Goal: Task Accomplishment & Management: Manage account settings

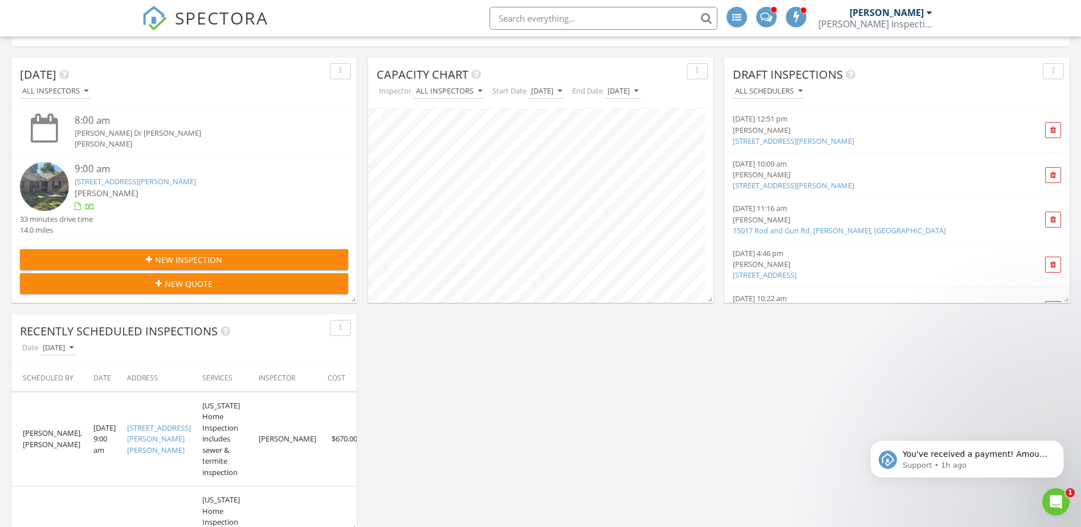
scroll to position [380, 0]
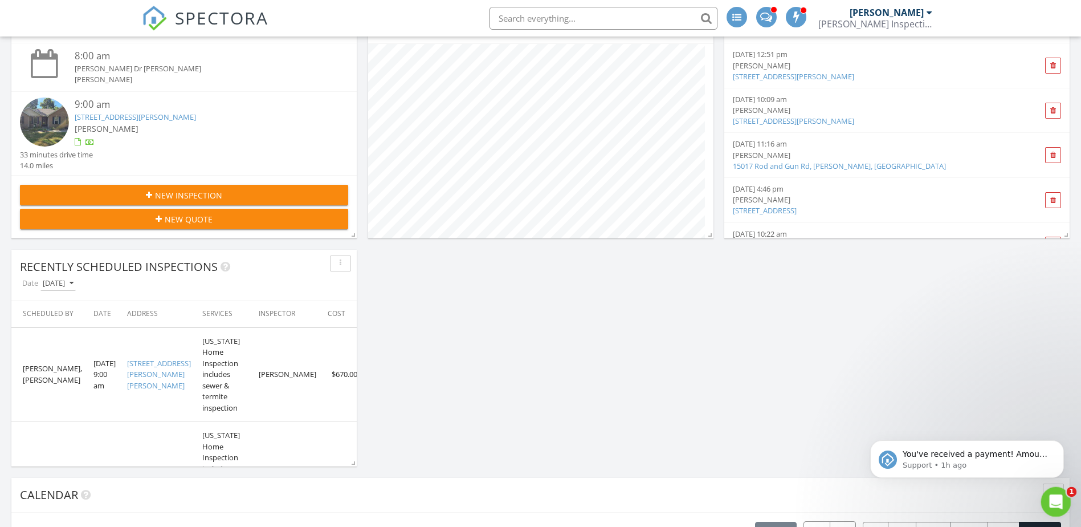
click at [1060, 503] on div "Open Intercom Messenger" at bounding box center [1054, 500] width 38 height 38
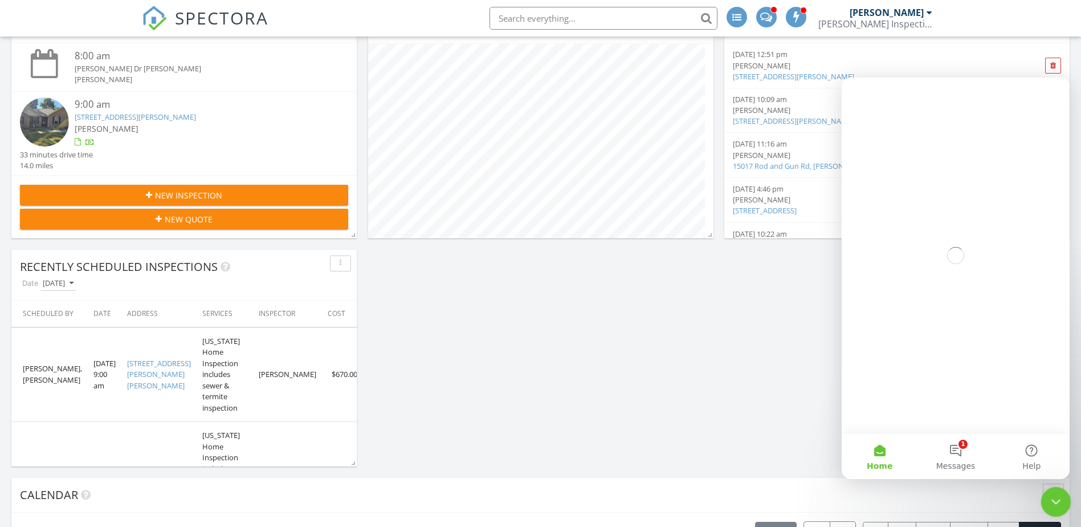
scroll to position [0, 0]
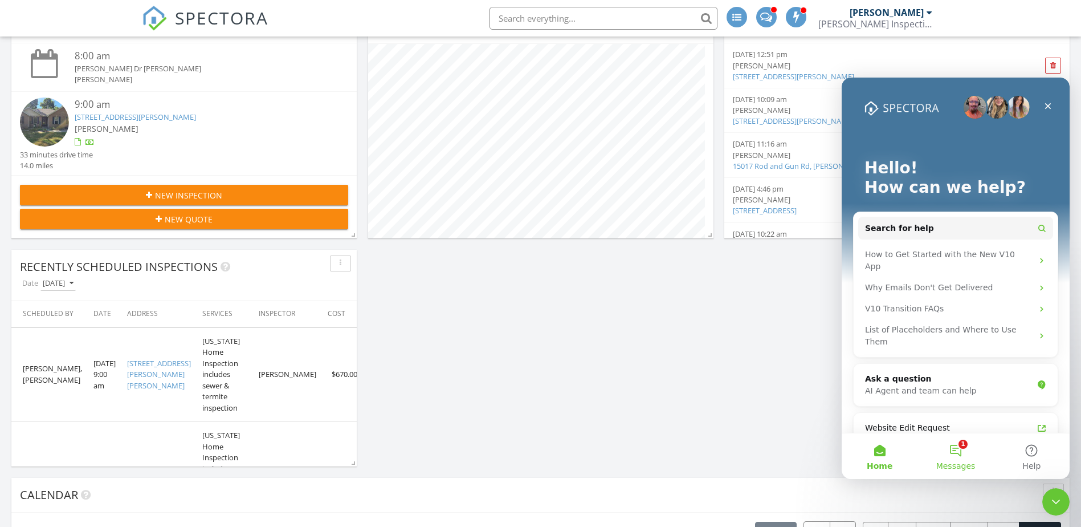
click at [961, 446] on button "1 Messages" at bounding box center [955, 456] width 76 height 46
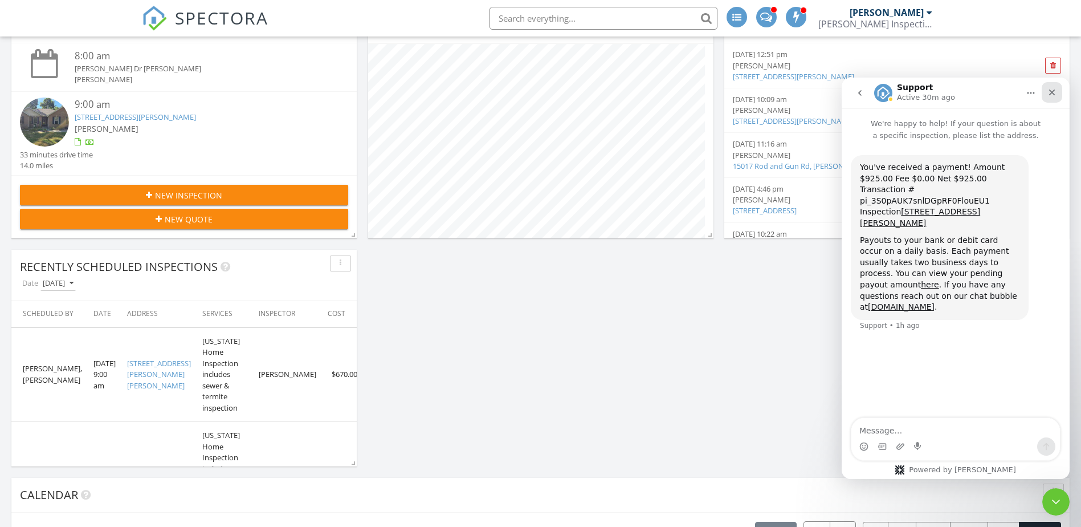
click at [1047, 93] on icon "Close" at bounding box center [1051, 92] width 9 height 9
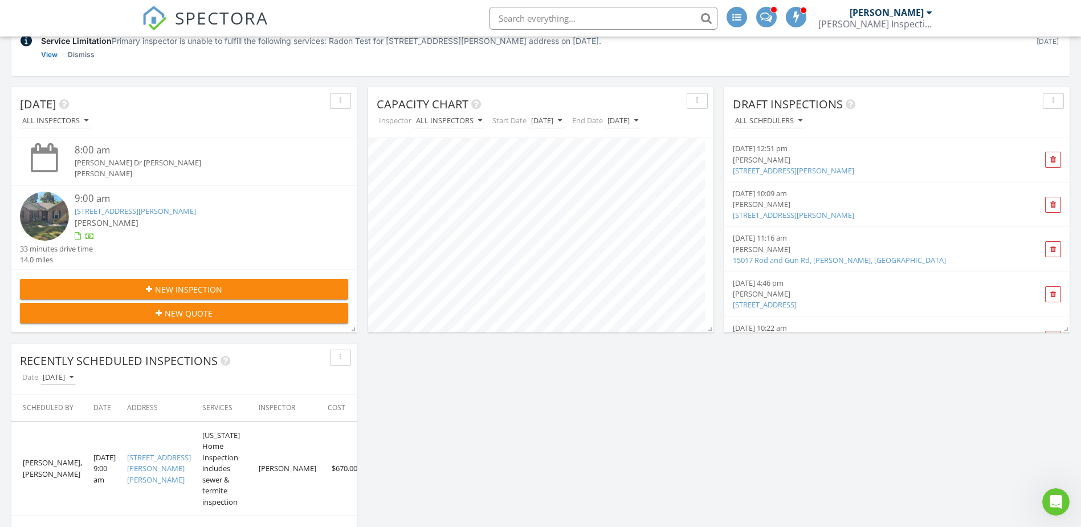
scroll to position [380, 0]
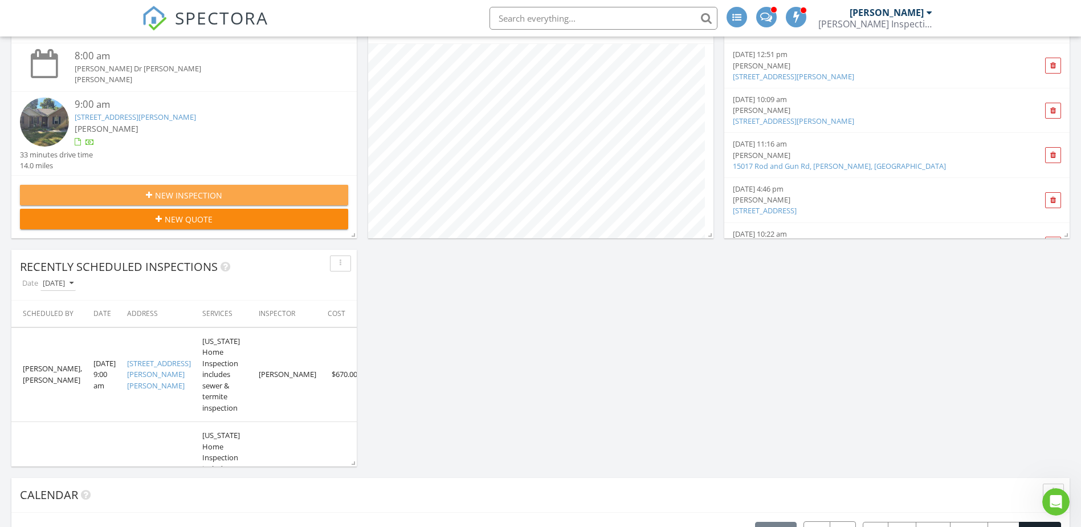
click at [236, 197] on div "New Inspection" at bounding box center [184, 195] width 310 height 12
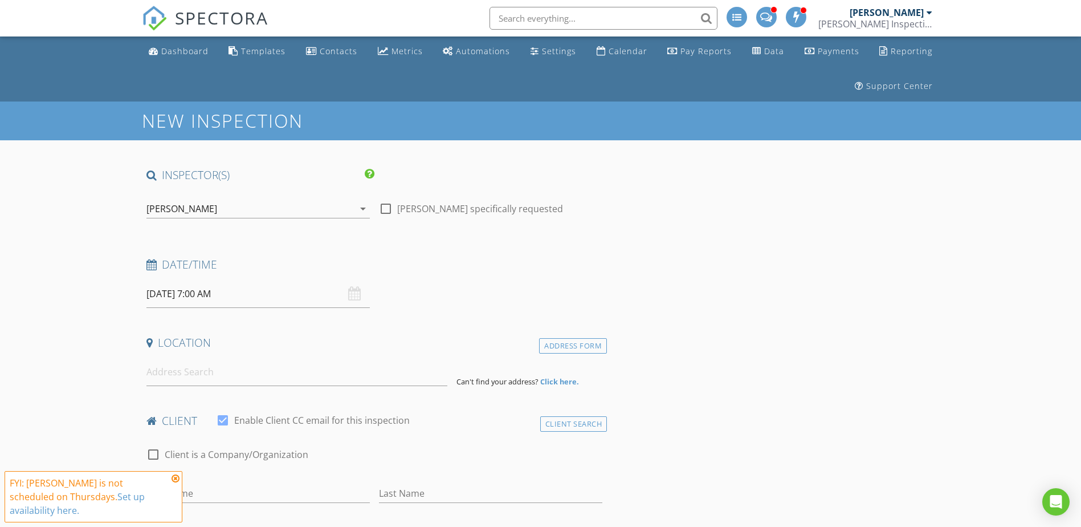
click at [170, 212] on div "[PERSON_NAME]" at bounding box center [181, 208] width 71 height 10
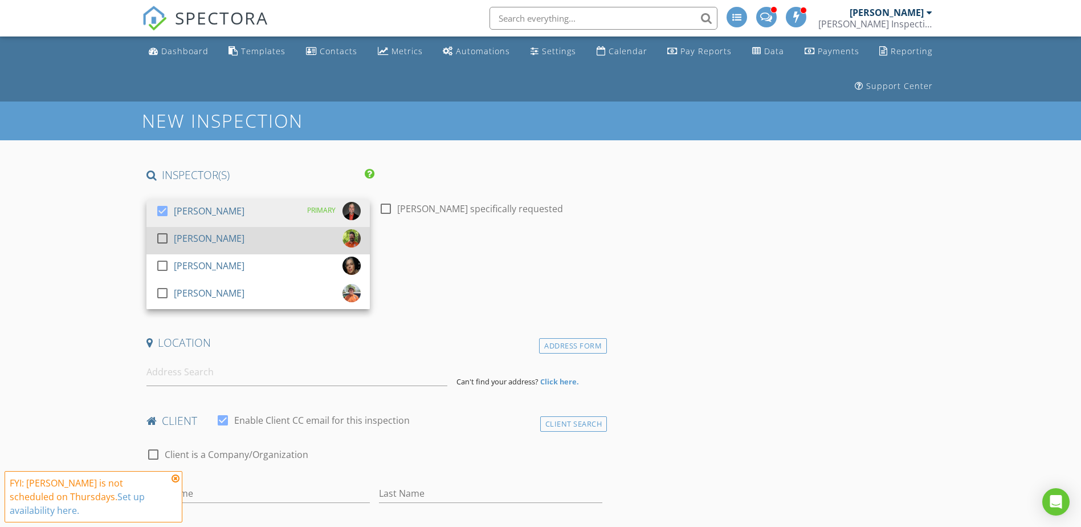
click at [162, 239] on div at bounding box center [162, 237] width 19 height 19
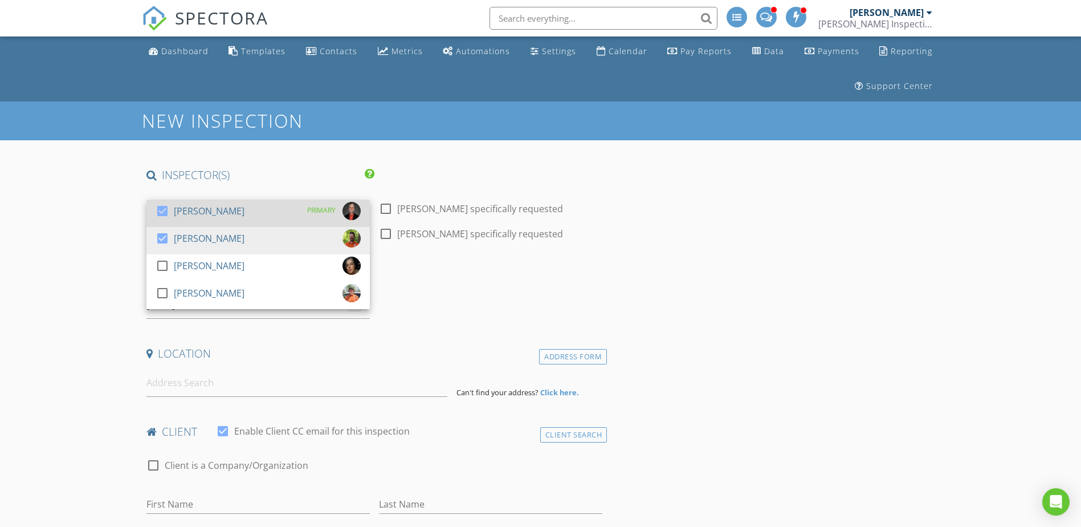
click at [161, 213] on div at bounding box center [162, 210] width 19 height 19
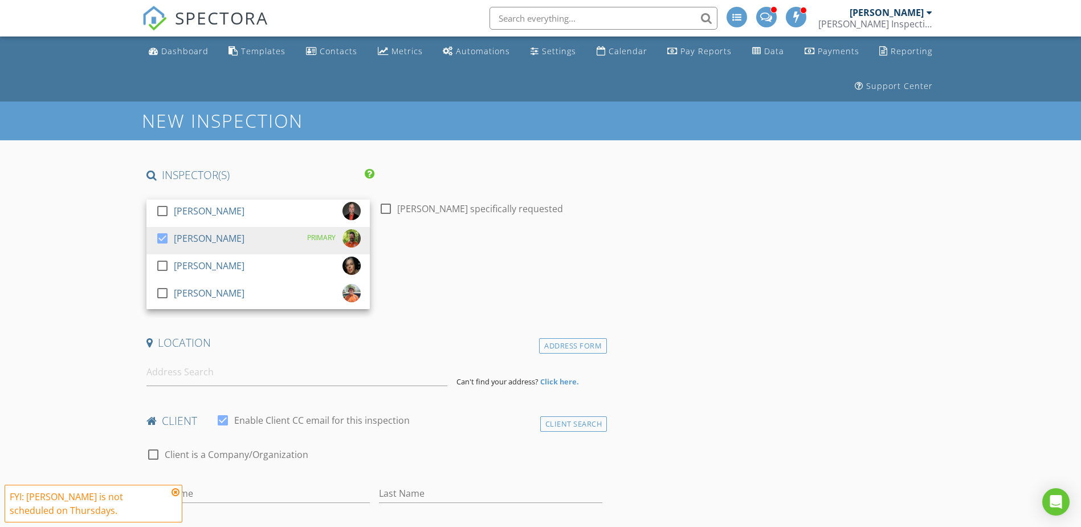
click at [413, 280] on div "Date/Time 08/28/2025 7:00 AM" at bounding box center [375, 282] width 466 height 51
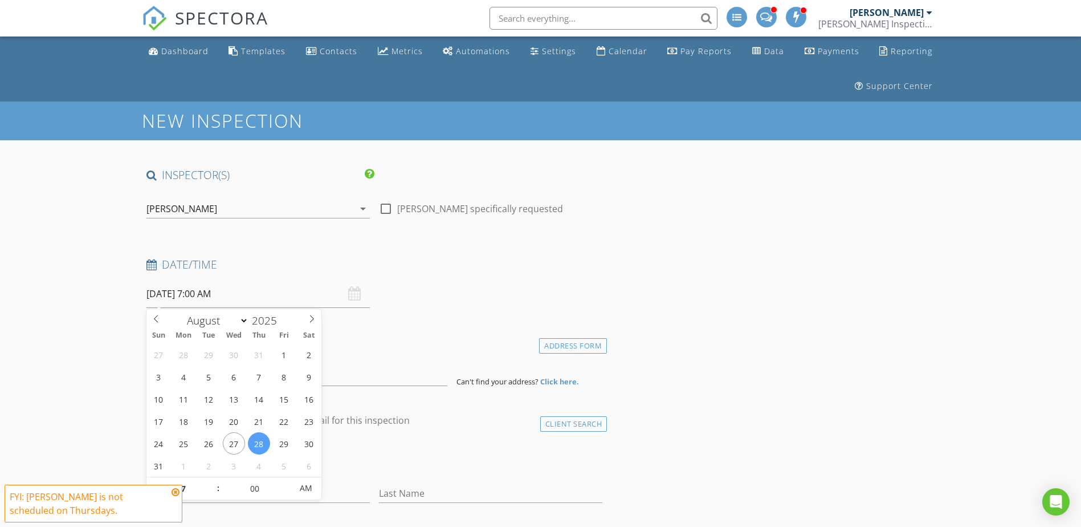
click at [168, 295] on input "08/28/2025 7:00 AM" at bounding box center [257, 294] width 223 height 28
type input "08/29/2025 7:00 AM"
type input "08"
type input "08/29/2025 8:00 AM"
click at [213, 480] on span at bounding box center [213, 482] width 8 height 11
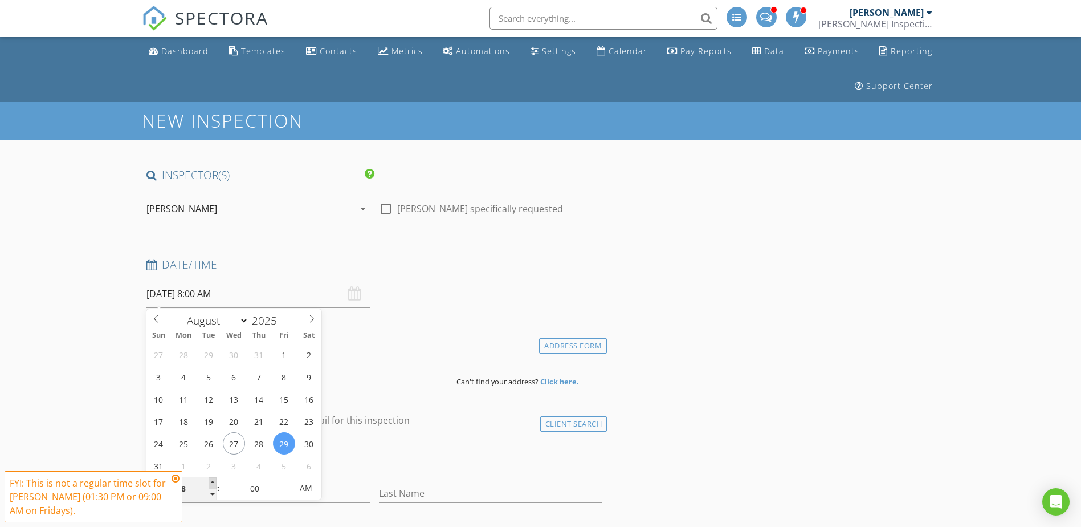
type input "09"
type input "08/29/2025 9:00 AM"
click at [213, 480] on span at bounding box center [213, 482] width 8 height 11
type input "10"
type input "08/29/2025 10:00 AM"
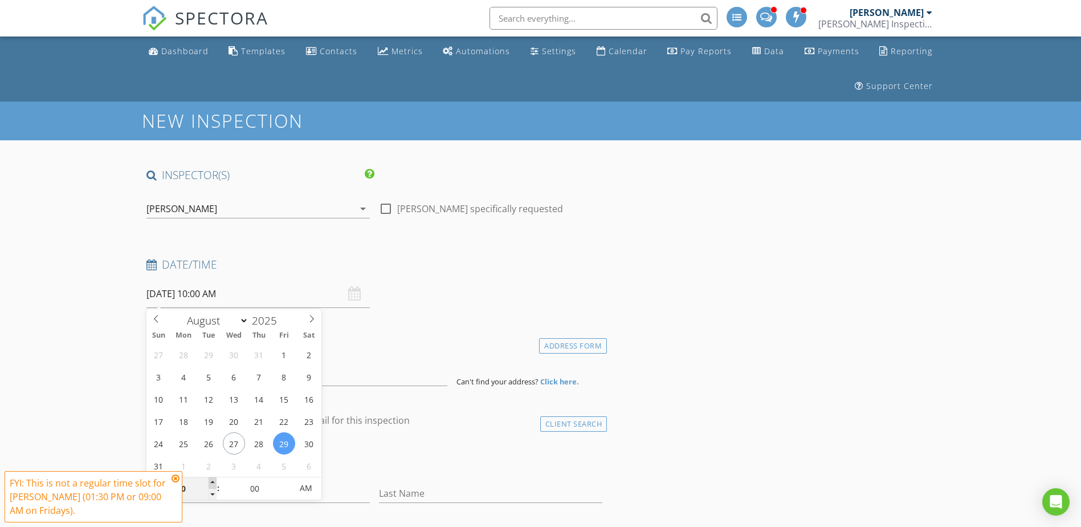
click at [213, 480] on span at bounding box center [213, 482] width 8 height 11
type input "11"
type input "08/29/2025 11:00 AM"
click at [213, 480] on span at bounding box center [213, 482] width 8 height 11
type input "12"
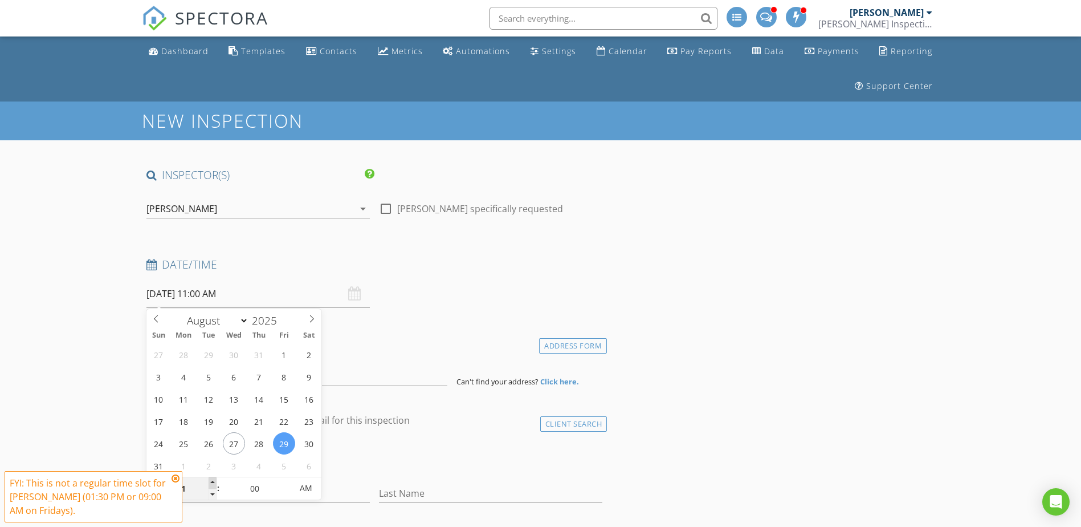
type input "08/29/2025 12:00 PM"
click at [213, 480] on span at bounding box center [213, 482] width 8 height 11
type input "01"
type input "08/29/2025 1:00 PM"
click at [213, 480] on span at bounding box center [213, 482] width 8 height 11
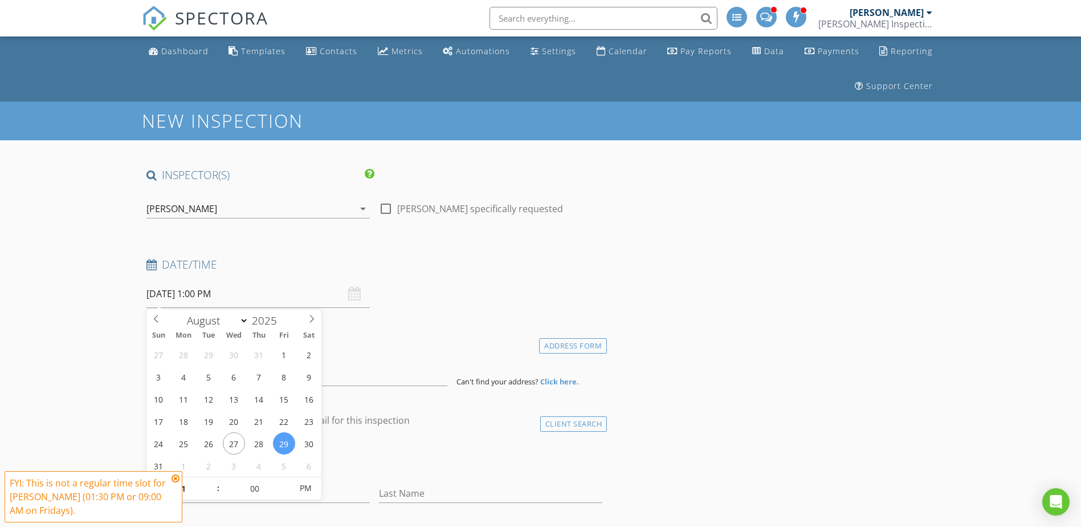
click at [176, 477] on icon at bounding box center [176, 478] width 8 height 9
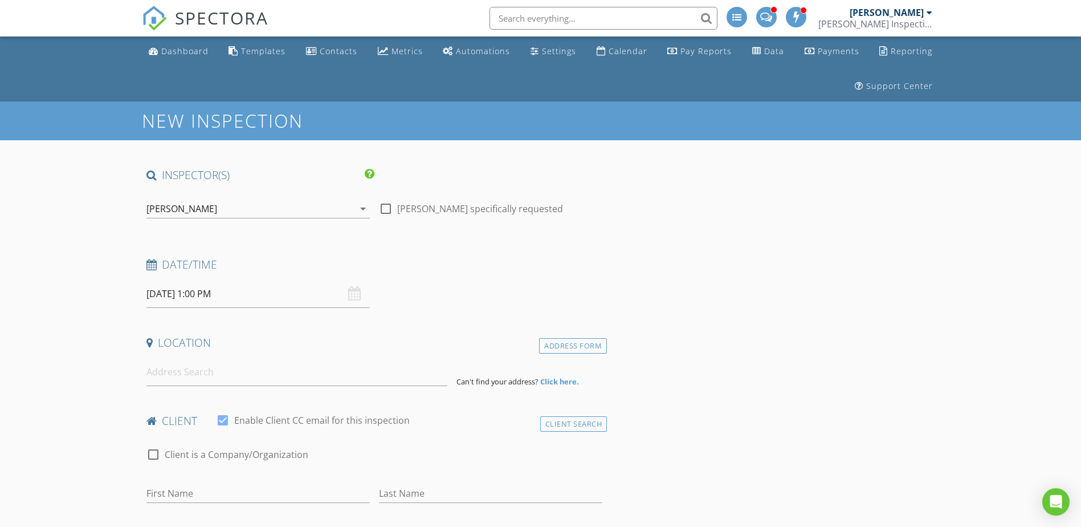
click at [209, 297] on input "08/29/2025 1:00 PM" at bounding box center [257, 294] width 223 height 28
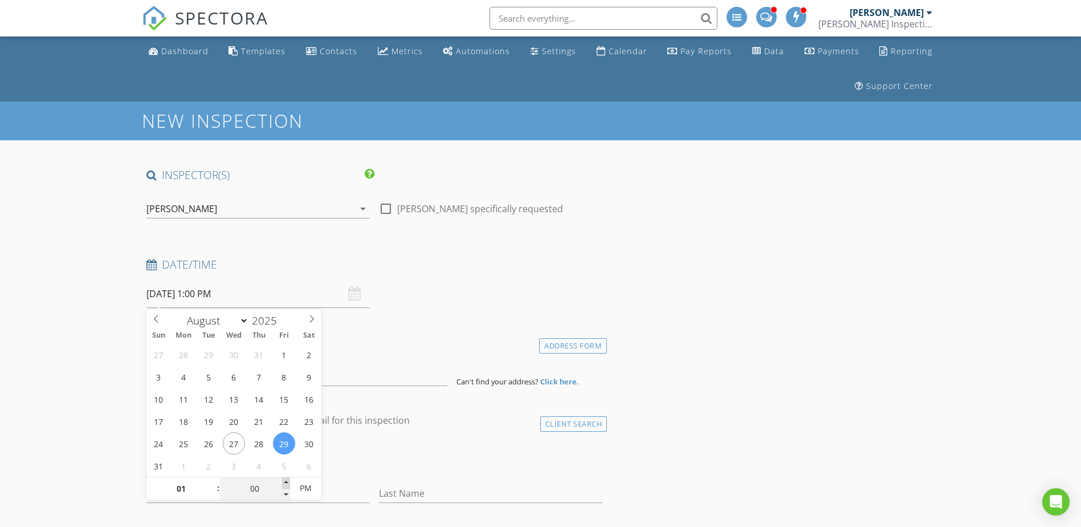
type input "05"
type input "08/29/2025 1:05 PM"
click at [284, 484] on span at bounding box center [286, 482] width 8 height 11
type input "10"
type input "08/29/2025 1:10 PM"
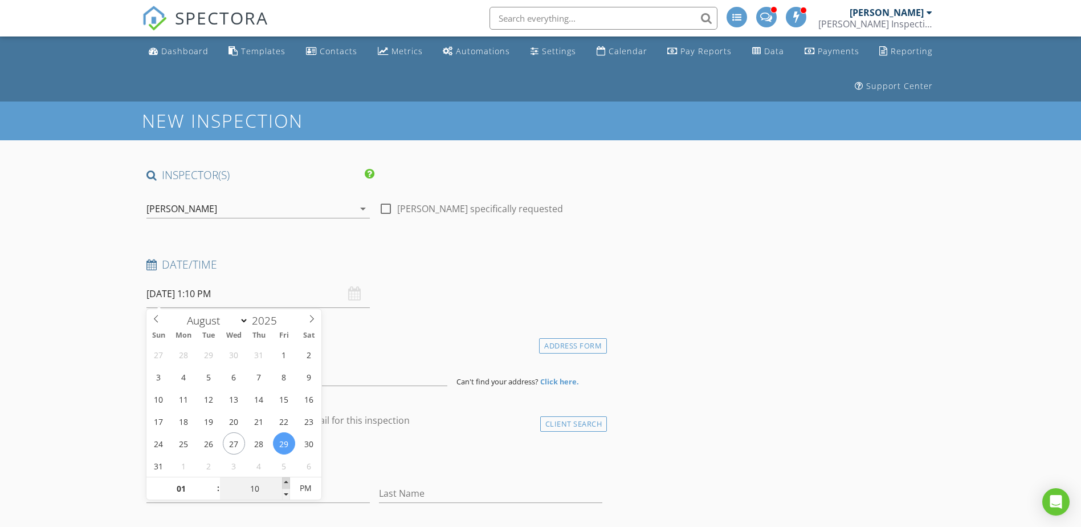
click at [284, 484] on span at bounding box center [286, 482] width 8 height 11
type input "15"
type input "08/29/2025 1:15 PM"
click at [284, 484] on span at bounding box center [286, 482] width 8 height 11
type input "20"
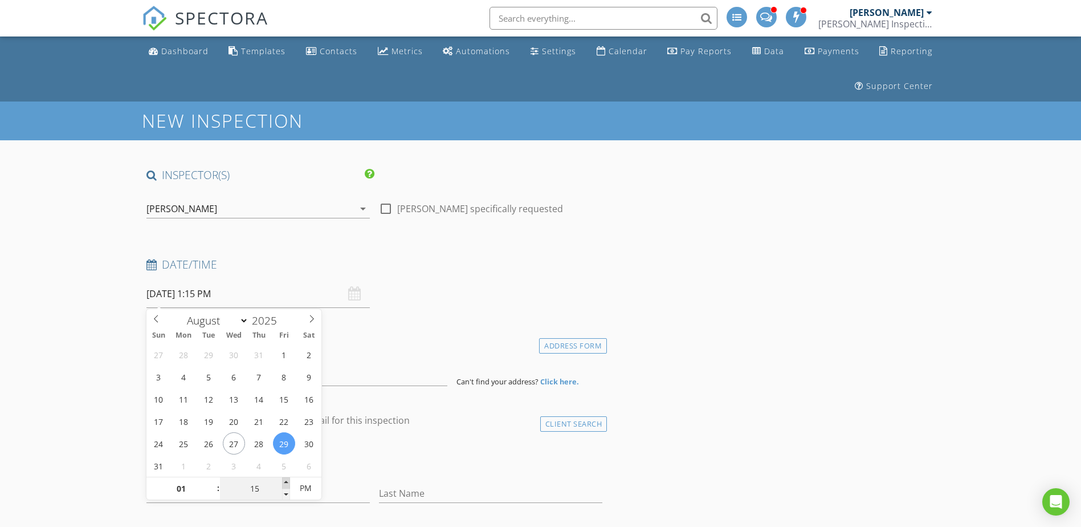
type input "08/29/2025 1:20 PM"
click at [284, 484] on span at bounding box center [286, 482] width 8 height 11
type input "25"
type input "08/29/2025 1:25 PM"
click at [284, 484] on span at bounding box center [286, 482] width 8 height 11
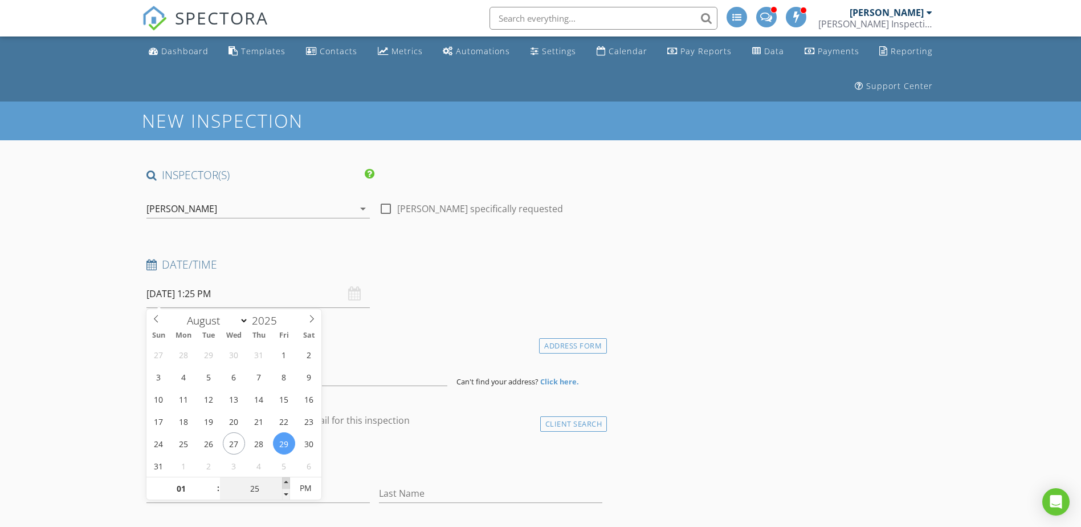
type input "30"
click at [284, 484] on span at bounding box center [286, 482] width 8 height 11
click at [310, 485] on span "AM" at bounding box center [305, 487] width 31 height 23
type input "[DATE] 1:30 PM"
drag, startPoint x: 311, startPoint y: 486, endPoint x: 332, endPoint y: 425, distance: 65.1
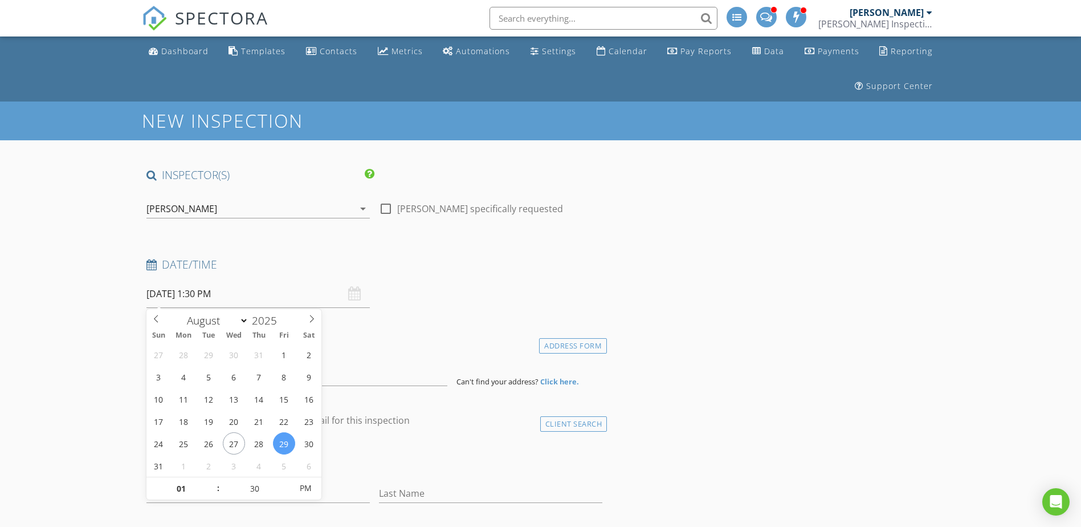
click at [311, 485] on span "PM" at bounding box center [305, 487] width 31 height 23
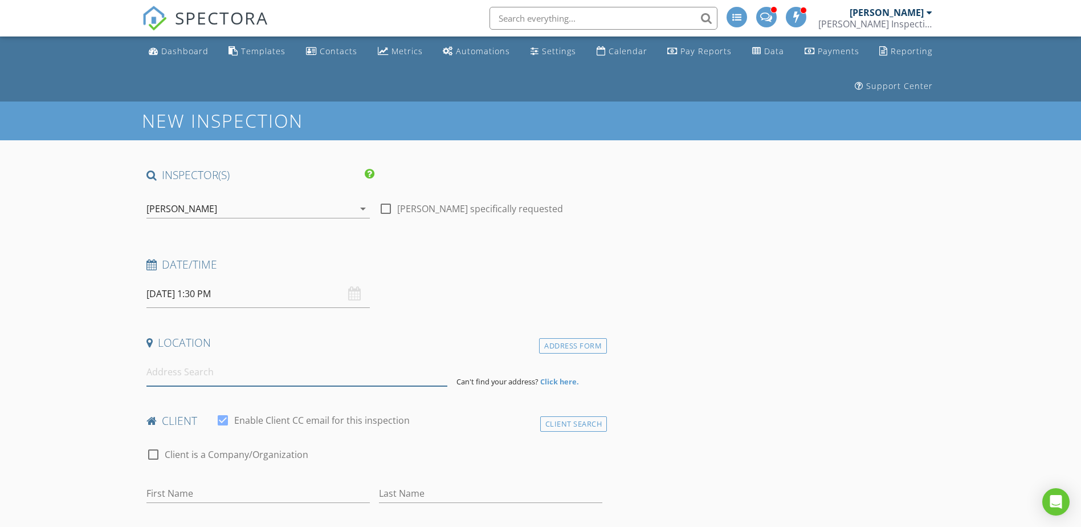
click at [365, 363] on input at bounding box center [296, 372] width 301 height 28
click at [186, 376] on input at bounding box center [296, 372] width 301 height 28
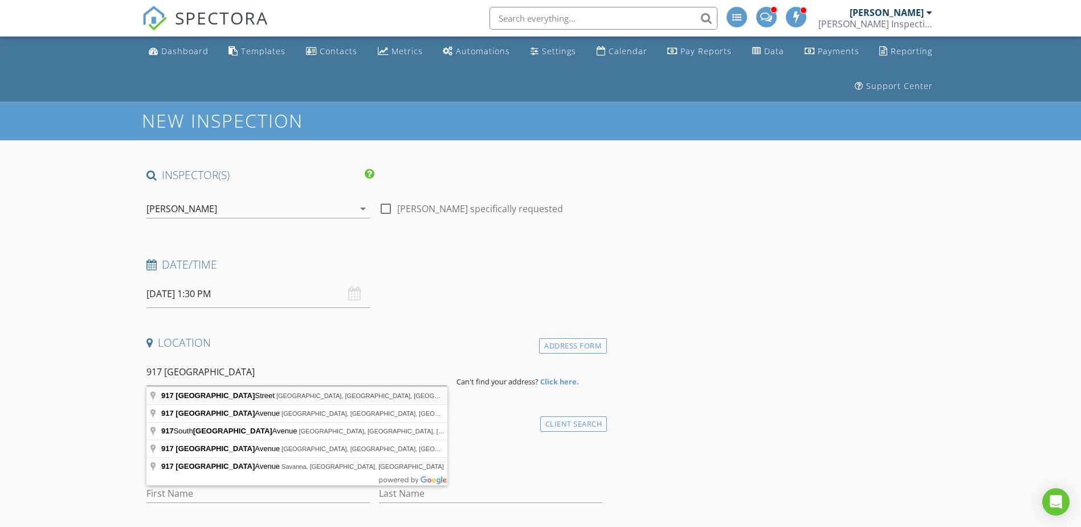
type input "917 Chicago Street, Greenville, IL, USA"
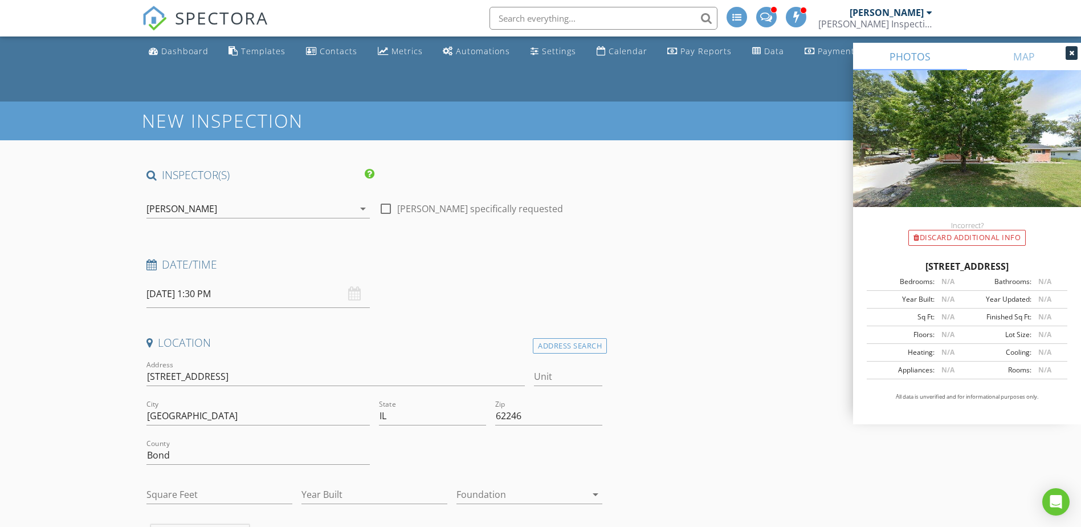
scroll to position [190, 0]
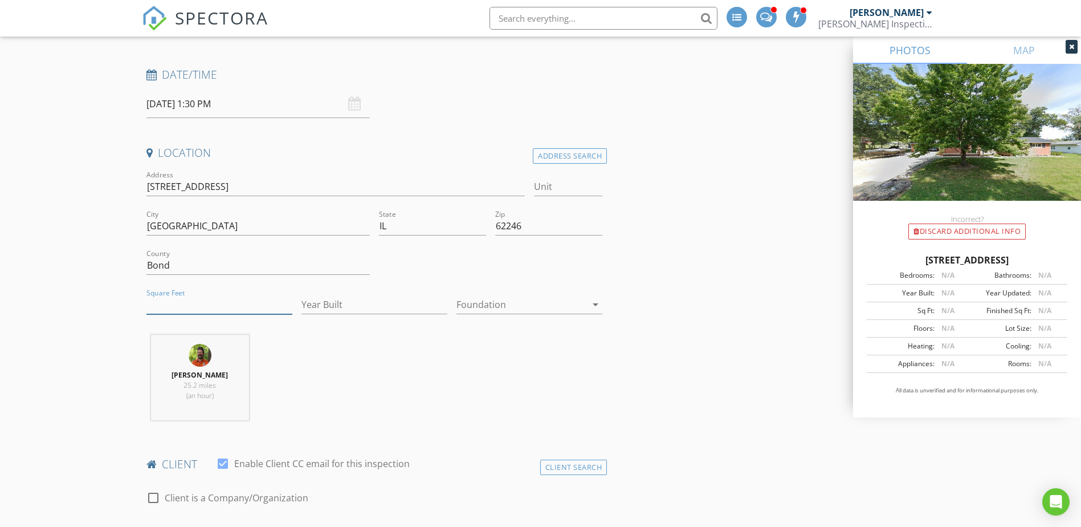
click at [159, 299] on input "Square Feet" at bounding box center [219, 304] width 146 height 19
type input "2700"
click at [335, 304] on input "Year Built" at bounding box center [374, 304] width 146 height 19
type input "1968"
click at [499, 309] on div at bounding box center [521, 304] width 130 height 18
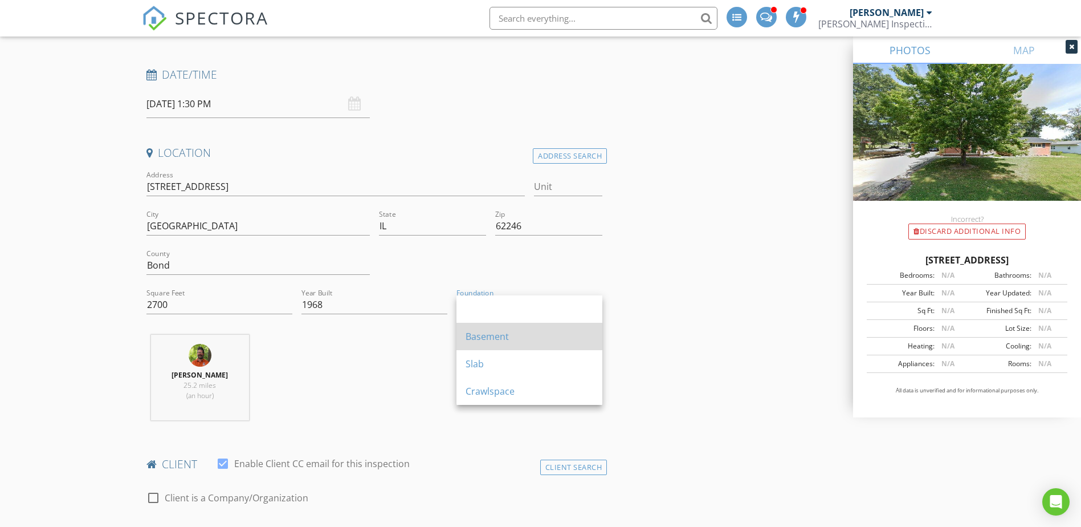
click at [480, 338] on div "Basement" at bounding box center [530, 336] width 128 height 14
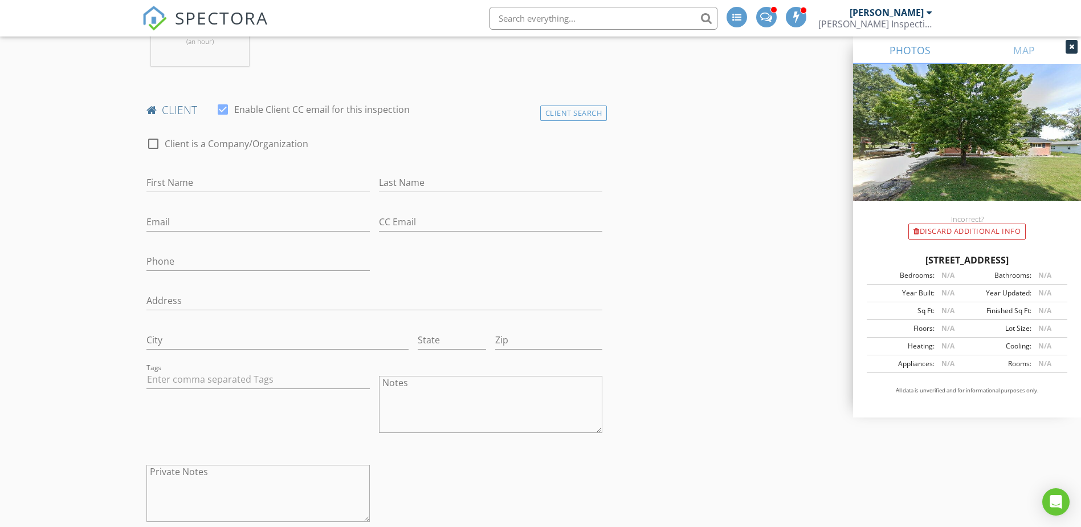
scroll to position [570, 0]
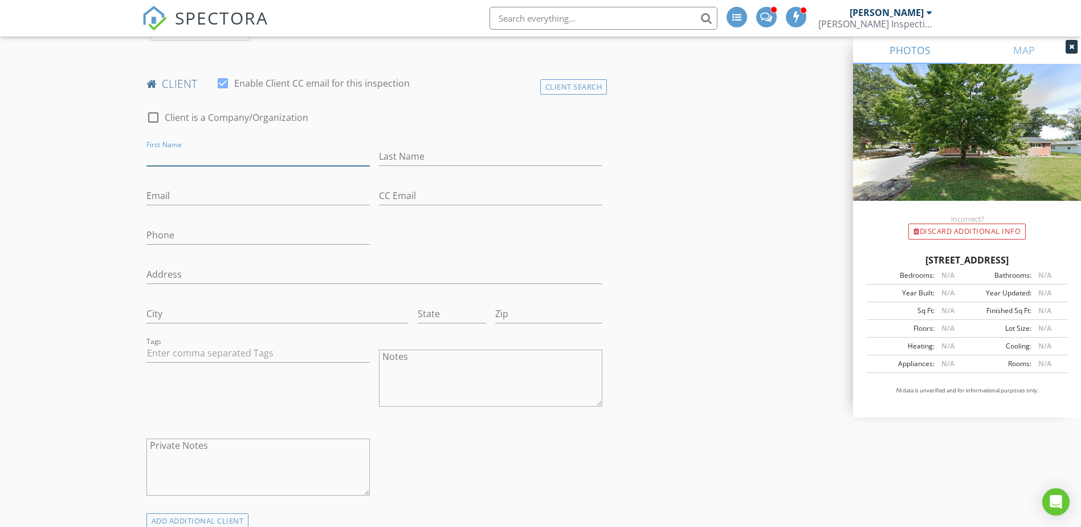
click at [238, 160] on input "First Name" at bounding box center [257, 156] width 223 height 19
click at [221, 159] on input "First Name" at bounding box center [257, 156] width 223 height 19
type input "Kay Lynn"
click at [405, 157] on input "Last Name" at bounding box center [490, 156] width 223 height 19
type input "Nance"
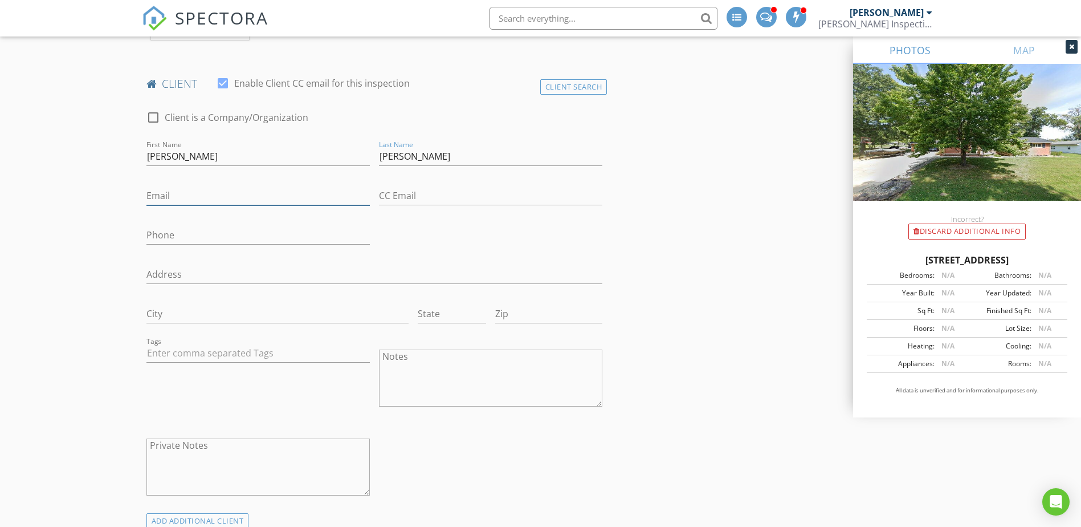
click at [158, 194] on input "Email" at bounding box center [257, 195] width 223 height 19
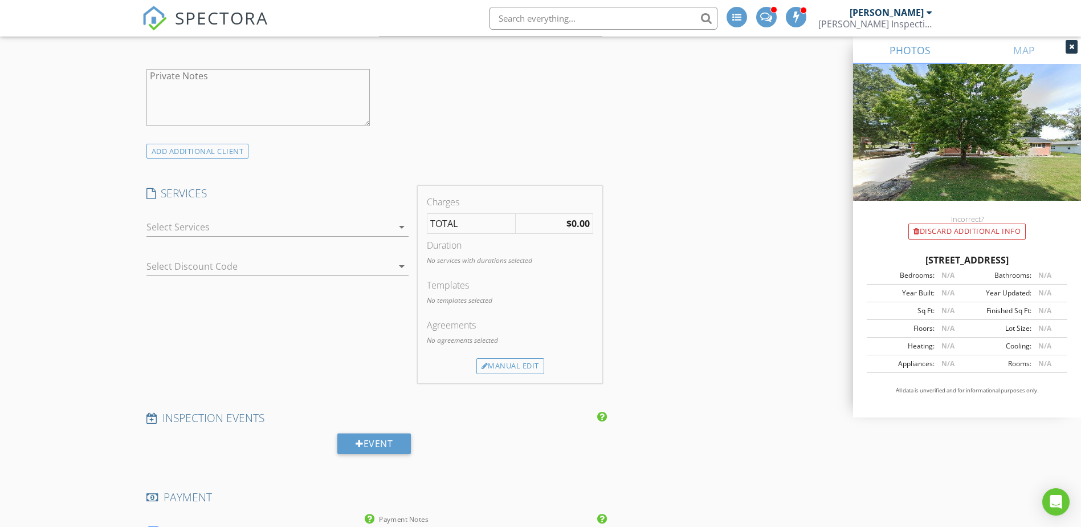
scroll to position [950, 0]
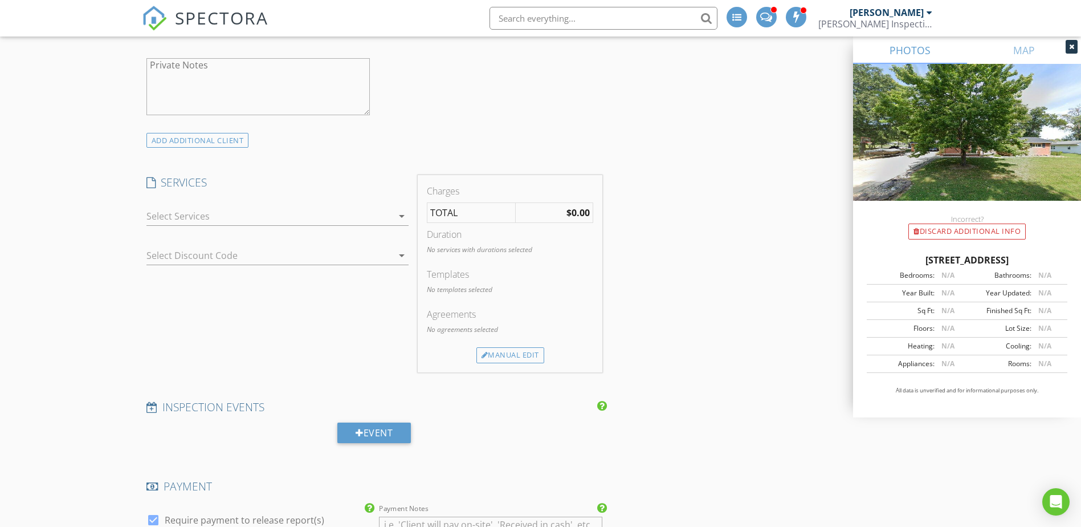
type input "kaylynn77@yahoo.com"
click at [195, 214] on div at bounding box center [269, 216] width 246 height 18
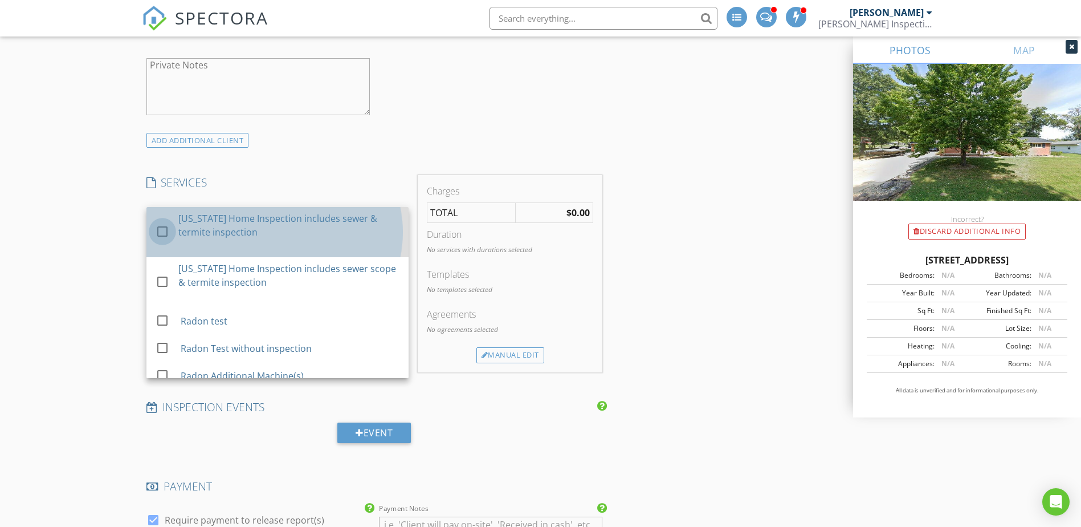
click at [165, 228] on div at bounding box center [162, 231] width 19 height 19
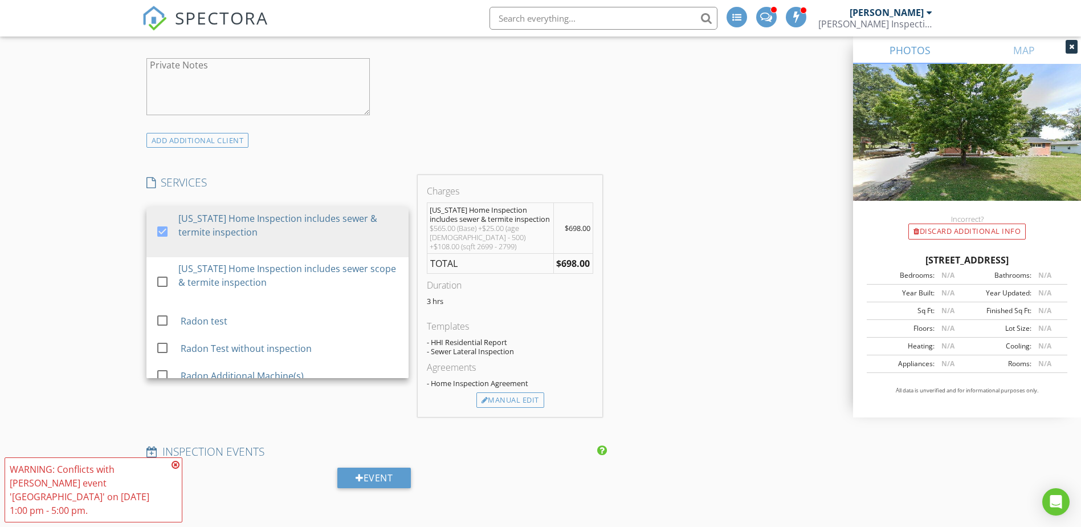
click at [123, 228] on div "New Inspection INSPECTOR(S) check_box_outline_blank Matthew Hawley check_box Ja…" at bounding box center [540, 440] width 1081 height 2577
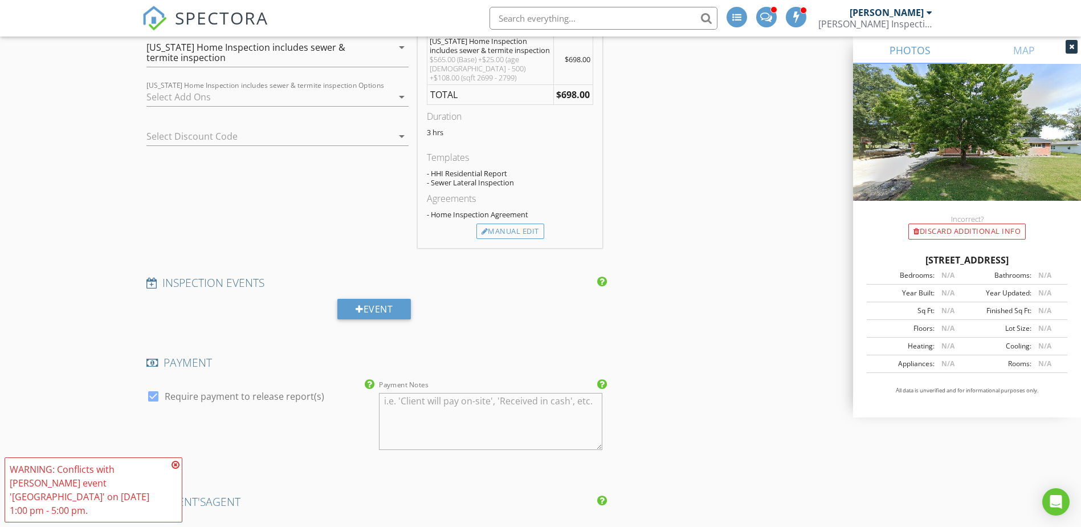
scroll to position [1140, 0]
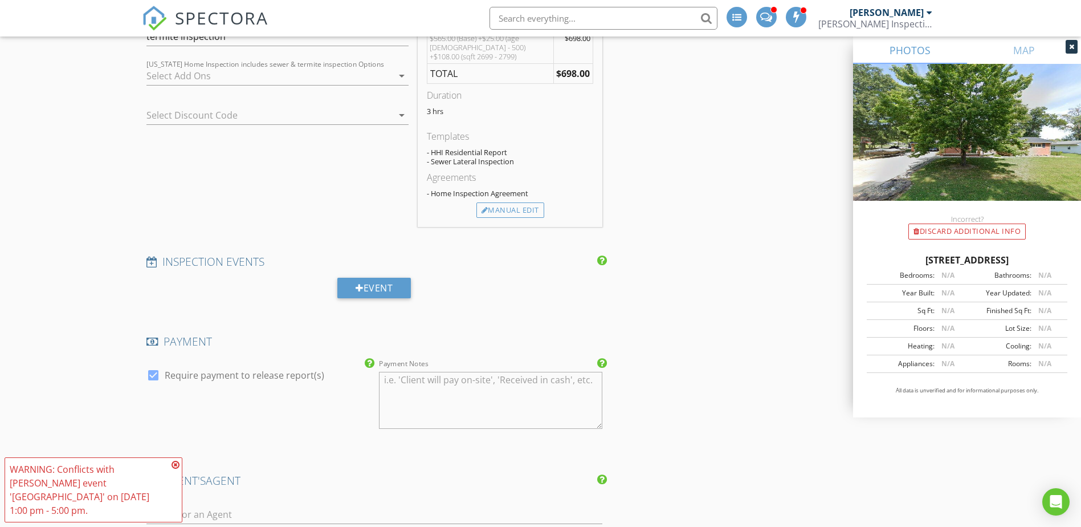
click at [176, 469] on icon at bounding box center [176, 464] width 8 height 9
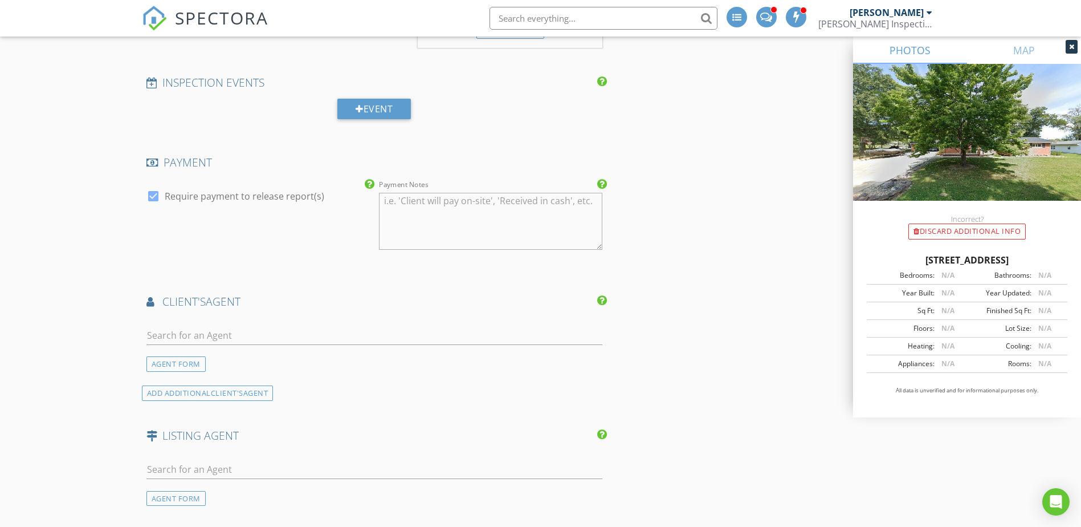
scroll to position [1329, 0]
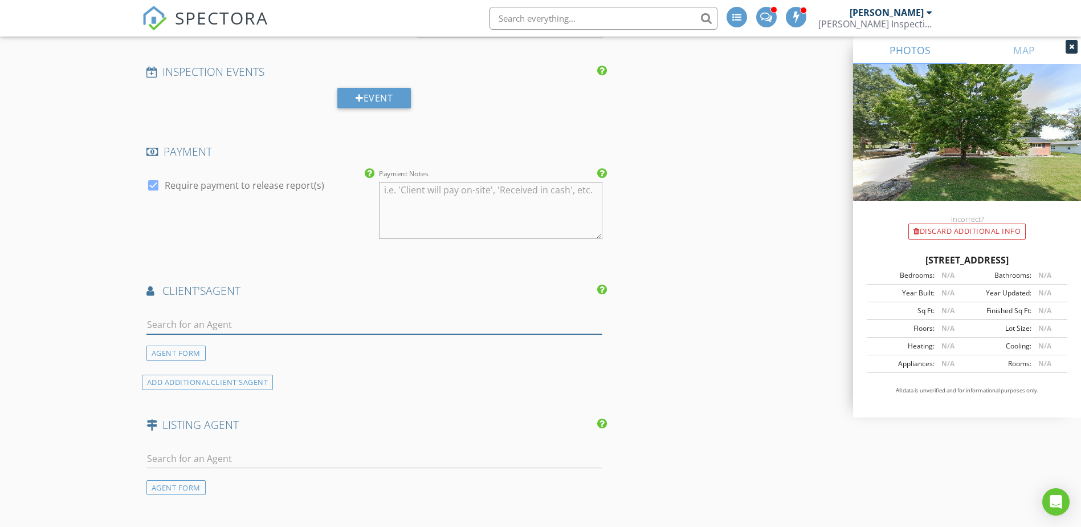
click at [201, 318] on input "text" at bounding box center [374, 324] width 456 height 19
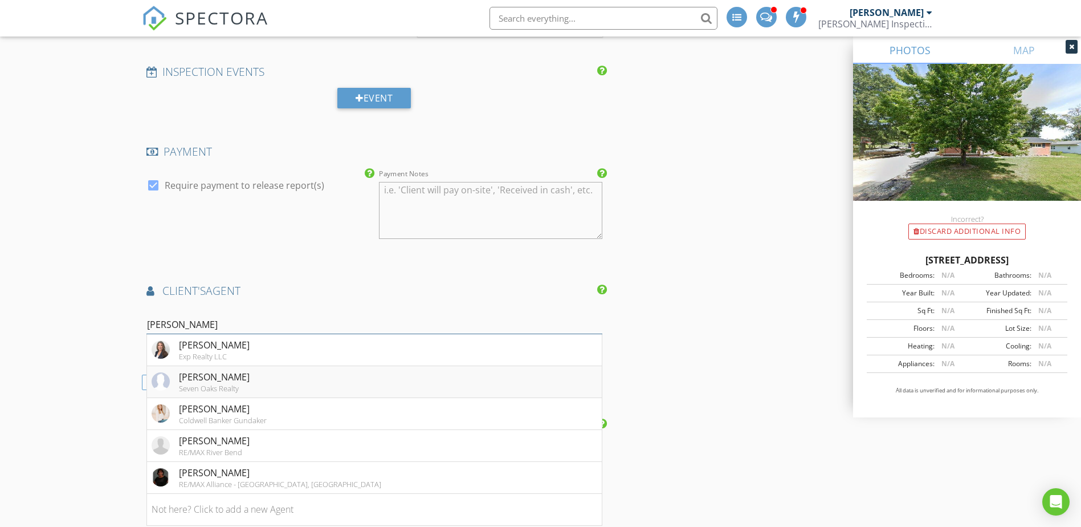
type input "heather"
click at [218, 370] on div "Heather Mollett" at bounding box center [214, 377] width 71 height 14
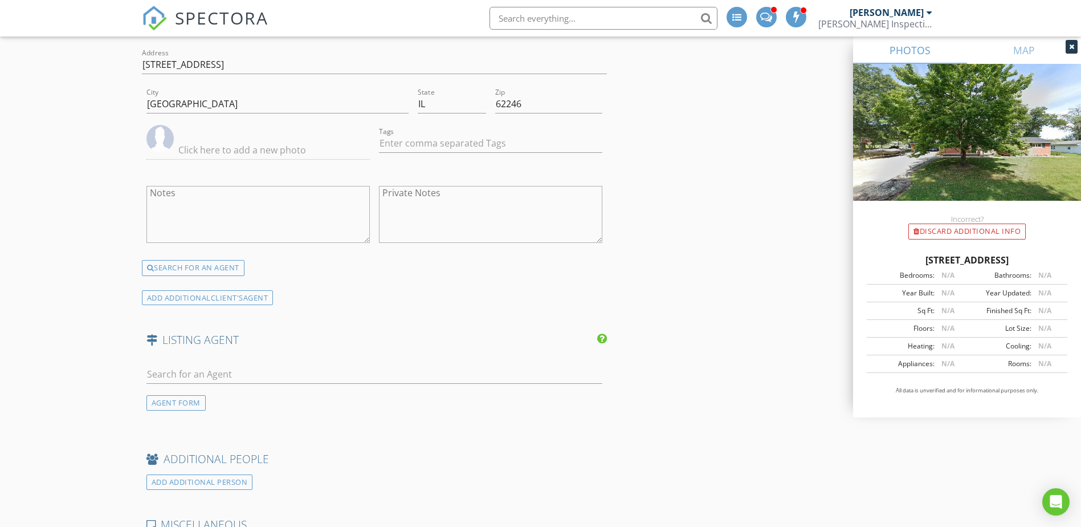
scroll to position [1899, 0]
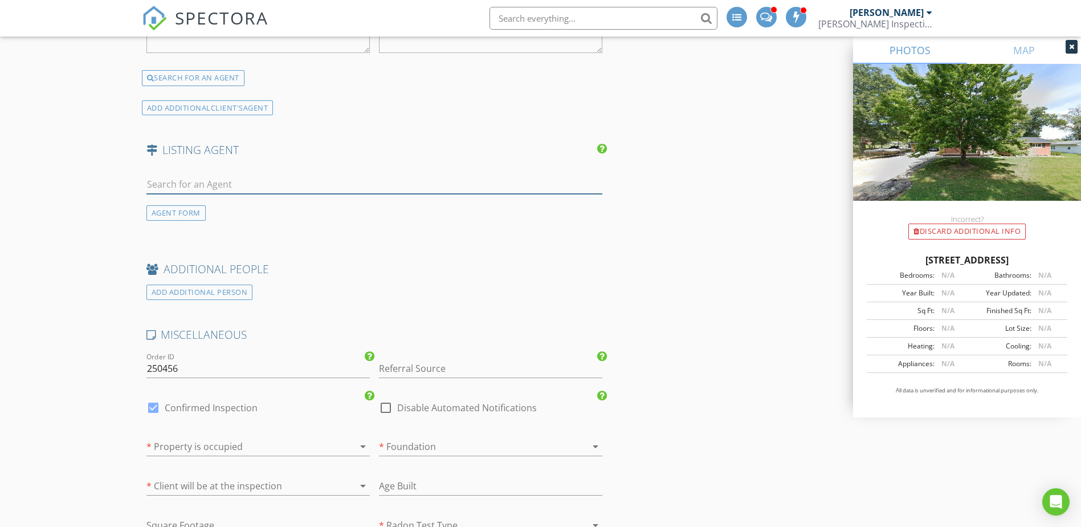
click at [181, 176] on input "text" at bounding box center [374, 184] width 456 height 19
type input "myra"
click at [158, 200] on img at bounding box center [161, 209] width 18 height 18
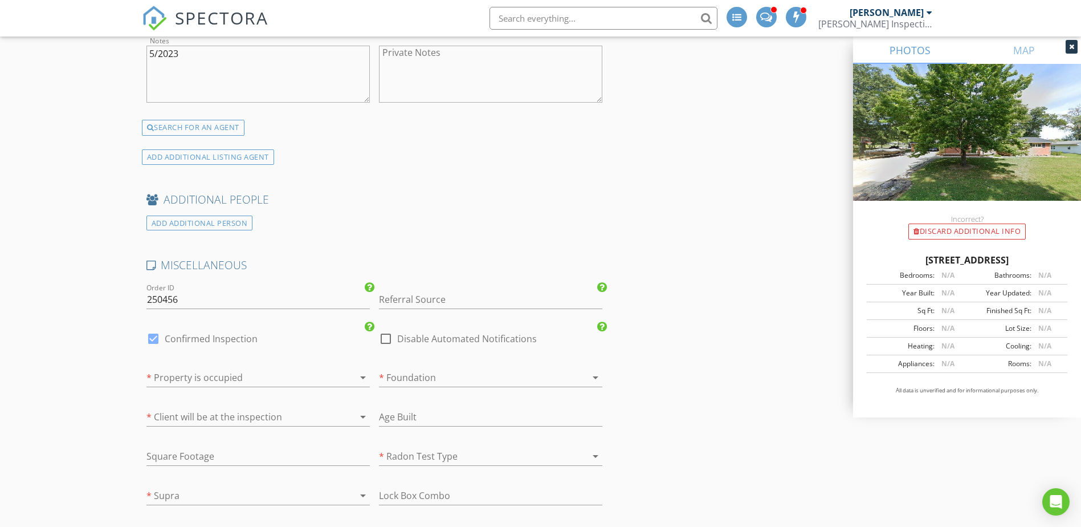
scroll to position [2469, 0]
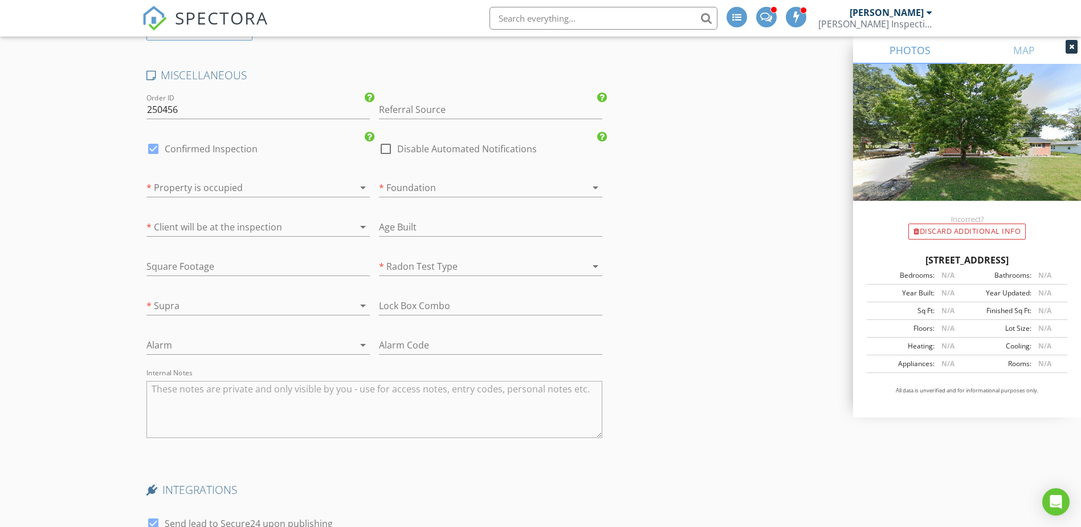
click at [202, 178] on div at bounding box center [241, 187] width 191 height 18
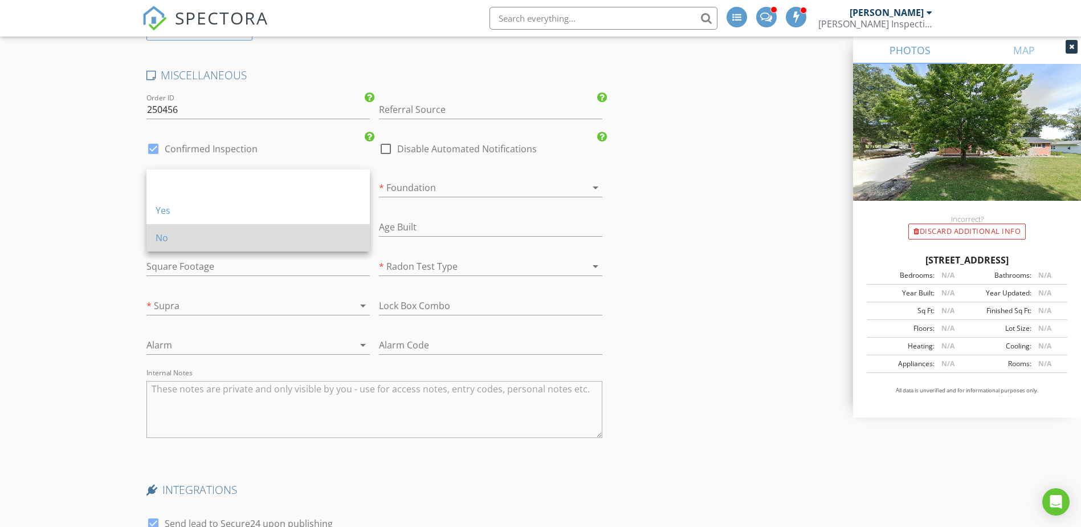
click at [179, 231] on div "No" at bounding box center [258, 238] width 205 height 14
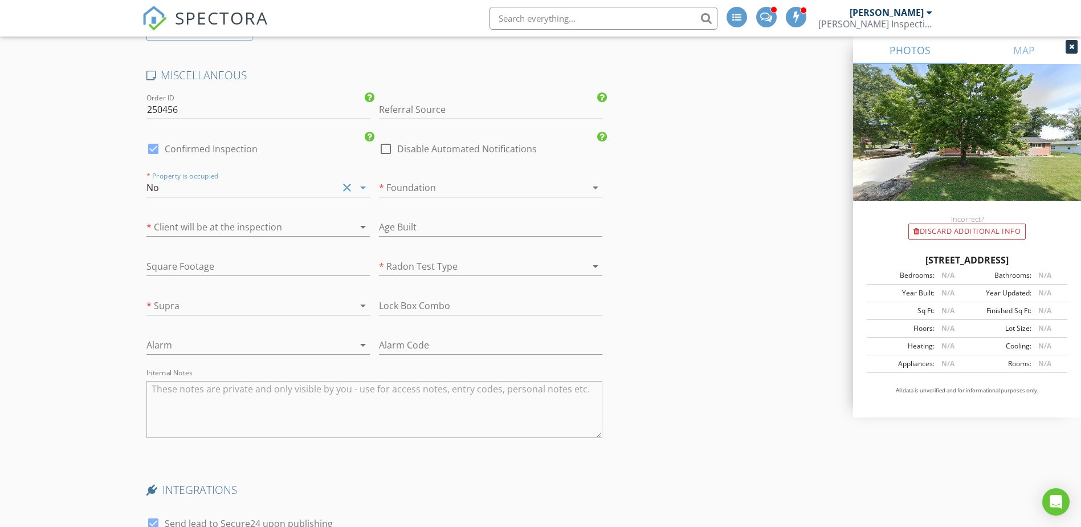
click at [401, 183] on div at bounding box center [474, 187] width 191 height 18
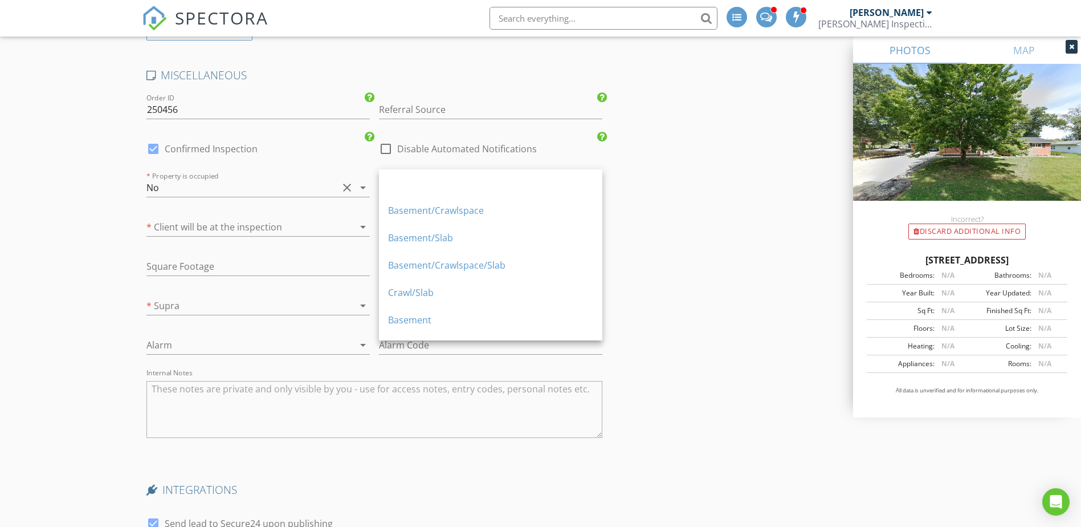
click at [423, 319] on div "Basement" at bounding box center [490, 320] width 205 height 14
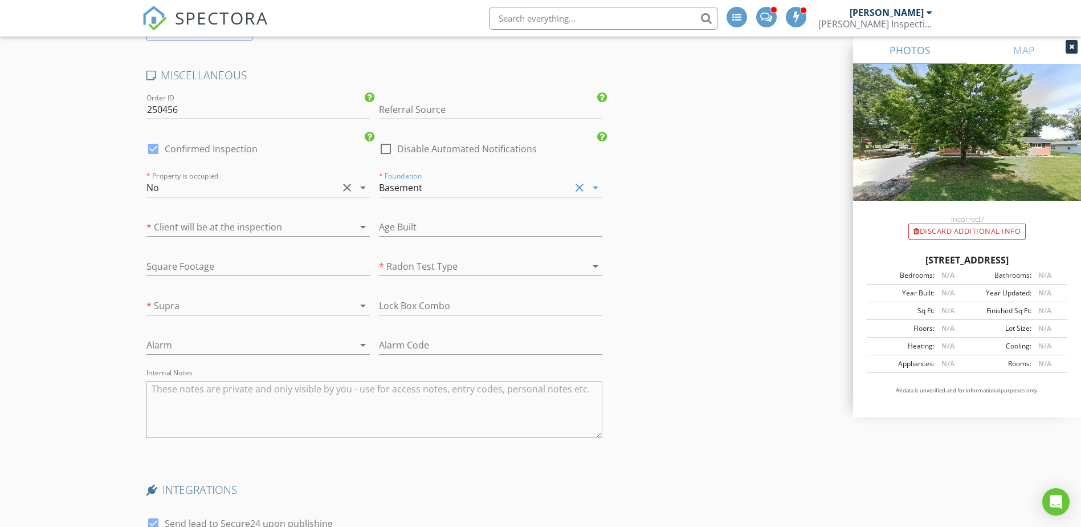
click at [202, 218] on div at bounding box center [241, 227] width 191 height 18
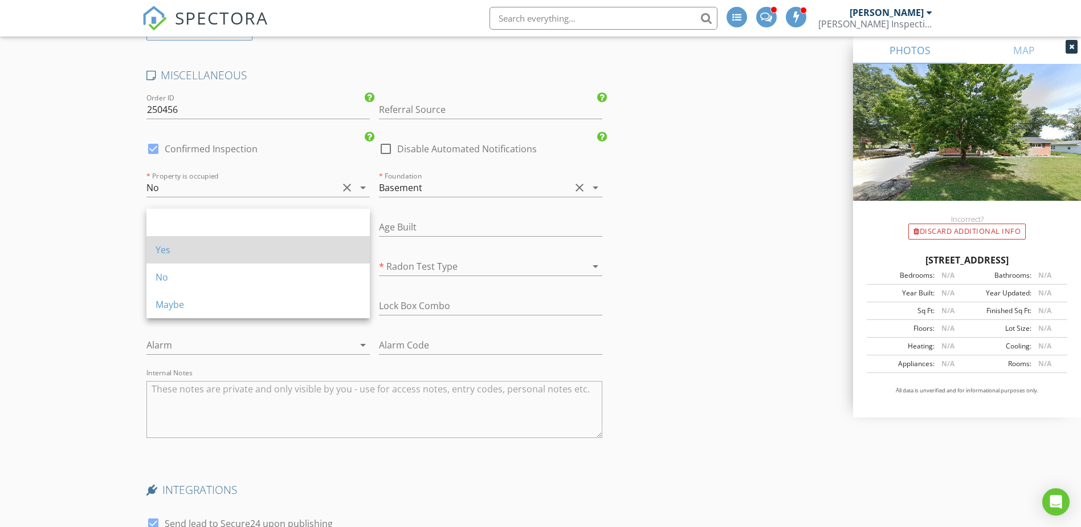
click at [183, 247] on div "Yes" at bounding box center [258, 250] width 205 height 14
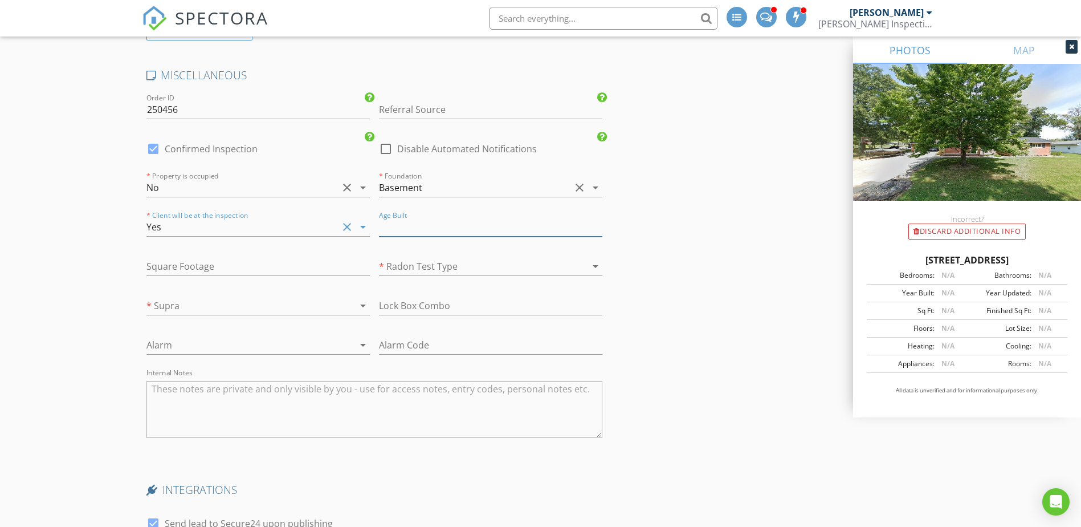
click at [420, 221] on input "text" at bounding box center [490, 227] width 223 height 19
click at [432, 218] on input "text" at bounding box center [490, 227] width 223 height 19
type input "1968"
click at [236, 258] on input "text" at bounding box center [257, 266] width 223 height 19
type input "2700"
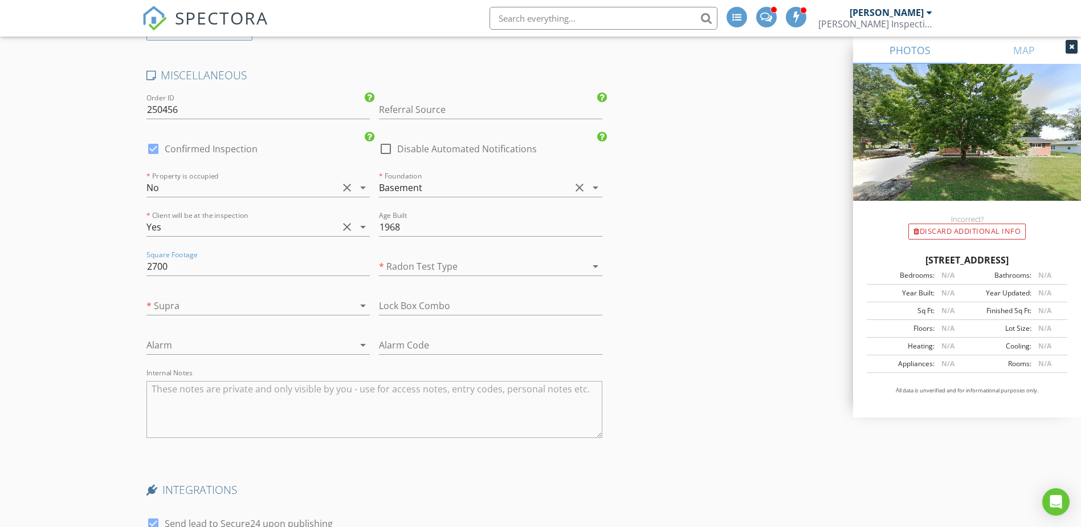
click at [288, 303] on div at bounding box center [241, 305] width 191 height 18
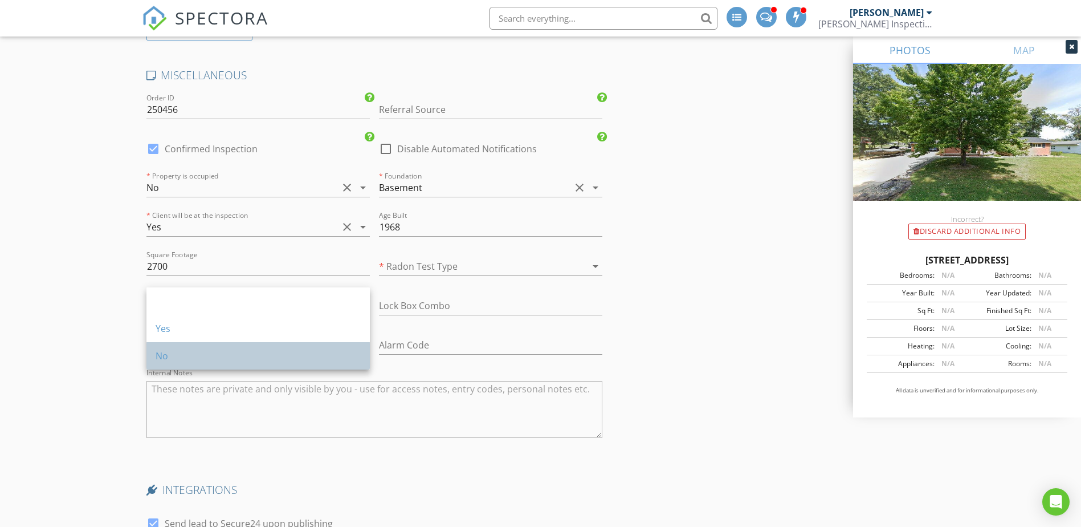
click at [207, 351] on div "No" at bounding box center [258, 356] width 205 height 14
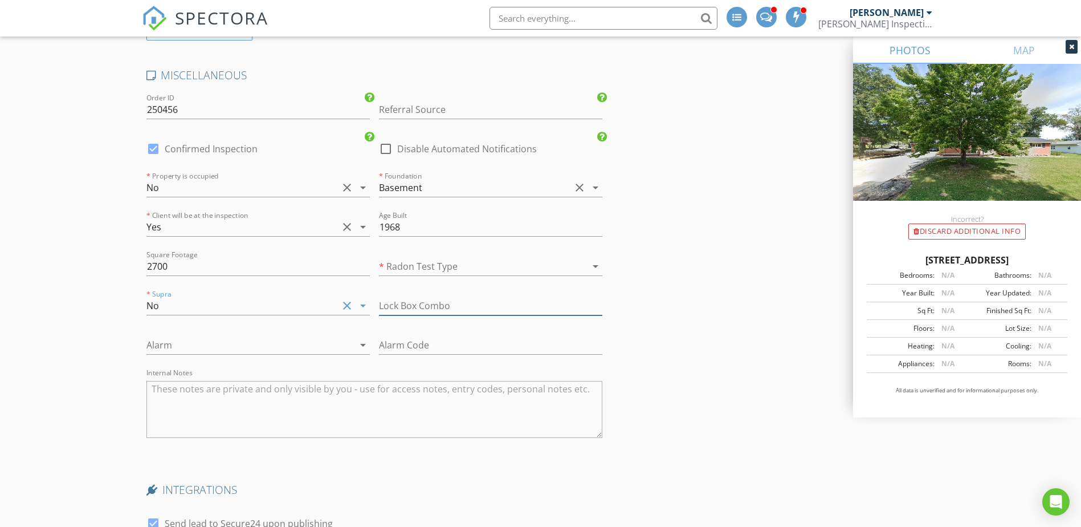
click at [436, 301] on input "text" at bounding box center [490, 305] width 223 height 19
click at [434, 299] on input "text" at bounding box center [490, 305] width 223 height 19
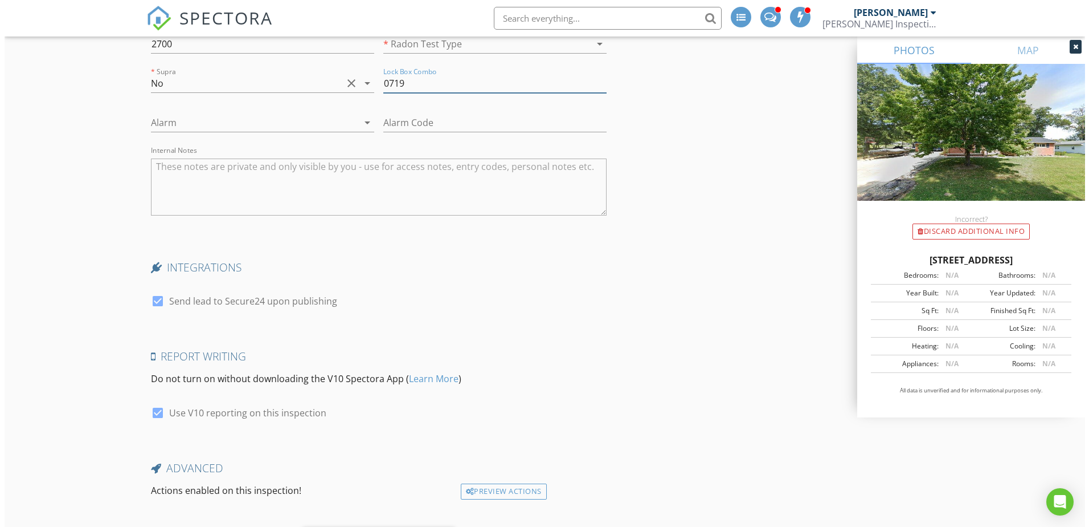
scroll to position [2749, 0]
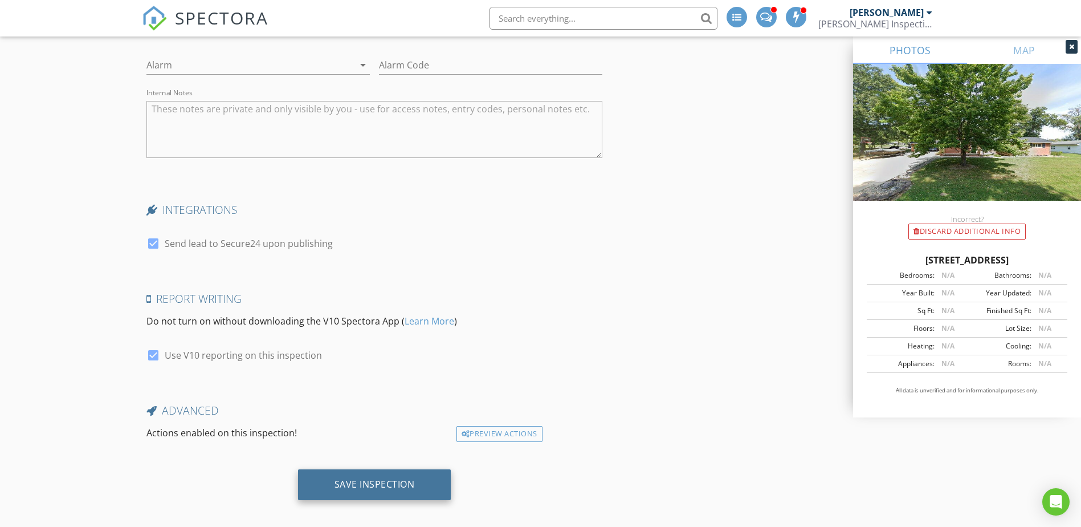
type input "0719"
click at [387, 478] on div "Save Inspection" at bounding box center [374, 483] width 80 height 11
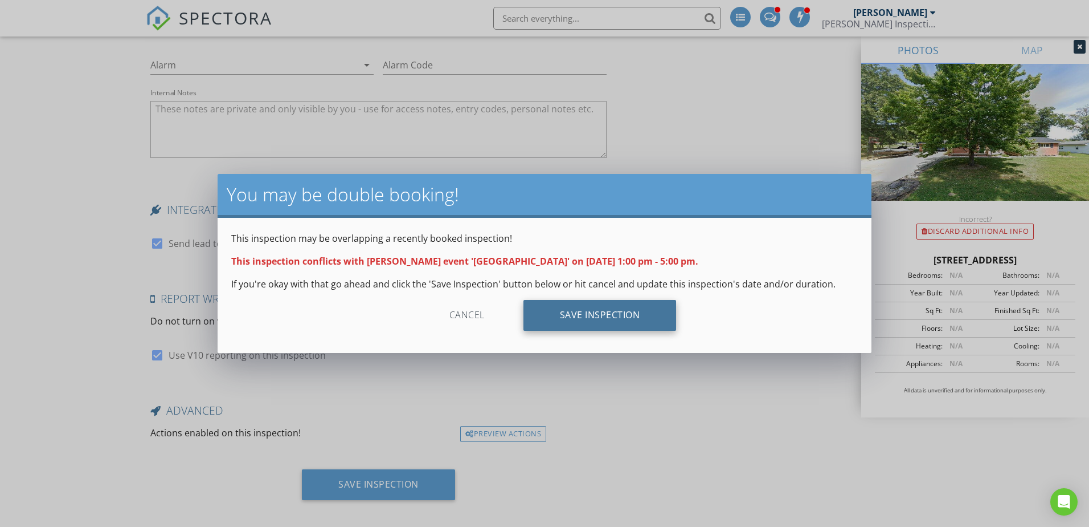
click at [598, 309] on div "Save Inspection" at bounding box center [600, 315] width 153 height 31
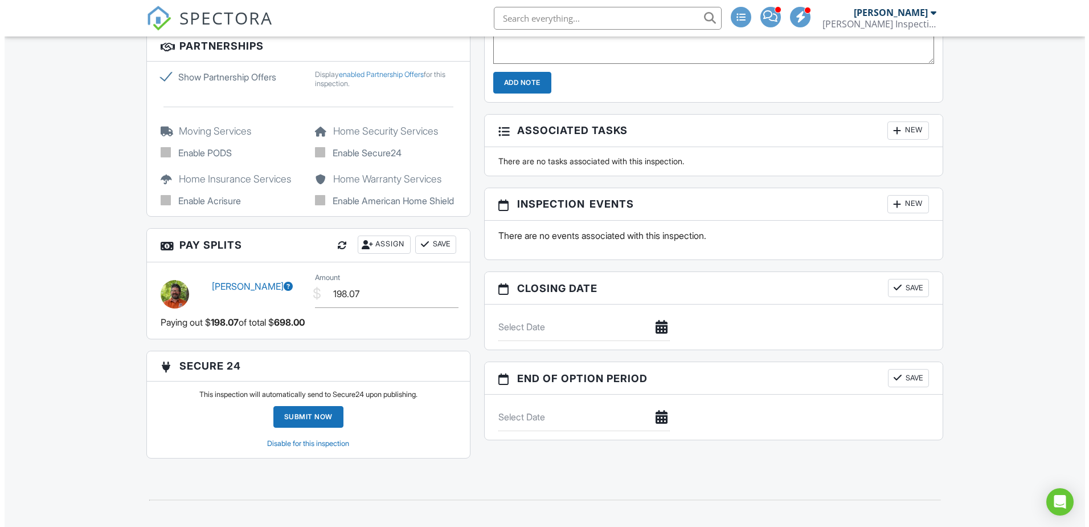
scroll to position [1298, 0]
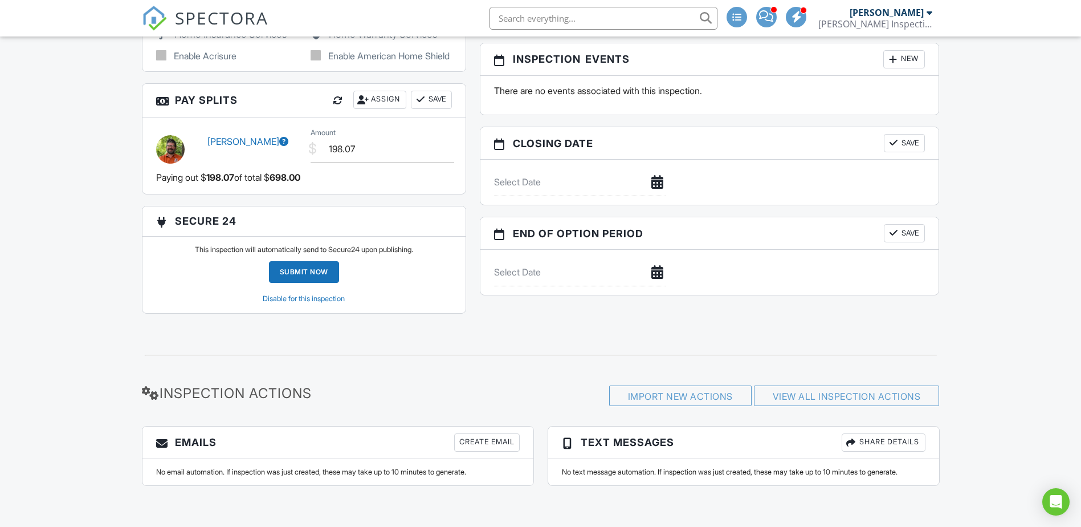
click at [905, 50] on div "New" at bounding box center [904, 59] width 42 height 18
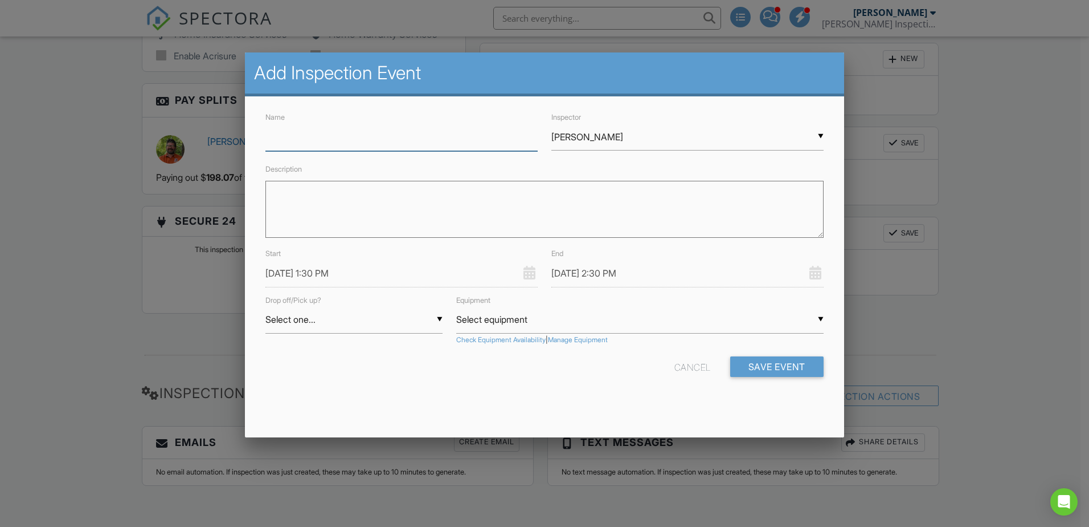
click at [367, 145] on input "Name" at bounding box center [402, 137] width 272 height 28
type input "917 Chicago Greenville sewer scope"
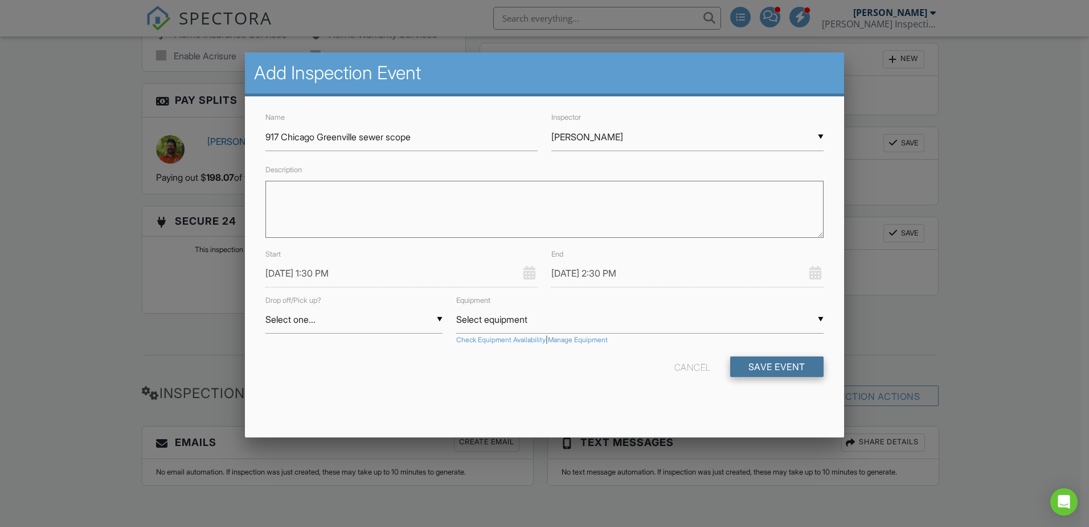
click at [776, 372] on button "Save Event" at bounding box center [777, 366] width 93 height 21
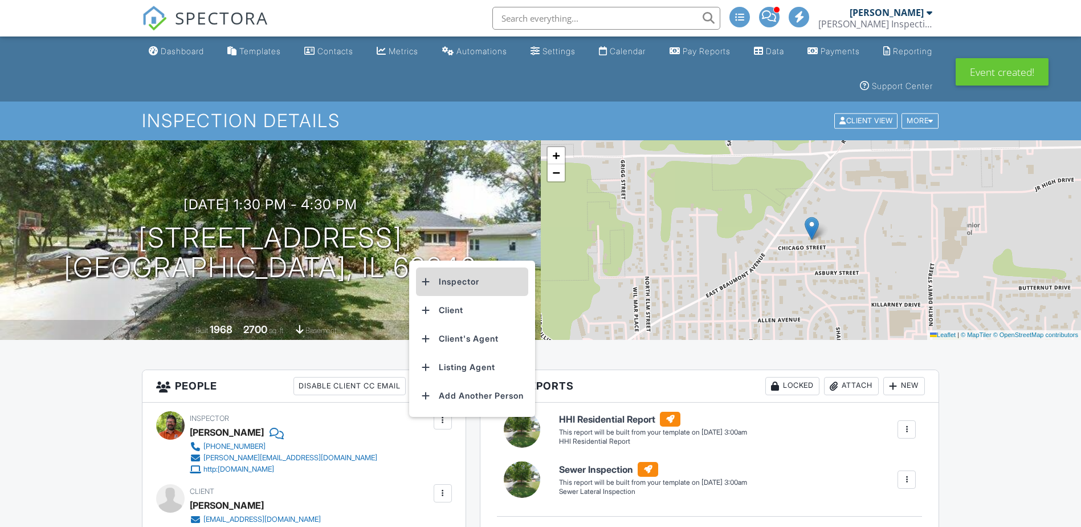
click at [459, 283] on li "Inspector" at bounding box center [472, 281] width 112 height 28
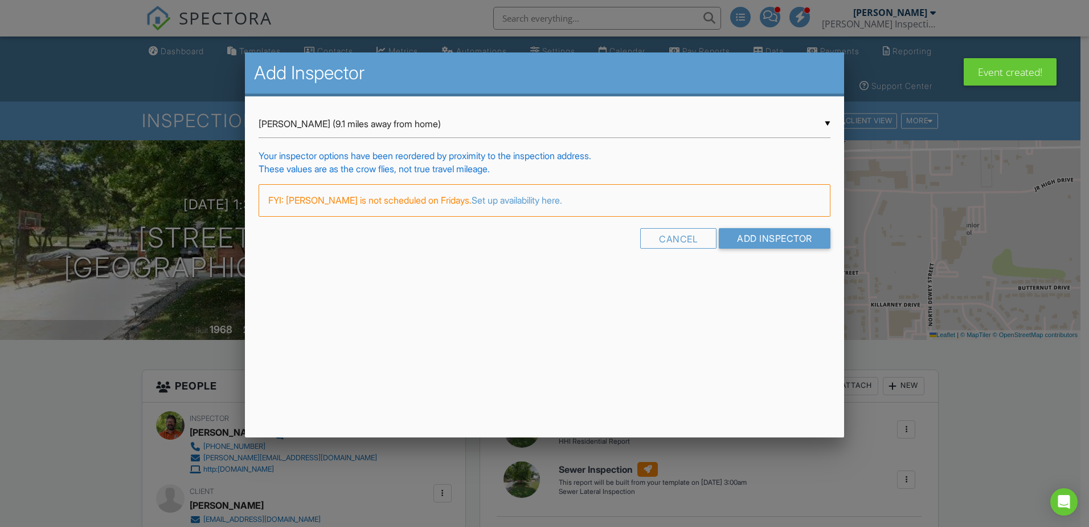
click at [386, 121] on div "▼ Maggy Hawley (9.1 miles away from home) Maggy Hawley (9.1 miles away from hom…" at bounding box center [545, 124] width 572 height 28
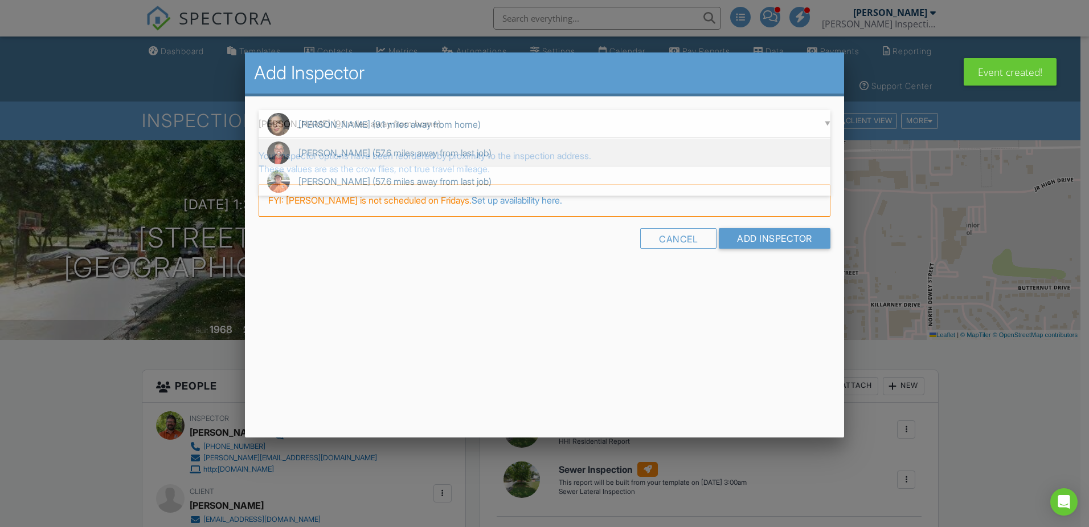
click at [321, 157] on span "Matthew Hawley (57.6 miles away from last job)" at bounding box center [545, 152] width 572 height 28
type input "Matthew Hawley (57.6 miles away from last job)"
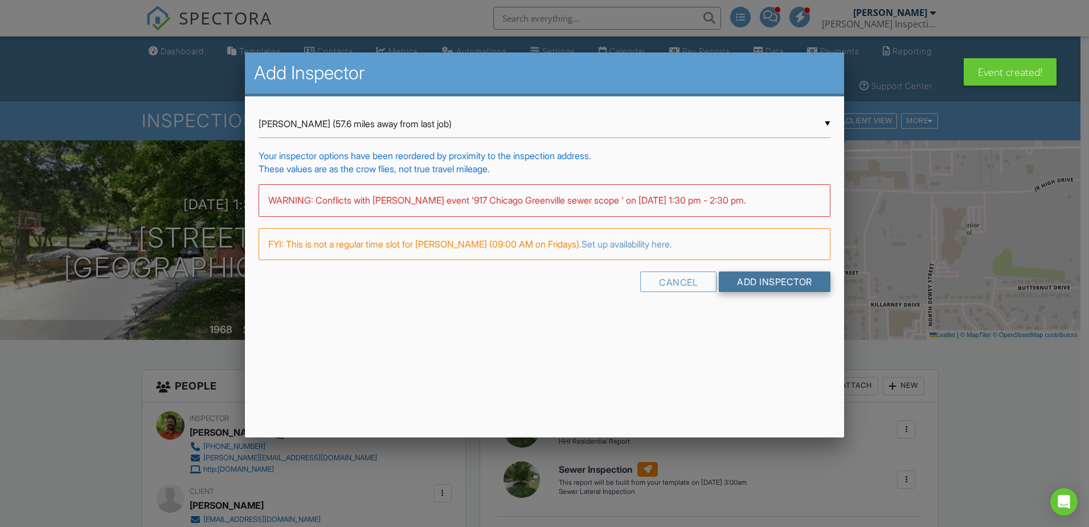
click at [758, 278] on input "Add Inspector" at bounding box center [775, 281] width 112 height 21
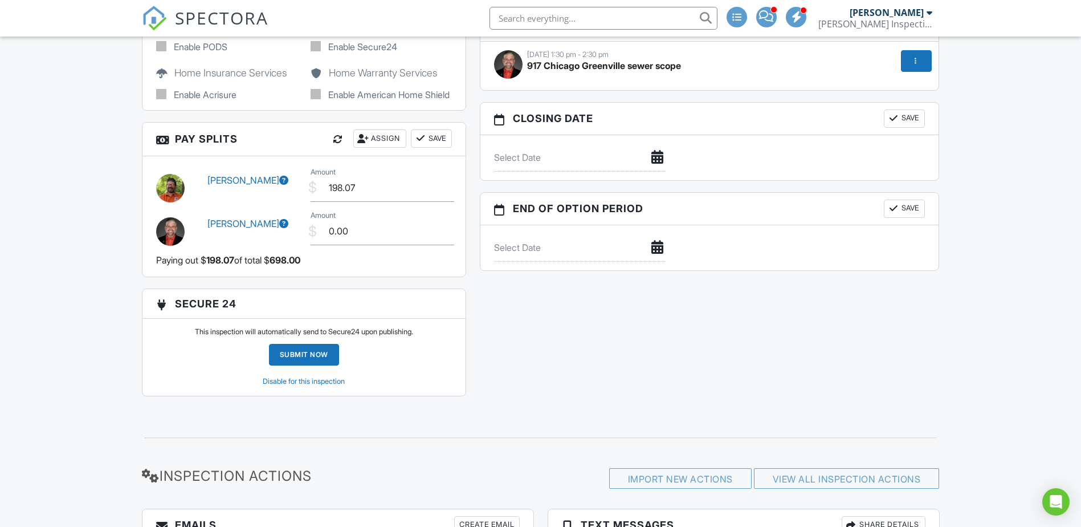
scroll to position [1329, 0]
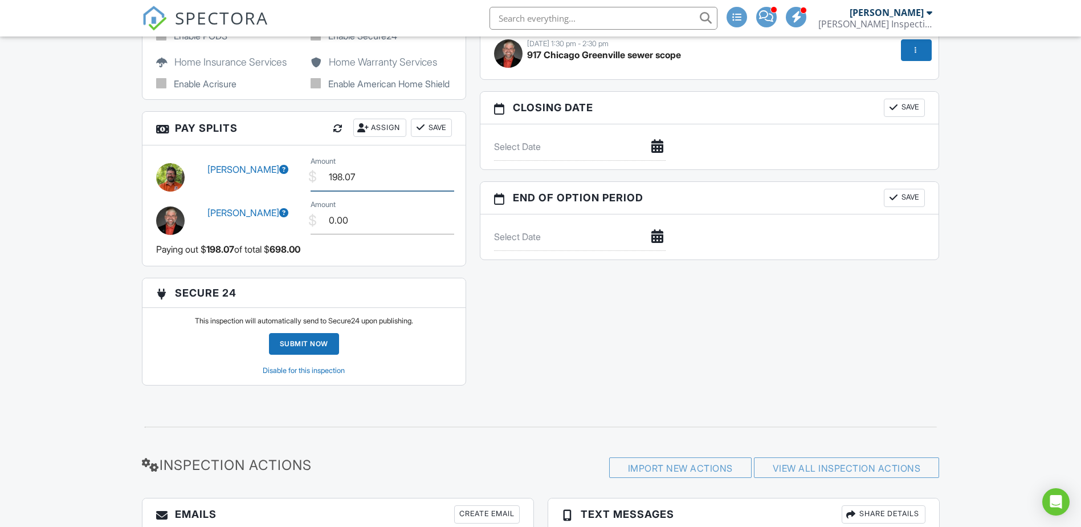
drag, startPoint x: 358, startPoint y: 186, endPoint x: 320, endPoint y: 187, distance: 38.2
click at [320, 187] on input "198.07" at bounding box center [383, 177] width 144 height 28
type input "147.32"
drag, startPoint x: 349, startPoint y: 235, endPoint x: 298, endPoint y: 237, distance: 51.3
click at [299, 238] on div "Matthew Hawley $ Amount 0.00" at bounding box center [303, 218] width 309 height 43
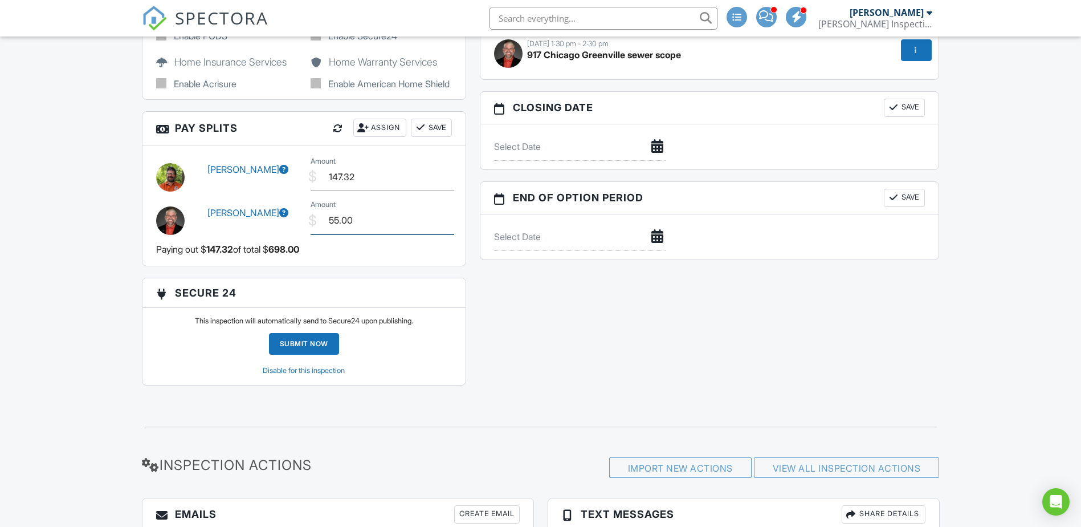
type input "55.00"
click at [436, 137] on button "Save" at bounding box center [431, 128] width 41 height 18
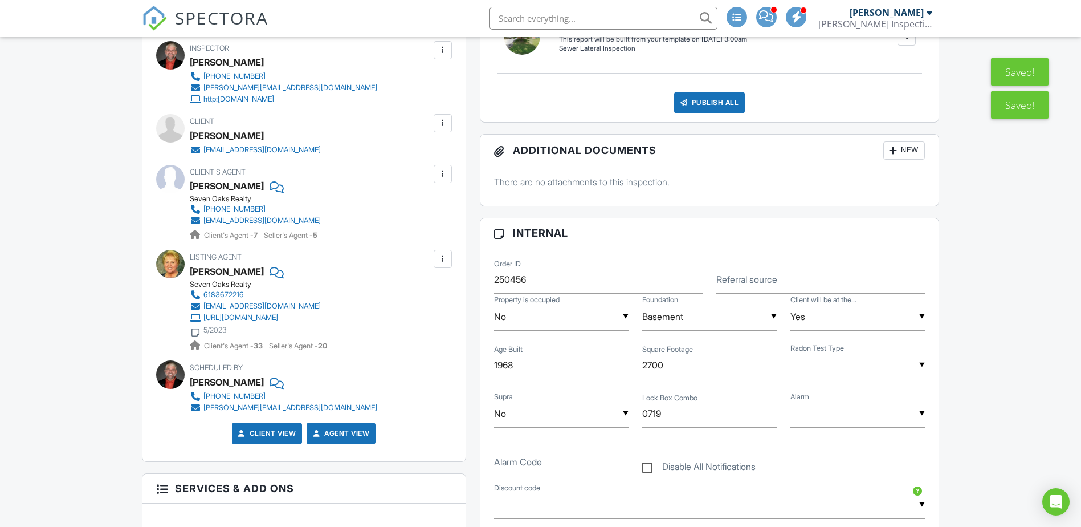
scroll to position [0, 0]
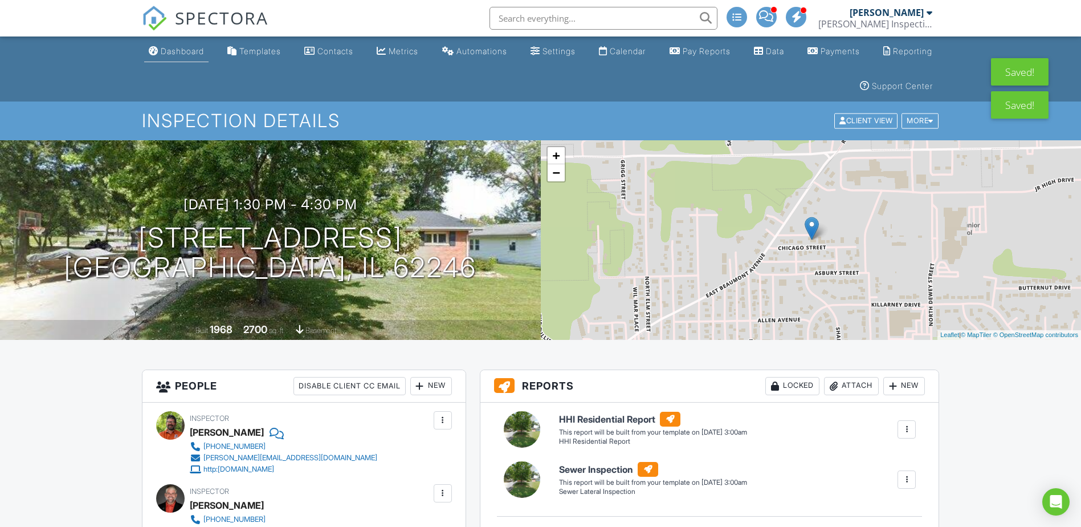
click at [186, 54] on div "Dashboard" at bounding box center [182, 51] width 43 height 10
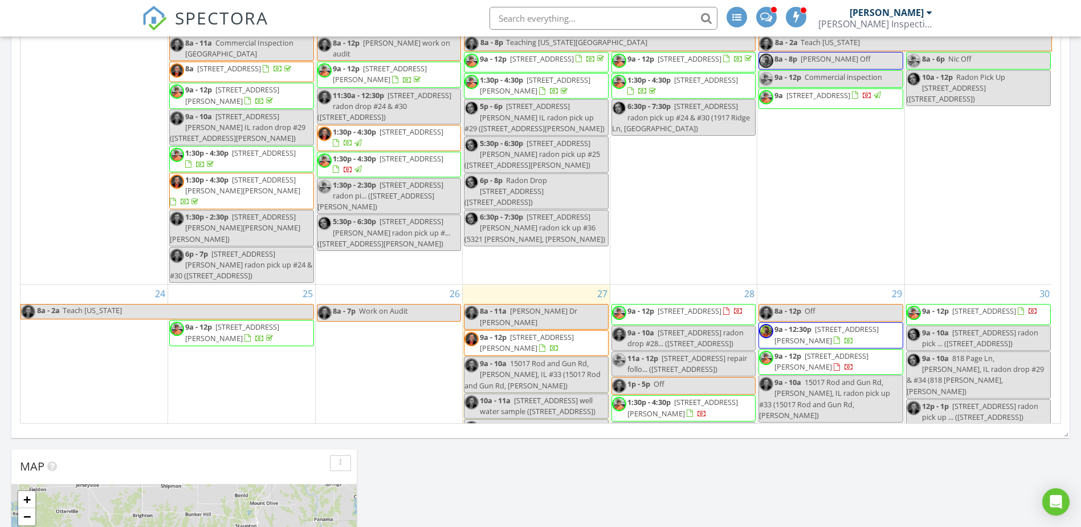
scroll to position [877, 0]
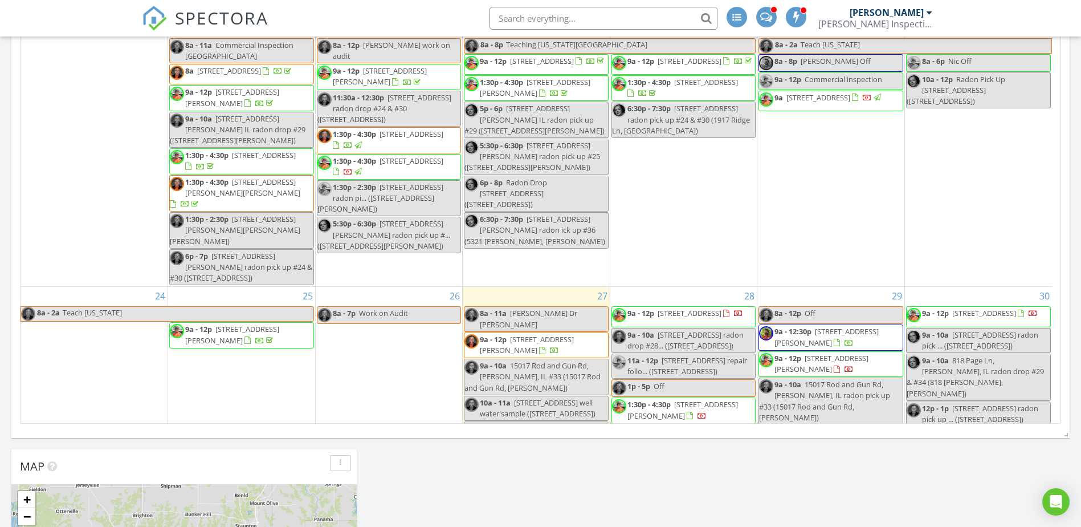
click at [834, 337] on span at bounding box center [844, 342] width 20 height 10
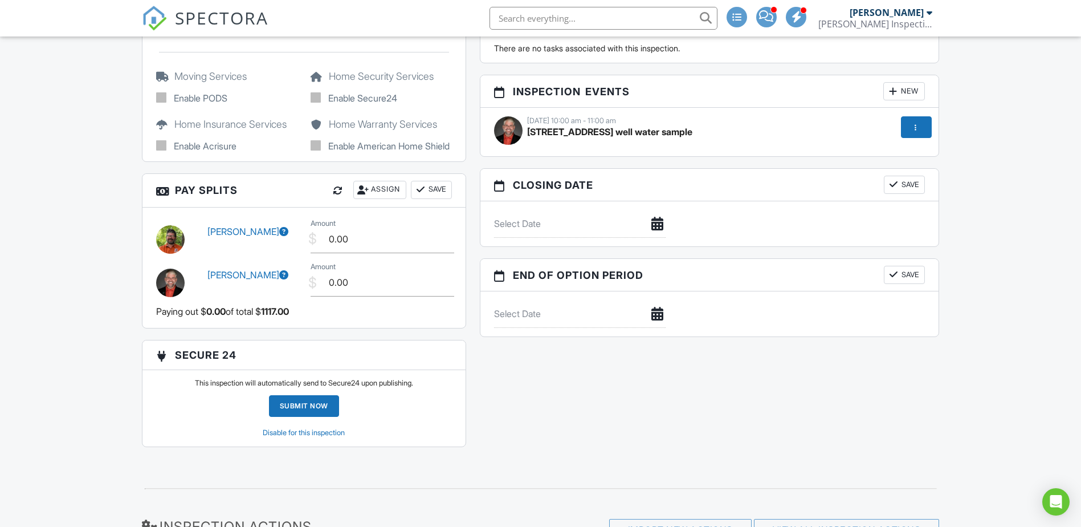
scroll to position [1329, 0]
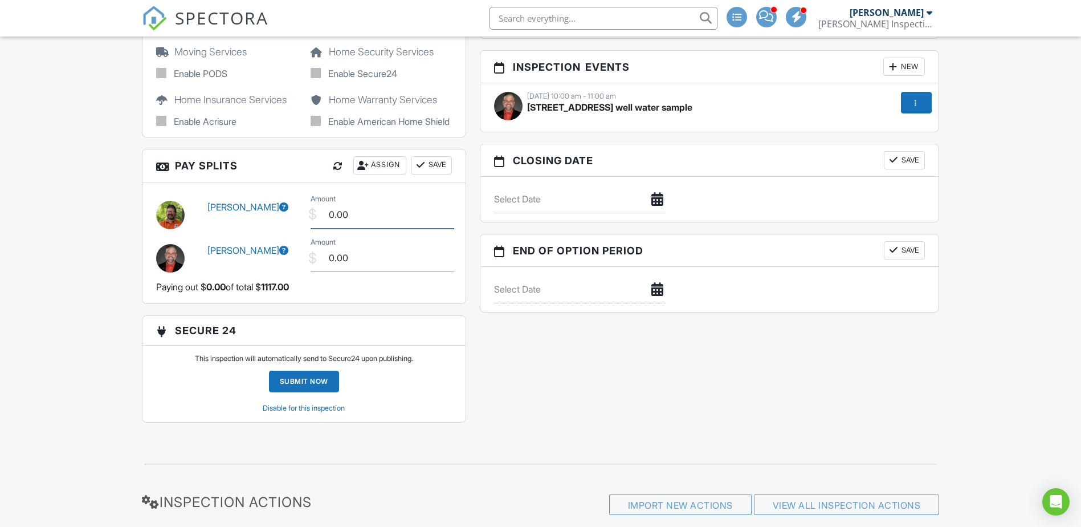
drag, startPoint x: 352, startPoint y: 228, endPoint x: 317, endPoint y: 227, distance: 34.2
click at [319, 228] on input "0.00" at bounding box center [383, 215] width 144 height 28
type input "170.81"
drag, startPoint x: 354, startPoint y: 273, endPoint x: 289, endPoint y: 274, distance: 65.0
click at [289, 274] on div "Matthew Hawley $ Amount 0.00" at bounding box center [303, 256] width 309 height 43
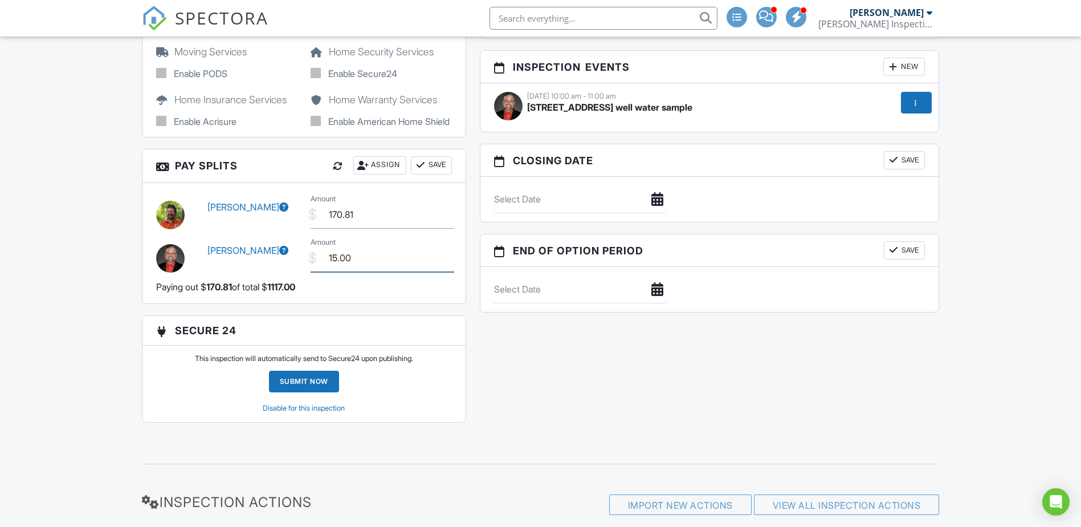
type input "15.00"
click at [426, 174] on button "Save" at bounding box center [431, 165] width 41 height 18
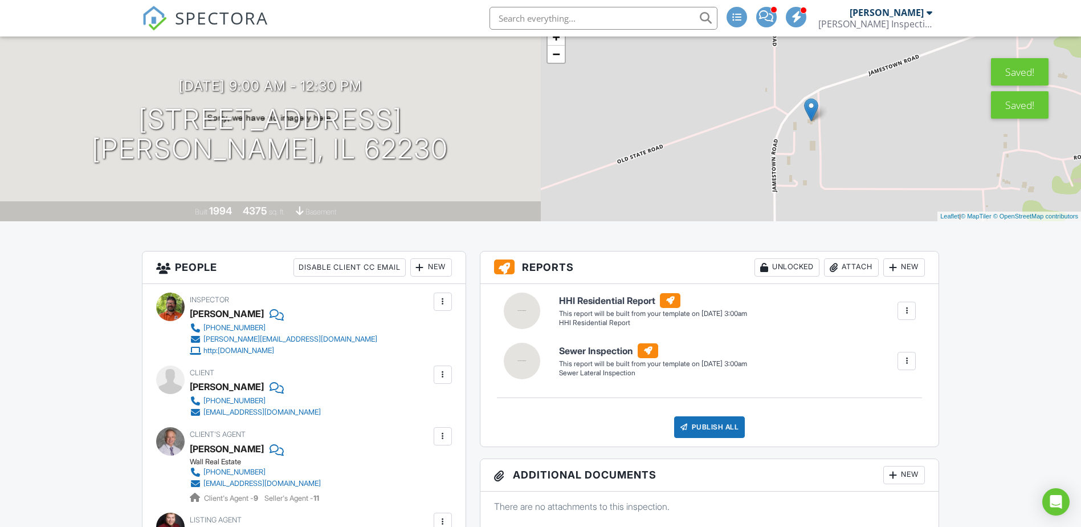
scroll to position [0, 0]
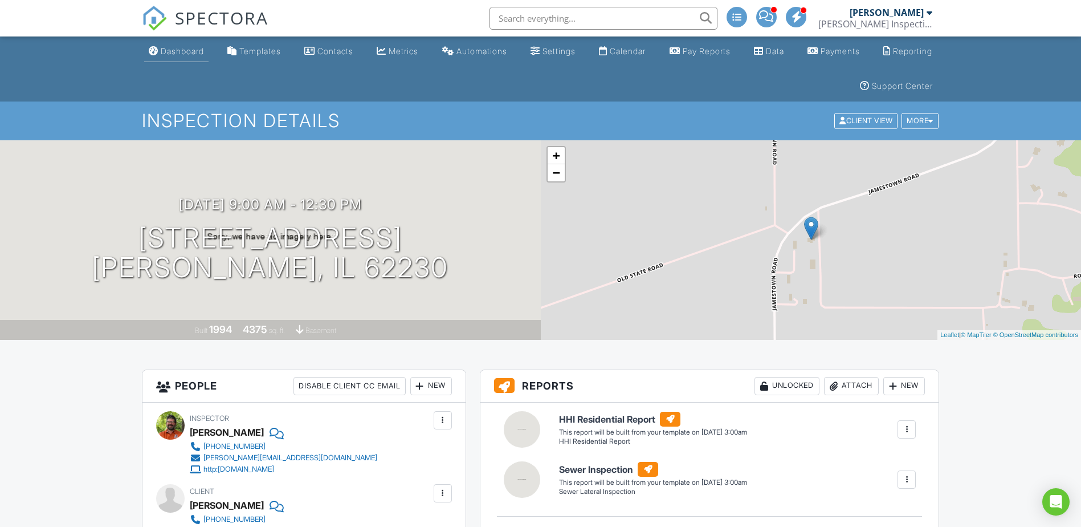
click at [171, 48] on div "Dashboard" at bounding box center [182, 51] width 43 height 10
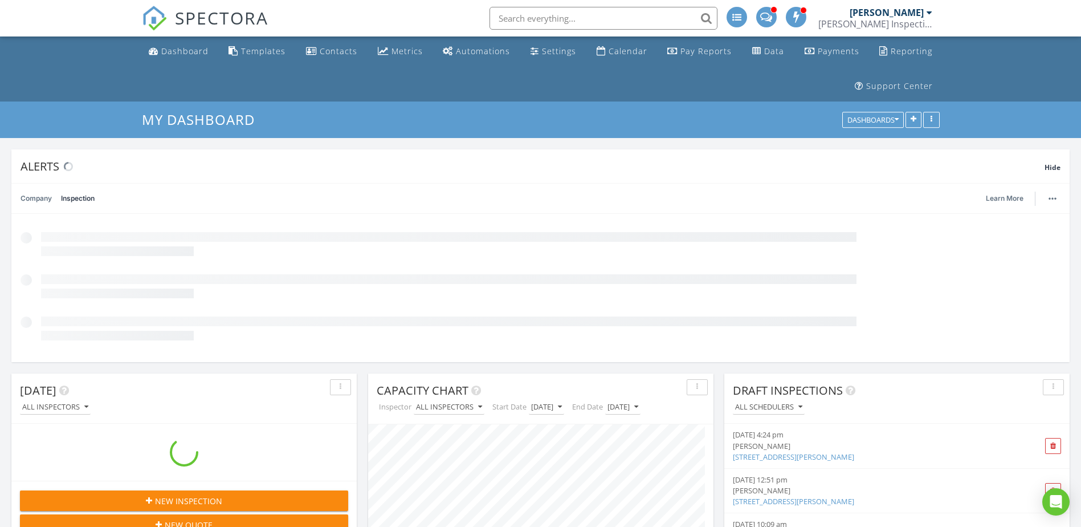
scroll to position [245, 345]
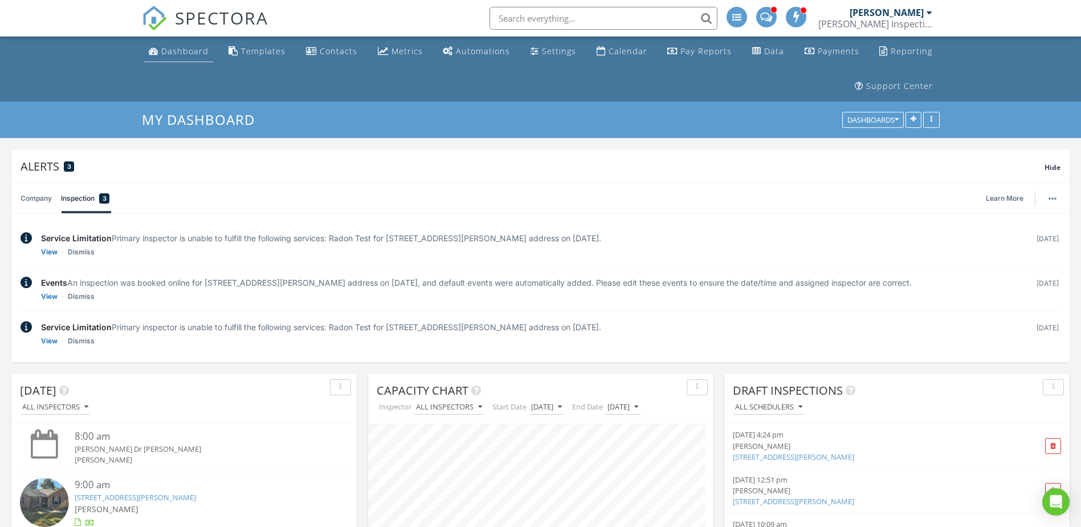
click at [181, 51] on div "Dashboard" at bounding box center [184, 51] width 47 height 11
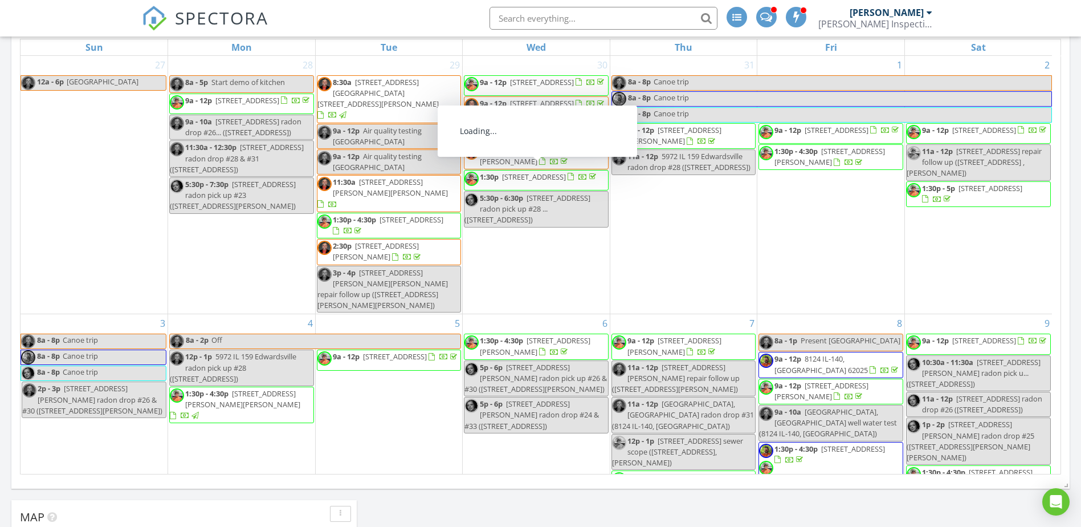
scroll to position [760, 0]
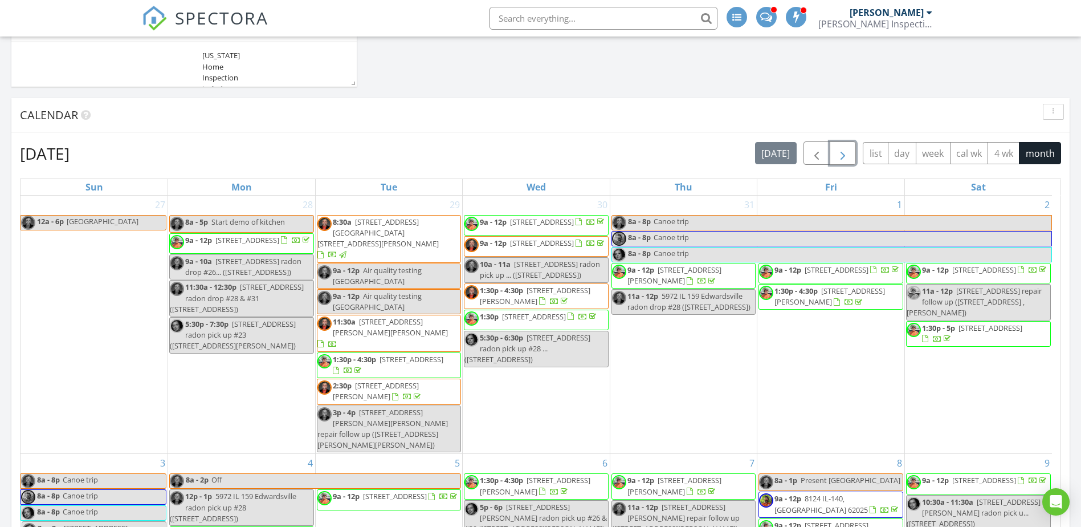
click at [850, 157] on button "button" at bounding box center [843, 152] width 27 height 23
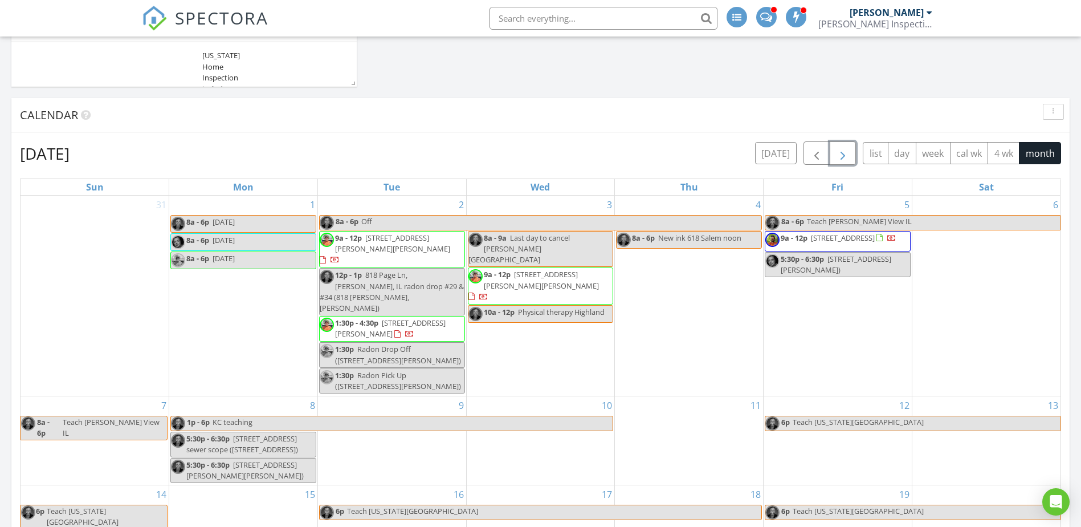
click at [850, 157] on button "button" at bounding box center [843, 152] width 27 height 23
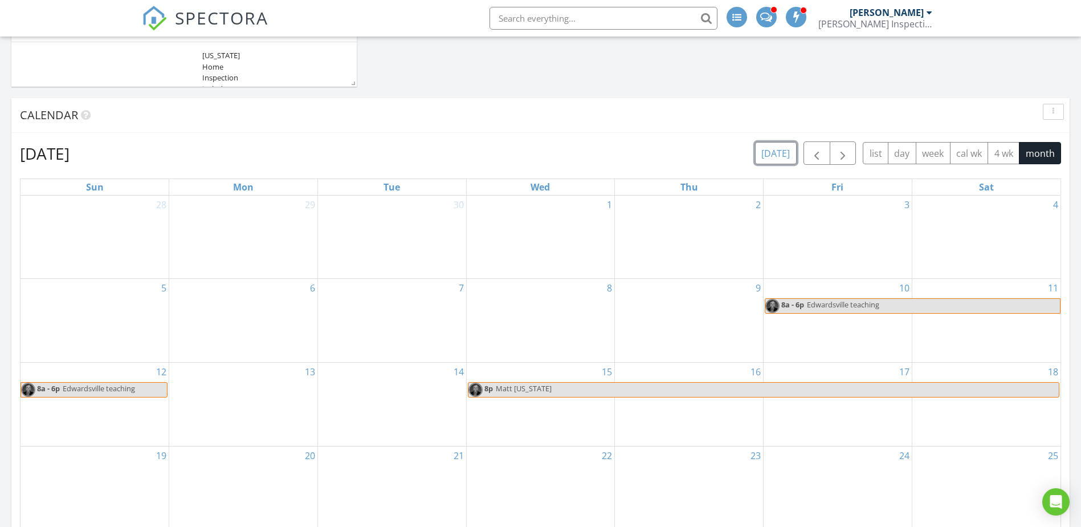
click at [774, 152] on button "today" at bounding box center [776, 153] width 42 height 22
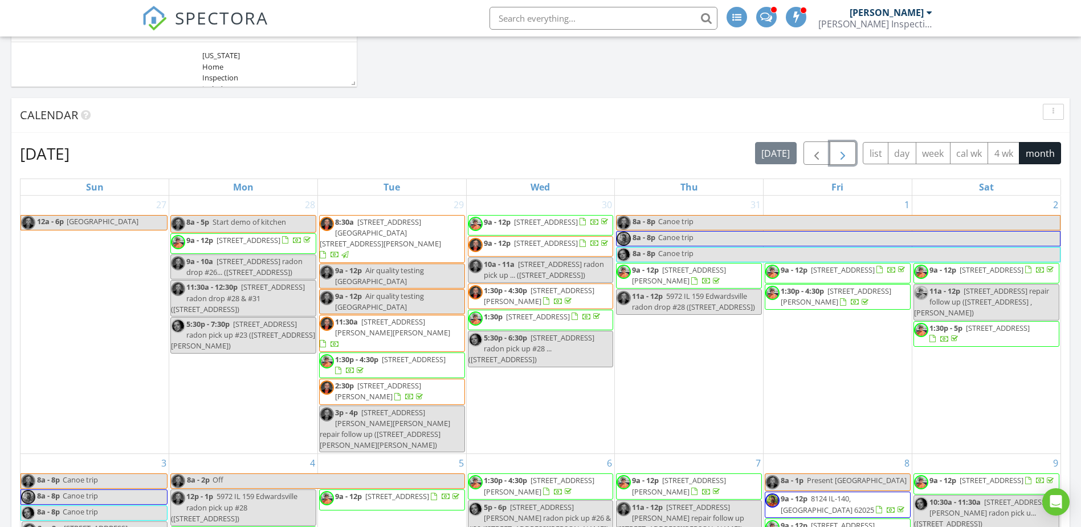
click at [843, 149] on span "button" at bounding box center [843, 153] width 14 height 14
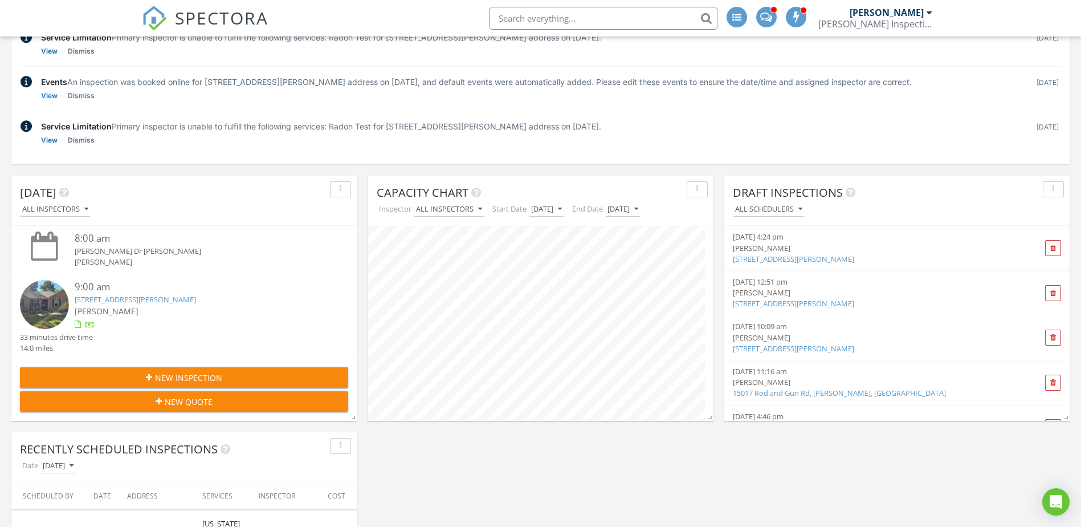
scroll to position [190, 0]
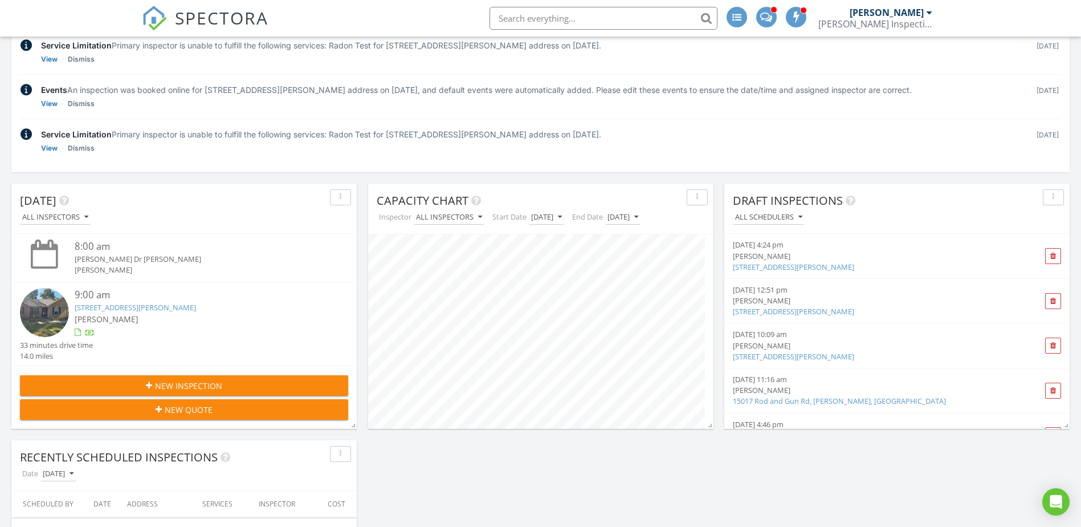
click at [182, 391] on span "New Inspection" at bounding box center [188, 385] width 67 height 12
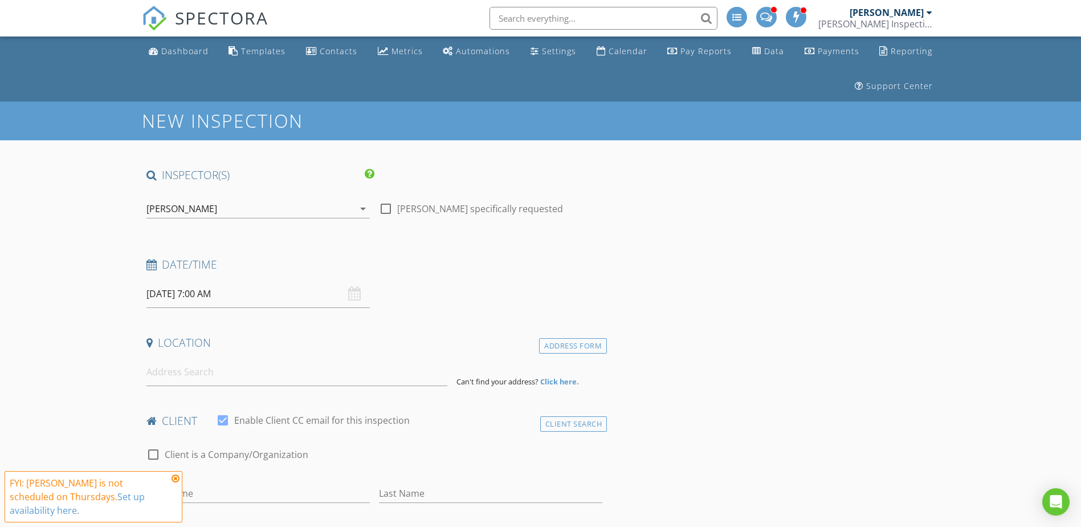
click at [213, 207] on div "[PERSON_NAME]" at bounding box center [181, 208] width 71 height 10
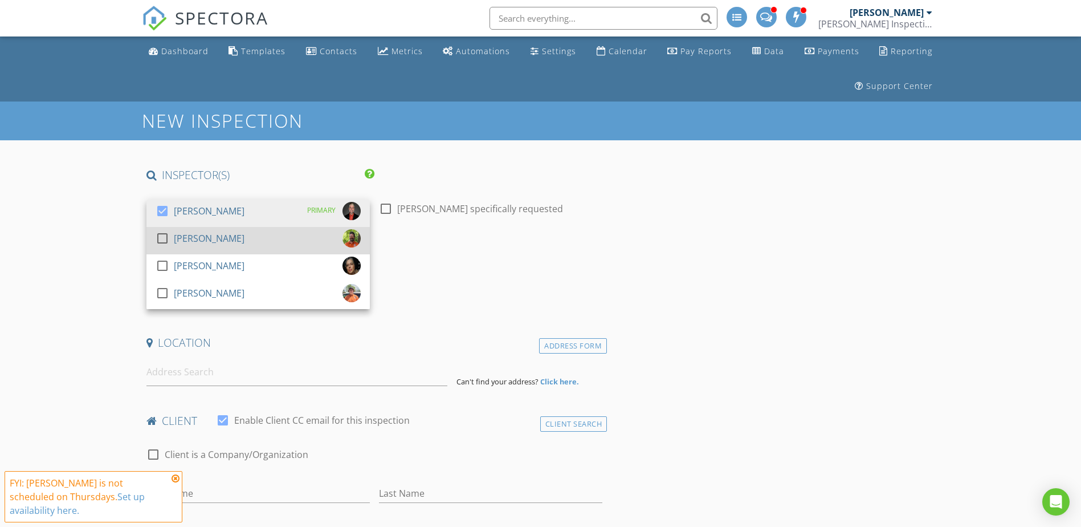
click at [162, 241] on div at bounding box center [162, 237] width 19 height 19
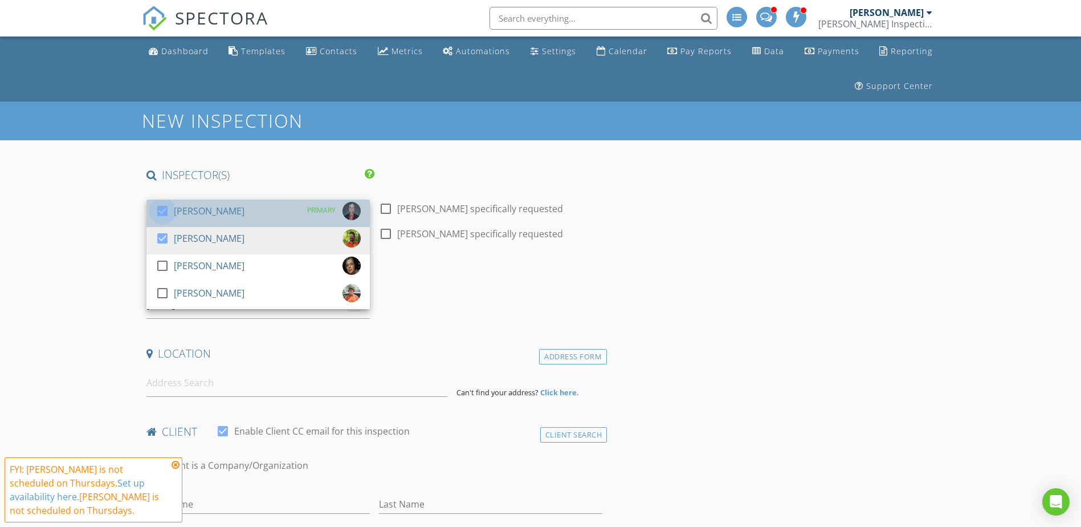
click at [161, 214] on div at bounding box center [162, 210] width 19 height 19
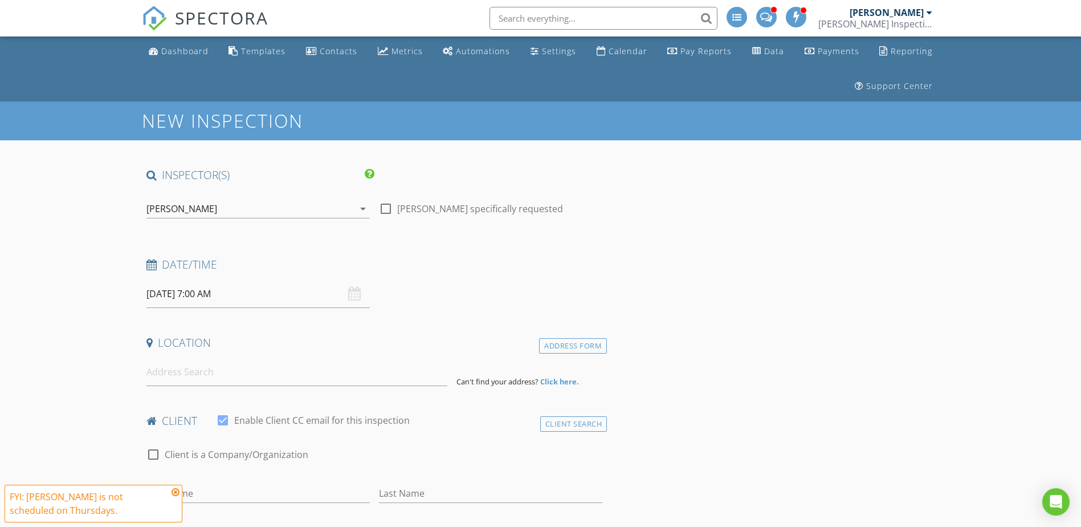
click at [166, 292] on input "[DATE] 7:00 AM" at bounding box center [257, 294] width 223 height 28
select select "8"
type input "[DATE] 7:00 AM"
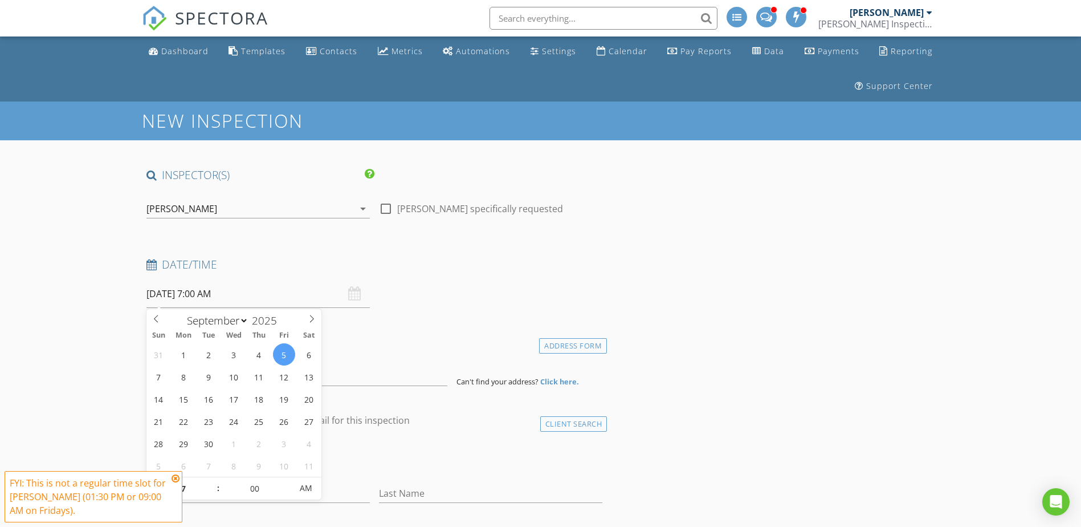
click at [178, 478] on icon at bounding box center [176, 478] width 8 height 9
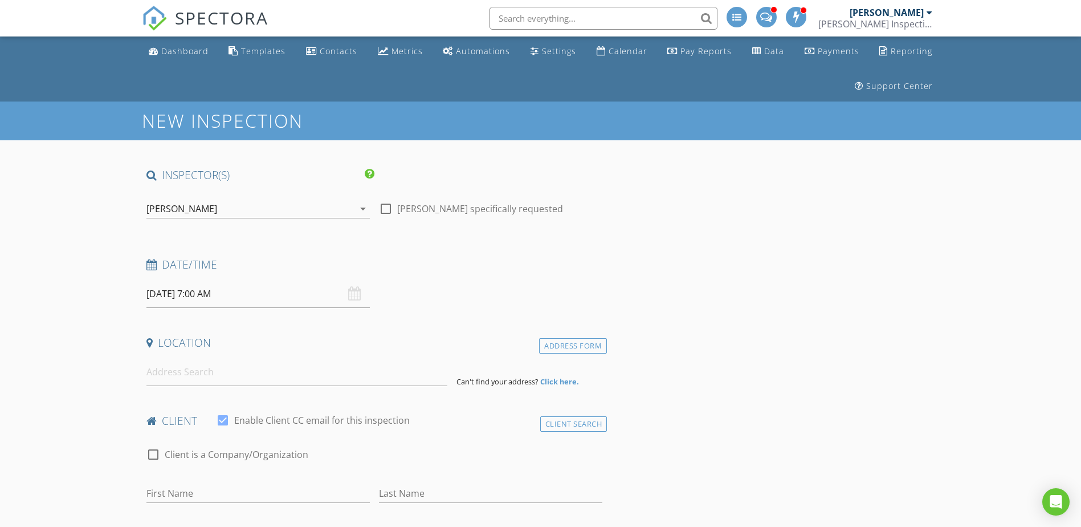
click at [199, 297] on input "[DATE] 7:00 AM" at bounding box center [257, 294] width 223 height 28
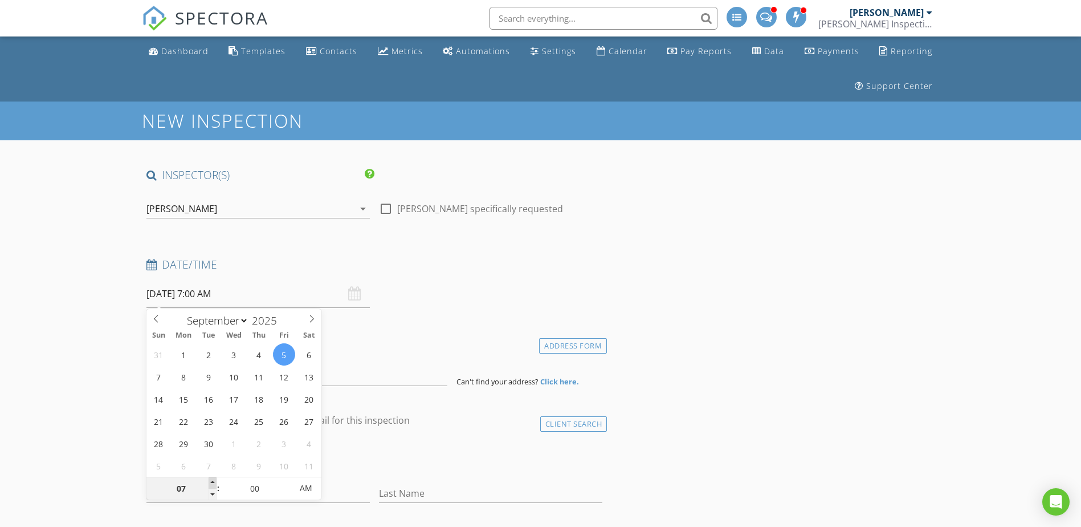
type input "08"
type input "[DATE] 8:00 AM"
click at [216, 483] on span at bounding box center [213, 482] width 8 height 11
type input "09"
type input "[DATE] 9:00 AM"
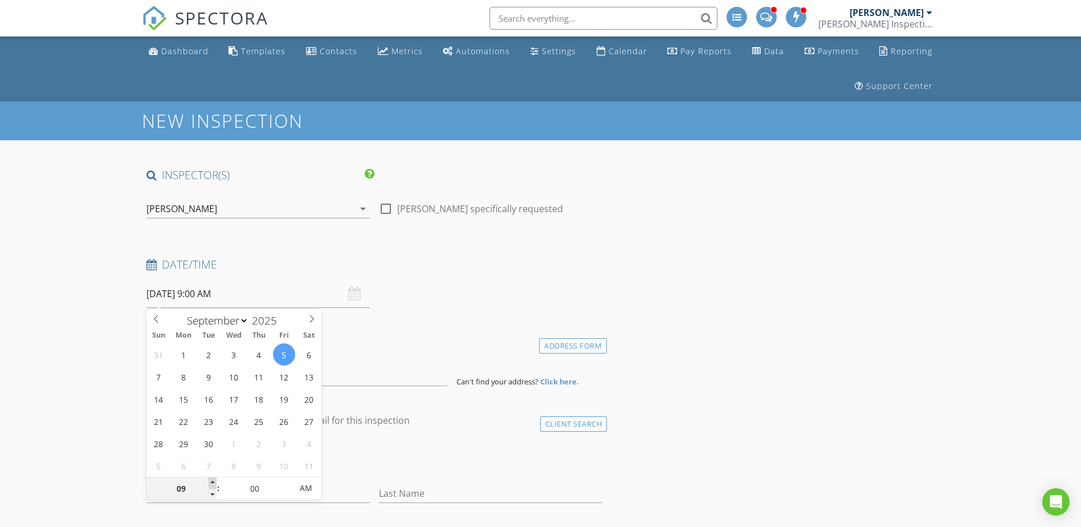
click at [216, 483] on span at bounding box center [213, 482] width 8 height 11
type input "10"
type input "09/05/2025 10:00 AM"
click at [216, 483] on span at bounding box center [213, 482] width 8 height 11
type input "11"
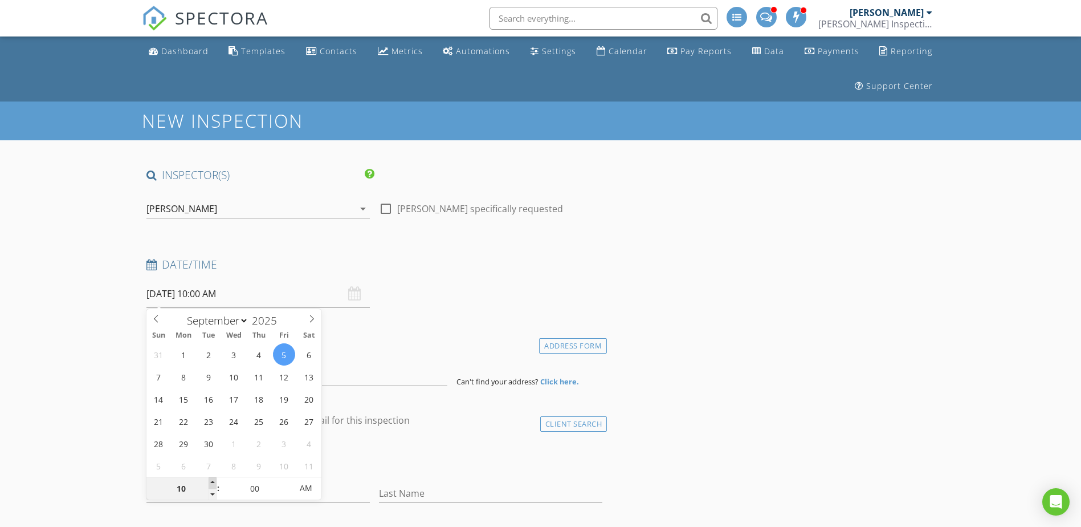
type input "09/05/2025 11:00 AM"
click at [216, 483] on span at bounding box center [213, 482] width 8 height 11
type input "12"
type input "09/05/2025 12:00 PM"
click at [216, 483] on span at bounding box center [213, 482] width 8 height 11
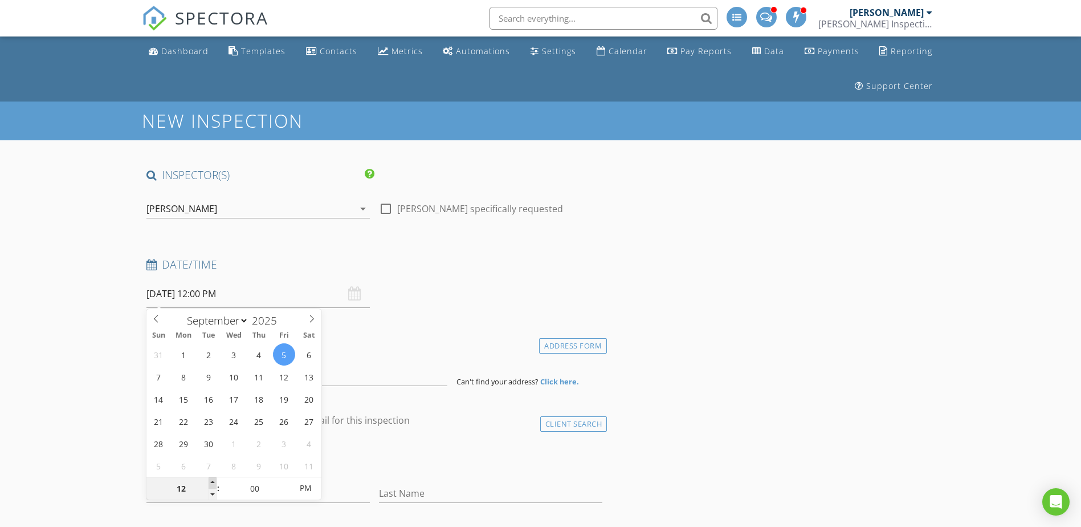
type input "01"
type input "09/05/2025 1:00 PM"
click at [216, 483] on span at bounding box center [213, 482] width 8 height 11
type input "05"
type input "09/05/2025 1:05 PM"
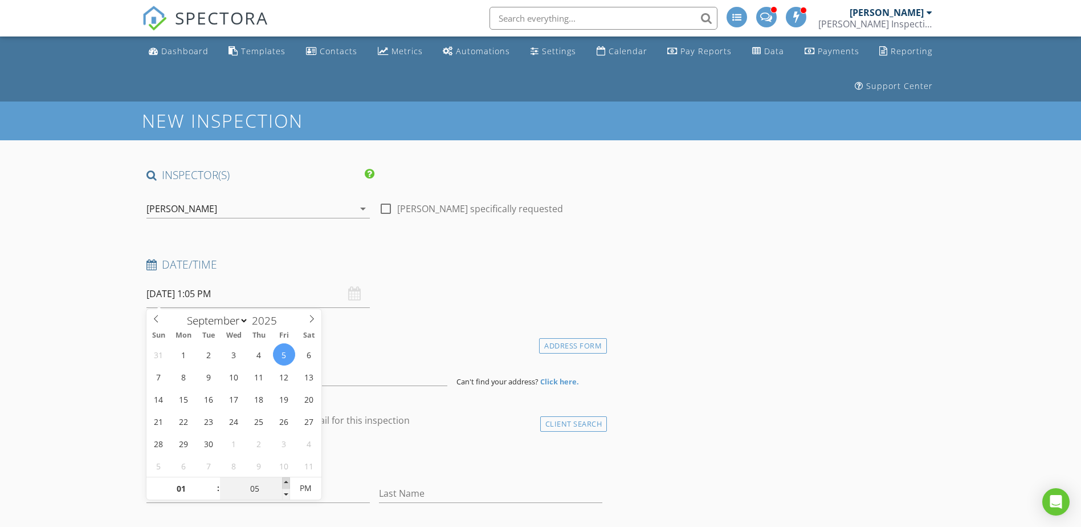
click at [283, 481] on span at bounding box center [286, 482] width 8 height 11
type input "10"
type input "09/05/2025 1:10 PM"
click at [283, 481] on span at bounding box center [286, 482] width 8 height 11
type input "15"
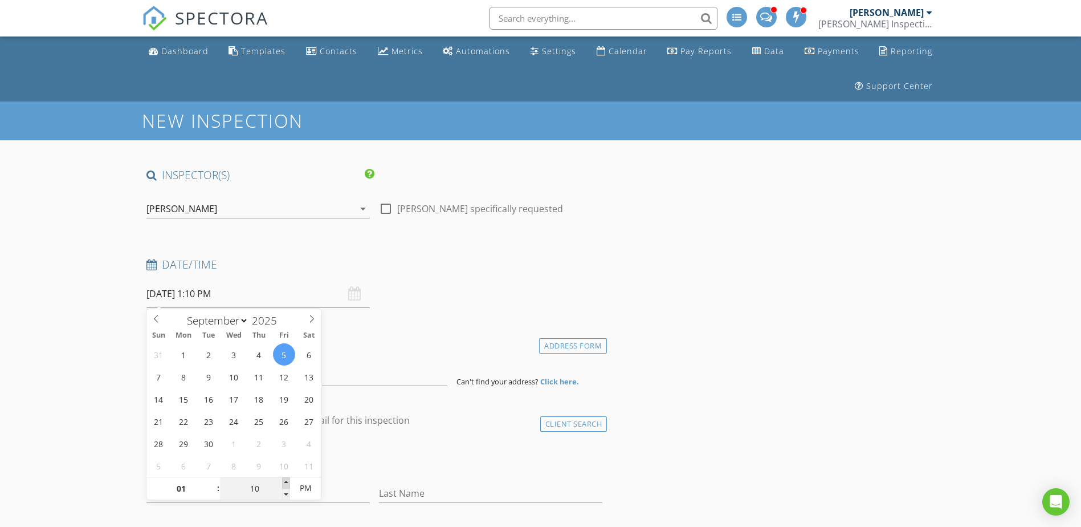
type input "09/05/2025 1:15 PM"
click at [283, 481] on span at bounding box center [286, 482] width 8 height 11
type input "20"
type input "09/05/2025 1:20 PM"
click at [283, 481] on span at bounding box center [286, 482] width 8 height 11
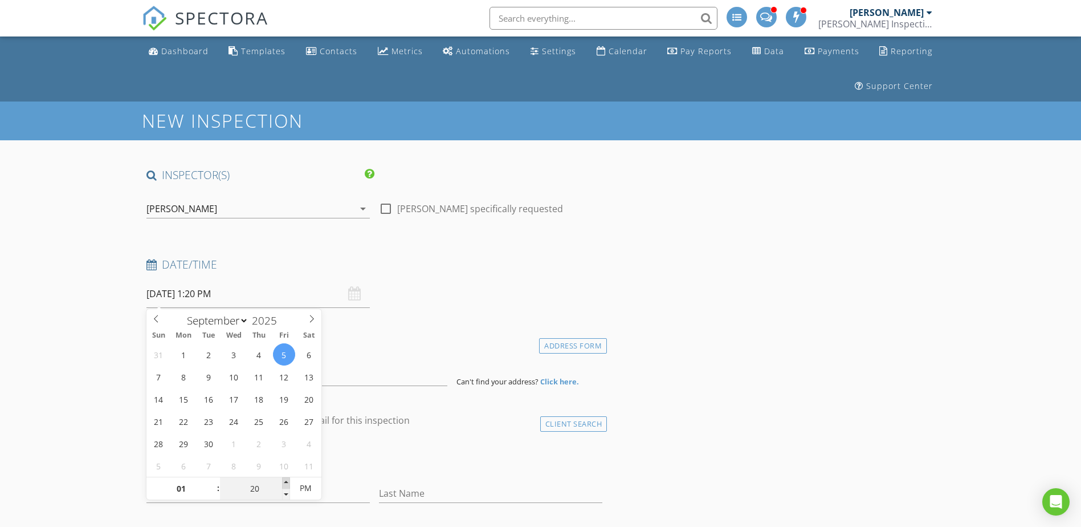
type input "25"
type input "09/05/2025 1:25 PM"
click at [283, 481] on span at bounding box center [286, 482] width 8 height 11
type input "30"
type input "09/05/2025 1:30 PM"
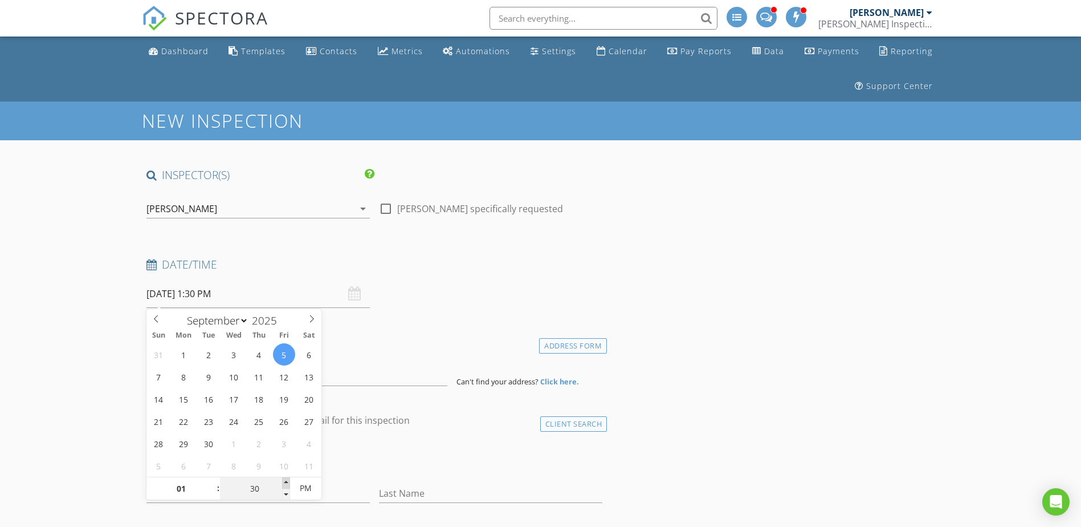
click at [283, 481] on span at bounding box center [286, 482] width 8 height 11
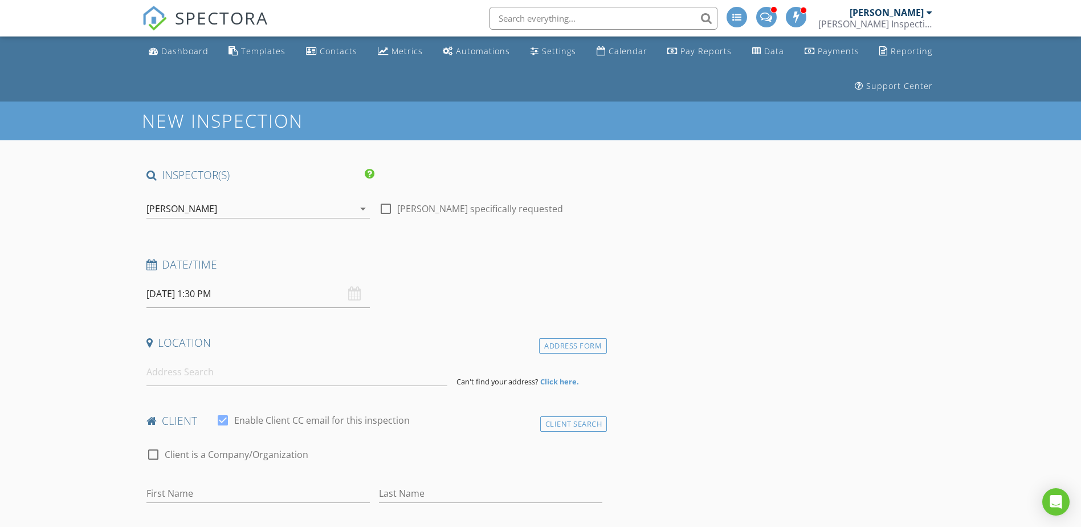
click at [376, 443] on div "check_box_outline_blank Client is a Company/Organization" at bounding box center [375, 455] width 466 height 39
click at [217, 379] on input at bounding box center [296, 372] width 301 height 28
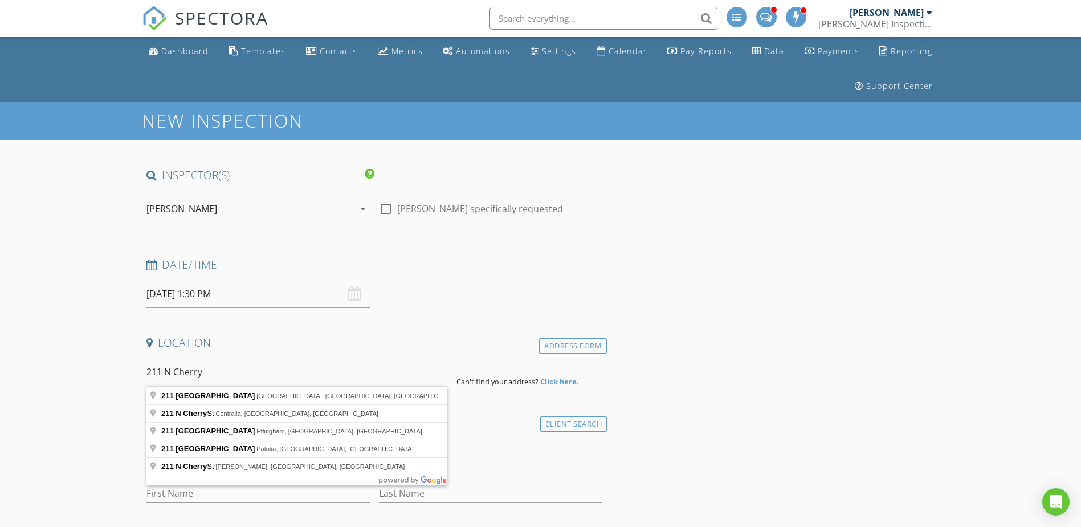
type input "211 North Cherry Street, Freeburg, IL, USA"
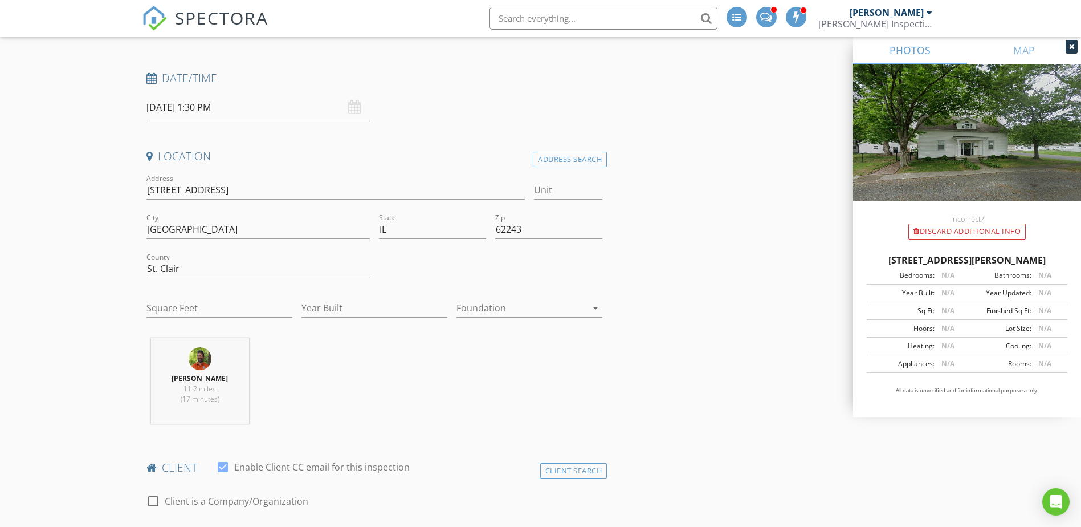
scroll to position [190, 0]
click at [206, 307] on input "Square Feet" at bounding box center [219, 304] width 146 height 19
type input "2548"
click at [354, 303] on input "Year Built" at bounding box center [374, 304] width 146 height 19
click at [335, 305] on input "Year Built" at bounding box center [374, 304] width 146 height 19
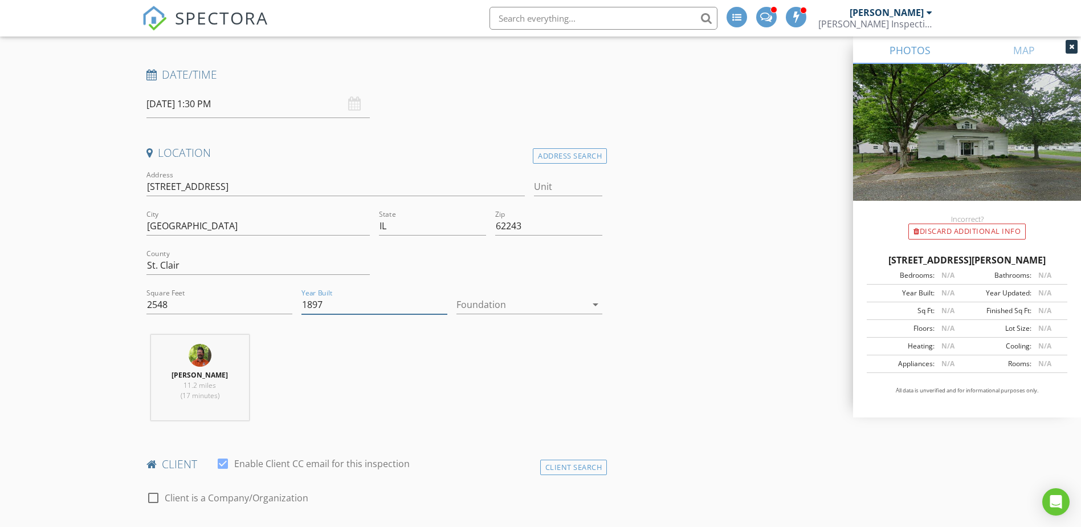
type input "1897"
click at [515, 307] on div at bounding box center [521, 304] width 130 height 18
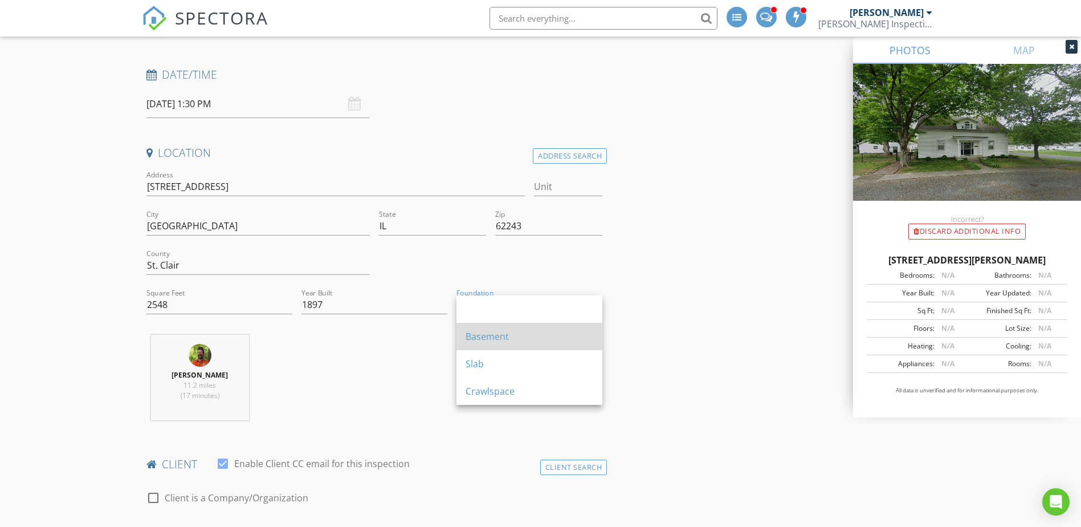
click at [504, 332] on div "Basement" at bounding box center [530, 336] width 128 height 14
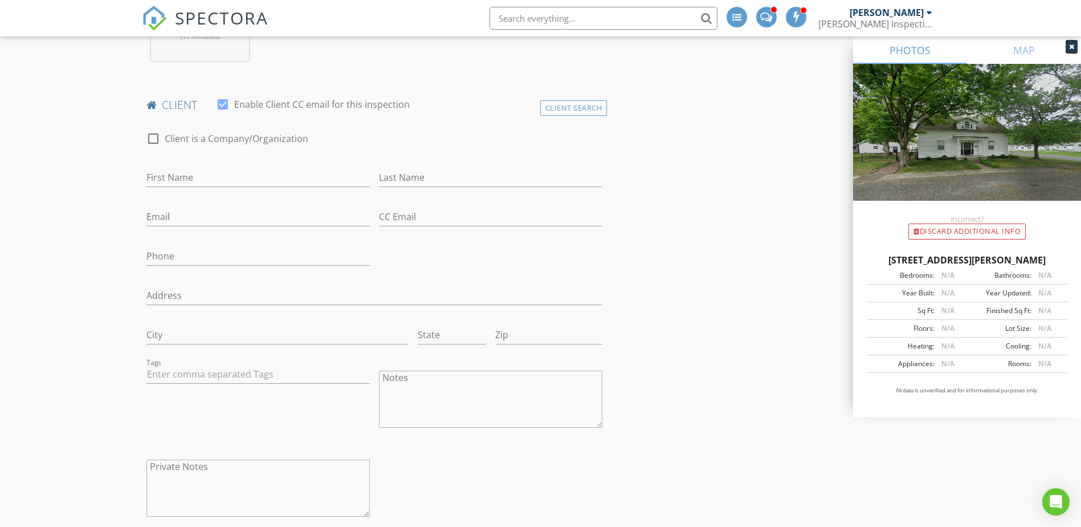
scroll to position [570, 0]
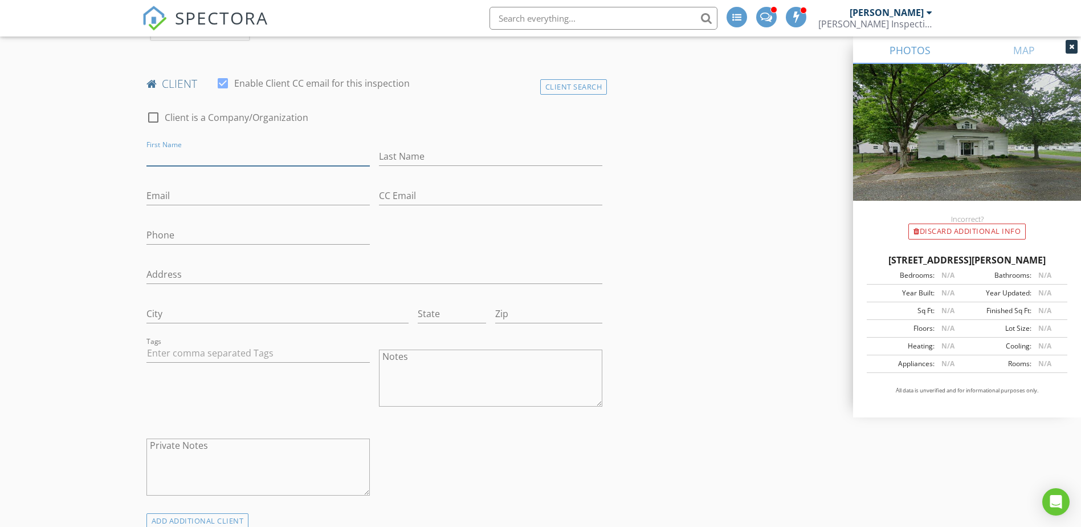
click at [186, 158] on input "First Name" at bounding box center [257, 156] width 223 height 19
click at [194, 160] on input "First Name" at bounding box center [257, 156] width 223 height 19
type input "Layne"
click at [411, 158] on input "Last Name" at bounding box center [490, 156] width 223 height 19
type input "Aumann"
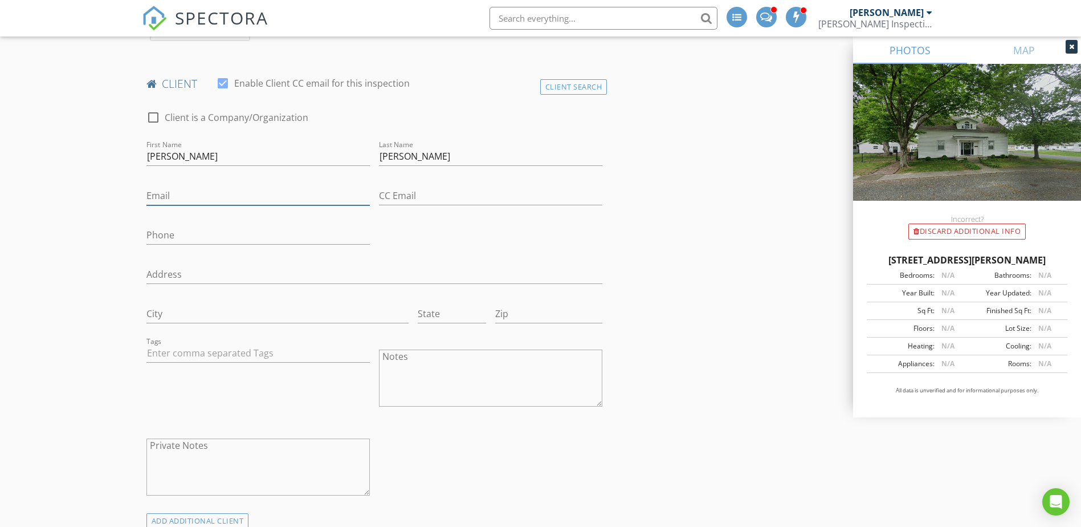
click at [179, 196] on input "Email" at bounding box center [257, 195] width 223 height 19
paste input "layneaumann@gmail.com"
type input "layneaumann@gmail.com"
click at [165, 236] on input "Phone" at bounding box center [257, 235] width 223 height 19
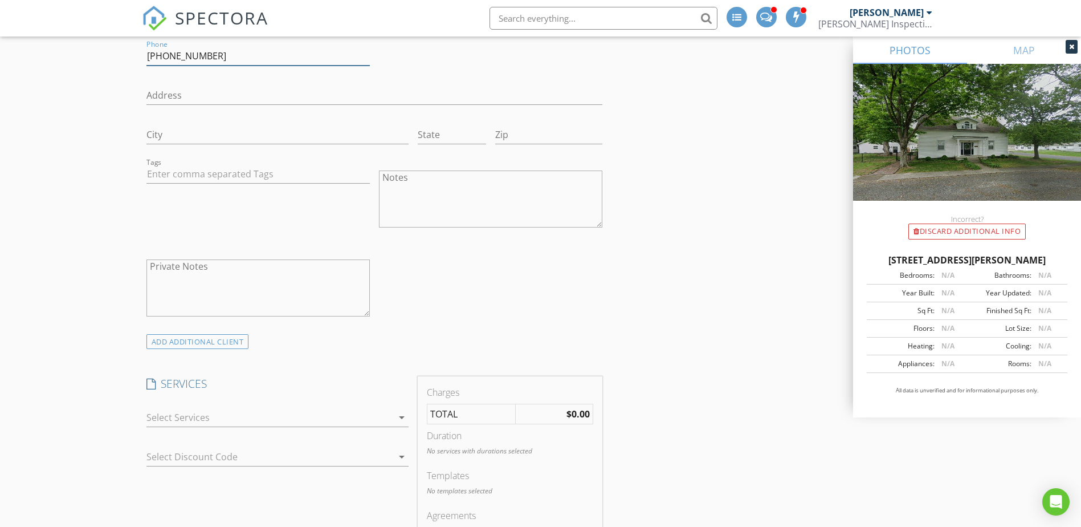
scroll to position [760, 0]
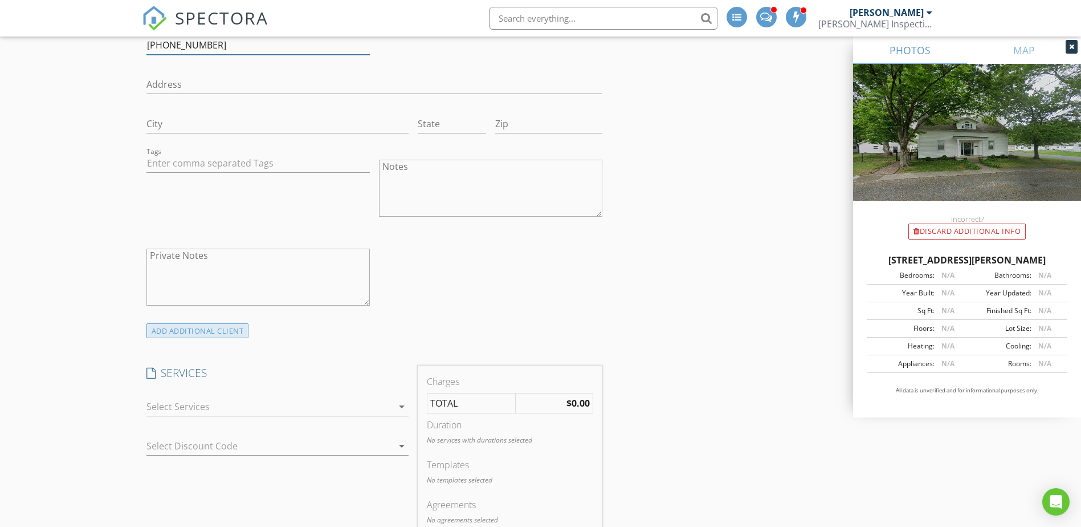
type input "317-453-76330"
click at [221, 331] on div "ADD ADDITIONAL client" at bounding box center [197, 330] width 103 height 15
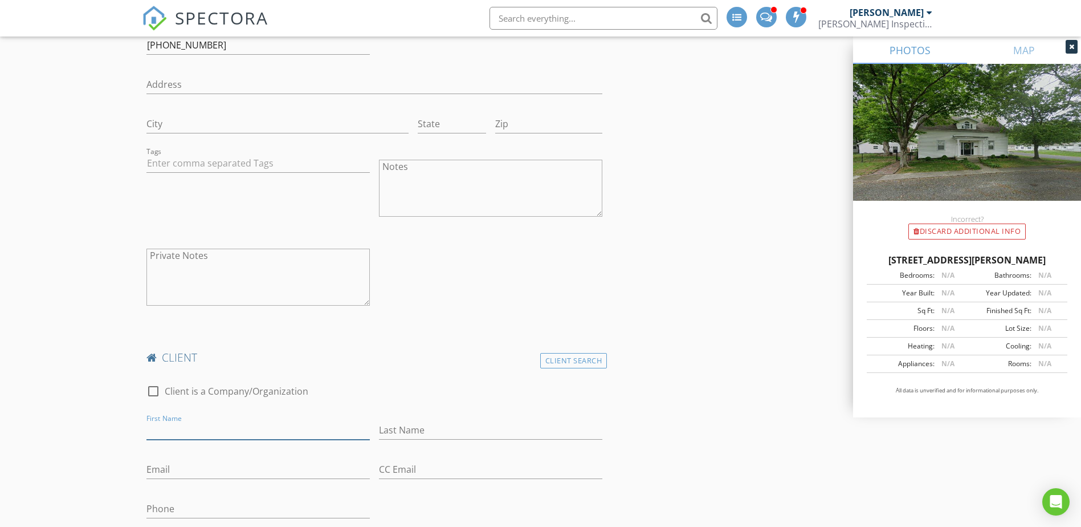
click at [181, 427] on input "First Name" at bounding box center [257, 430] width 223 height 19
type input "Laura"
click at [454, 436] on input "Last Name" at bounding box center [490, 430] width 223 height 19
type input "Burns"
click at [187, 471] on input "Email" at bounding box center [257, 469] width 223 height 19
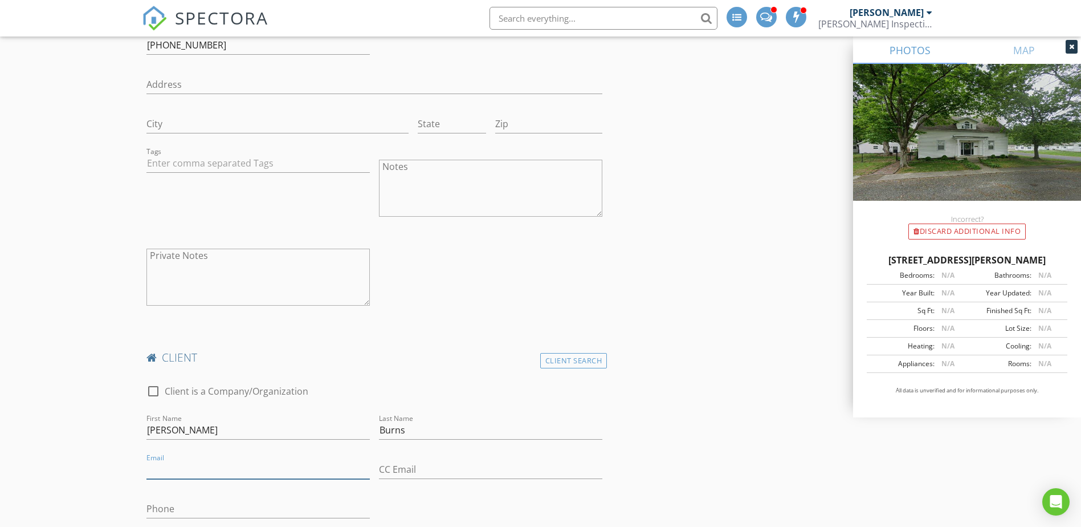
paste input "lauraburns474@gmail.com"
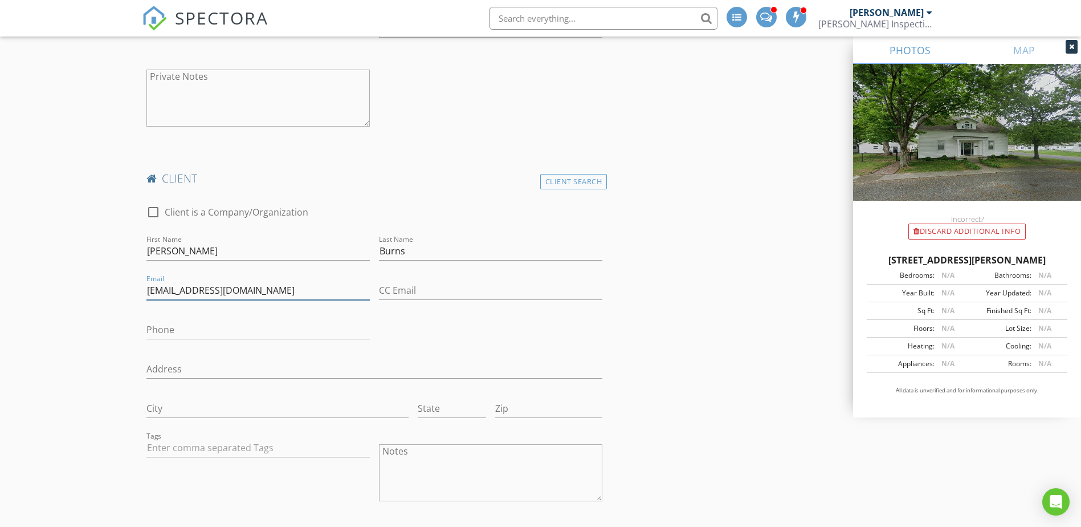
scroll to position [950, 0]
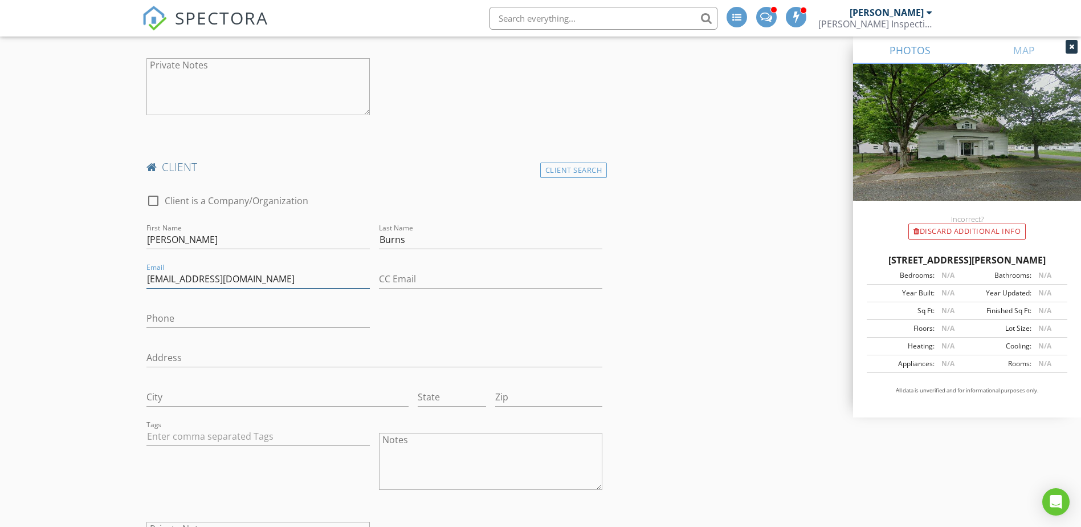
type input "lauraburns474@gmail.com"
click at [177, 323] on input "Phone" at bounding box center [257, 318] width 223 height 19
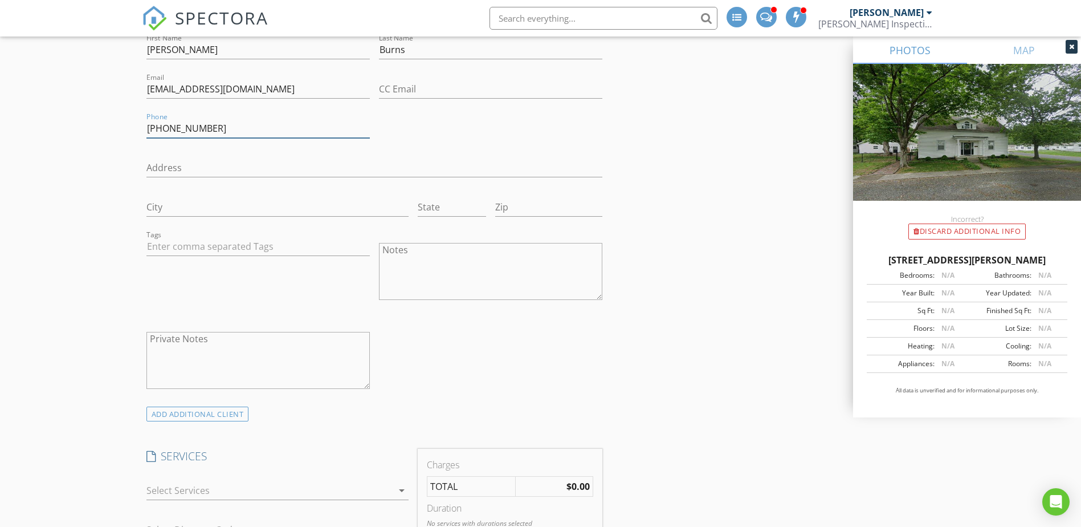
scroll to position [1329, 0]
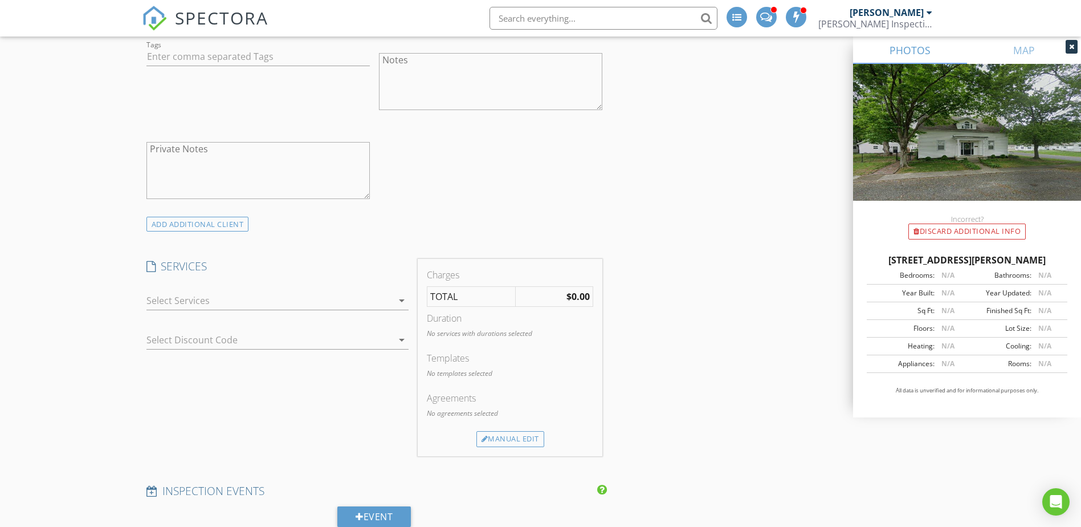
type input "830-703-0816"
click at [173, 303] on div at bounding box center [269, 300] width 246 height 18
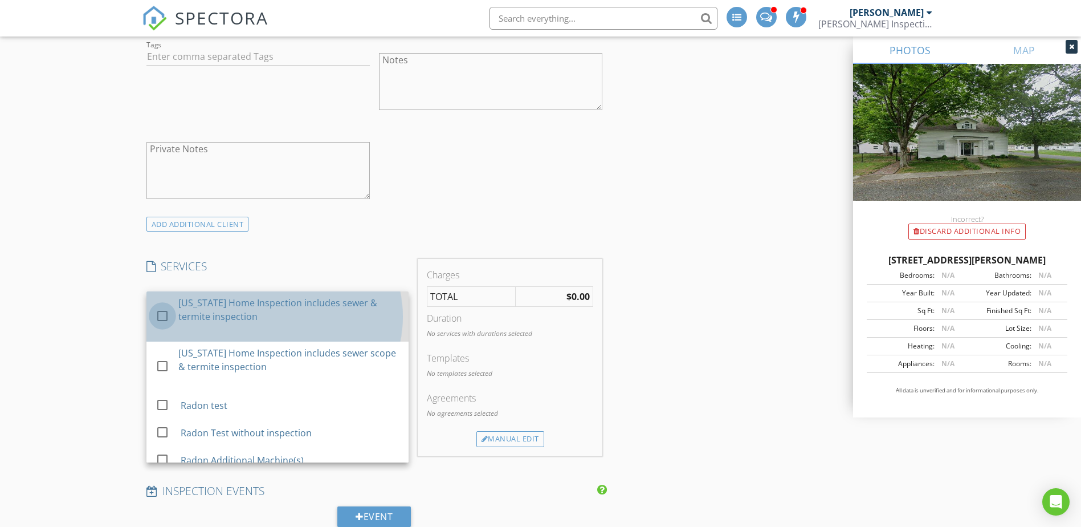
click at [168, 315] on div at bounding box center [162, 314] width 19 height 19
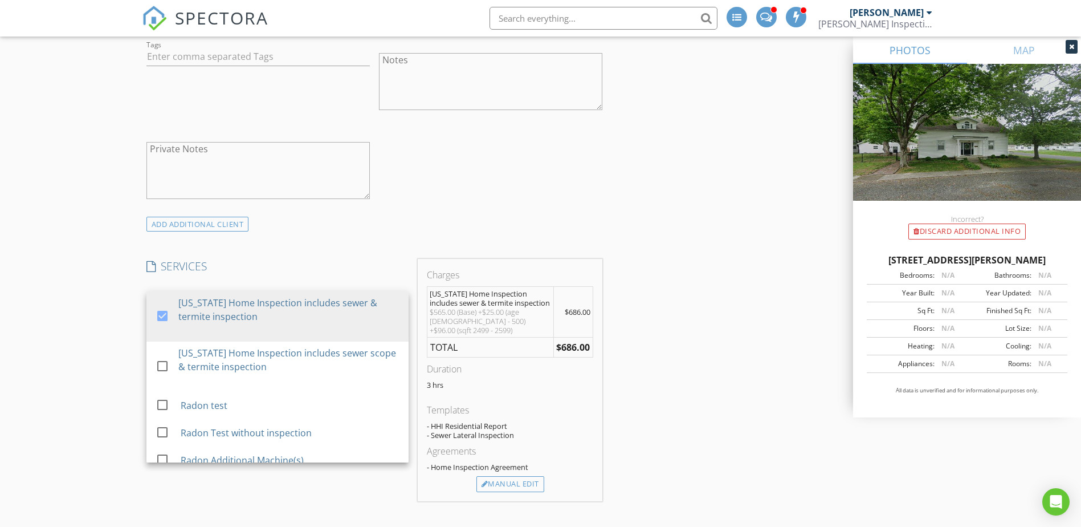
click at [695, 263] on div "INSPECTOR(S) check_box_outline_blank Matthew Hawley check_box Jason Hawley PRIM…" at bounding box center [541, 311] width 798 height 2947
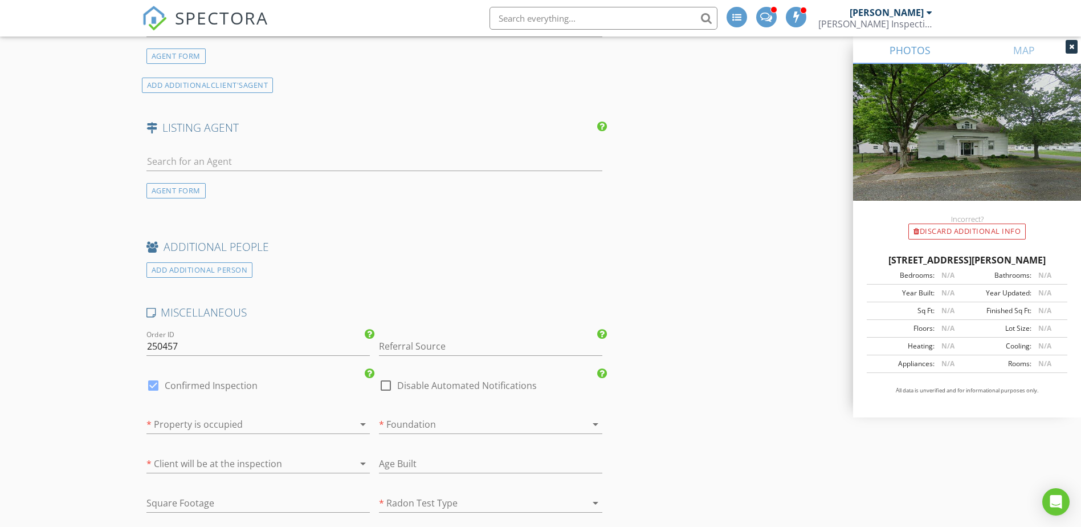
scroll to position [1899, 0]
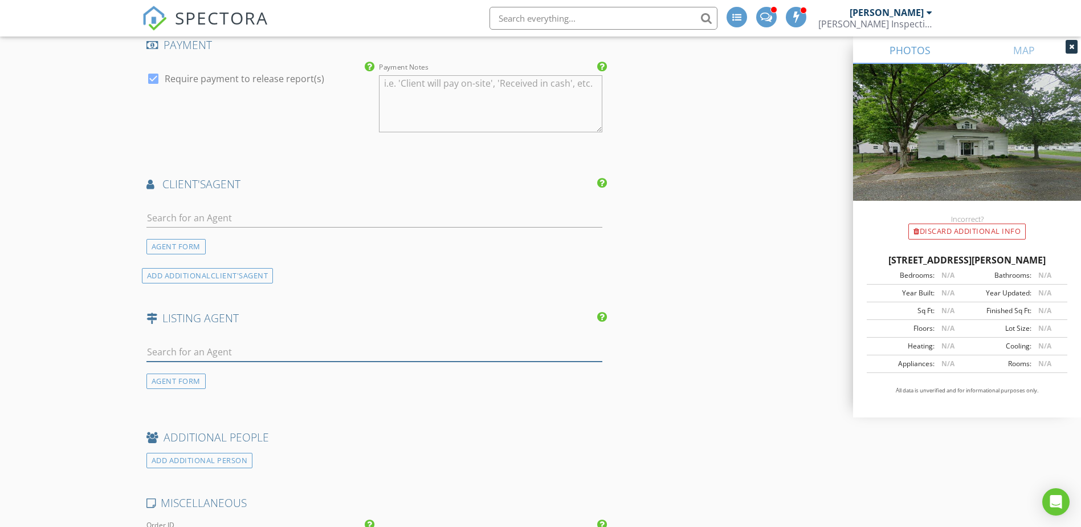
click at [203, 342] on input "text" at bounding box center [374, 351] width 456 height 19
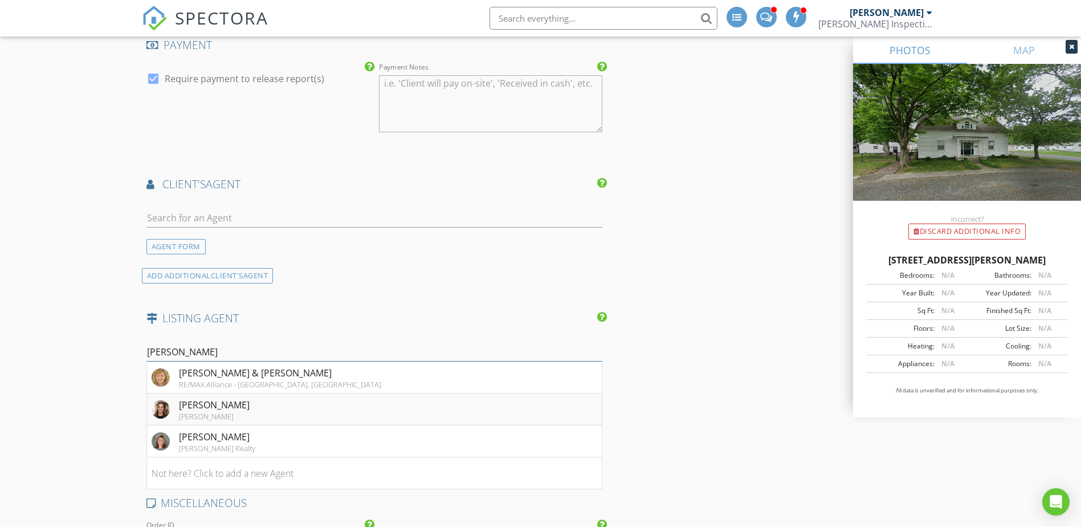
type input "brooke"
click at [236, 398] on div "[PERSON_NAME]" at bounding box center [214, 405] width 71 height 14
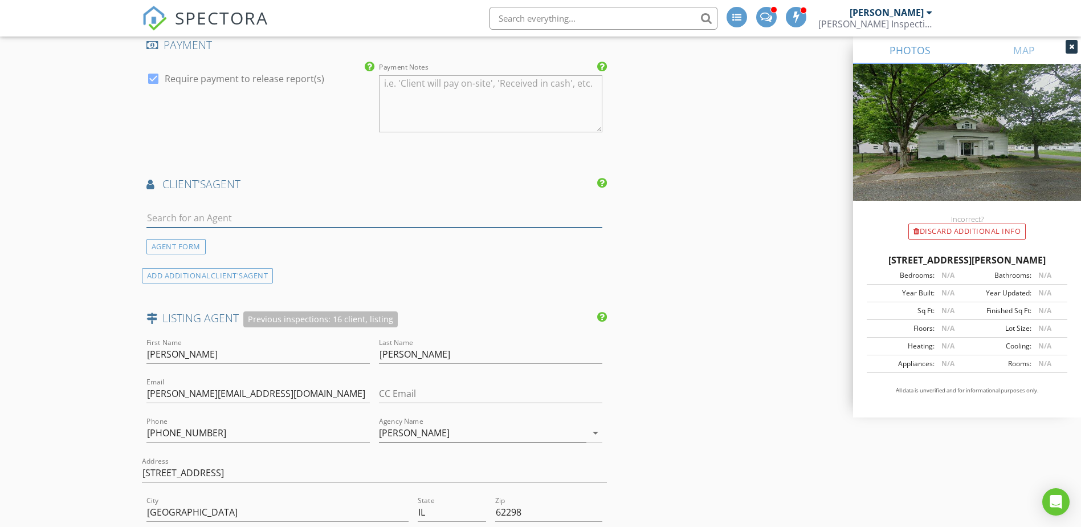
click at [199, 209] on input "text" at bounding box center [374, 218] width 456 height 19
click at [182, 209] on input "text" at bounding box center [374, 218] width 456 height 19
type input "s"
type input "kate me"
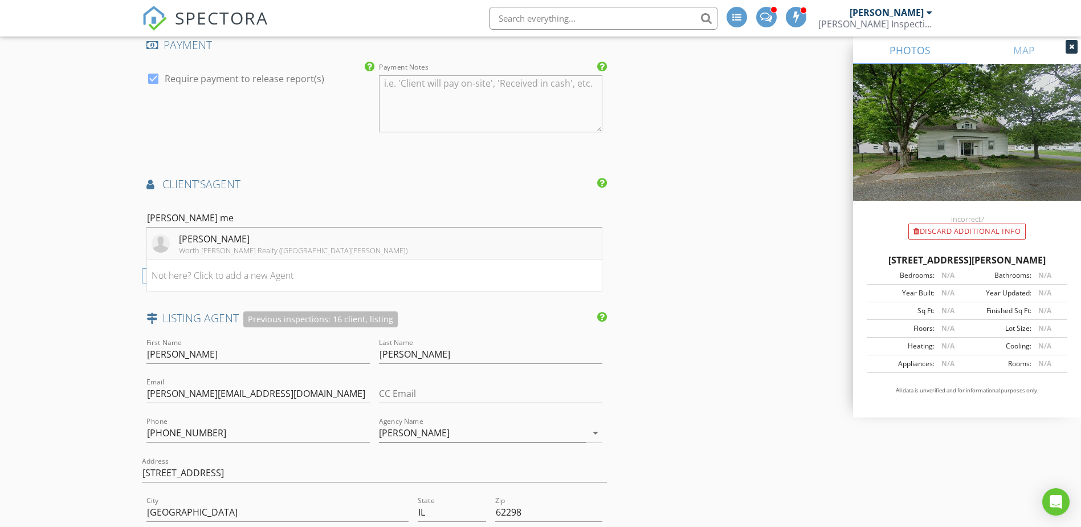
click at [195, 232] on div "[PERSON_NAME]" at bounding box center [293, 239] width 228 height 14
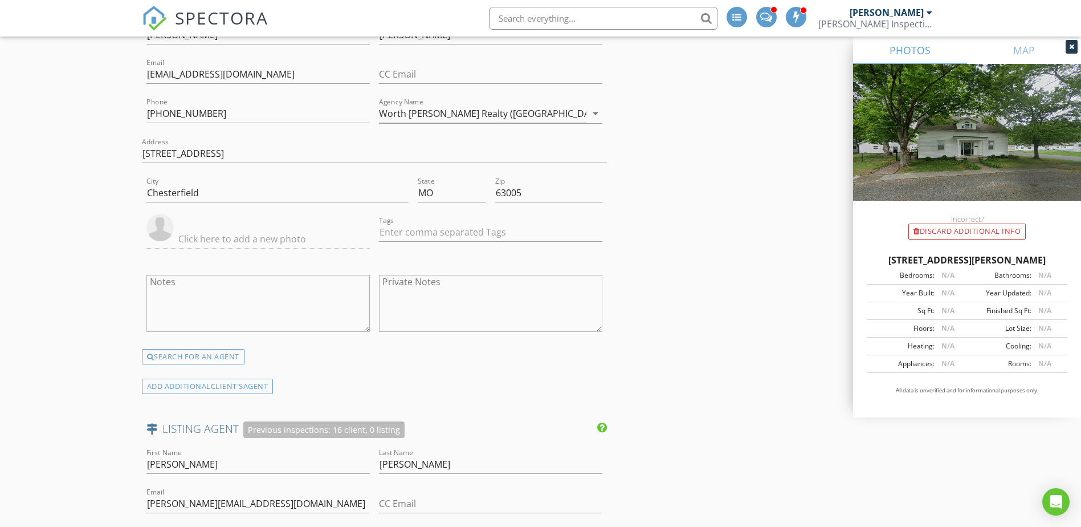
scroll to position [2090, 0]
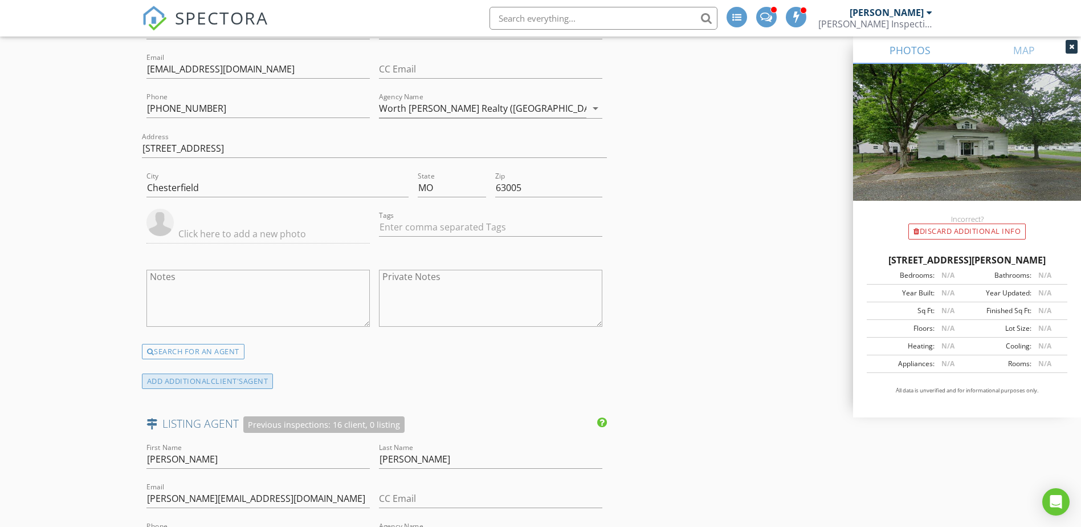
click at [227, 376] on span "client's" at bounding box center [227, 381] width 32 height 10
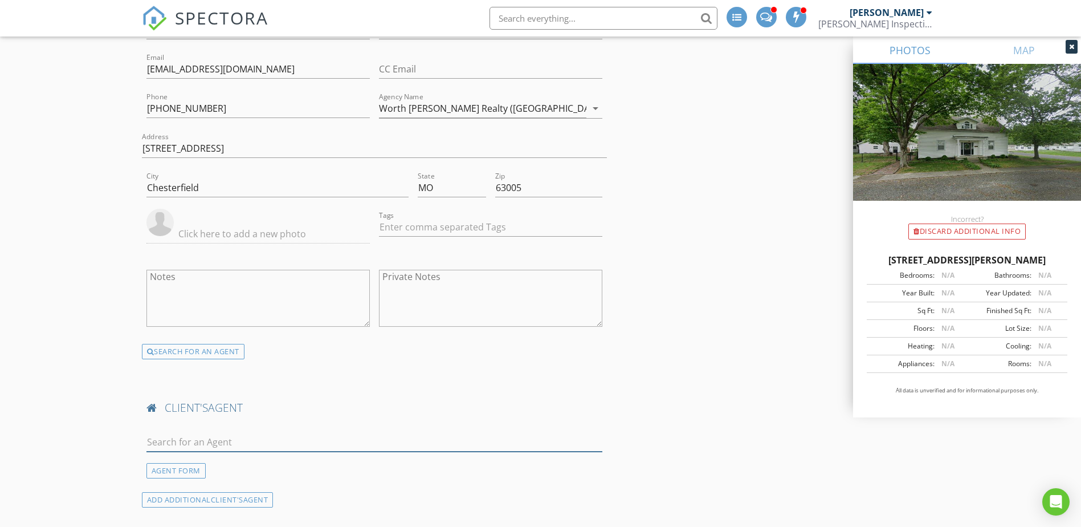
click at [228, 432] on input "text" at bounding box center [374, 441] width 456 height 19
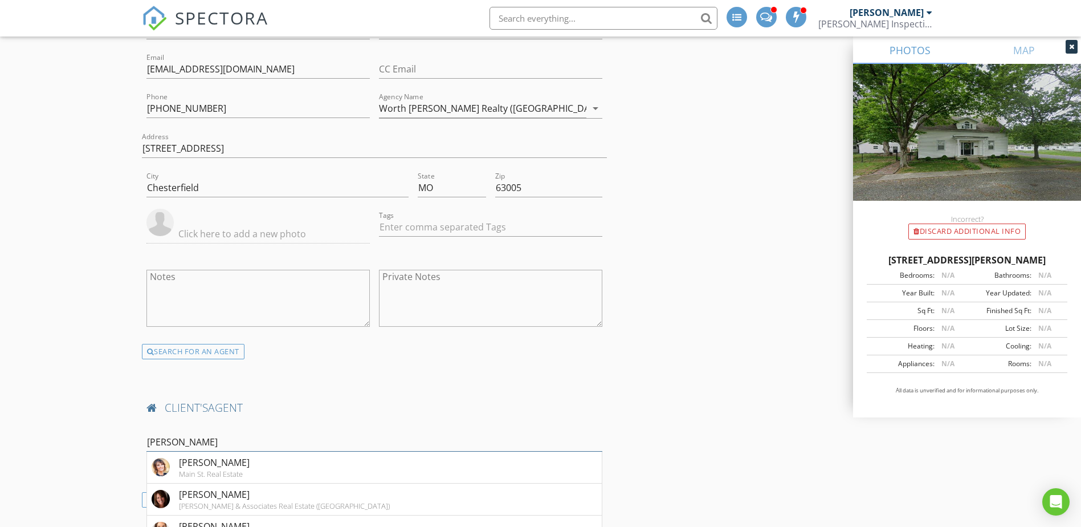
scroll to position [2279, 0]
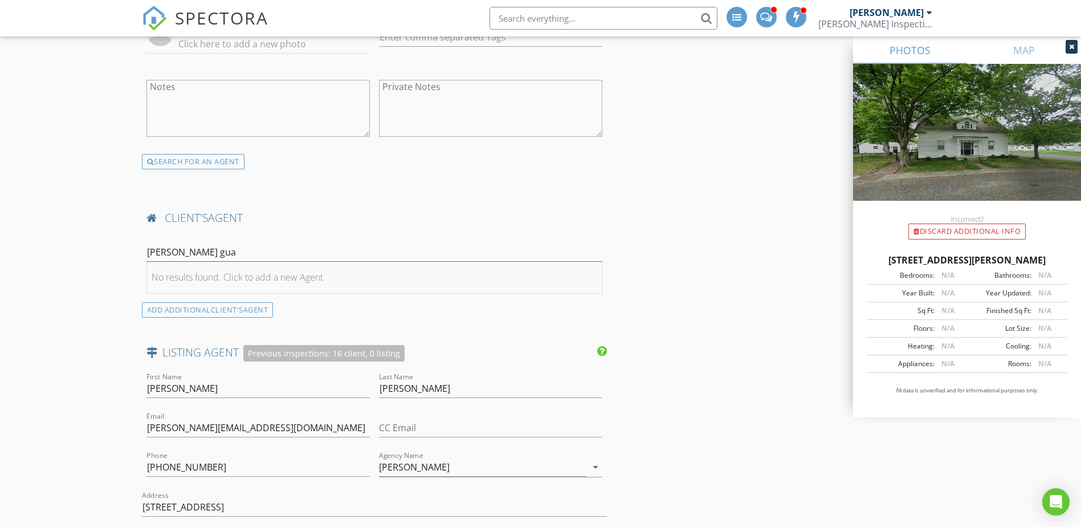
type input "Stacey gua"
click at [280, 270] on div "No results found. Click to add a new Agent" at bounding box center [238, 277] width 172 height 14
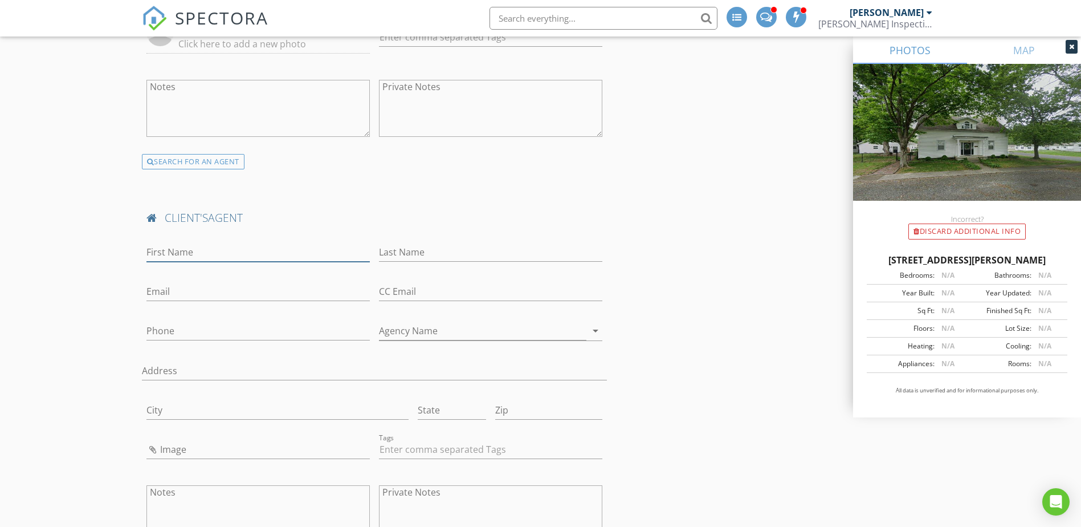
click at [196, 243] on input "First Name" at bounding box center [257, 252] width 223 height 19
type input "Stacey"
click at [402, 243] on input "Last Name" at bounding box center [490, 252] width 223 height 19
type input "Gualdoni"
click at [197, 321] on input "Phone" at bounding box center [257, 330] width 223 height 19
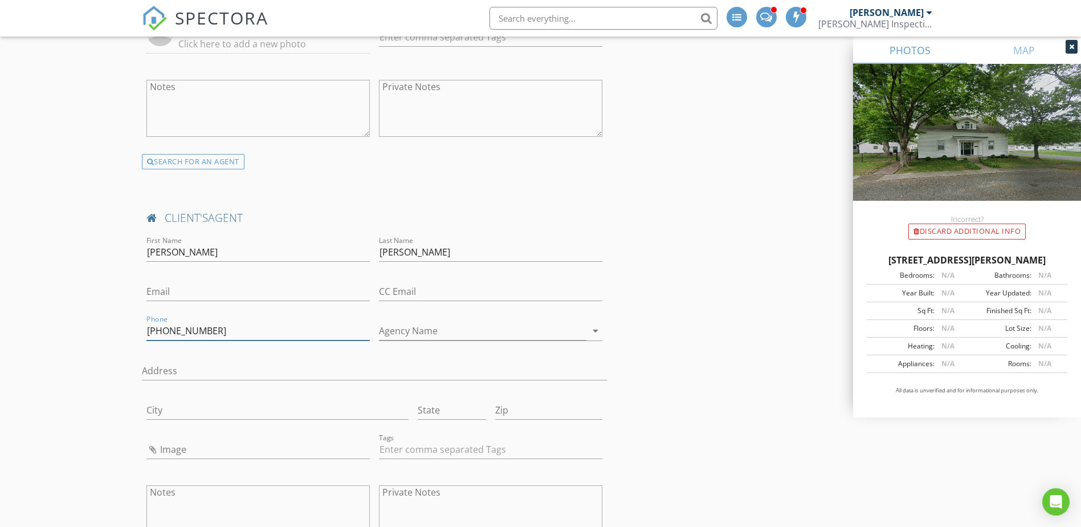
type input "314-566-6732"
click at [429, 326] on input "Agency Name" at bounding box center [482, 330] width 207 height 19
drag, startPoint x: 418, startPoint y: 324, endPoint x: 401, endPoint y: 323, distance: 16.6
click at [401, 323] on input "Agency Name" at bounding box center [482, 330] width 207 height 19
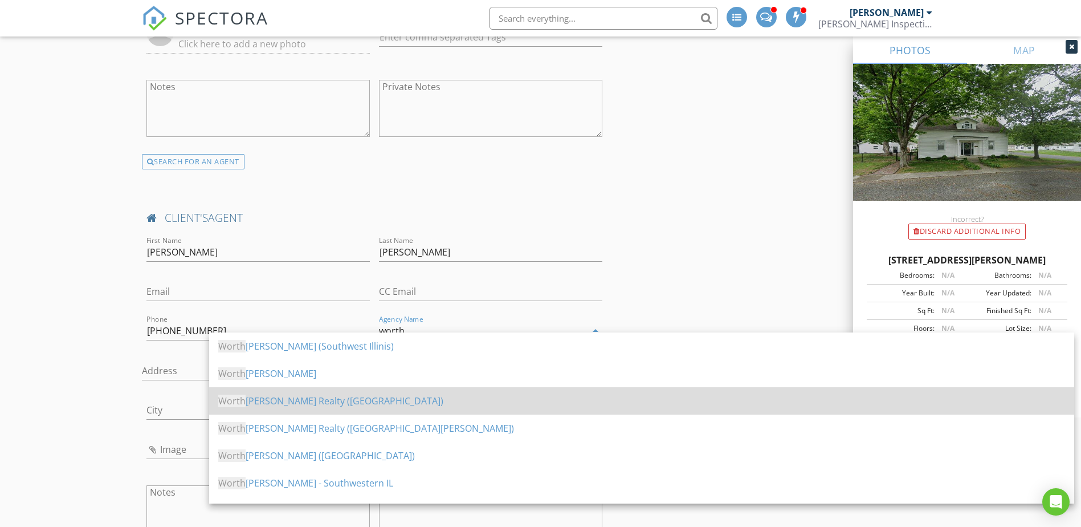
click at [295, 399] on div "Worth Clark Realty (St. Louis Metro Area)" at bounding box center [641, 401] width 847 height 14
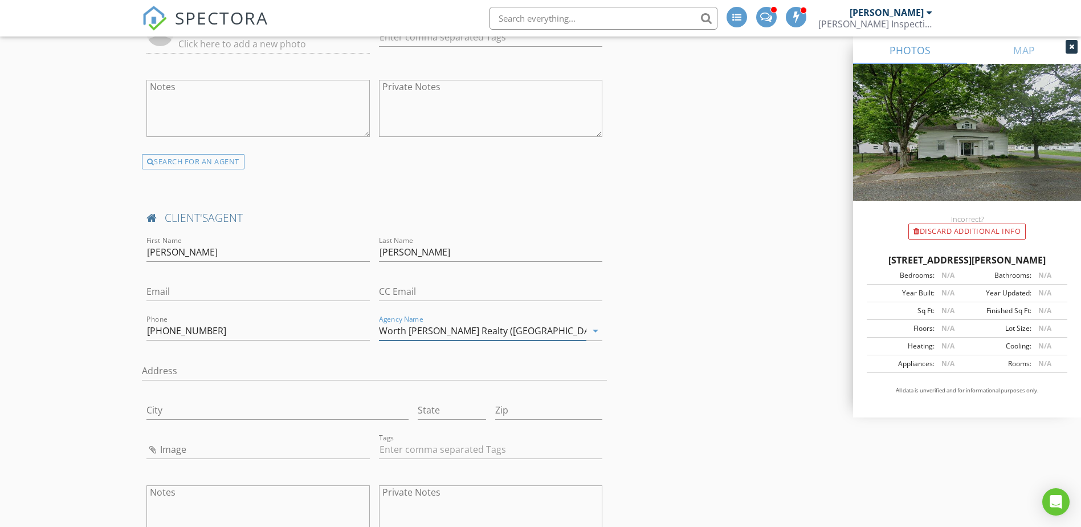
type input "Worth Clark Realty (St. Louis Metro Area)"
click at [162, 282] on input "Email" at bounding box center [257, 291] width 223 height 19
paste input "staceygualdoni@outlook.com"
type input "staceygualdoni@outlook.com"
click at [173, 440] on input "Image" at bounding box center [257, 449] width 223 height 19
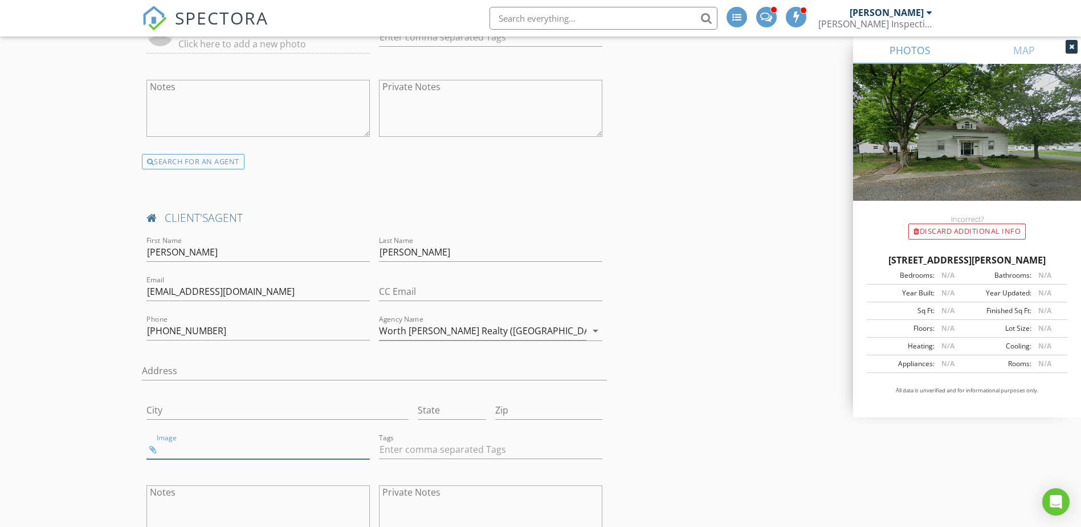
click at [162, 440] on input "Image" at bounding box center [257, 449] width 223 height 19
type input "Stacey.jpg"
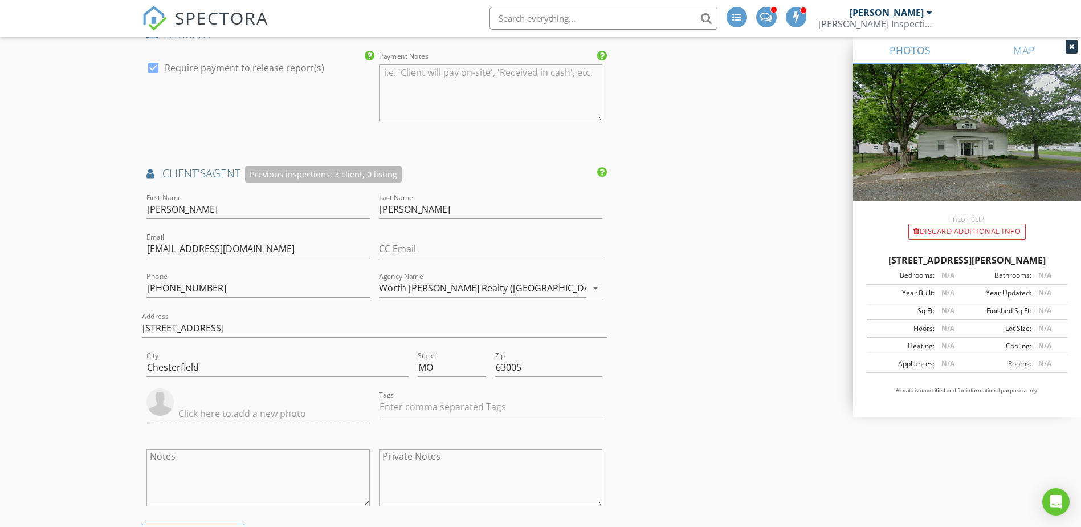
scroll to position [1899, 0]
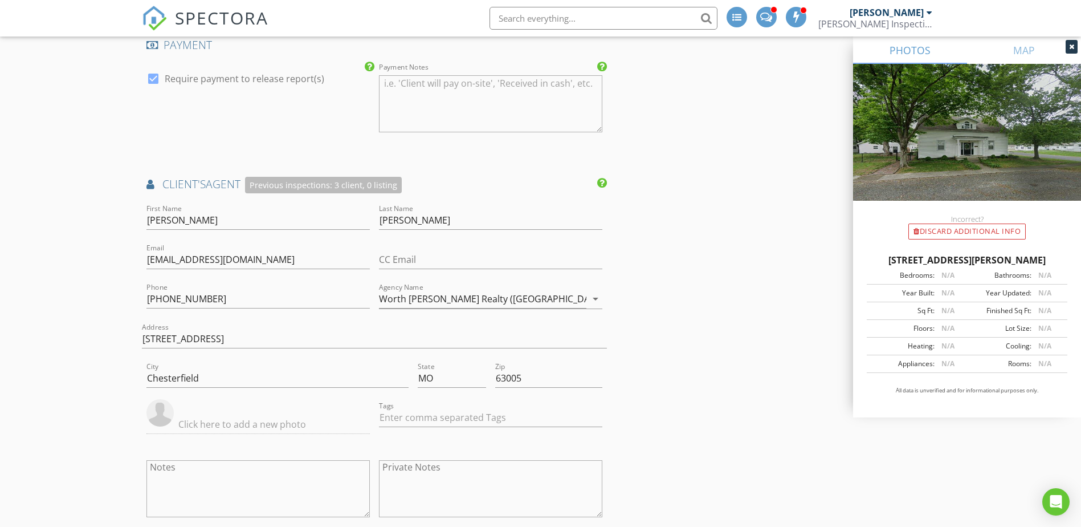
click at [225, 415] on input "text" at bounding box center [257, 424] width 223 height 19
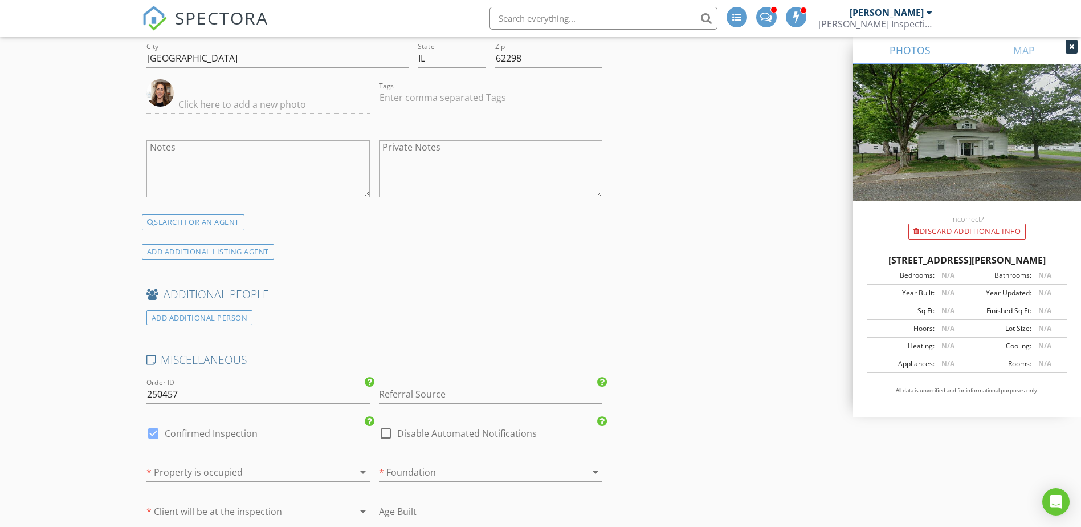
scroll to position [3229, 0]
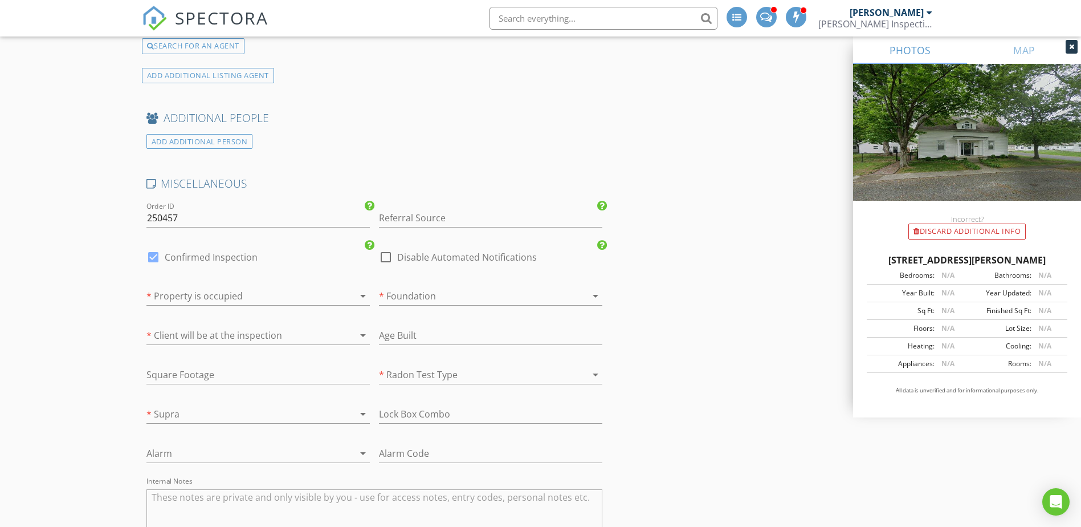
click at [206, 287] on div at bounding box center [241, 296] width 191 height 18
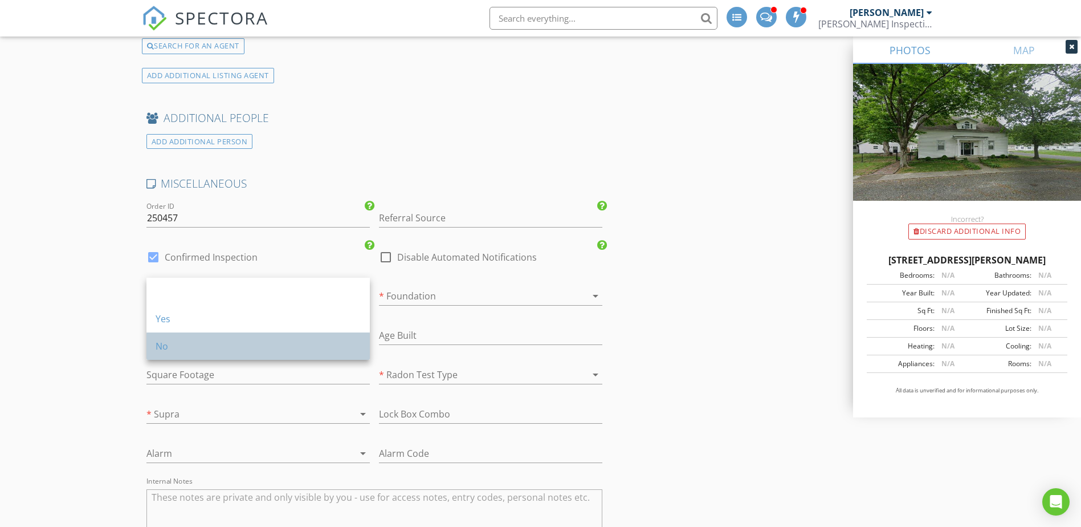
click at [193, 342] on div "No" at bounding box center [258, 346] width 205 height 14
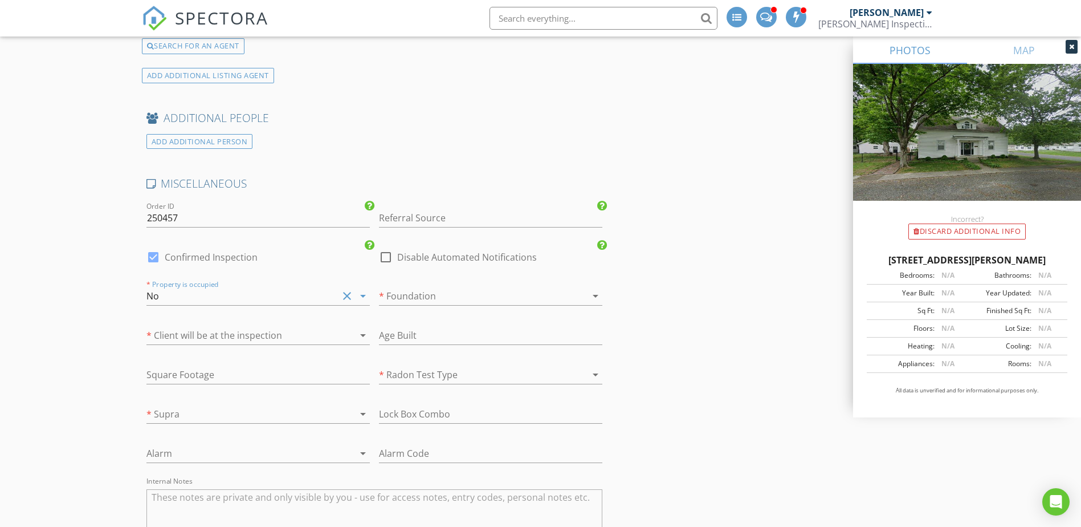
click at [414, 288] on div at bounding box center [474, 296] width 191 height 18
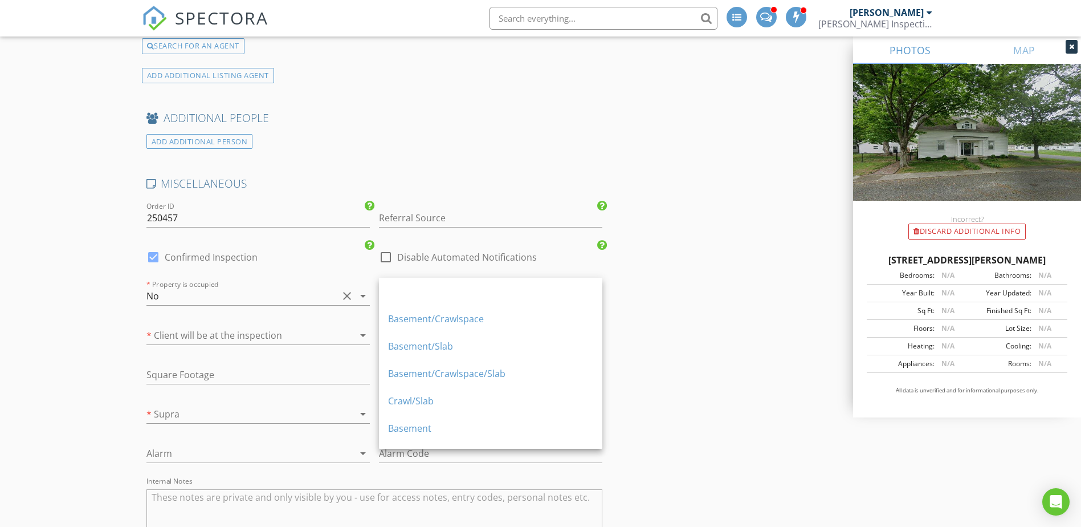
click at [221, 326] on div at bounding box center [241, 335] width 191 height 18
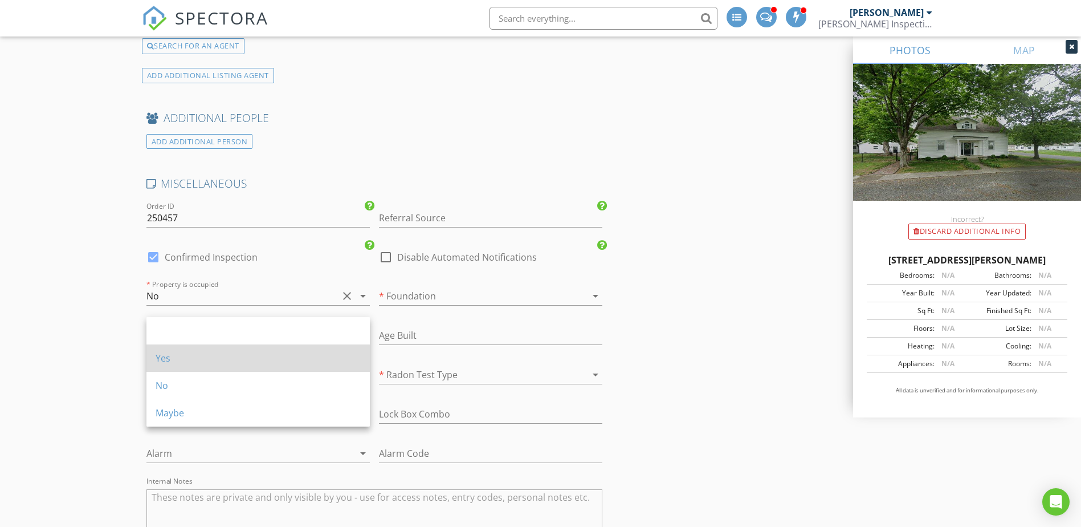
click at [195, 353] on div "Yes" at bounding box center [258, 358] width 205 height 14
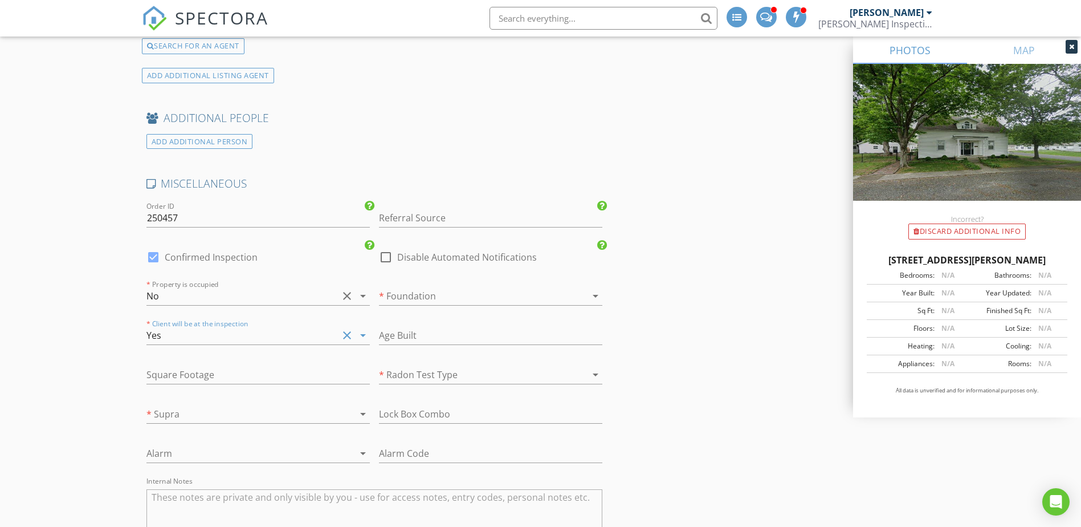
click at [419, 287] on div at bounding box center [474, 296] width 191 height 18
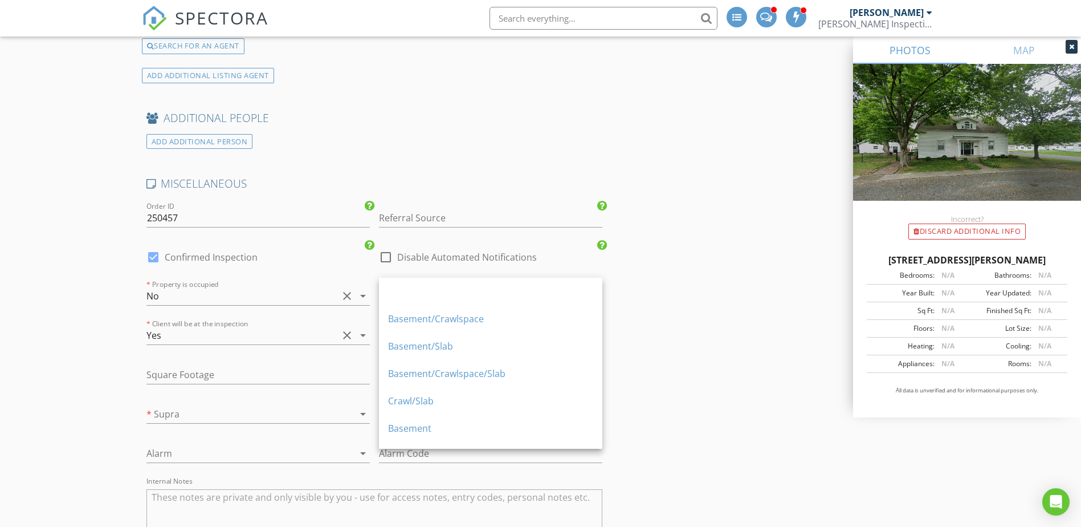
click at [411, 423] on div "Basement" at bounding box center [490, 428] width 205 height 14
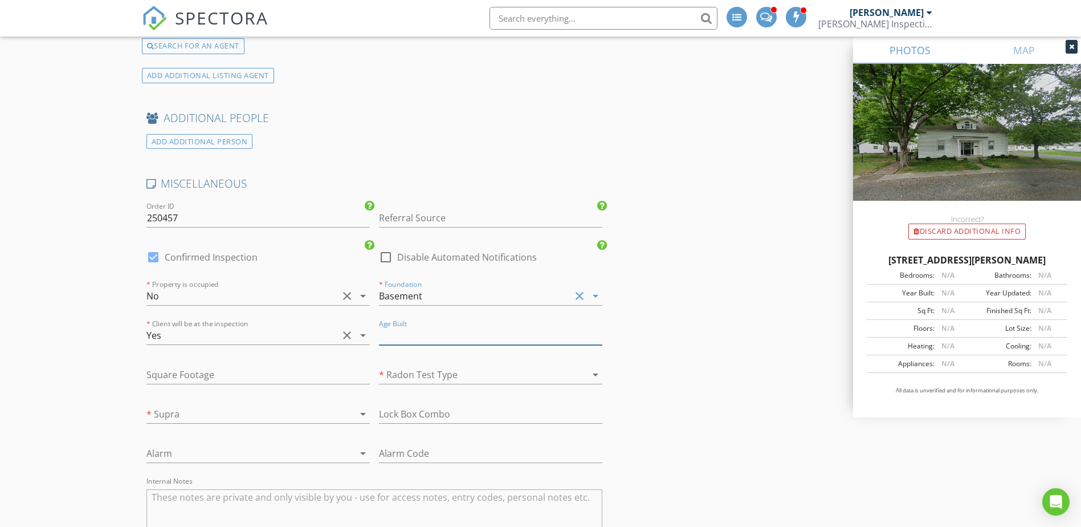
click at [440, 326] on input "text" at bounding box center [490, 335] width 223 height 19
type input "1897"
click at [228, 368] on input "text" at bounding box center [257, 374] width 223 height 19
type input "2548"
click at [419, 291] on div "Basement" at bounding box center [400, 296] width 43 height 10
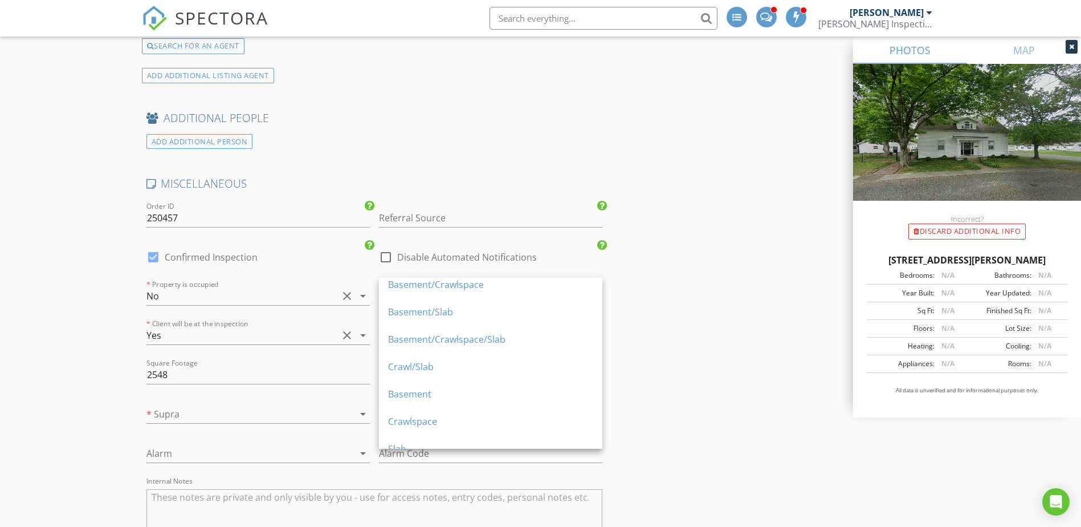
scroll to position [48, 0]
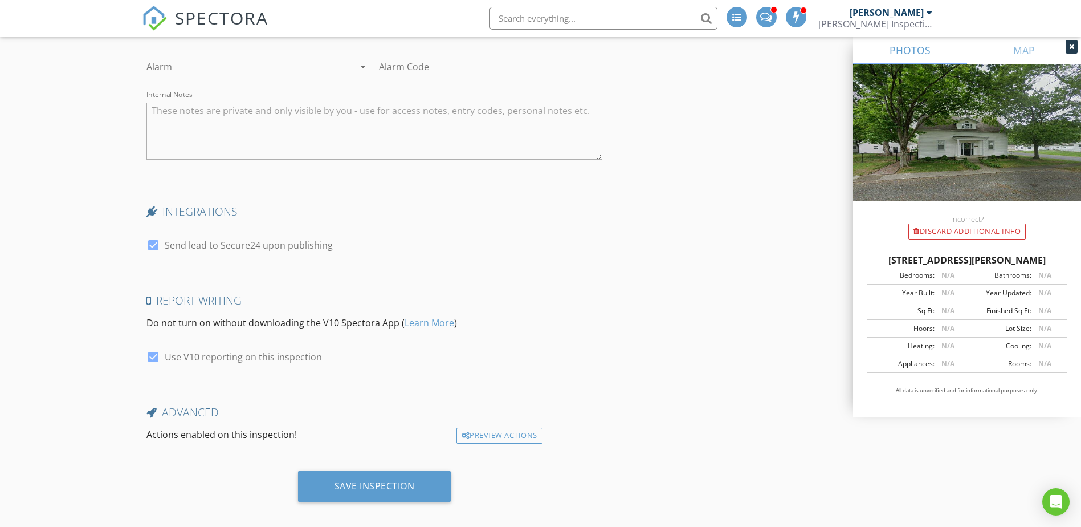
scroll to position [3617, 0]
click at [376, 478] on div "Save Inspection" at bounding box center [374, 483] width 80 height 11
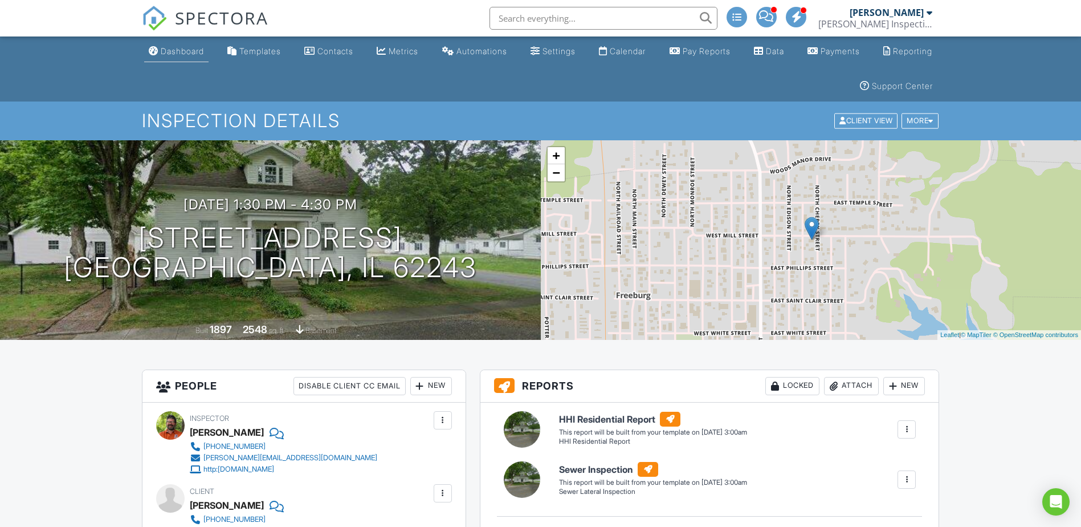
click at [174, 53] on div "Dashboard" at bounding box center [182, 51] width 43 height 10
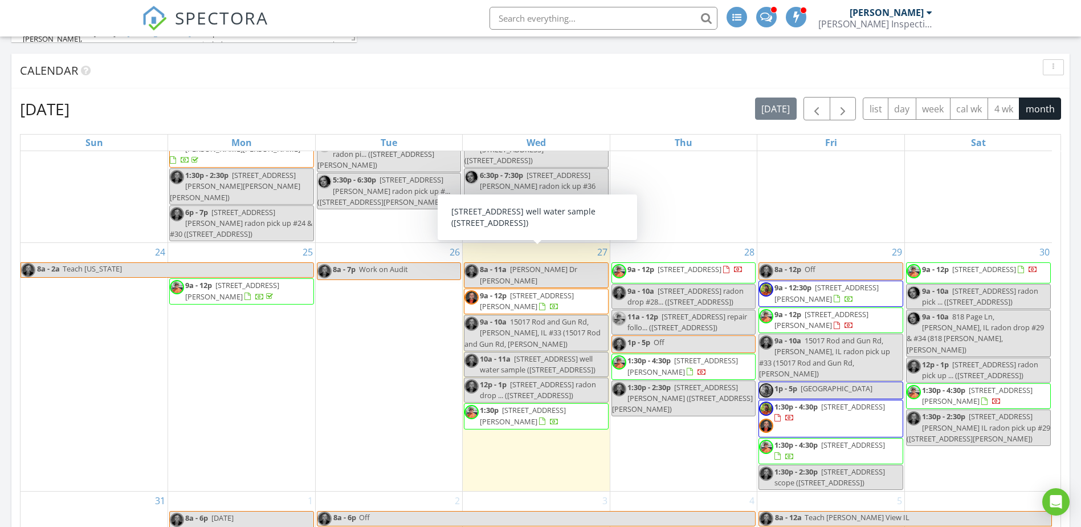
scroll to position [760, 0]
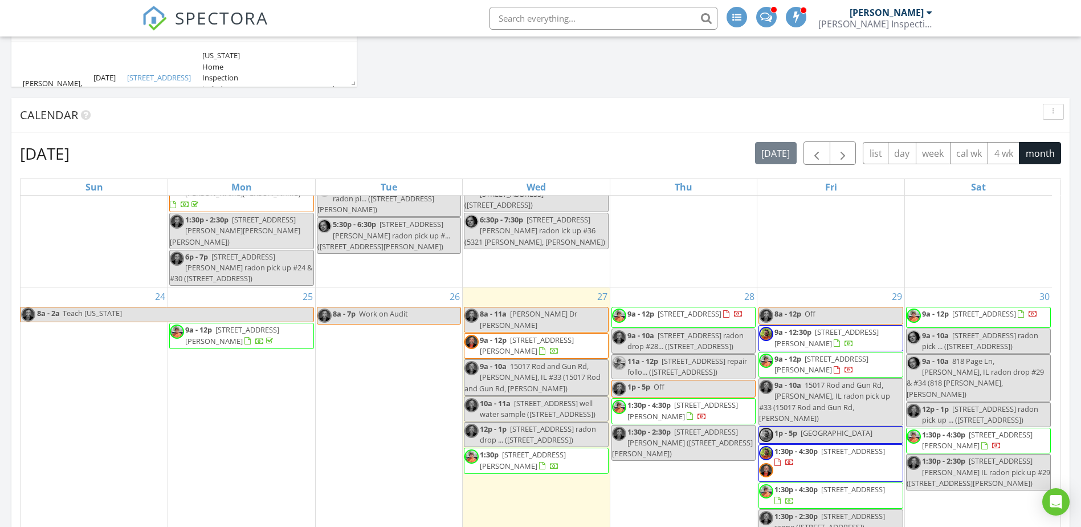
click at [520, 449] on span "3420 Cottonwood Dr, Saint Charles 63301" at bounding box center [523, 459] width 86 height 21
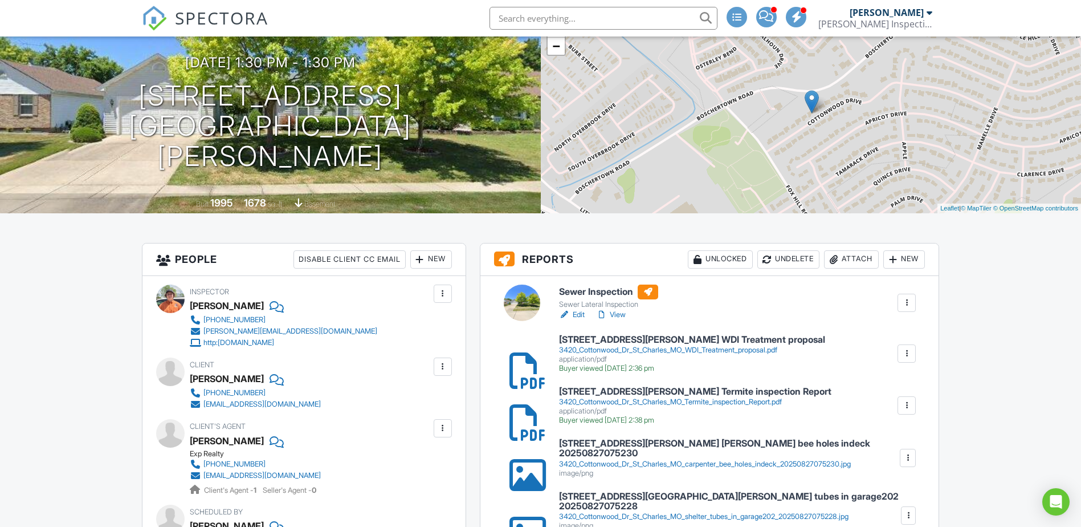
scroll to position [190, 0]
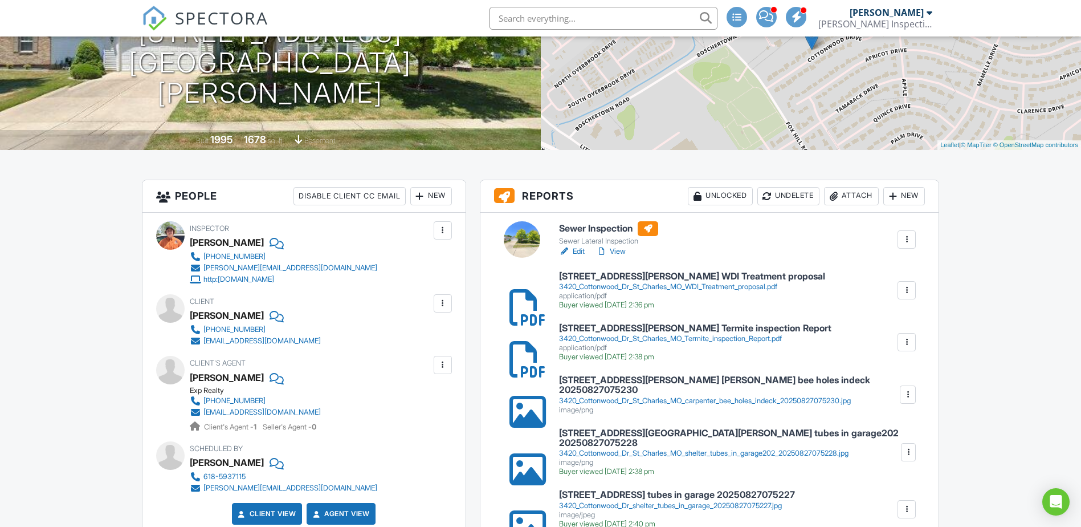
click at [908, 290] on div at bounding box center [906, 289] width 11 height 11
click at [904, 315] on link "Delete" at bounding box center [899, 321] width 42 height 13
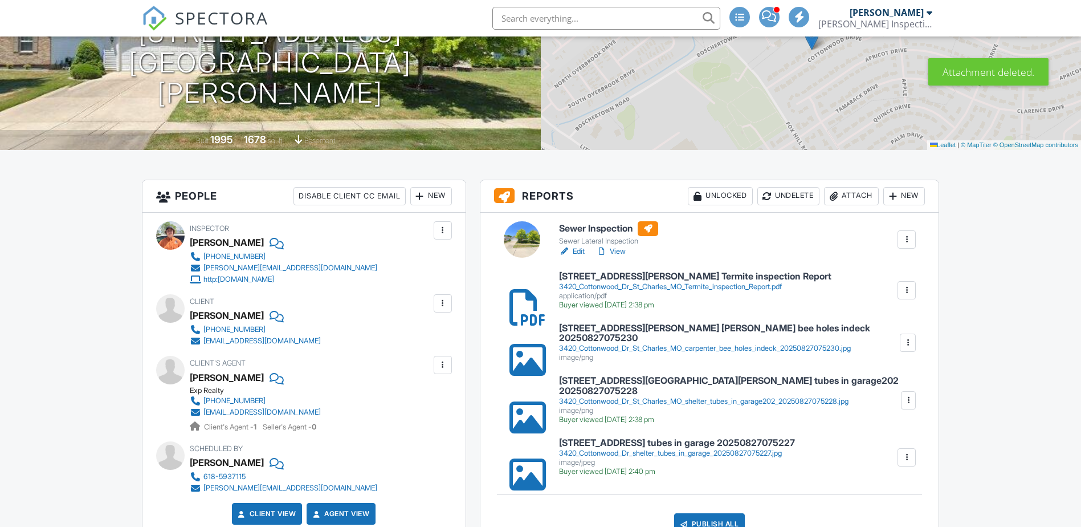
scroll to position [190, 0]
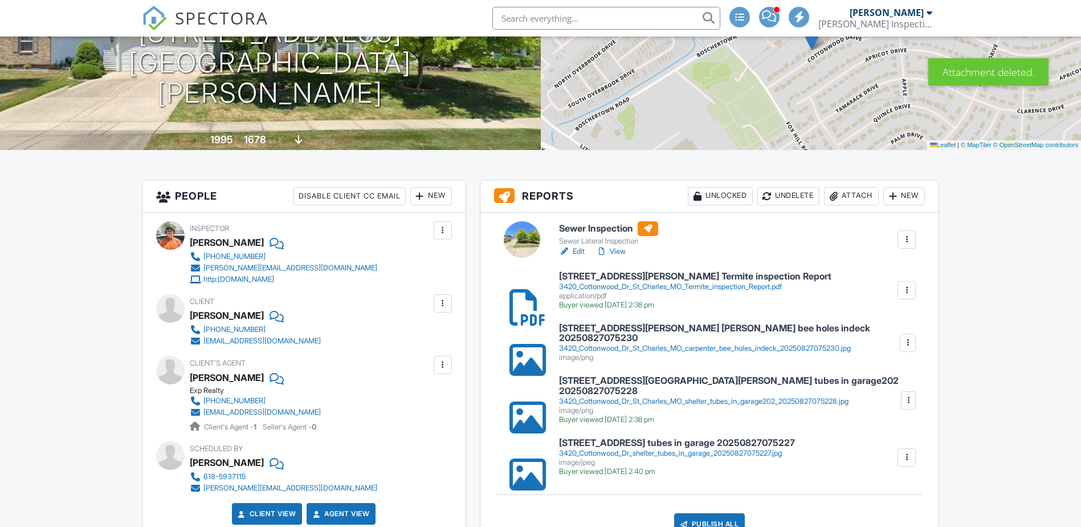
click at [907, 292] on div at bounding box center [906, 289] width 11 height 11
click at [899, 315] on link "Delete" at bounding box center [899, 321] width 42 height 13
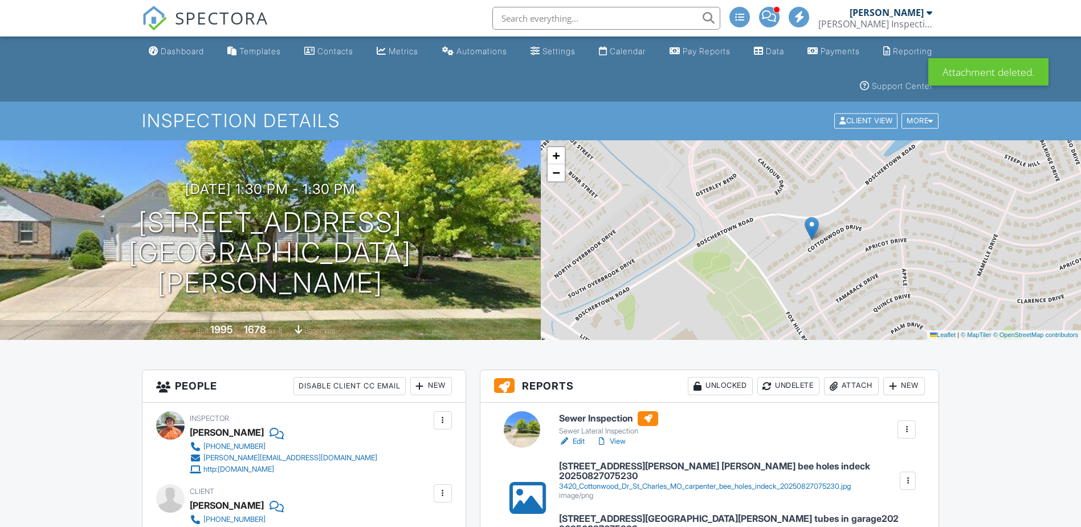
click at [909, 480] on div at bounding box center [907, 480] width 11 height 11
click at [904, 511] on link "Delete" at bounding box center [899, 510] width 42 height 13
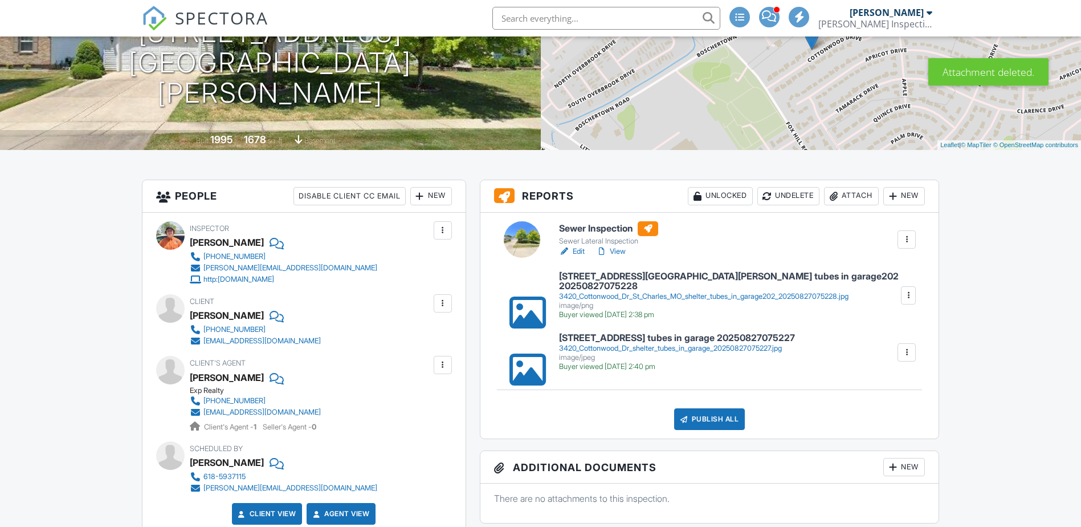
click at [906, 296] on div at bounding box center [908, 294] width 11 height 11
click at [913, 320] on link "Delete" at bounding box center [899, 321] width 42 height 13
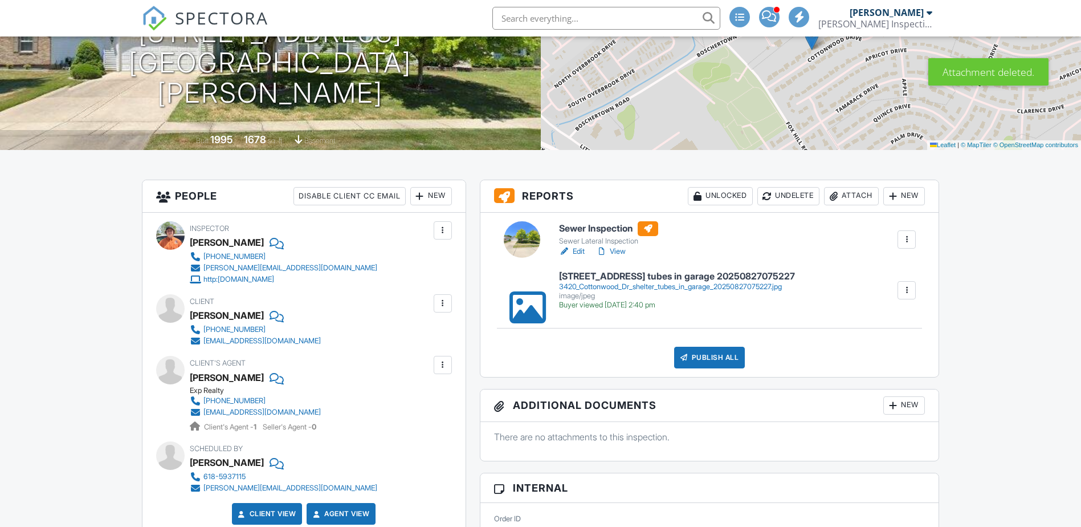
click at [903, 287] on div at bounding box center [906, 289] width 11 height 11
click at [903, 319] on link "Delete" at bounding box center [899, 321] width 42 height 13
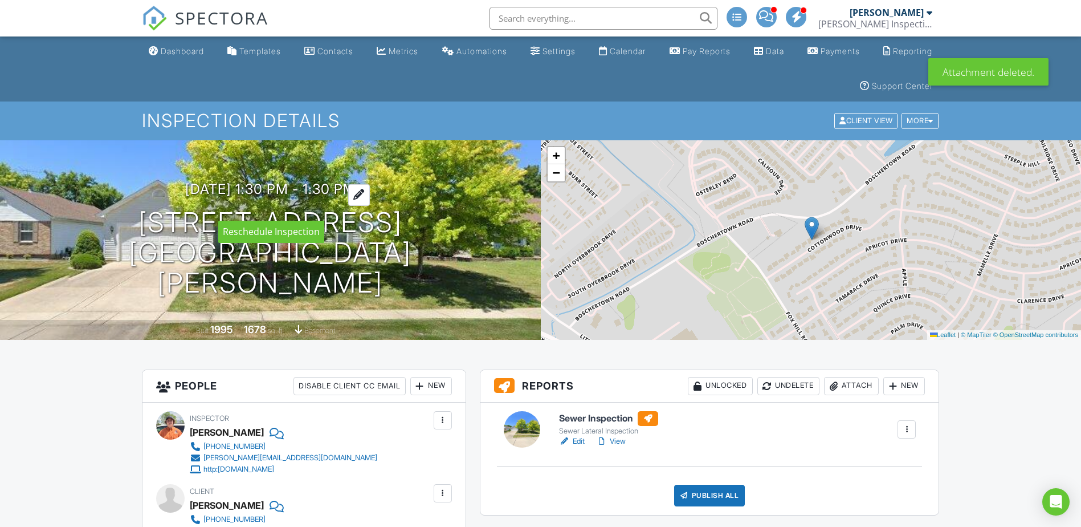
click at [370, 205] on div at bounding box center [359, 194] width 22 height 21
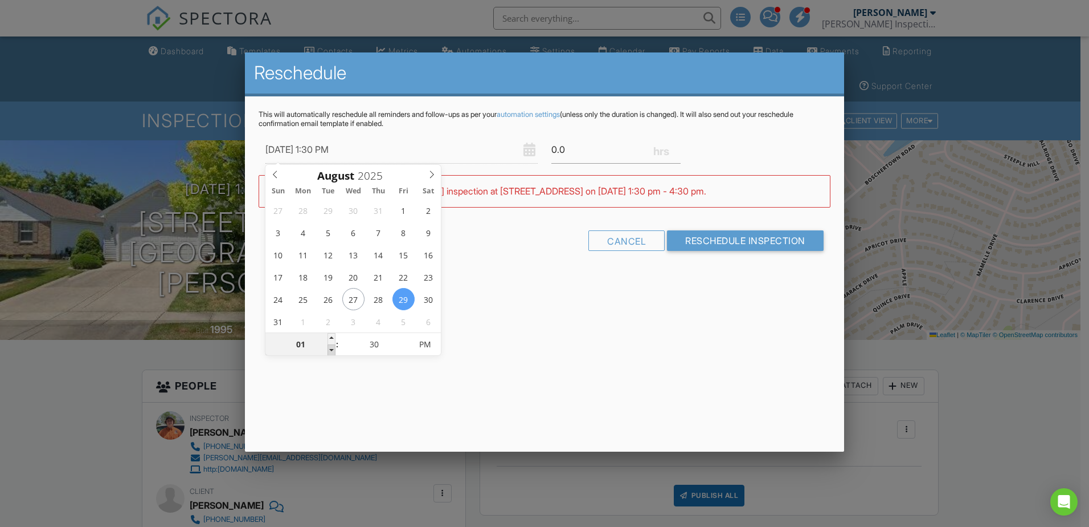
type input "[DATE] 12:30 PM"
type input "12"
click at [333, 350] on span at bounding box center [332, 349] width 8 height 11
type input "[DATE] 11:30 AM"
type input "11"
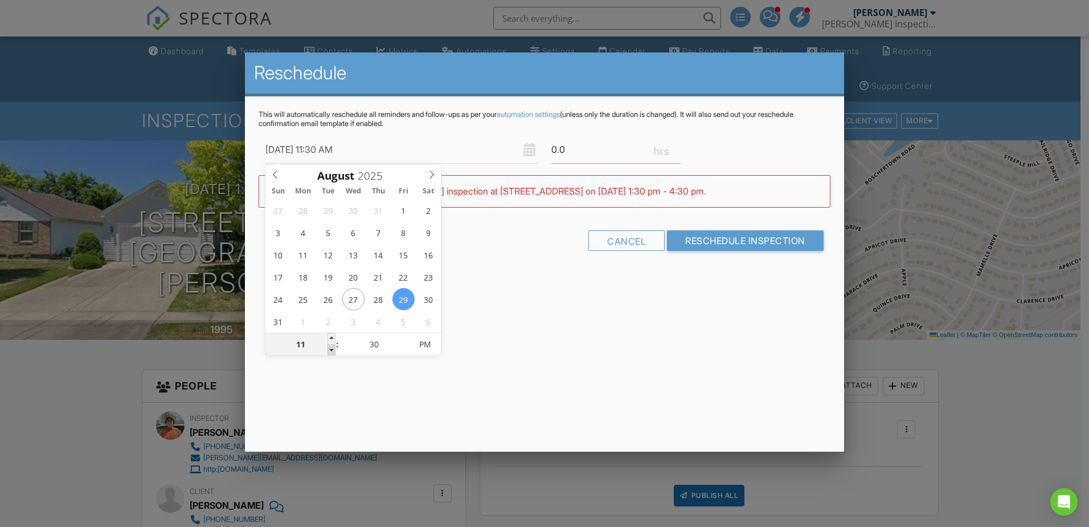
click at [333, 350] on span at bounding box center [332, 349] width 8 height 11
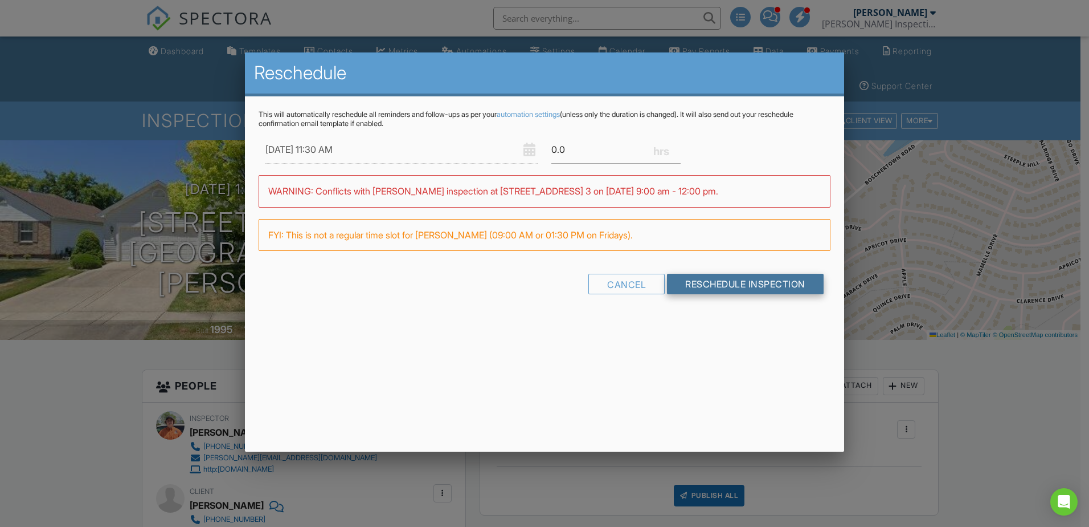
click at [683, 283] on input "Reschedule Inspection" at bounding box center [745, 284] width 157 height 21
click at [554, 147] on input "0.0" at bounding box center [616, 150] width 129 height 28
type input "1.0"
click at [699, 279] on div "This will automatically reschedule all reminders and follow-ups as per your aut…" at bounding box center [544, 208] width 599 height 225
click at [699, 279] on input "Reschedule Inspection" at bounding box center [745, 284] width 157 height 21
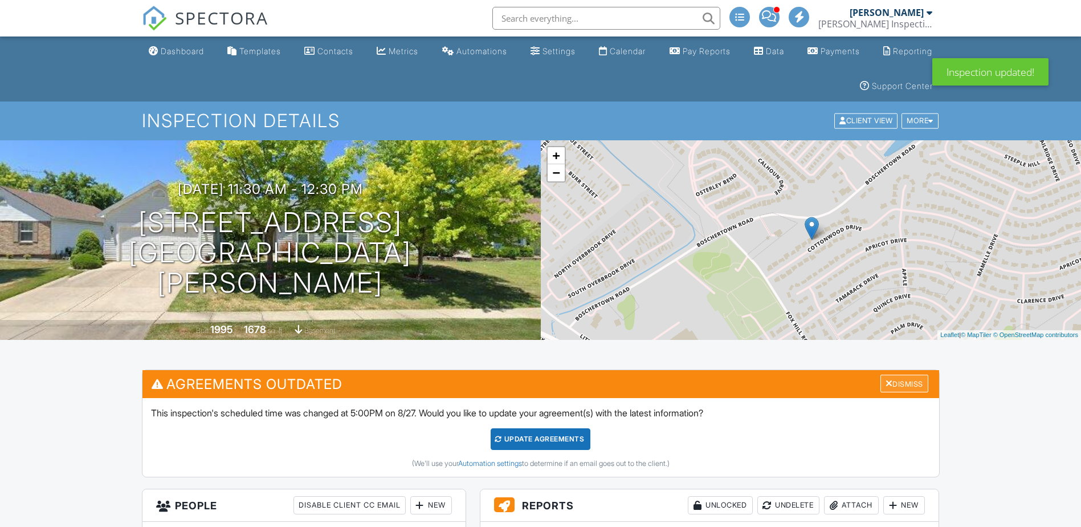
click at [907, 383] on div "Dismiss" at bounding box center [904, 383] width 48 height 18
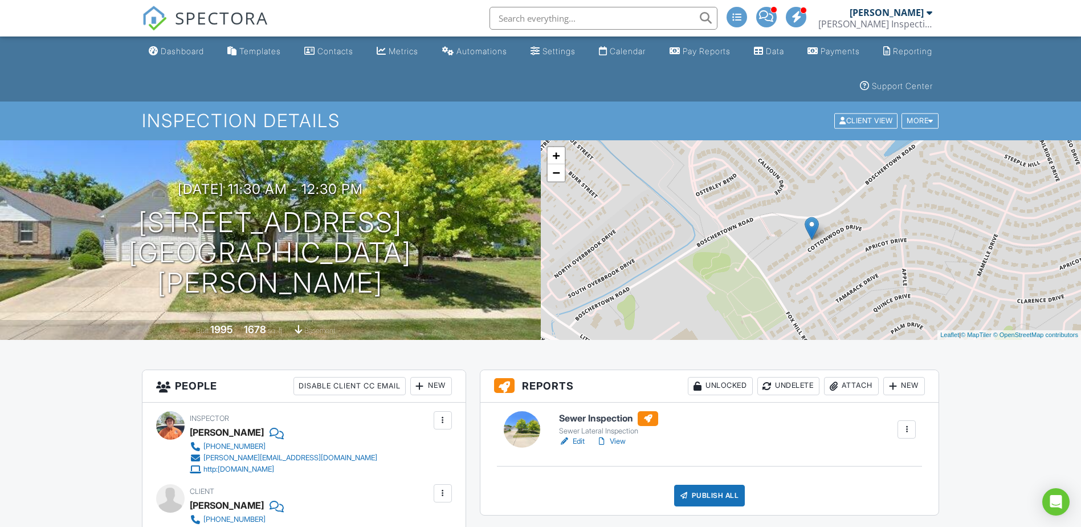
click at [178, 52] on div "Dashboard" at bounding box center [182, 51] width 43 height 10
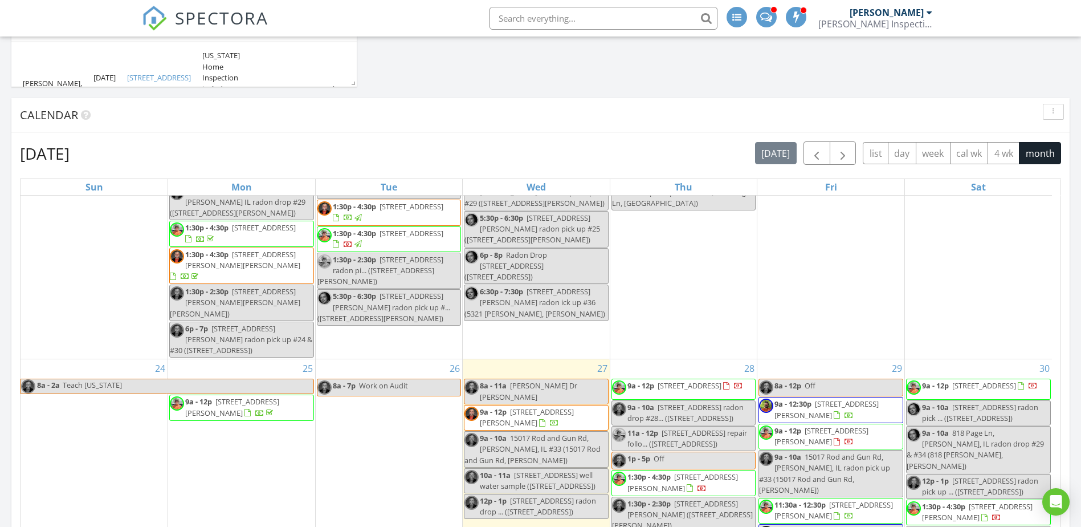
scroll to position [1093, 0]
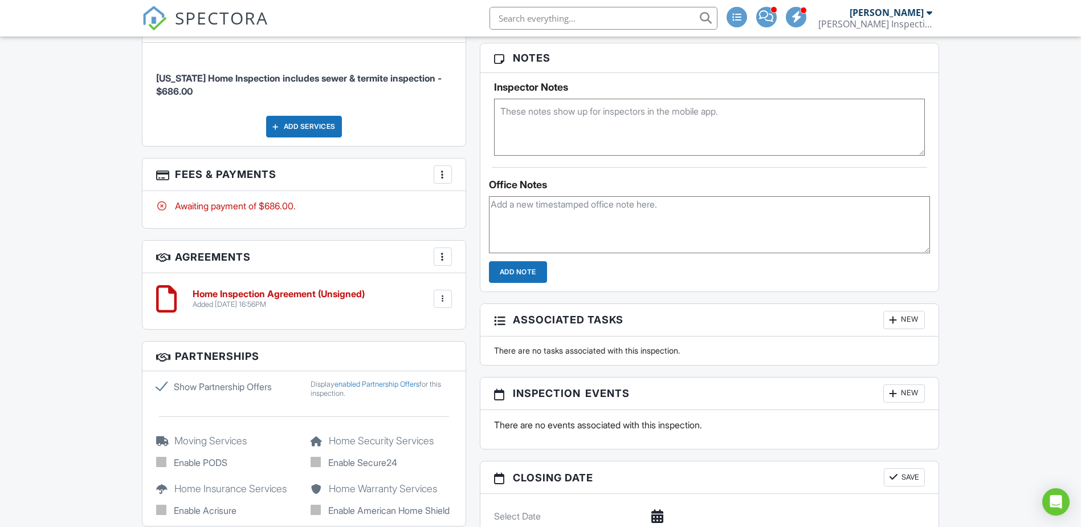
scroll to position [950, 0]
click at [574, 130] on textarea at bounding box center [709, 127] width 431 height 57
type textarea "Garage floor has radiant heat run thermal imaging over it"
click at [1019, 276] on div "Dashboard Templates Contacts Metrics Automations Settings Calendar Pay Reports …" at bounding box center [540, 63] width 1081 height 1952
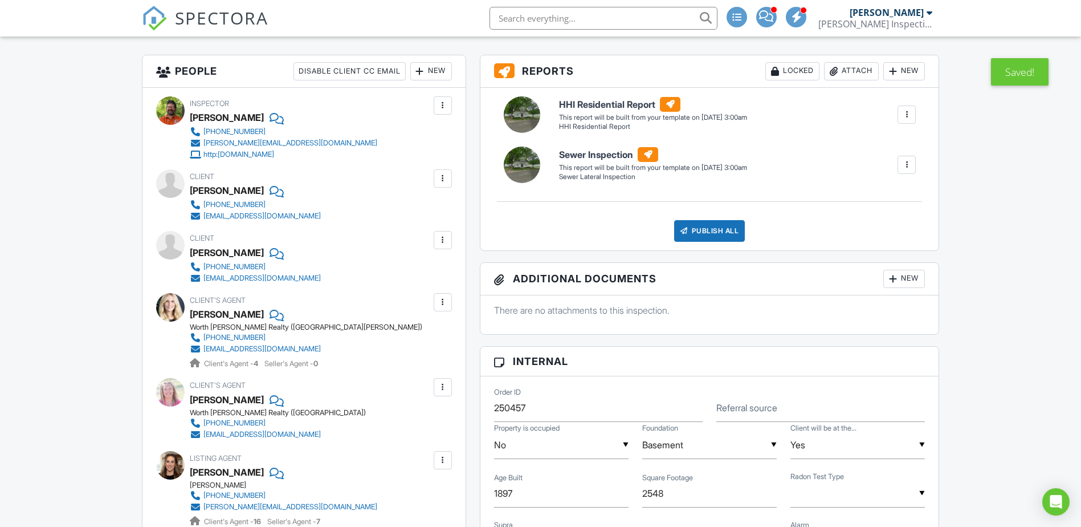
scroll to position [0, 0]
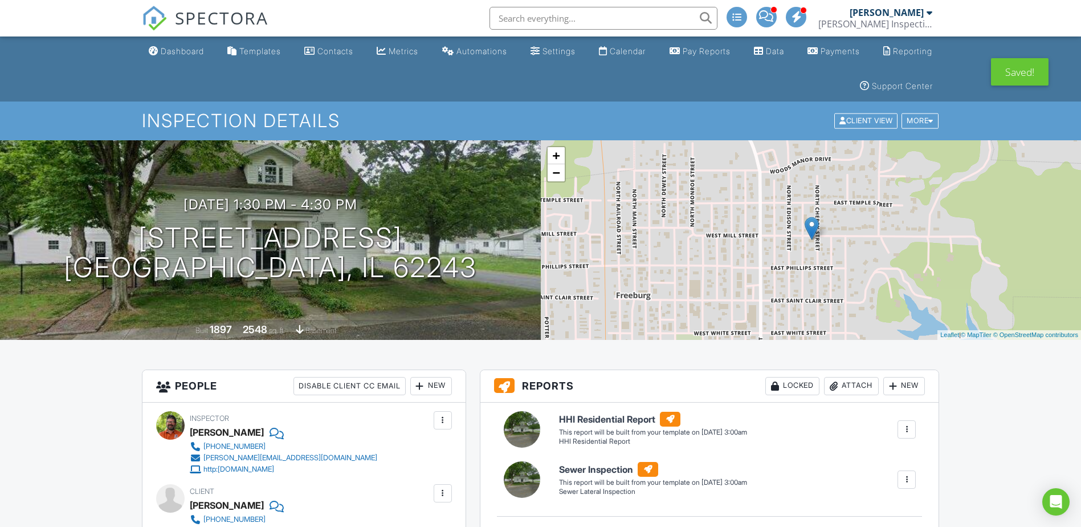
click at [161, 48] on div "Dashboard" at bounding box center [182, 51] width 43 height 10
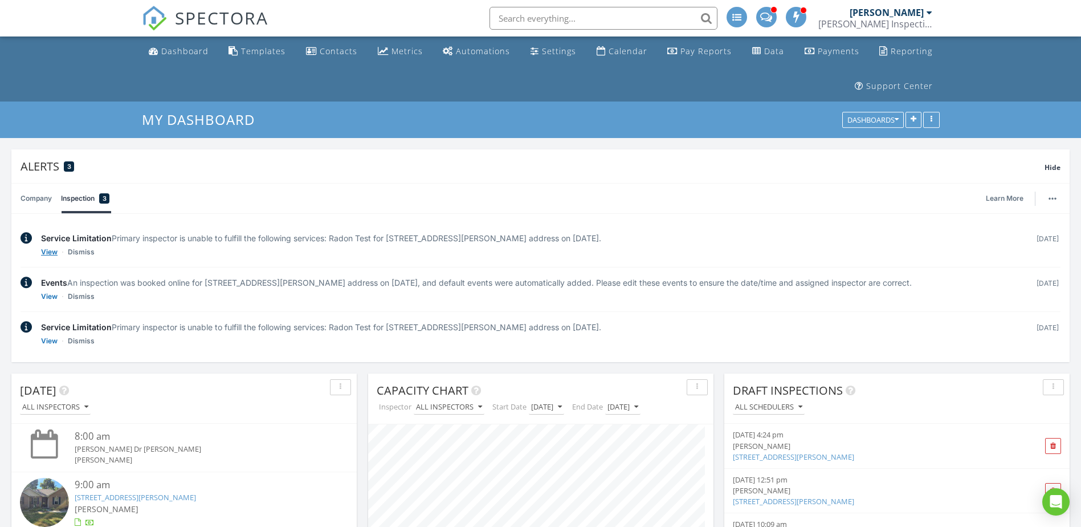
click at [46, 251] on link "View" at bounding box center [49, 251] width 17 height 11
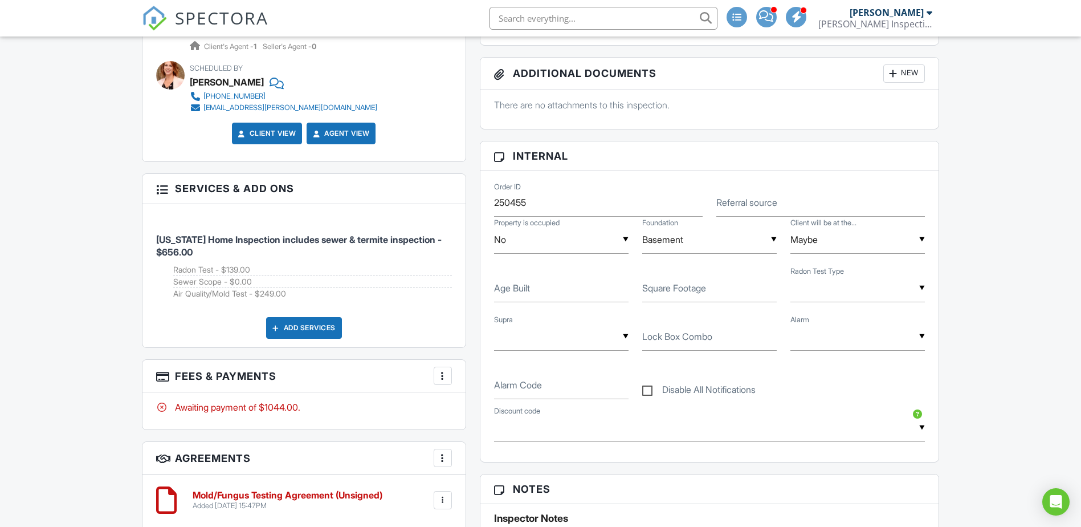
scroll to position [760, 0]
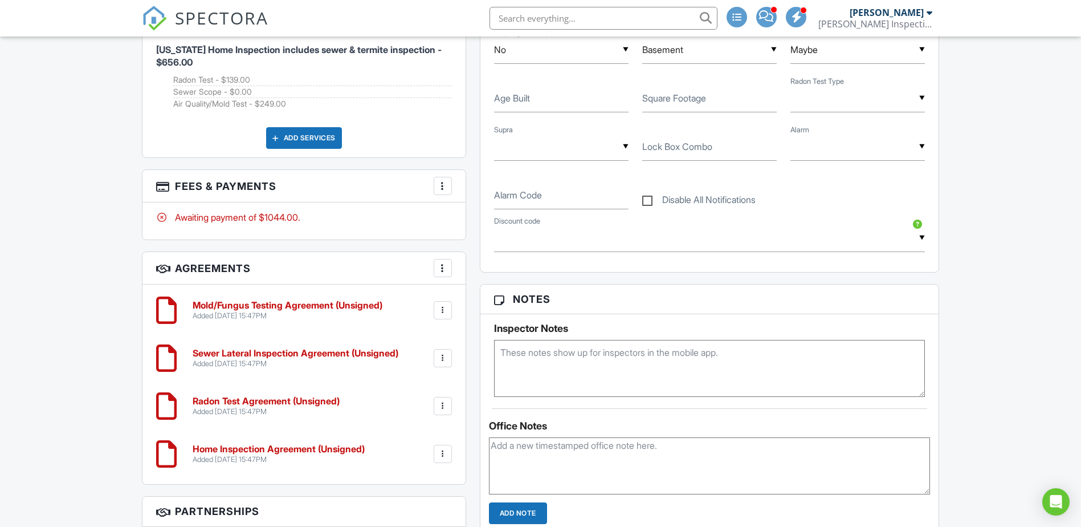
click at [440, 360] on div at bounding box center [442, 357] width 11 height 11
click at [421, 446] on li "Delete" at bounding box center [412, 446] width 65 height 28
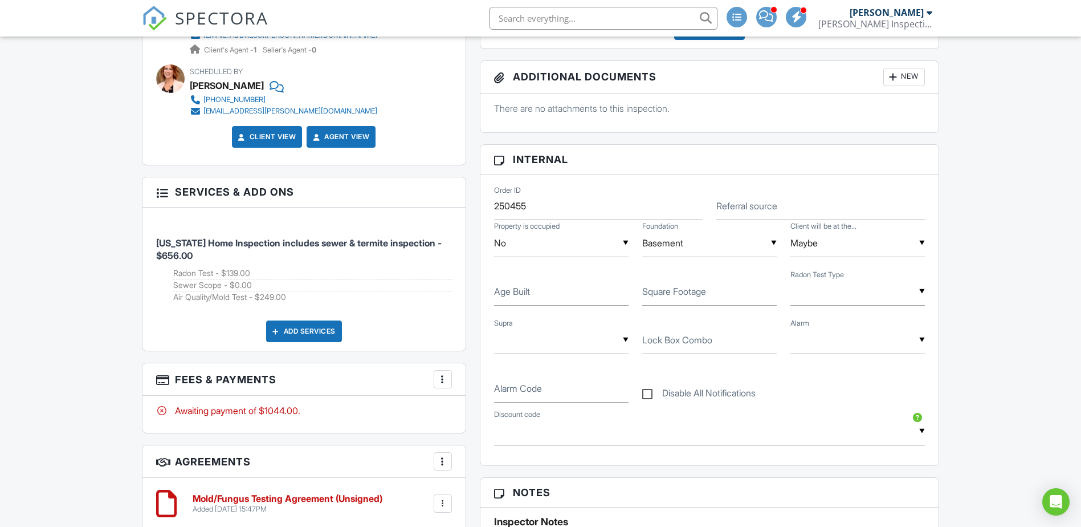
scroll to position [570, 0]
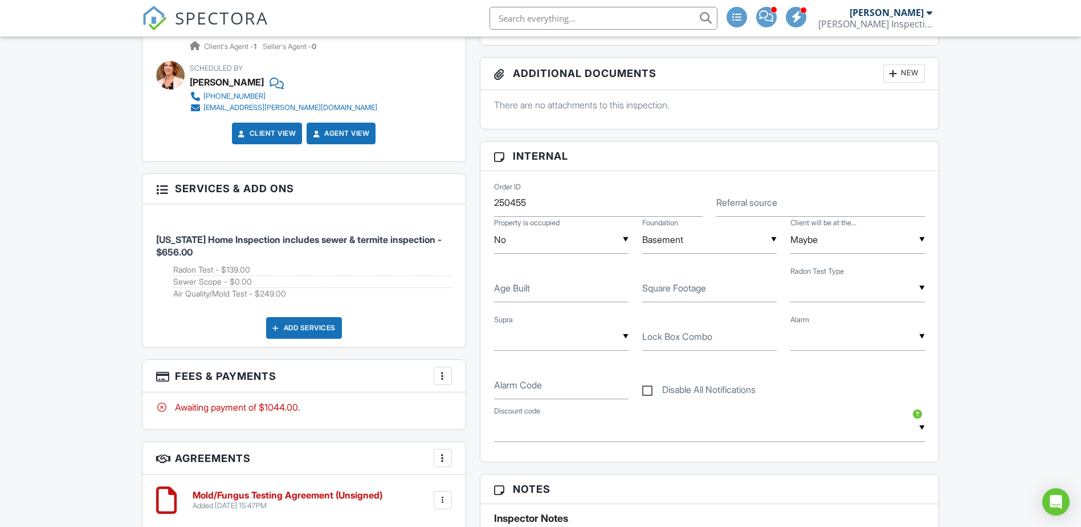
click at [856, 292] on div "▼ Normal Duplicate Simultaneous Normal Duplicate Simultaneous" at bounding box center [857, 288] width 134 height 28
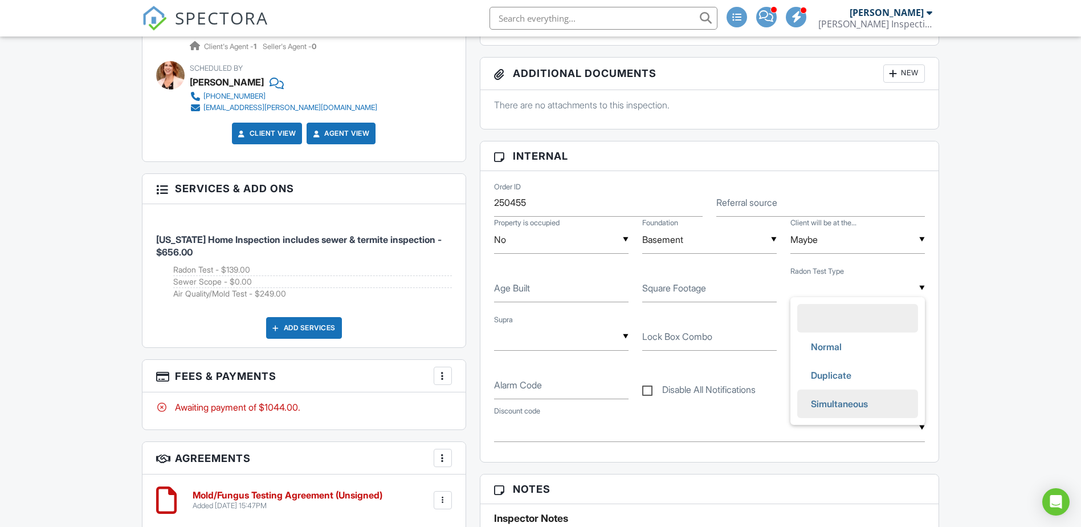
click at [844, 405] on span "Simultaneous" at bounding box center [839, 403] width 75 height 28
type input "Simultaneous"
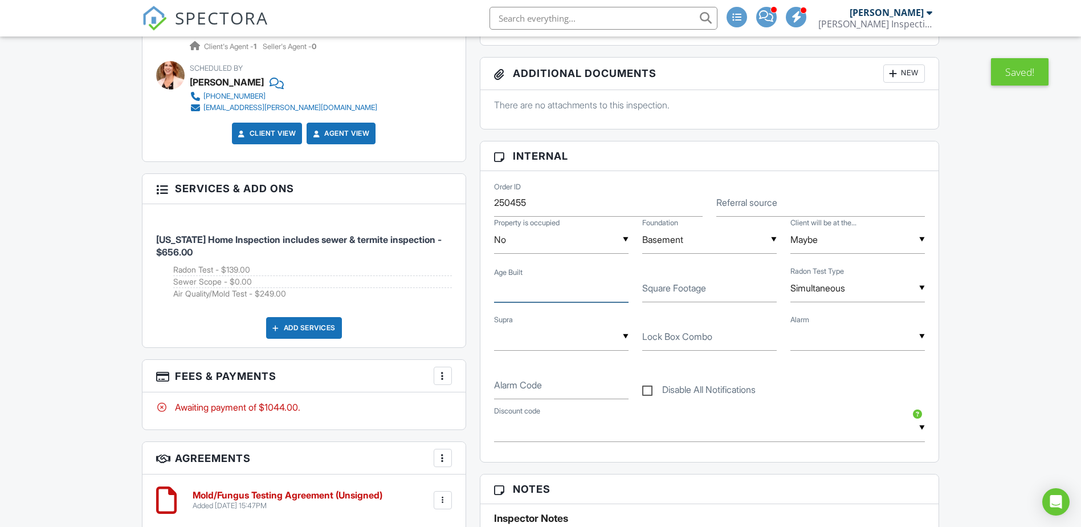
click at [542, 287] on input "Age Built" at bounding box center [561, 288] width 134 height 28
click at [541, 288] on input "Age Built" at bounding box center [561, 288] width 134 height 28
type input "1965"
click at [672, 293] on label "Square Footage" at bounding box center [674, 287] width 64 height 13
click at [672, 293] on input "Square Footage" at bounding box center [709, 288] width 134 height 28
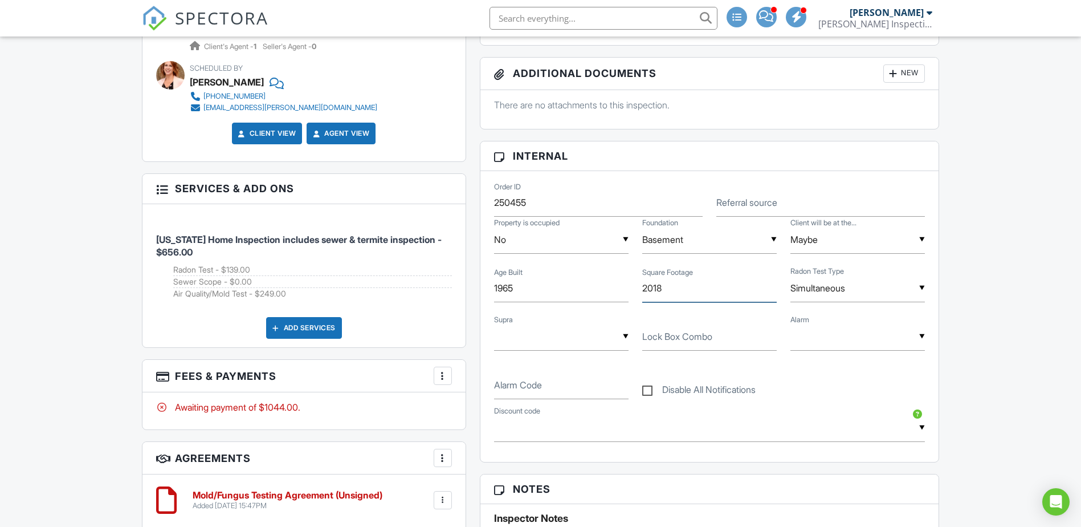
type input "2018"
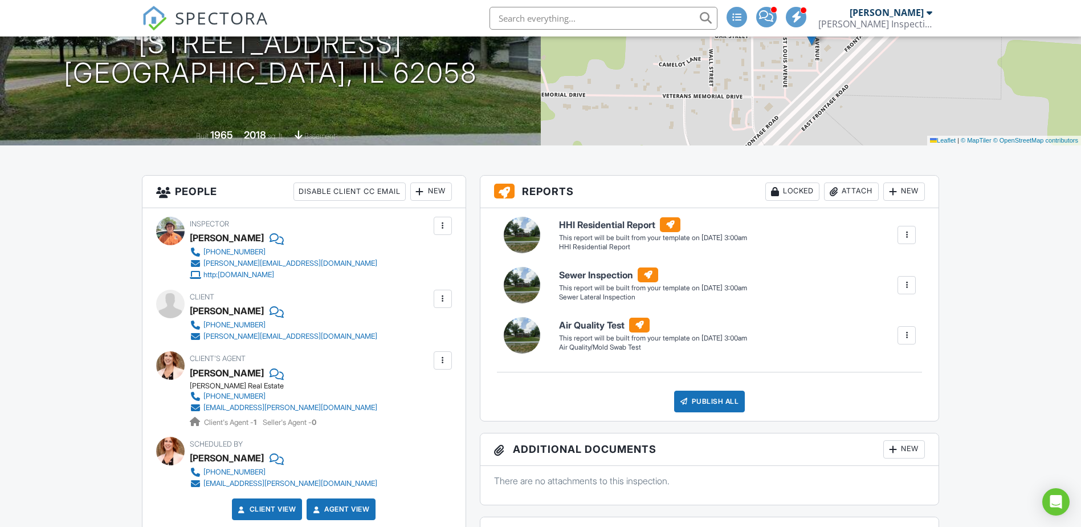
scroll to position [190, 0]
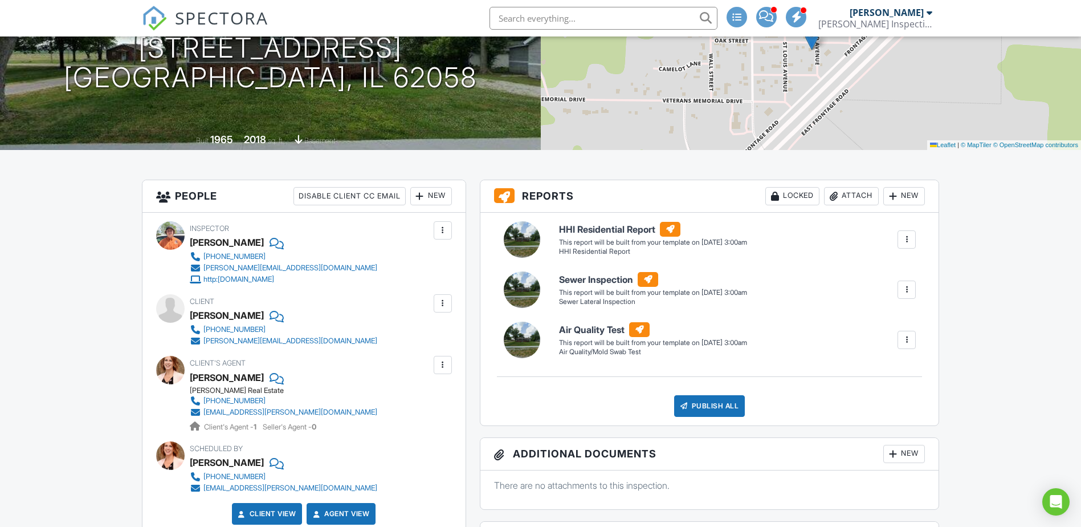
click at [168, 368] on div at bounding box center [170, 370] width 28 height 28
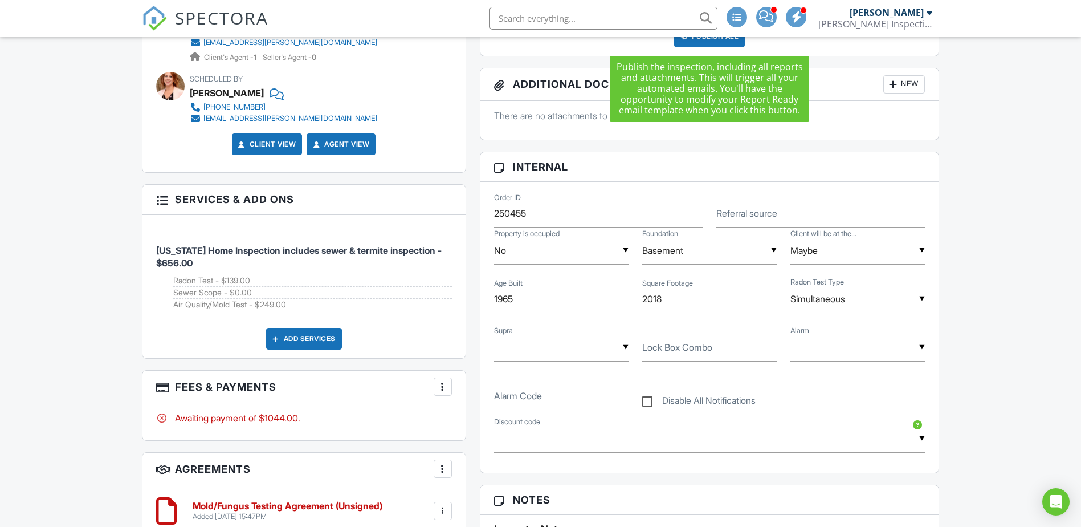
scroll to position [570, 0]
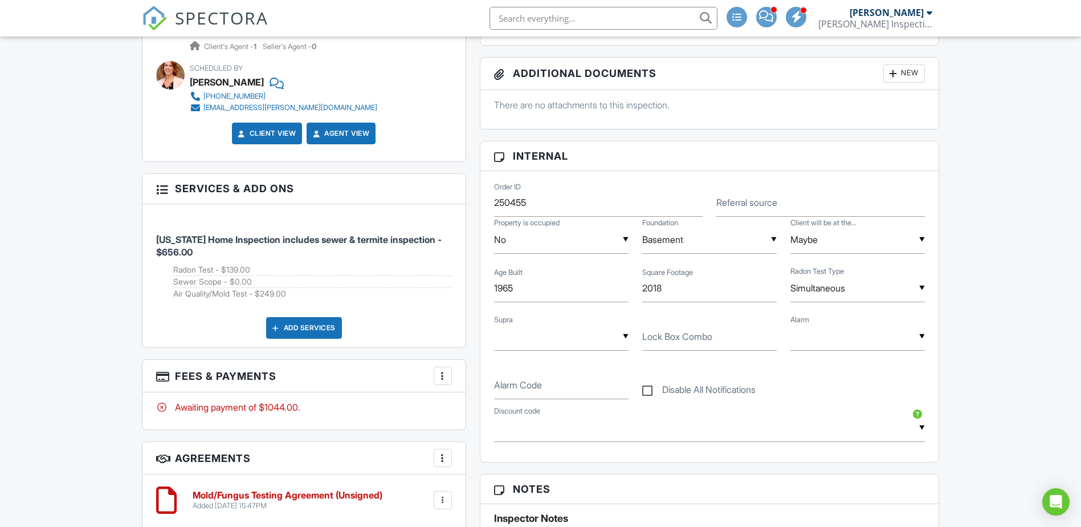
click at [689, 332] on label "Lock Box Combo" at bounding box center [677, 336] width 70 height 13
click at [689, 332] on input "Lock Box Combo" at bounding box center [709, 337] width 134 height 28
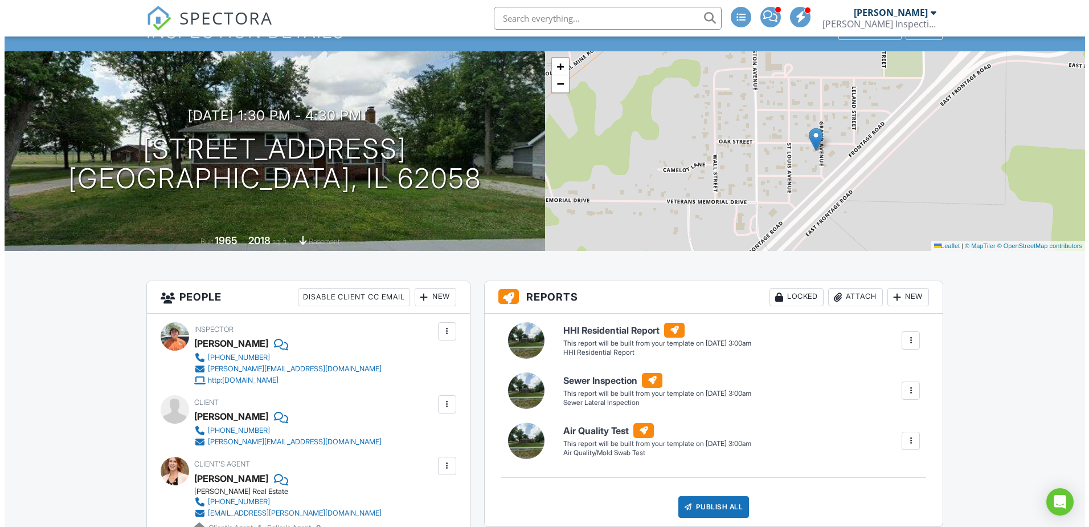
scroll to position [0, 0]
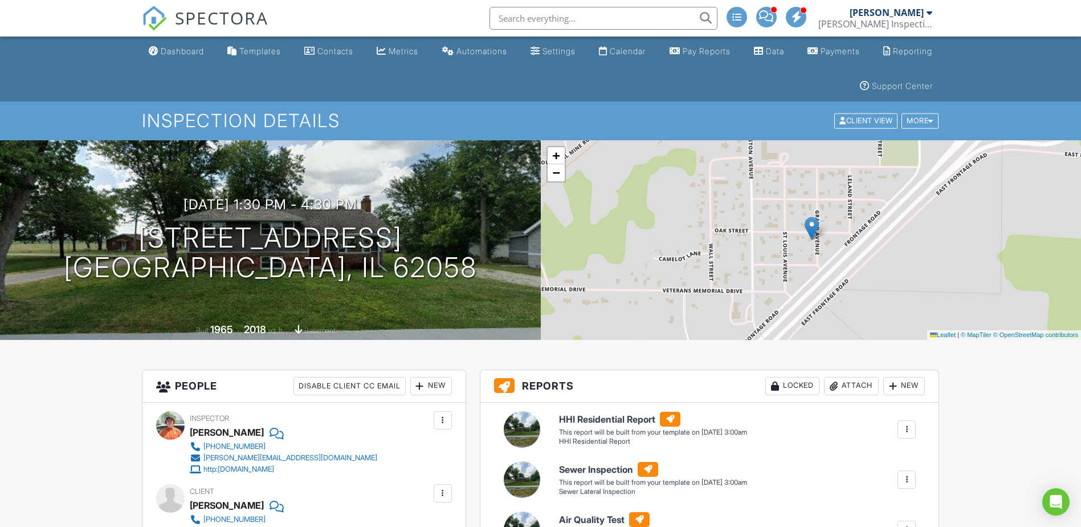
type input "1021"
click at [420, 382] on div at bounding box center [419, 385] width 11 height 11
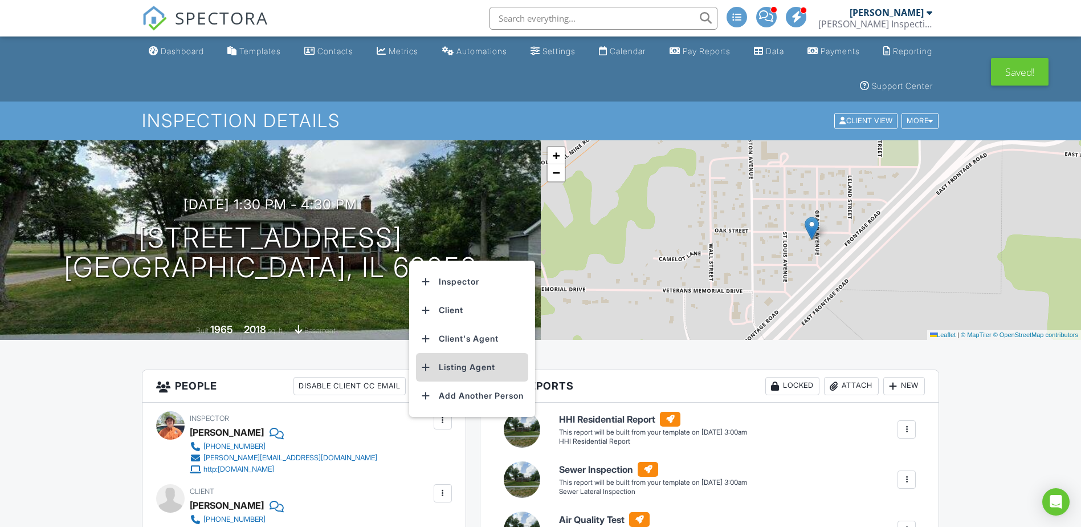
click at [456, 365] on li "Listing Agent" at bounding box center [472, 367] width 112 height 28
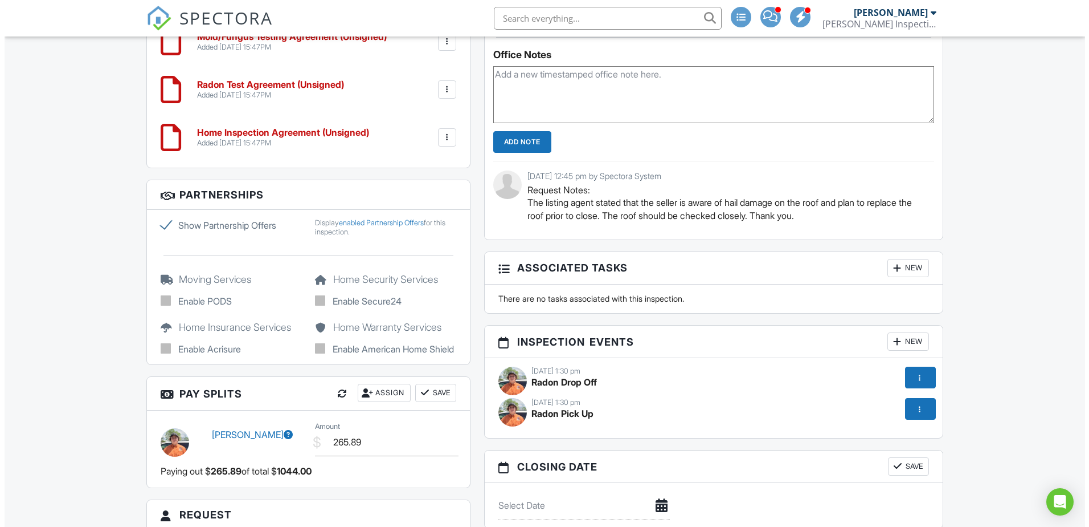
scroll to position [1140, 0]
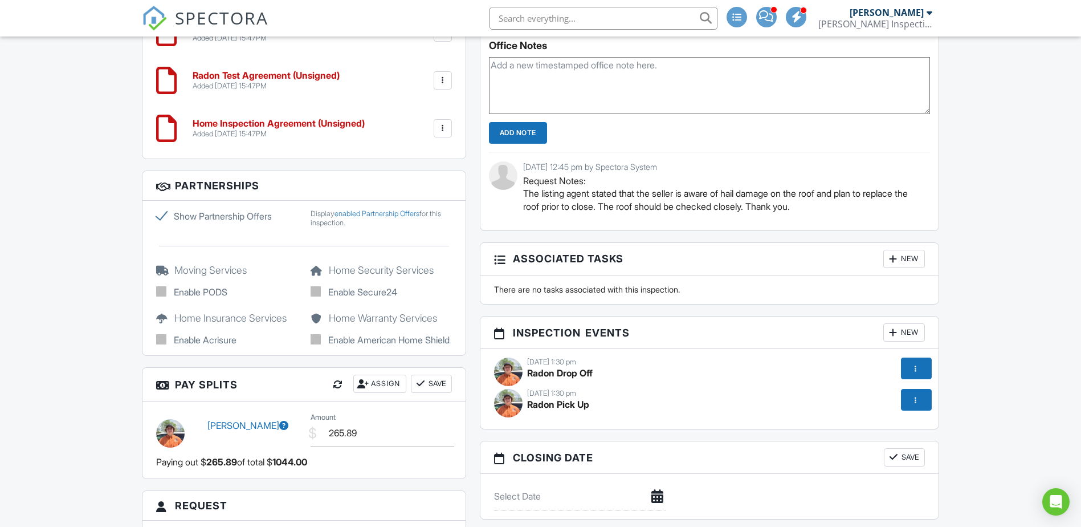
click at [916, 368] on div at bounding box center [914, 367] width 11 height 11
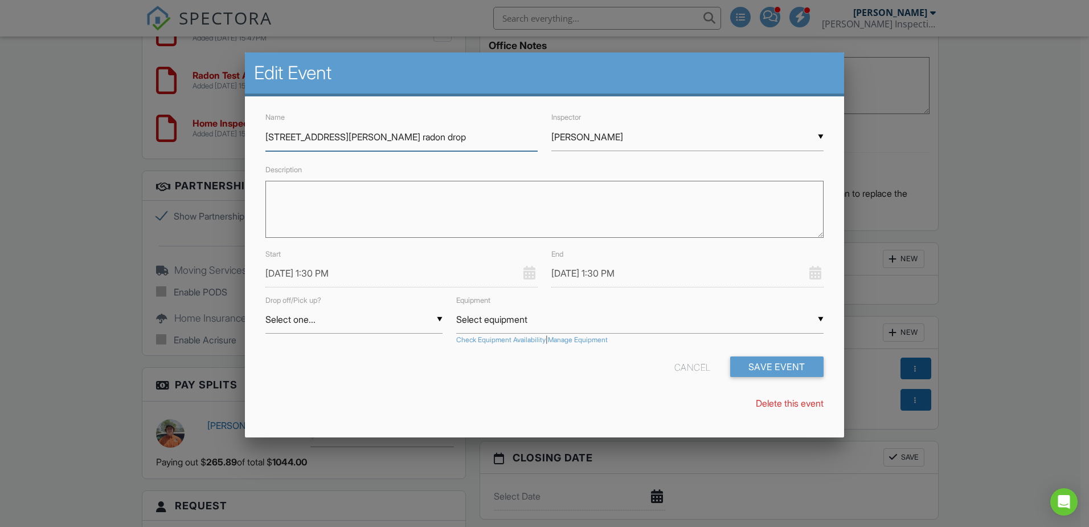
type input "[STREET_ADDRESS][PERSON_NAME] radon drop"
click at [615, 141] on div "▼ [PERSON_NAME] [PERSON_NAME] [PERSON_NAME] [PERSON_NAME] [PERSON_NAME] [PERSON…" at bounding box center [688, 137] width 272 height 28
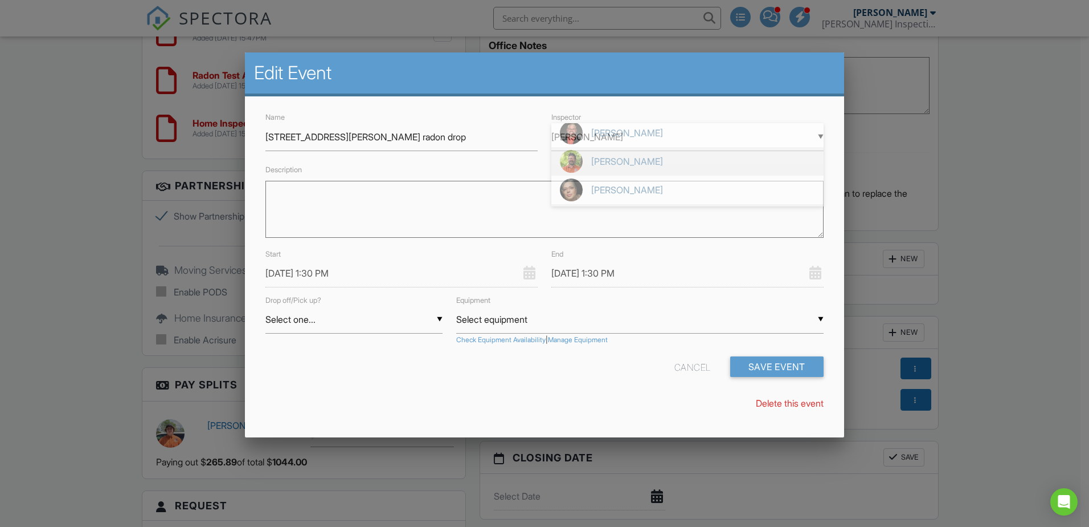
scroll to position [0, 0]
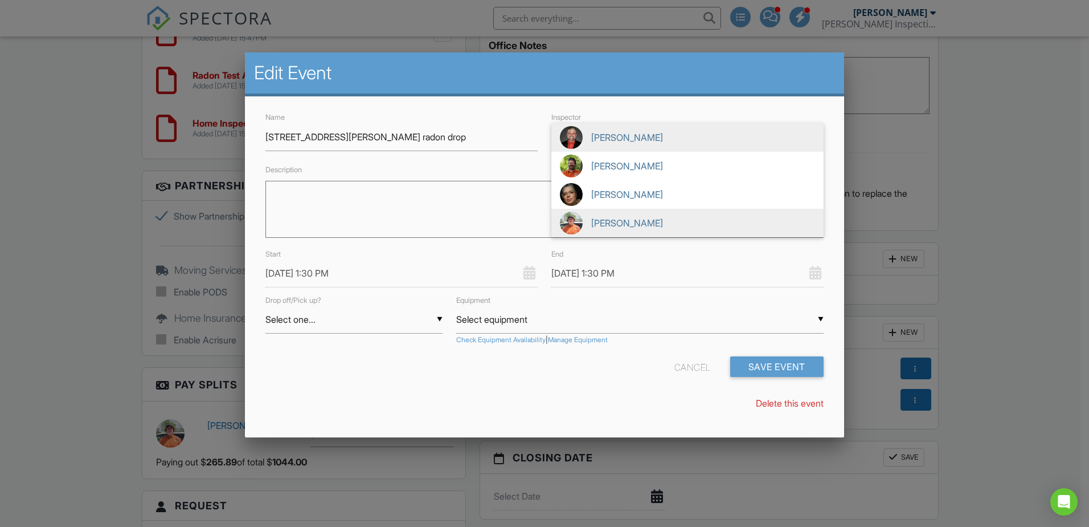
click at [607, 140] on span "[PERSON_NAME]" at bounding box center [688, 137] width 272 height 28
type input "[PERSON_NAME]"
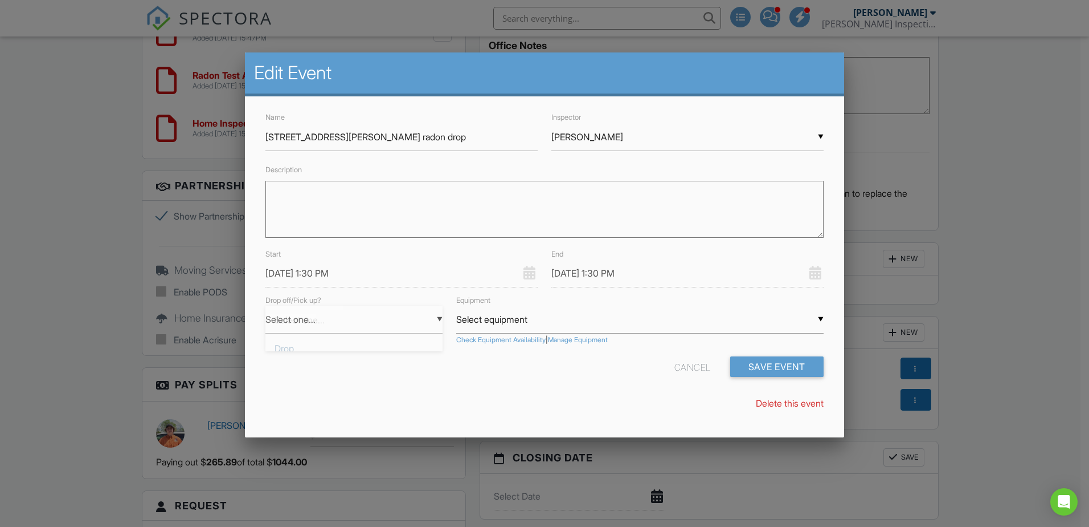
click at [300, 321] on div "▼ Select one... Select one... Drop Pickup Select one... Drop Pickup" at bounding box center [354, 319] width 177 height 28
click at [304, 344] on span "Drop" at bounding box center [354, 348] width 177 height 28
type input "Drop"
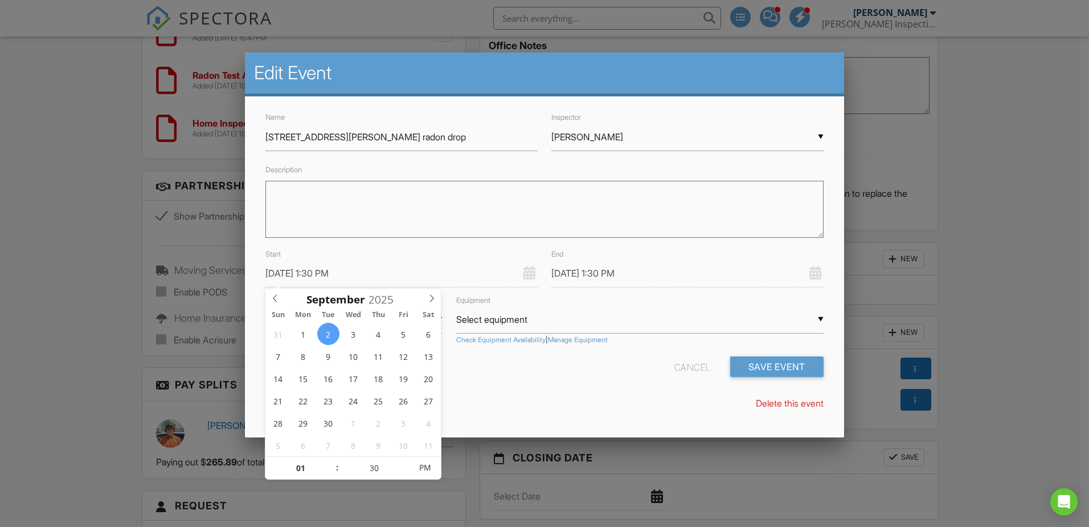
click at [288, 270] on input "[DATE] 1:30 PM" at bounding box center [402, 273] width 272 height 28
type input "09/06/2025 1:30 PM"
type input "09/06/2025 12:30 PM"
type input "12"
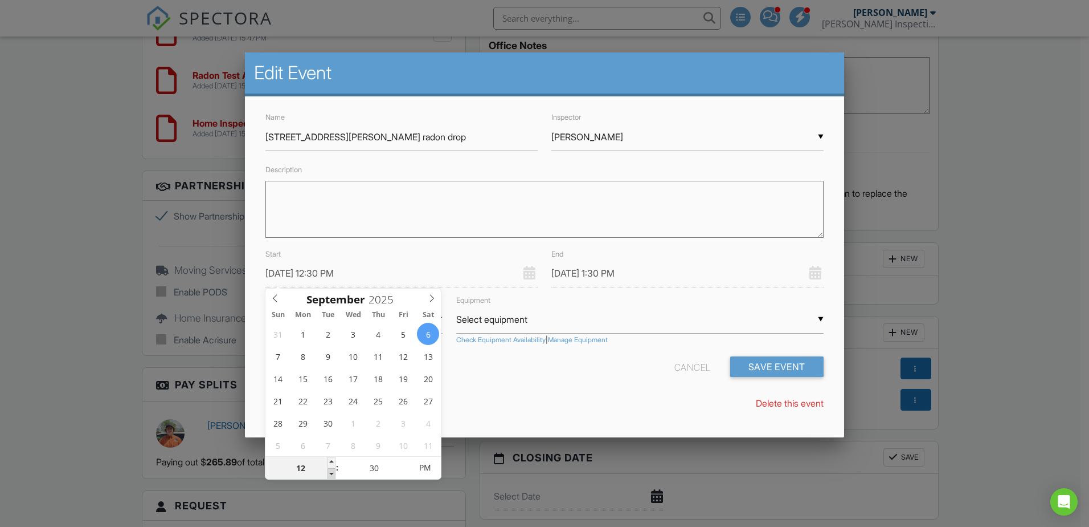
click at [330, 472] on span at bounding box center [332, 473] width 8 height 11
type input "[DATE] 11:30 AM"
type input "11"
click at [330, 472] on span at bounding box center [332, 473] width 8 height 11
type input "09/06/2025 10:30 AM"
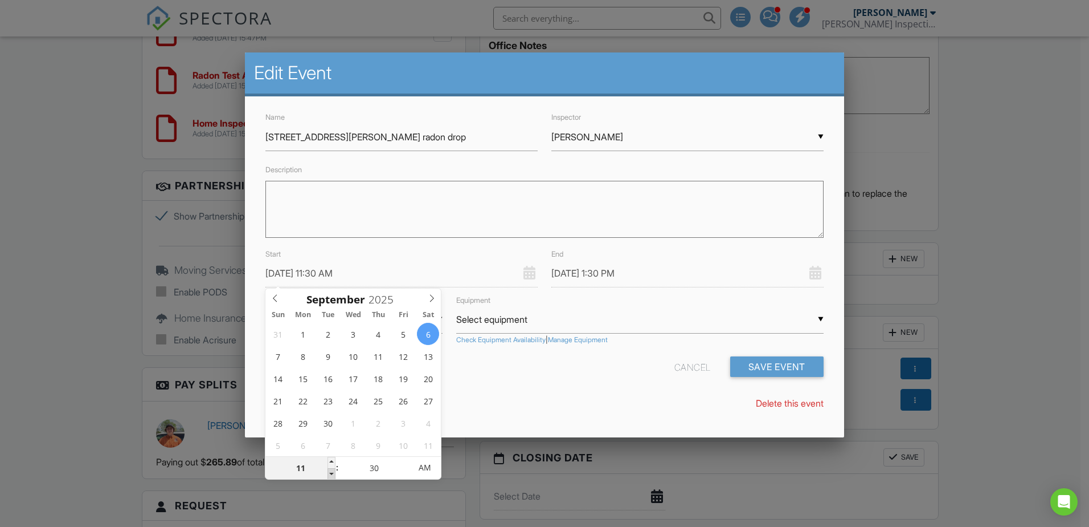
type input "10"
click at [330, 472] on span at bounding box center [332, 473] width 8 height 11
type input "09/06/2025 10:30 AM"
click at [487, 401] on div "Delete this event" at bounding box center [545, 403] width 572 height 13
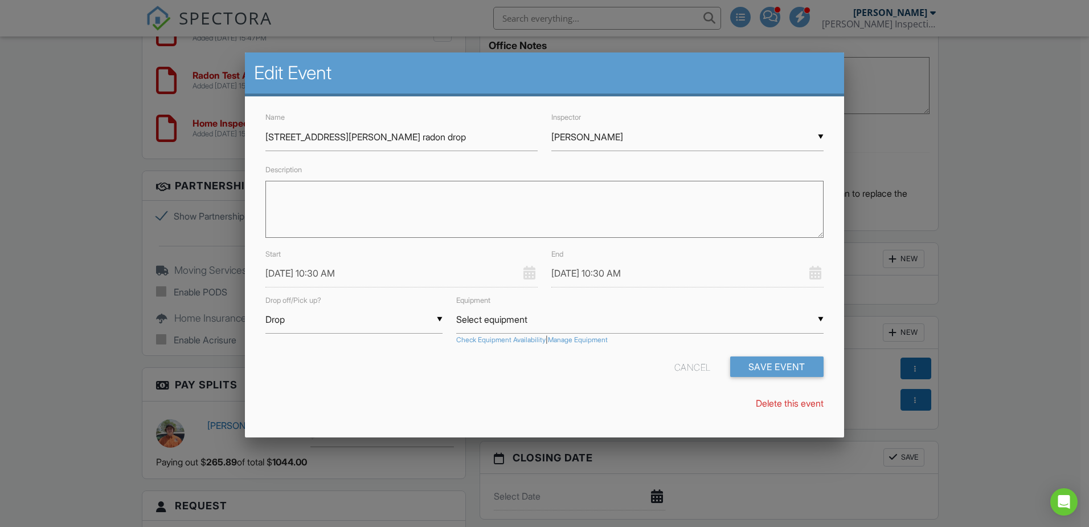
click at [488, 337] on link "Check Equipment Availability" at bounding box center [500, 340] width 89 height 10
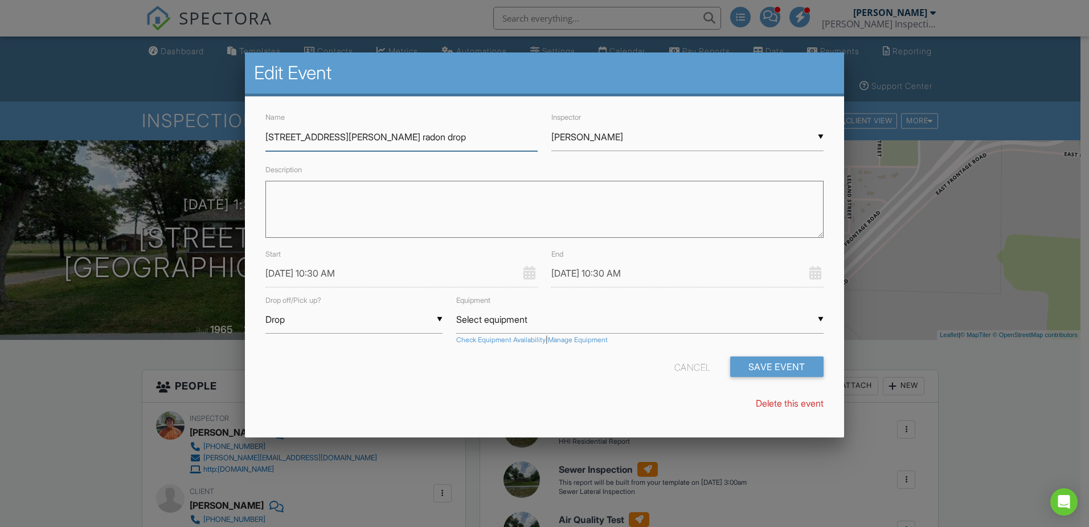
click at [450, 136] on input "727 Oak St, Livingston, IL radon drop" at bounding box center [402, 137] width 272 height 28
type input "[STREET_ADDRESS][PERSON_NAME] radon drop #24 & #32"
click at [489, 318] on div "▼ Select equipment Select equipment Radon #23 (S/N: 231160035 10/24/2025) Radon…" at bounding box center [640, 319] width 368 height 28
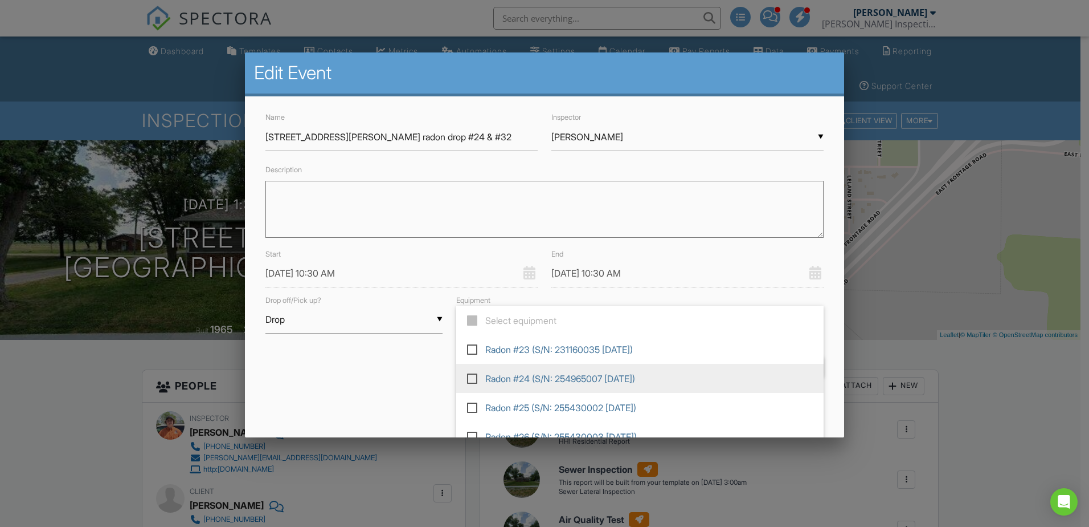
click at [470, 375] on label at bounding box center [477, 377] width 20 height 10
type input "Radon #24 (S/N: 254965007 10/21/2025)"
checkbox input "true"
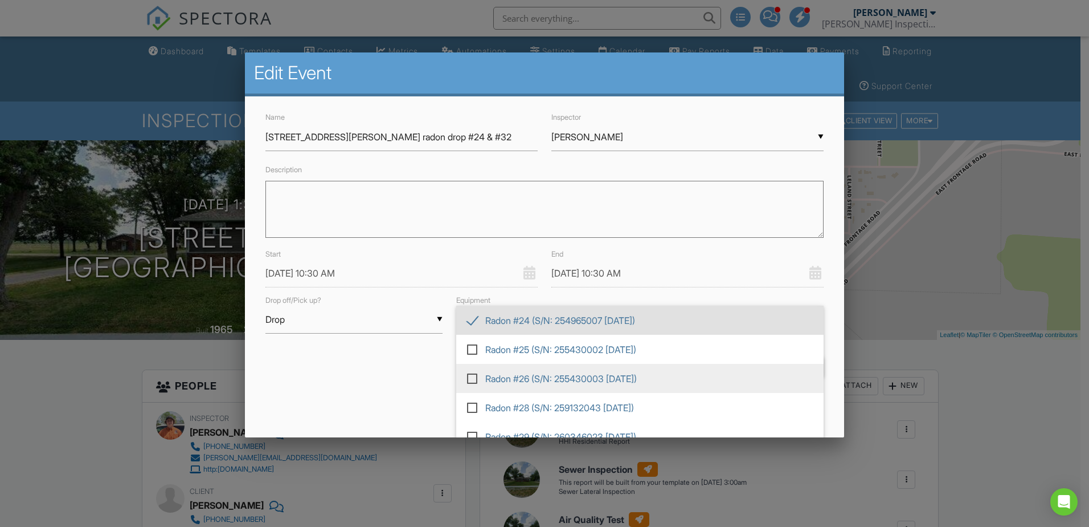
scroll to position [186, 0]
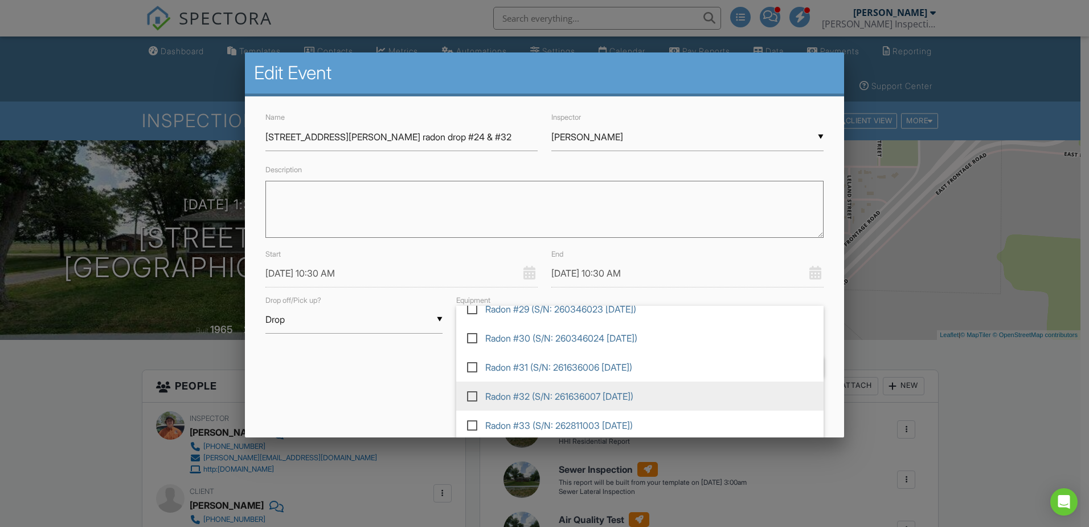
click at [472, 393] on label at bounding box center [477, 395] width 20 height 10
type input "Radon #24 (S/N: 254965007 10/21/2025), Radon #32 (S/N: 261636007 3/27/2025)"
checkbox input "true"
click at [416, 382] on div "Cancel Save Event" at bounding box center [545, 370] width 572 height 29
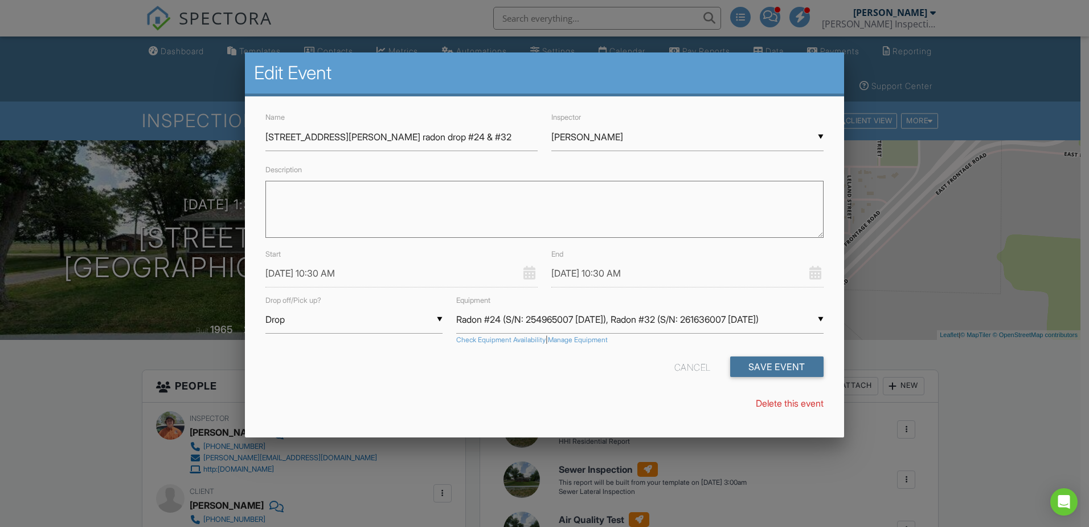
click at [738, 365] on button "Save Event" at bounding box center [777, 366] width 93 height 21
click at [608, 271] on input "09/06/2025 10:30 AM" at bounding box center [688, 273] width 272 height 28
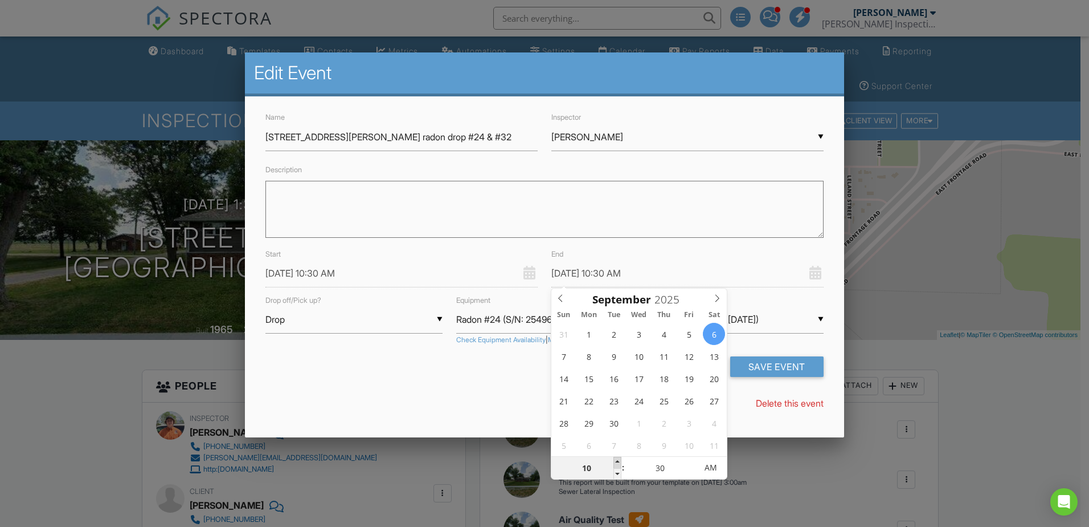
type input "09/06/2025 11:30 AM"
type input "11"
click at [620, 460] on span at bounding box center [618, 461] width 8 height 11
click at [744, 364] on button "Save Event" at bounding box center [777, 366] width 93 height 21
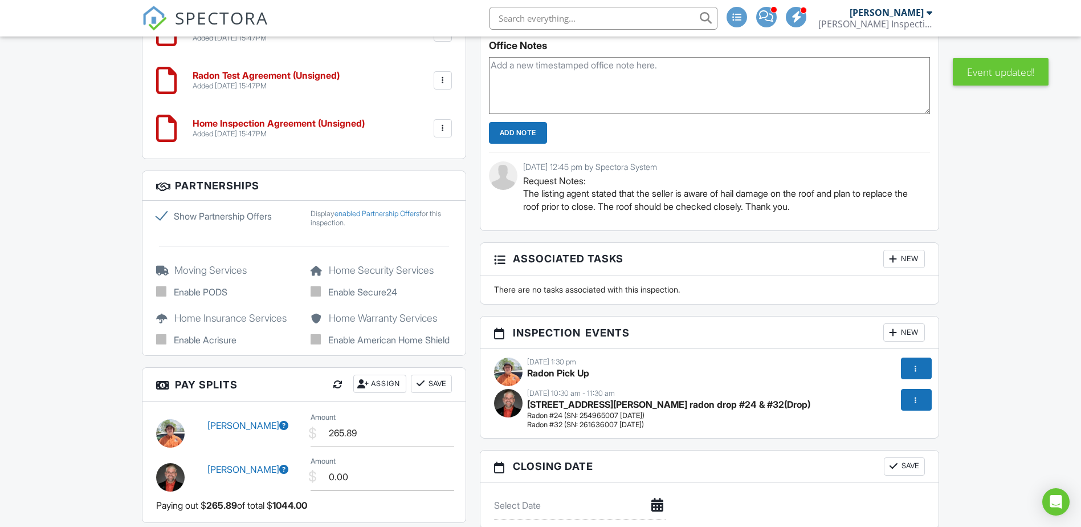
click at [913, 366] on div at bounding box center [914, 367] width 11 height 11
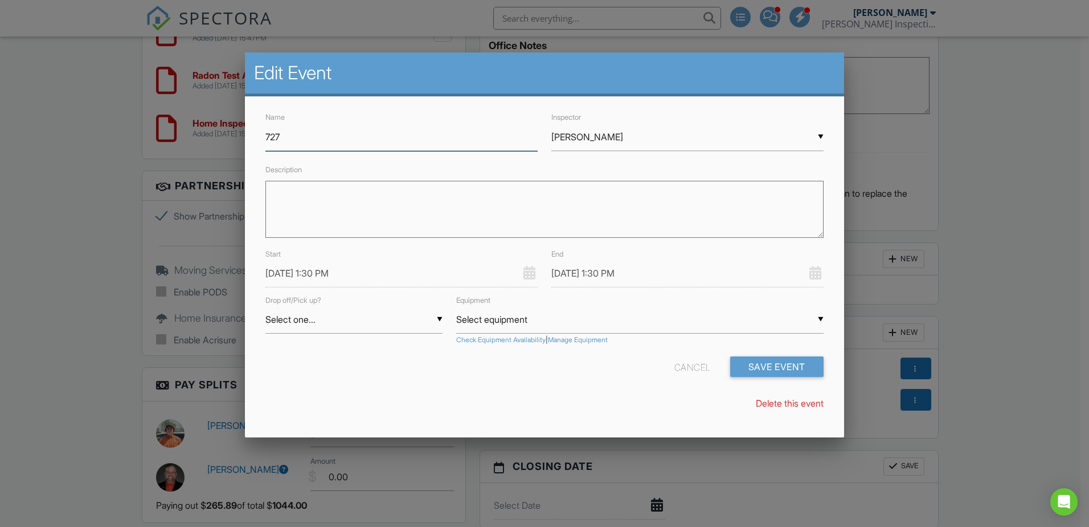
type input "[STREET_ADDRESS][PERSON_NAME] radon drop #24 & #32"
click at [594, 134] on div "▼ Nicholas Boyles Matthew Hawley Jason Hawley Maggy Hawley Nicholas Boyles Matt…" at bounding box center [688, 137] width 272 height 28
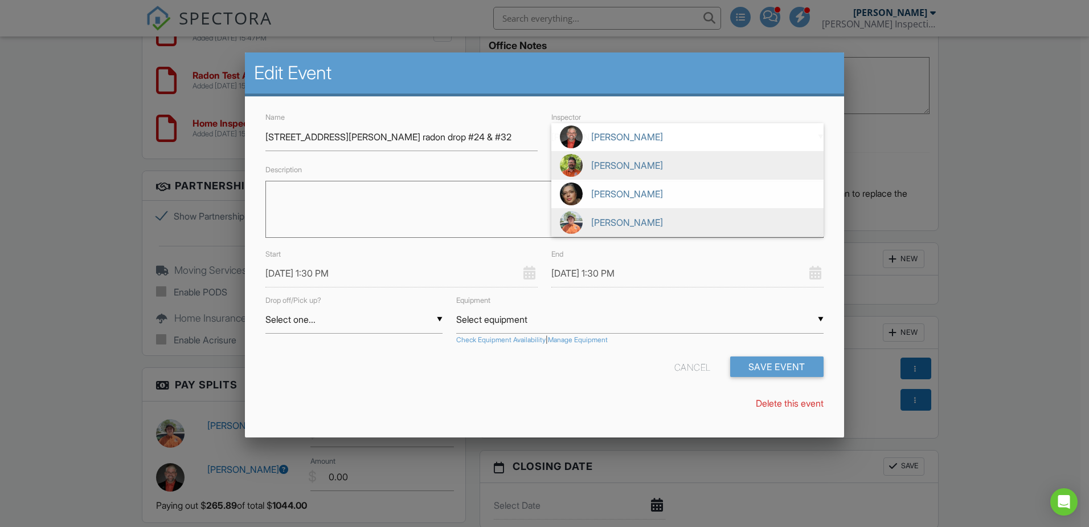
scroll to position [0, 0]
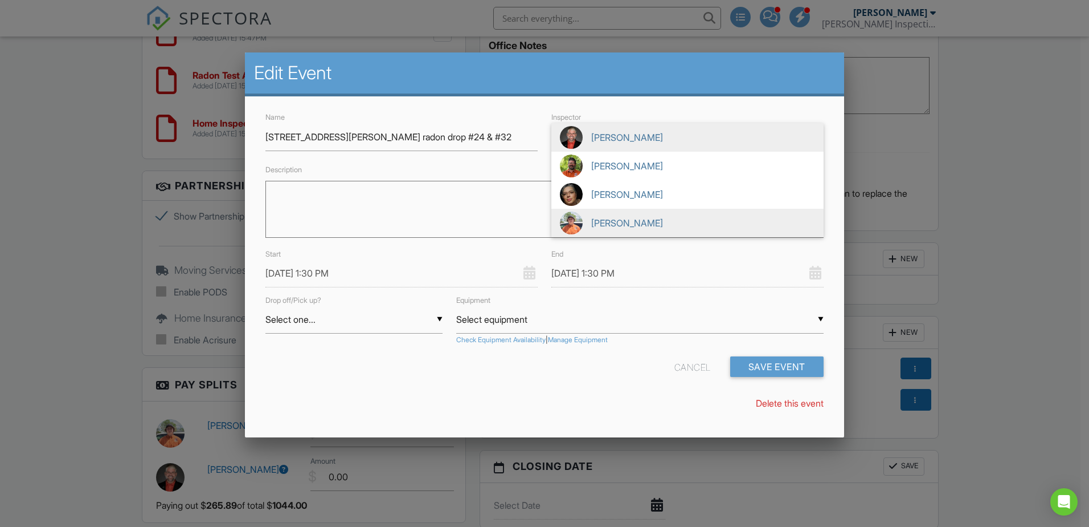
click at [613, 143] on span "[PERSON_NAME]" at bounding box center [688, 137] width 272 height 28
type input "[PERSON_NAME]"
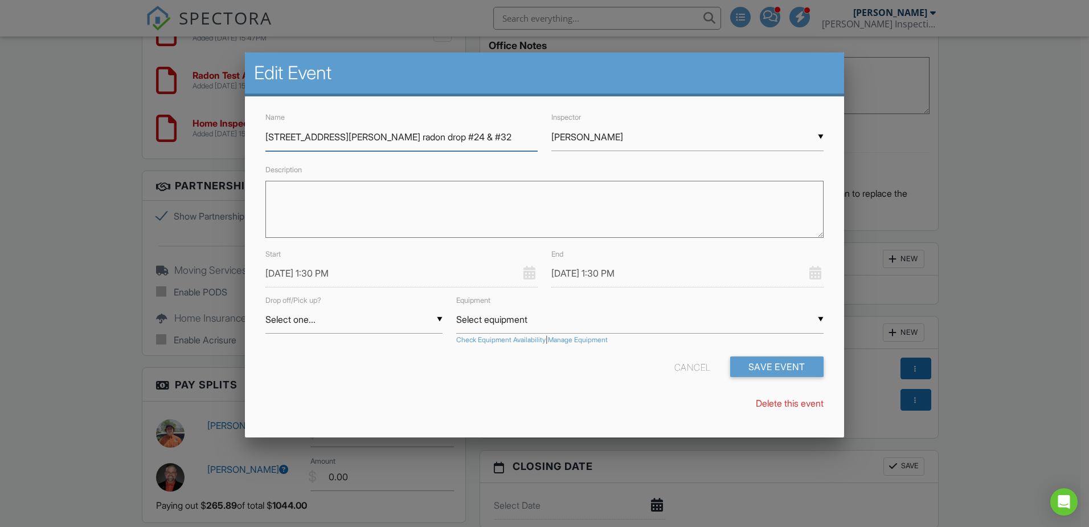
click at [418, 138] on input "[STREET_ADDRESS][PERSON_NAME] radon drop #24 & #32" at bounding box center [402, 137] width 272 height 28
type input "[STREET_ADDRESS][PERSON_NAME] radon pick up #24 & #32"
click at [272, 319] on div "▼ Select one... Select one... Drop Pickup Select one... Drop Pickup" at bounding box center [354, 319] width 177 height 28
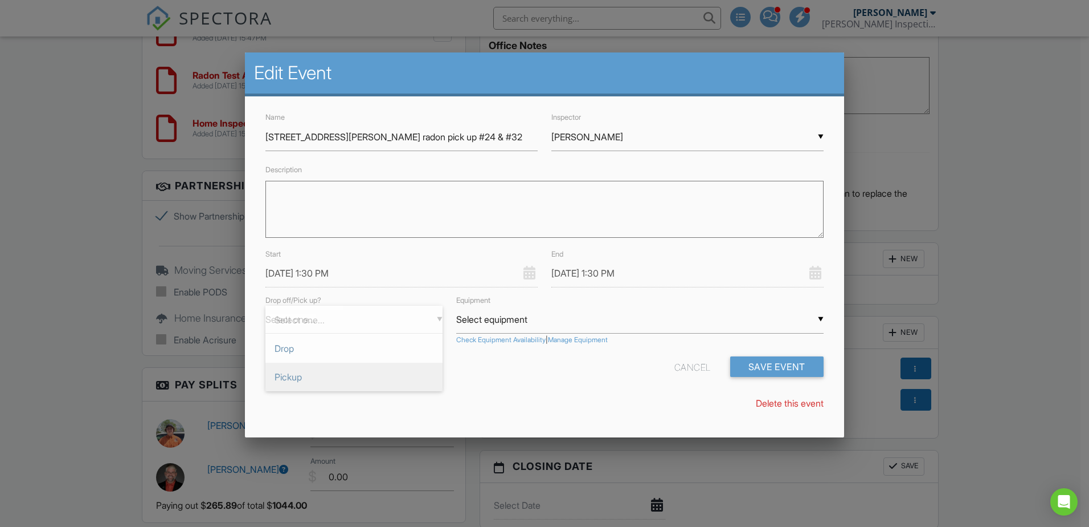
click at [289, 377] on span "Pickup" at bounding box center [354, 376] width 177 height 28
type input "Pickup"
click at [486, 320] on div "▼ Select equipment Select equipment Radon #23 (S/N: 231160035 10/24/2025) Radon…" at bounding box center [640, 319] width 368 height 28
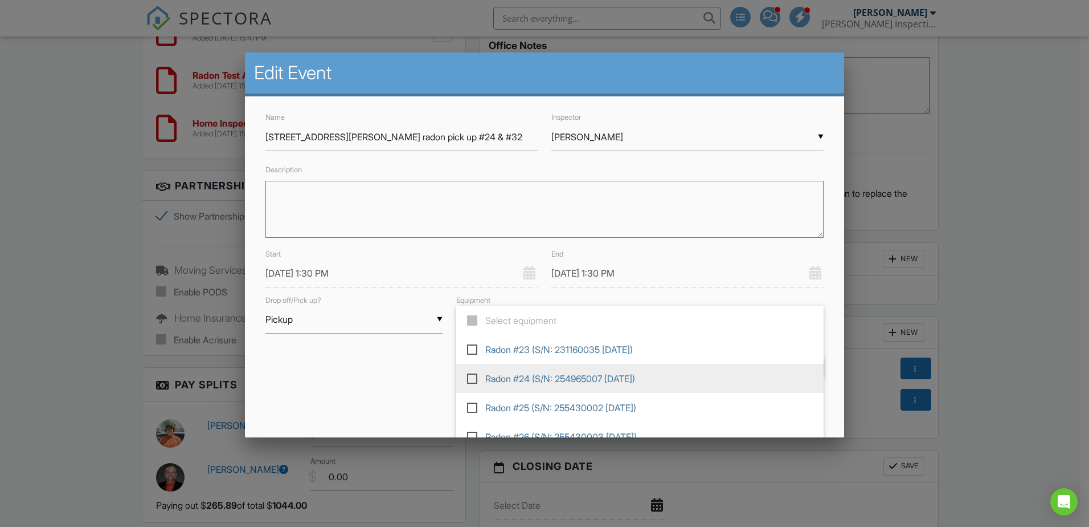
click at [473, 378] on label at bounding box center [477, 377] width 20 height 10
type input "Radon #24 (S/N: 254965007 [DATE])"
checkbox input "true"
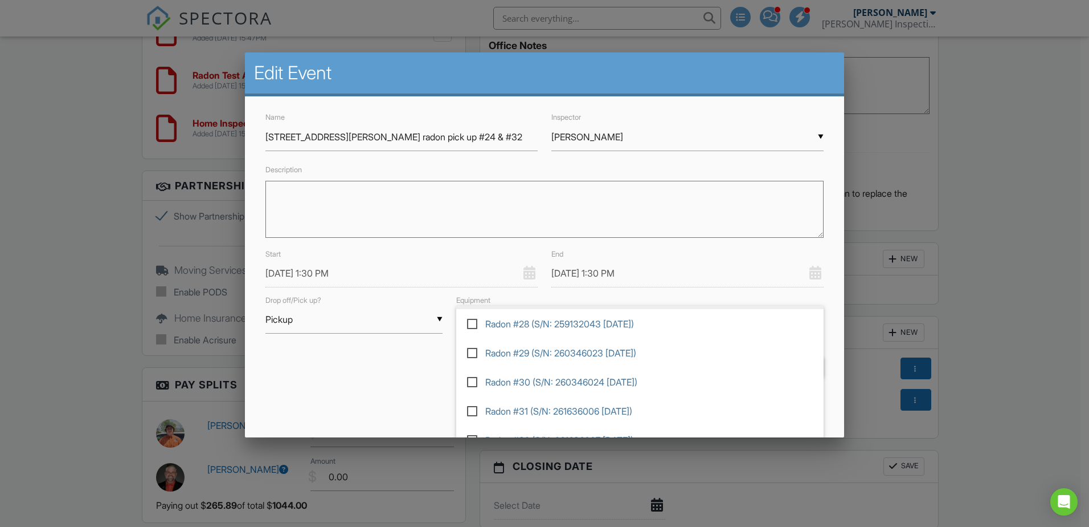
scroll to position [186, 0]
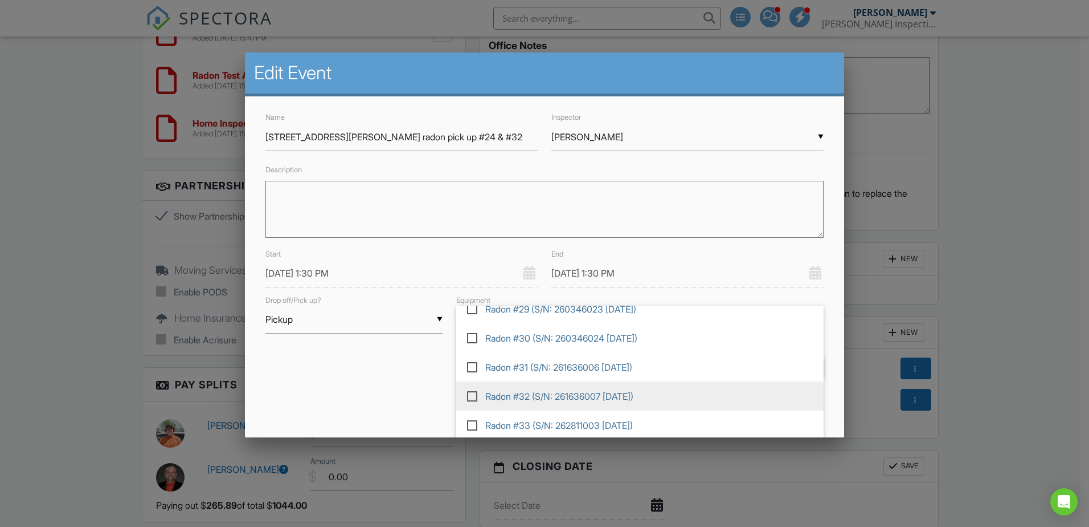
click at [474, 394] on label at bounding box center [477, 395] width 20 height 10
type input "Radon #24 (S/N: 254965007 10/21/2025), Radon #32 (S/N: 261636007 3/27/2025)"
checkbox input "true"
click at [426, 387] on div "Name 727 Oak St, Livingston, IL radon pick up #24 & #32 Inspector ▼ Matthew Haw…" at bounding box center [544, 265] width 599 height 338
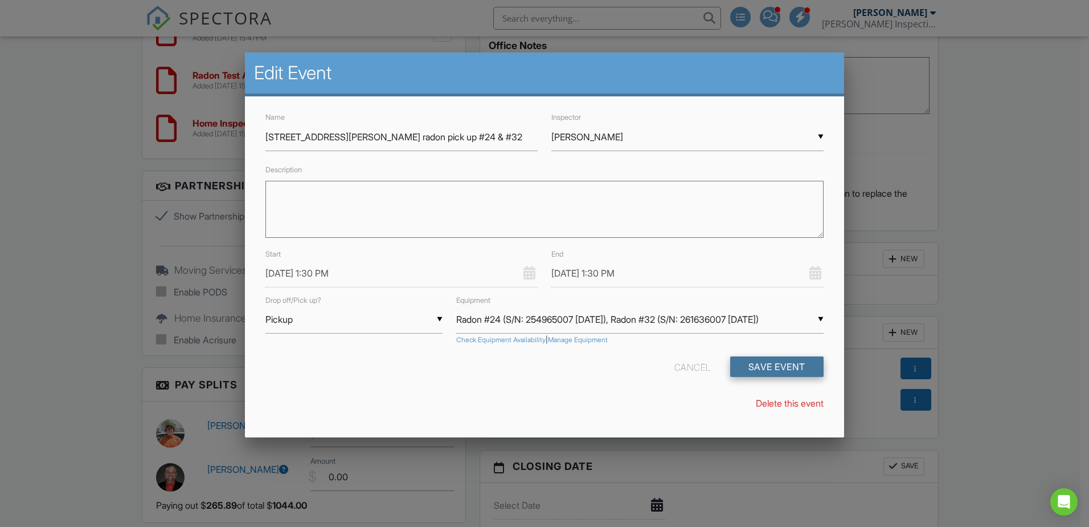
click at [745, 369] on button "Save Event" at bounding box center [777, 366] width 93 height 21
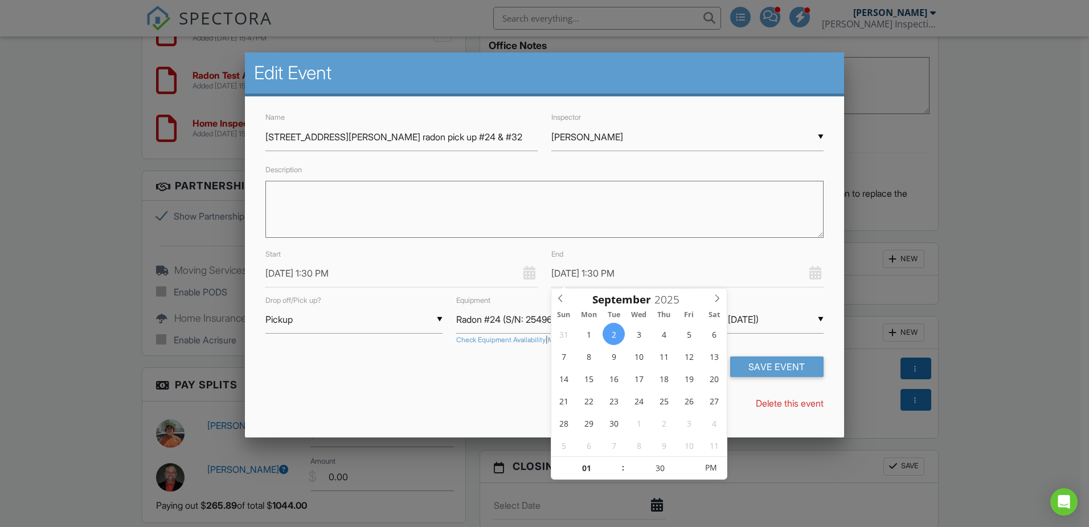
click at [614, 269] on input "09/02/2025 1:30 PM" at bounding box center [688, 273] width 272 height 28
type input "09/02/2025 2:30 PM"
type input "02"
click at [616, 463] on span at bounding box center [618, 461] width 8 height 11
click at [748, 364] on button "Save Event" at bounding box center [777, 366] width 93 height 21
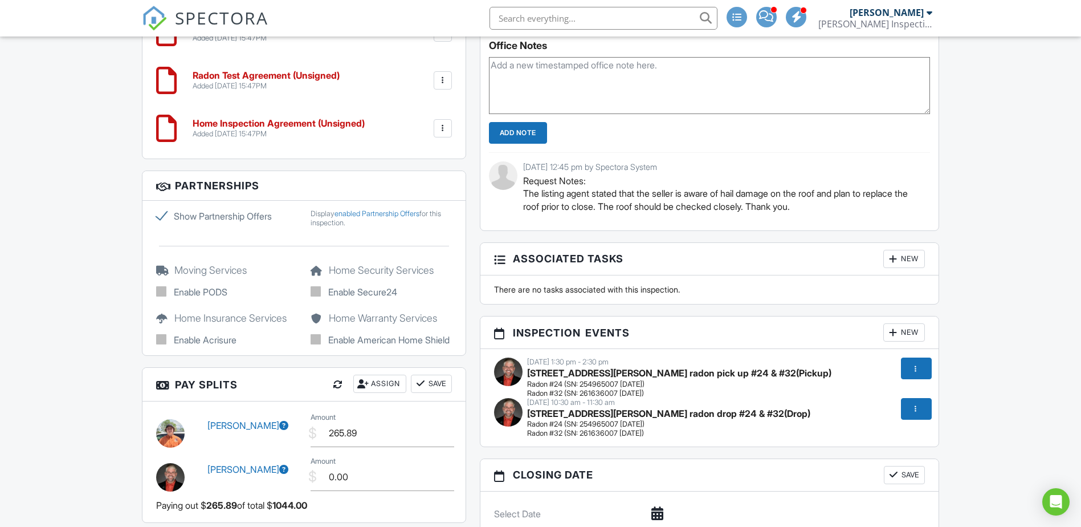
click at [920, 409] on div at bounding box center [914, 408] width 11 height 11
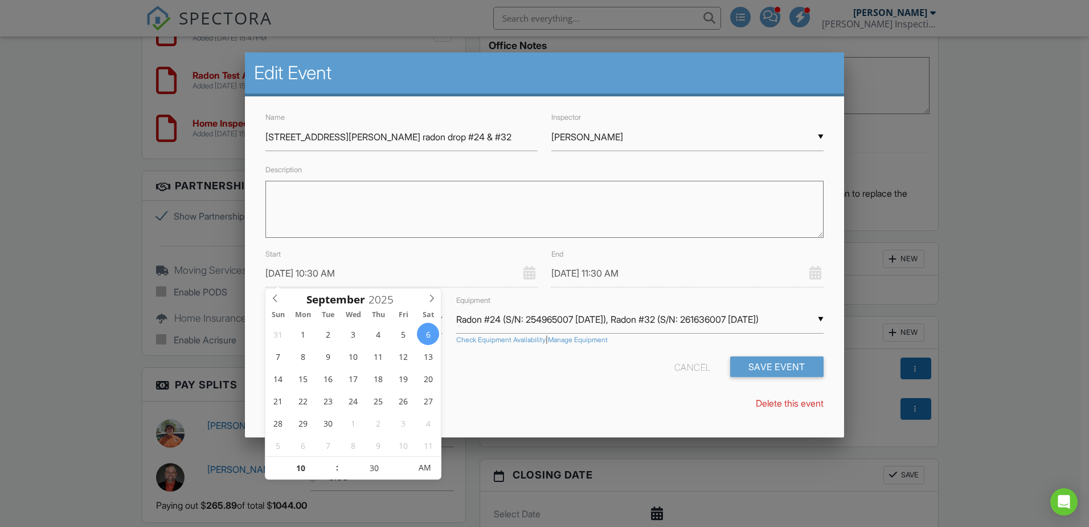
click at [287, 274] on input "[DATE] 10:30 AM" at bounding box center [402, 273] width 272 height 28
click at [274, 296] on icon at bounding box center [275, 298] width 8 height 8
type input "[DATE] 10:30 AM"
type input "[DATE] 11:30 AM"
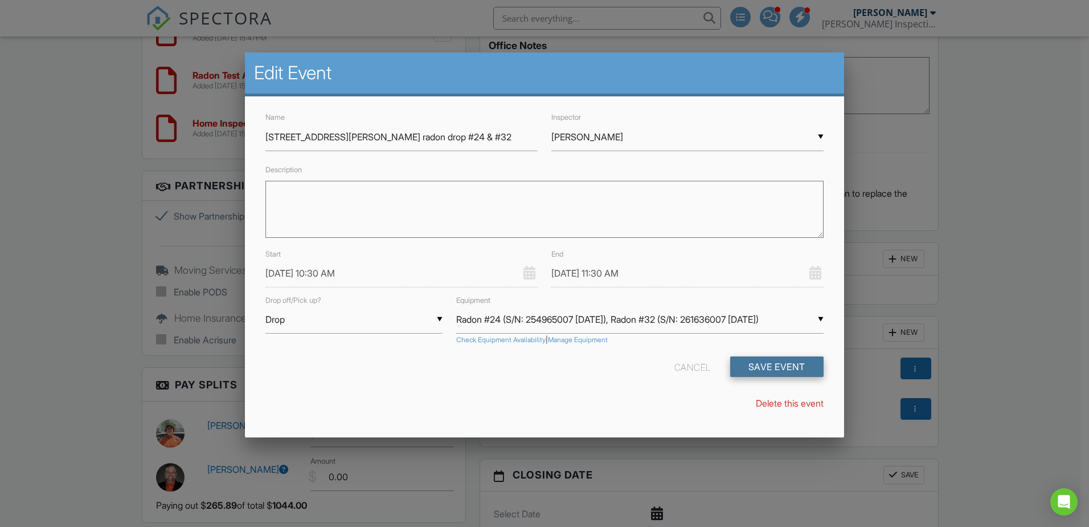
click at [766, 366] on button "Save Event" at bounding box center [777, 366] width 93 height 21
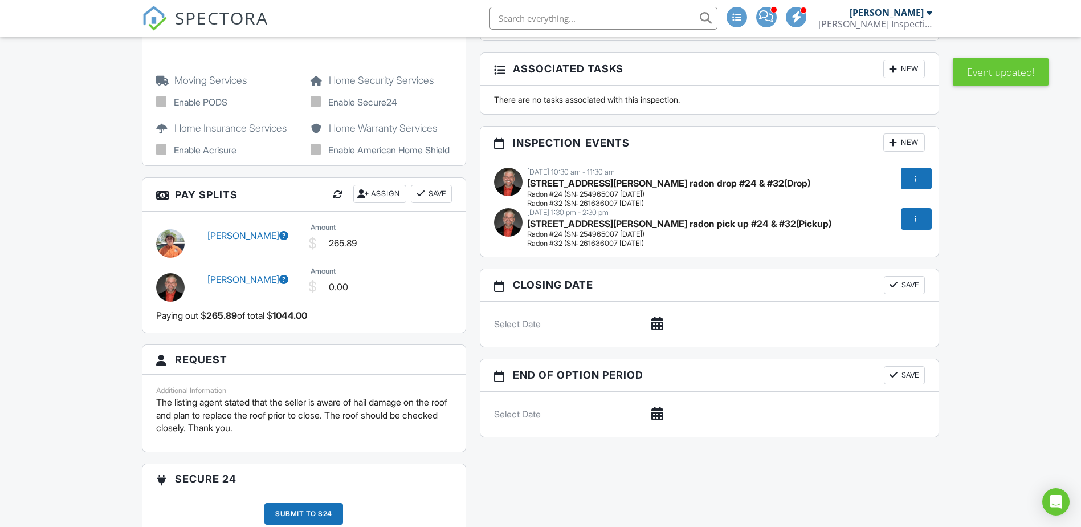
click at [378, 192] on div "Assign" at bounding box center [379, 194] width 53 height 18
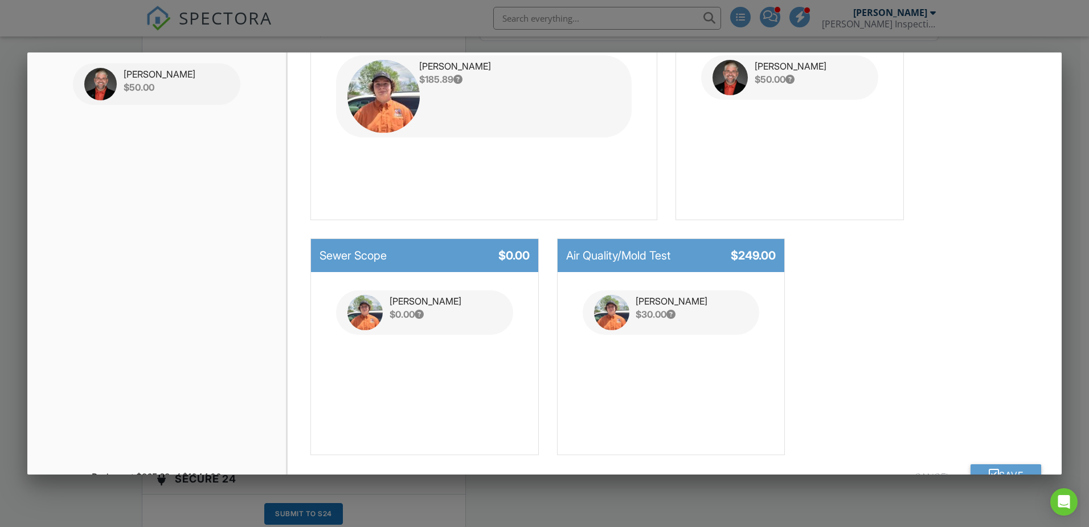
scroll to position [213, 0]
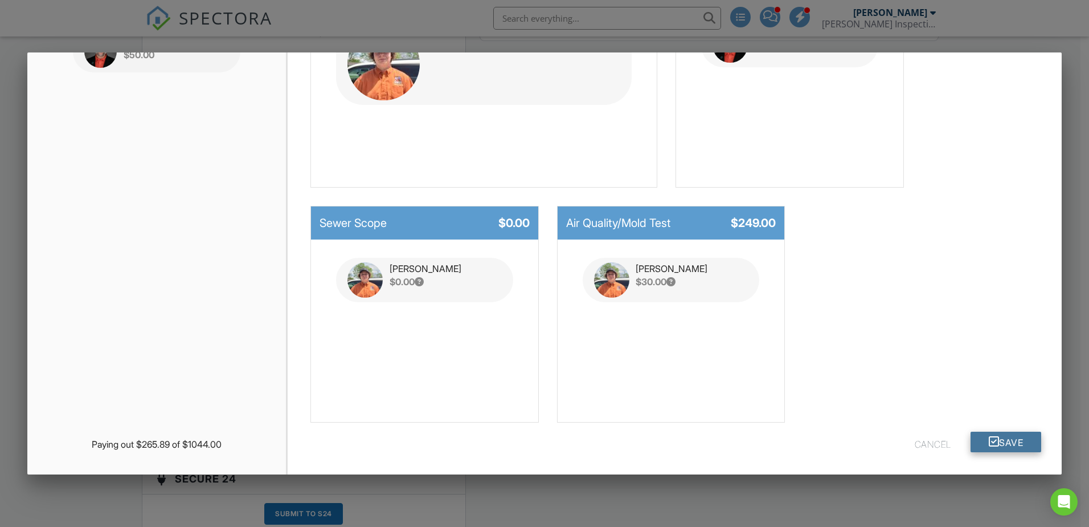
click at [1006, 436] on button "Save" at bounding box center [1006, 441] width 71 height 21
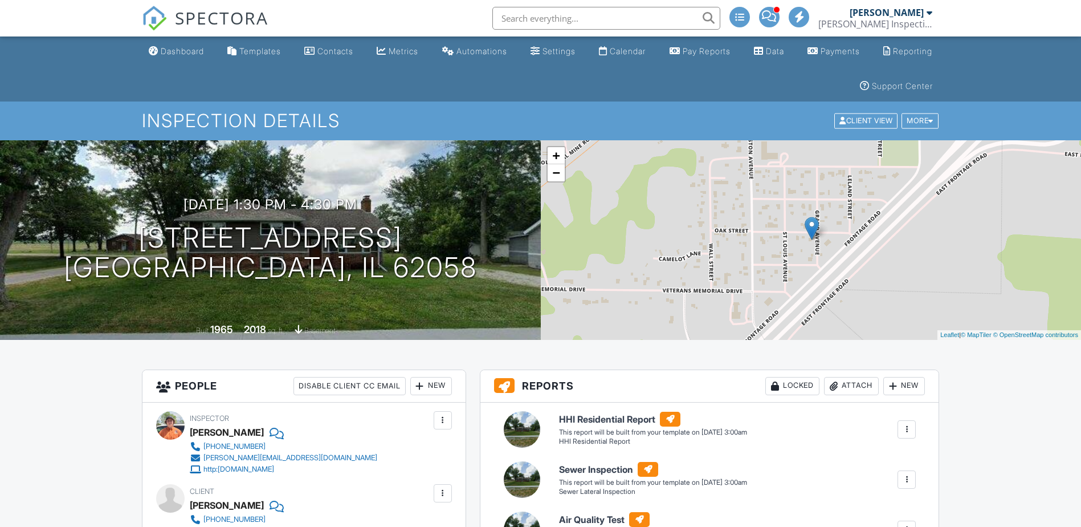
drag, startPoint x: 171, startPoint y: 52, endPoint x: 178, endPoint y: 56, distance: 7.9
click at [171, 52] on div "Dashboard" at bounding box center [182, 51] width 43 height 10
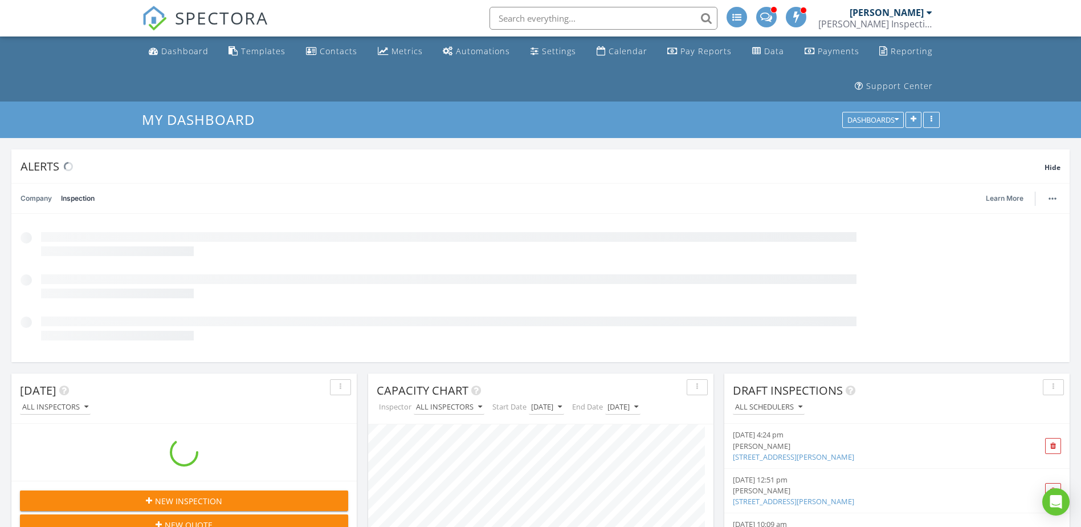
scroll to position [245, 345]
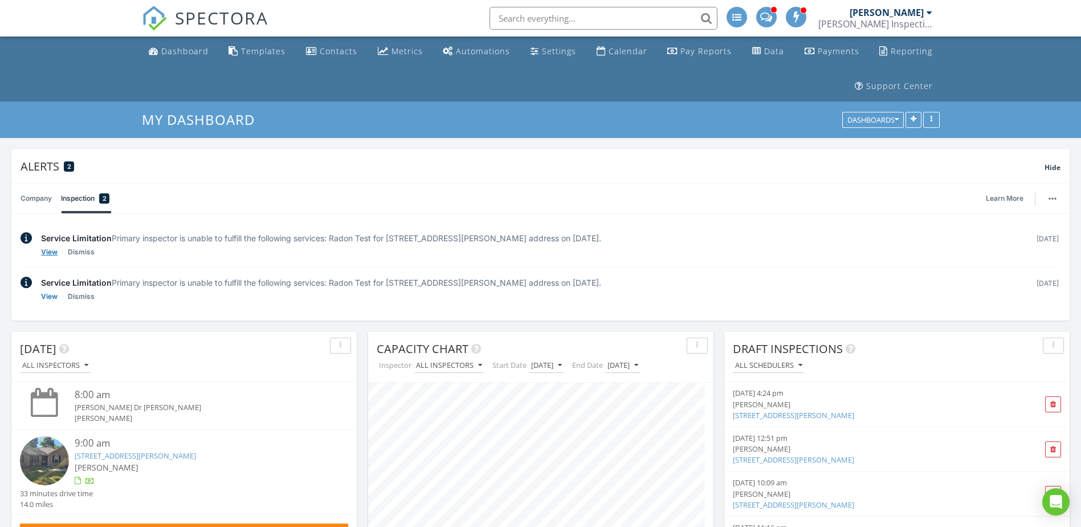
click at [47, 252] on link "View" at bounding box center [49, 251] width 17 height 11
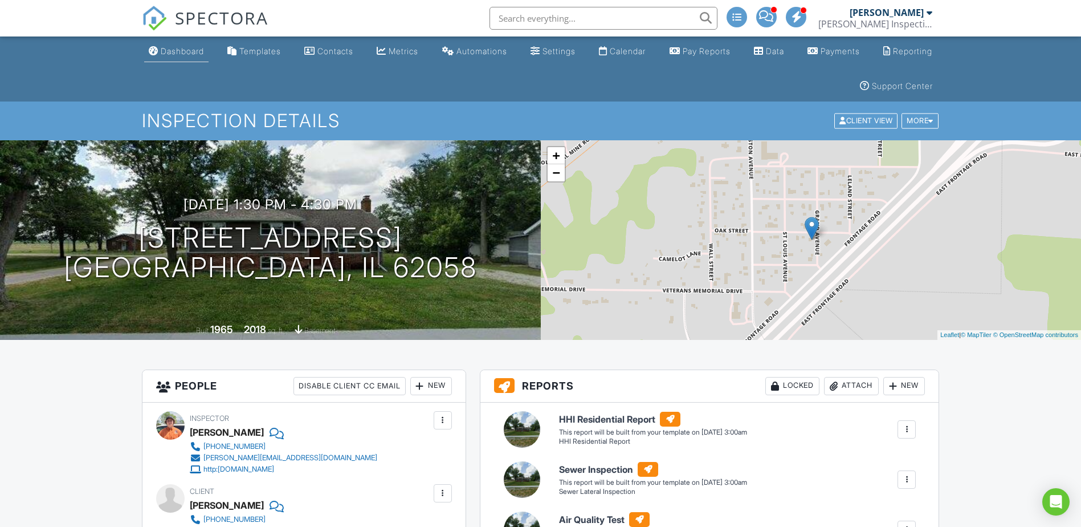
click at [176, 50] on div "Dashboard" at bounding box center [182, 51] width 43 height 10
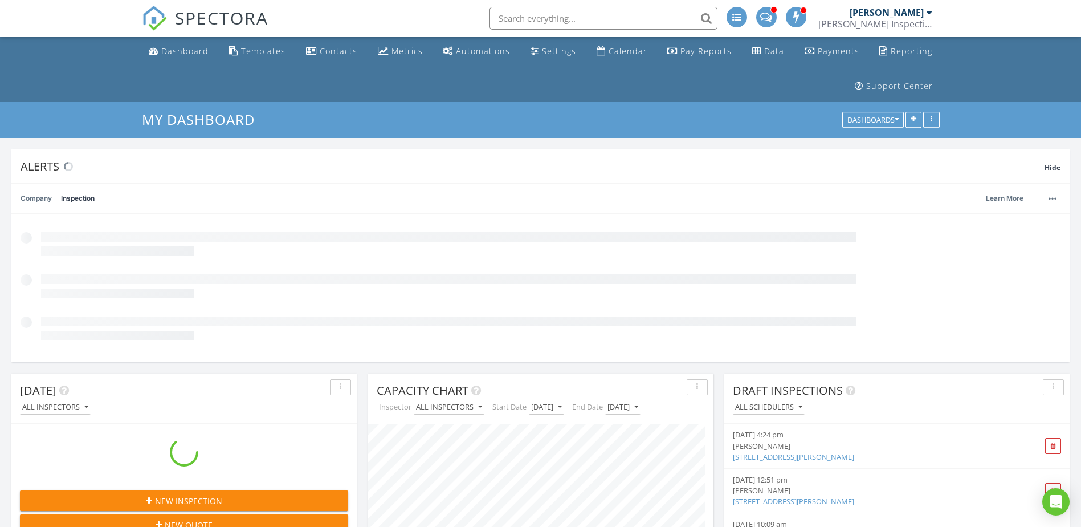
scroll to position [245, 345]
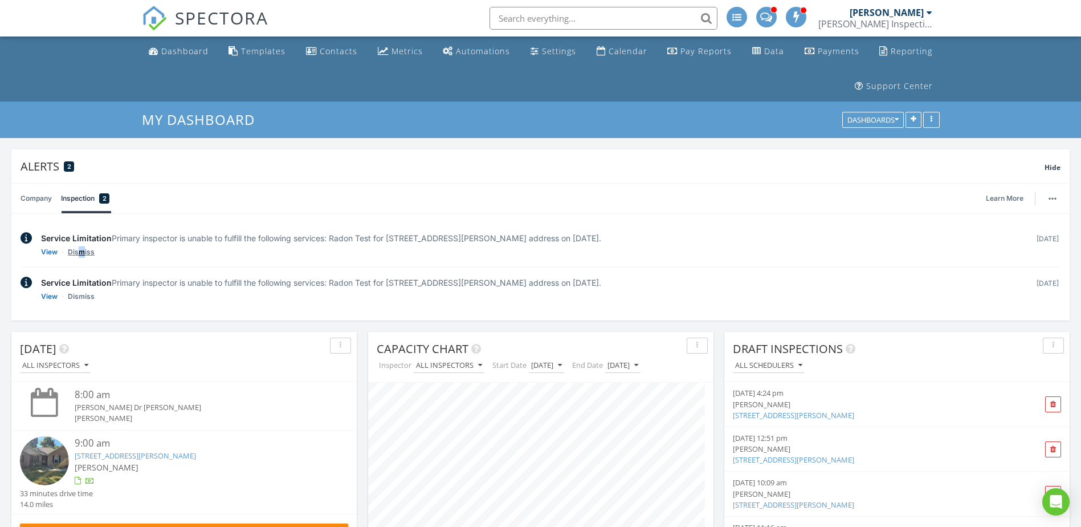
click at [81, 254] on link "Dismiss" at bounding box center [81, 251] width 27 height 11
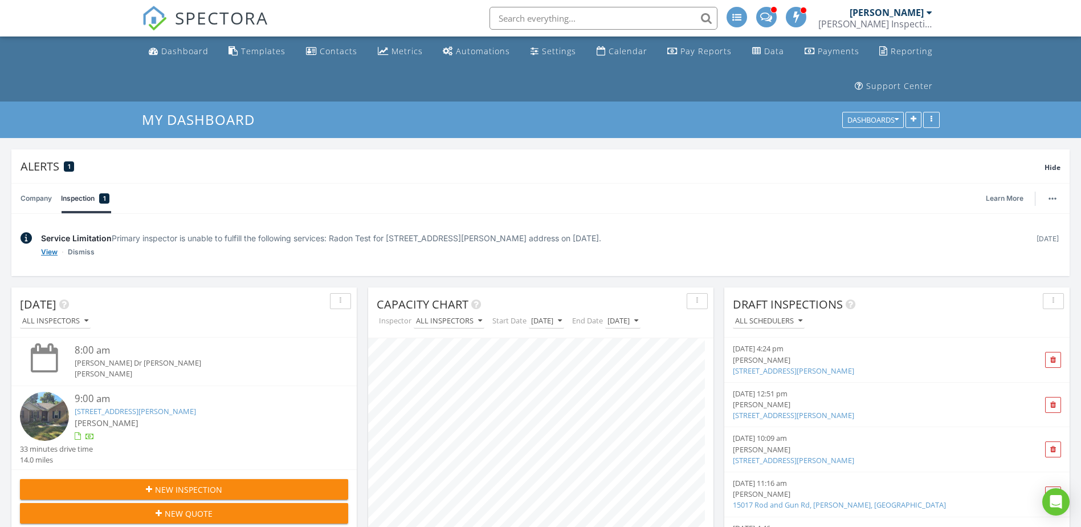
click at [47, 252] on link "View" at bounding box center [49, 251] width 17 height 11
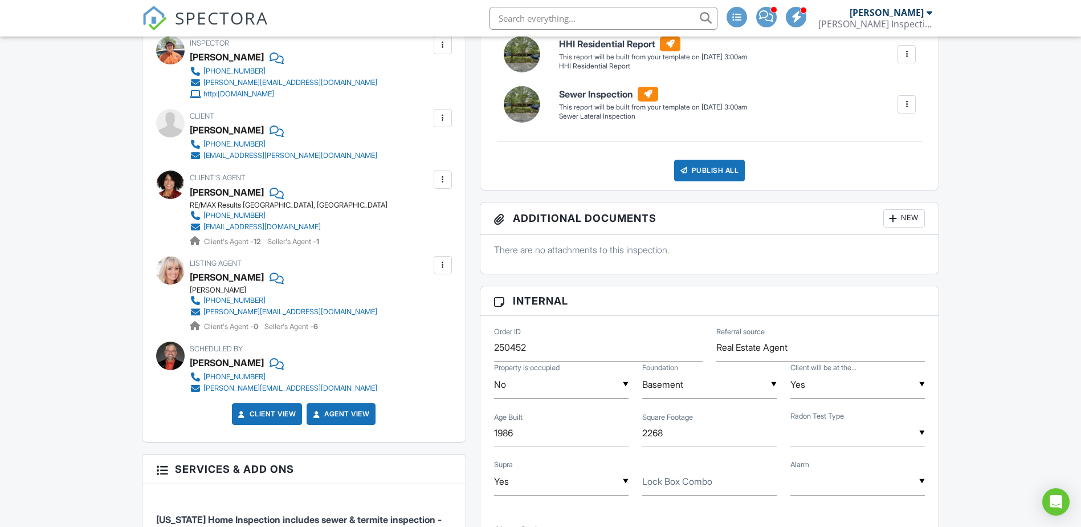
scroll to position [380, 0]
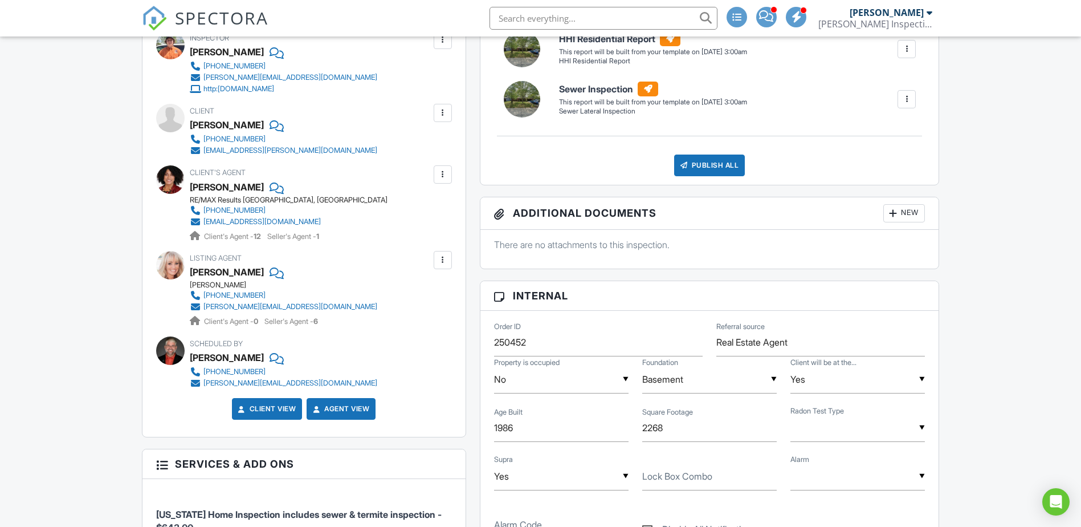
click at [869, 432] on input "text" at bounding box center [857, 428] width 134 height 28
click at [851, 442] on span "Simultaneous" at bounding box center [839, 443] width 75 height 28
type input "Simultaneous"
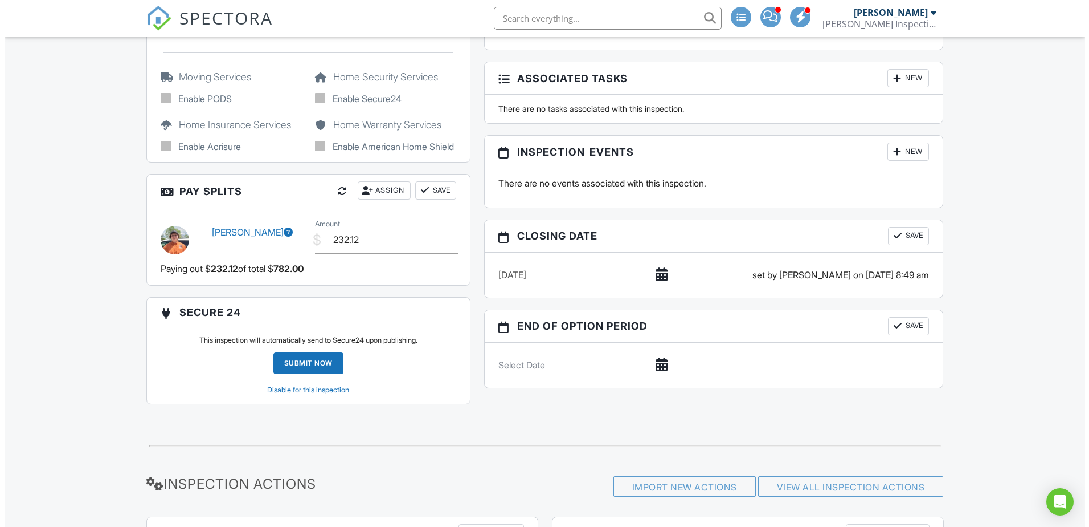
scroll to position [1140, 0]
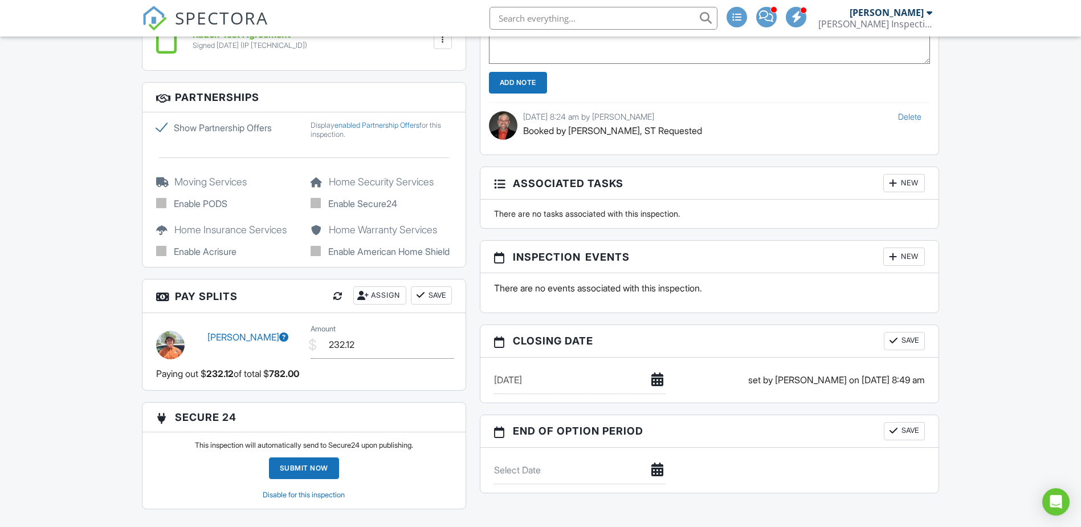
click at [898, 258] on div "New" at bounding box center [904, 256] width 42 height 18
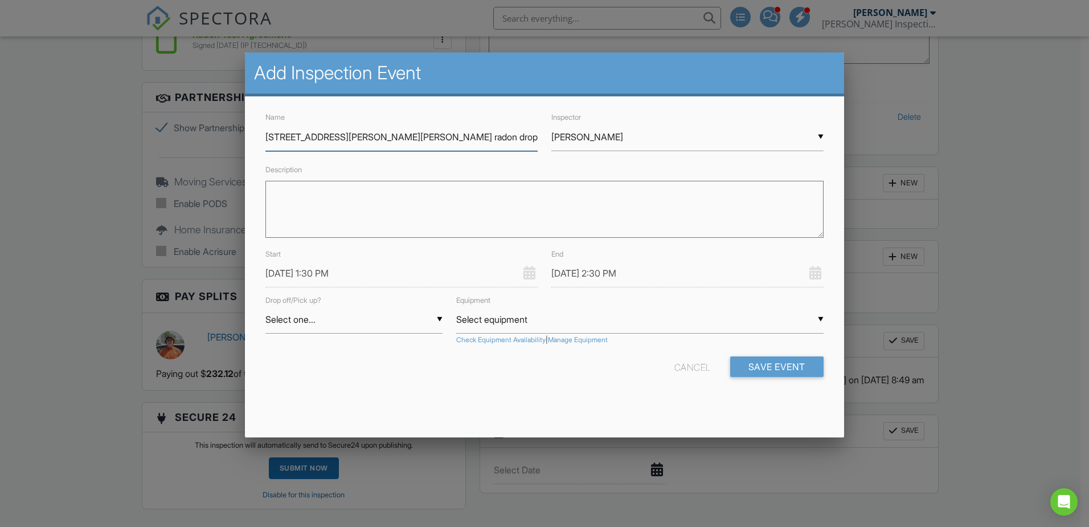
type input "217 Adam Dr, Belleville, IL radon drop"
click at [295, 323] on div "▼ Select one... Select one... Drop Pickup Select one... Drop Pickup" at bounding box center [354, 319] width 177 height 28
click at [303, 347] on span "Drop" at bounding box center [354, 348] width 177 height 28
type input "Drop"
click at [479, 338] on link "Check Equipment Availability" at bounding box center [500, 340] width 89 height 10
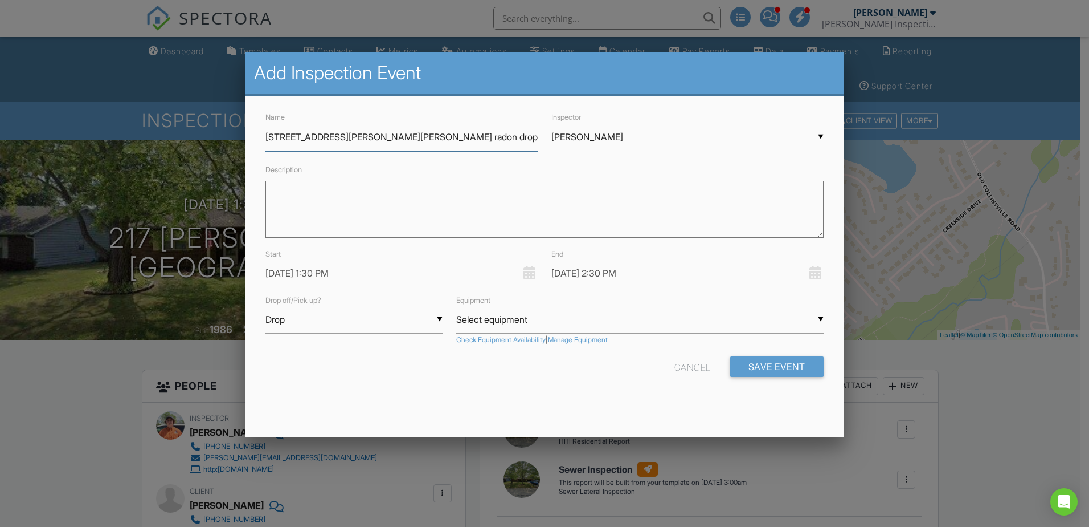
click at [453, 137] on input "217 Adam Dr, Belleville, IL radon drop" at bounding box center [402, 137] width 272 height 28
type input "217 Adam Dr, Belleville, IL radon drop #30 & #36"
click at [485, 324] on div "▼ Select equipment Select equipment Radon #23 (S/N: 231160035 10/24/2025) Radon…" at bounding box center [640, 319] width 368 height 28
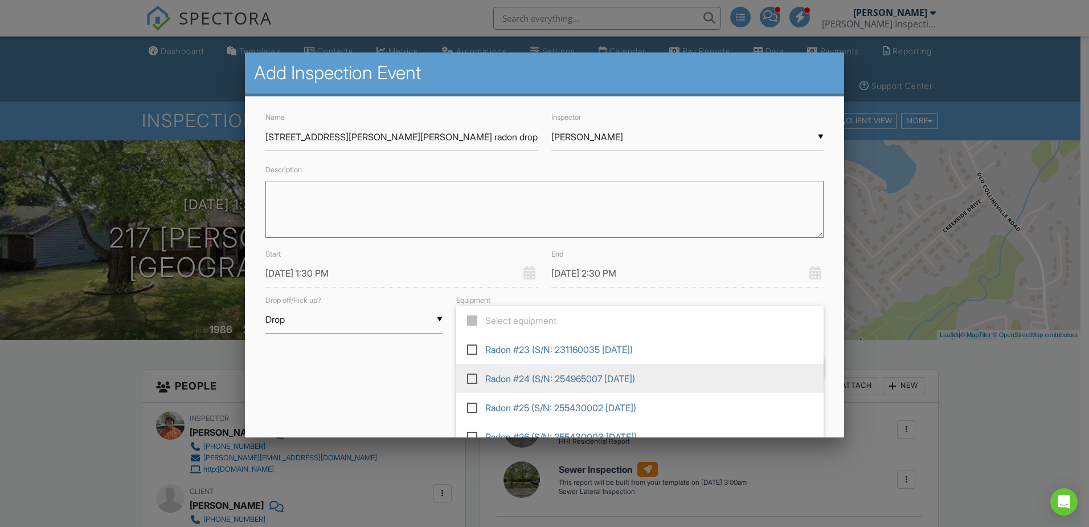
scroll to position [186, 0]
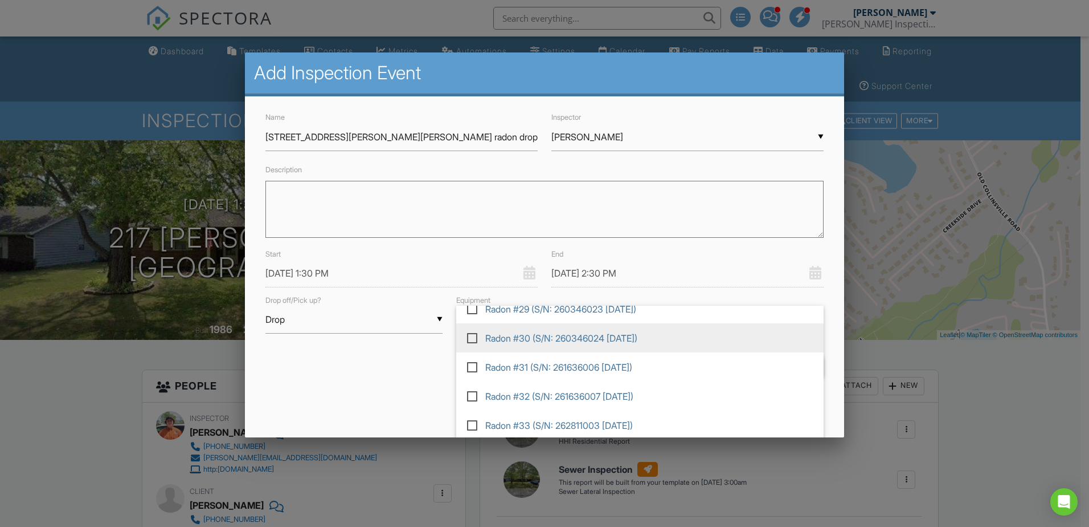
click at [472, 337] on label at bounding box center [477, 337] width 20 height 10
type input "Radon #30 (S/N: 260346024 10/16/2025)"
checkbox input "true"
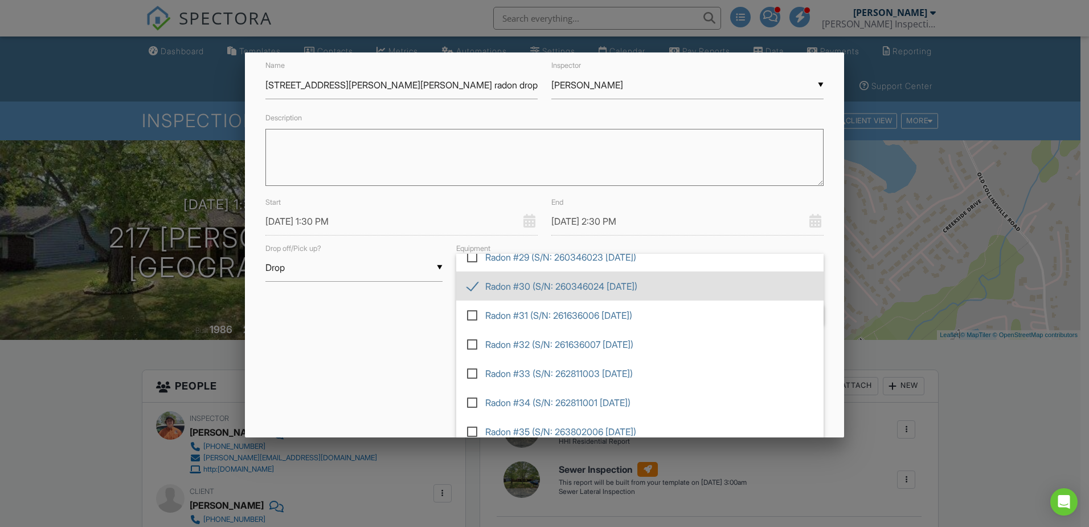
scroll to position [89, 0]
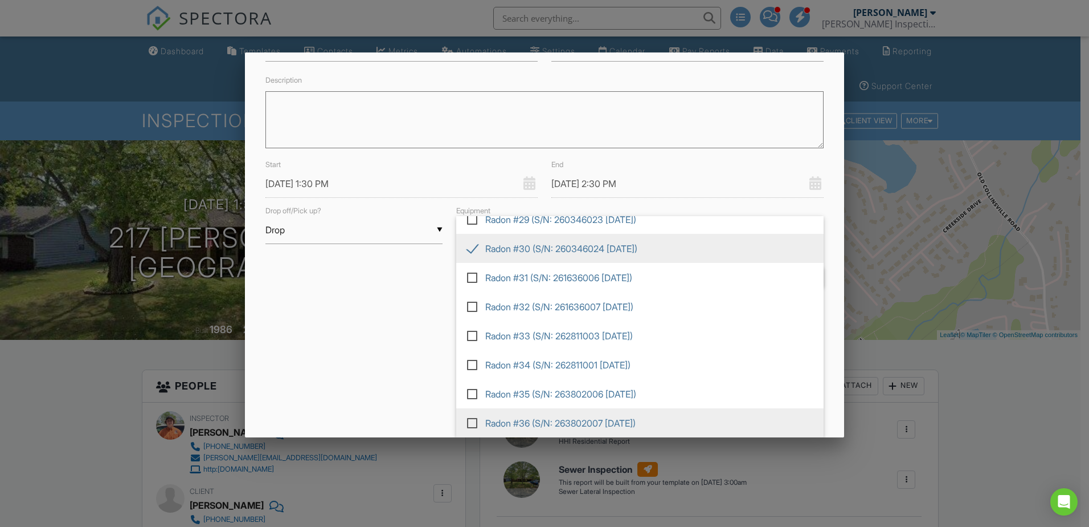
click at [473, 419] on label at bounding box center [477, 422] width 20 height 10
type input "Radon #30 (S/N: 260346024 10/16/2025), Radon #36 (S/N: 263802007 10/16/2025)"
checkbox input "true"
click at [398, 387] on div "Add Inspection Event Name 217 Adam Dr, Belleville, IL radon drop #30 & #36 Insp…" at bounding box center [544, 244] width 599 height 385
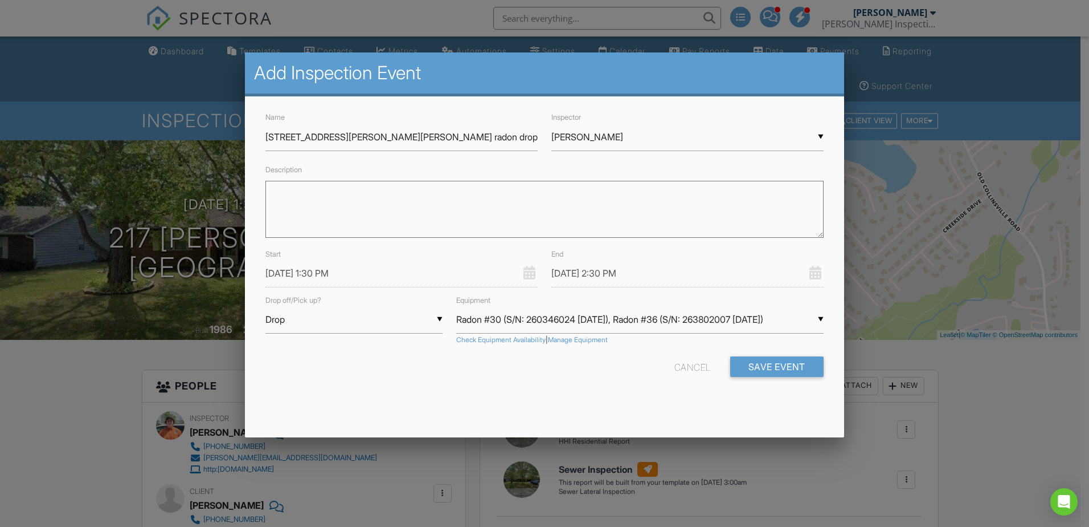
scroll to position [0, 0]
click at [773, 368] on button "Save Event" at bounding box center [777, 366] width 93 height 21
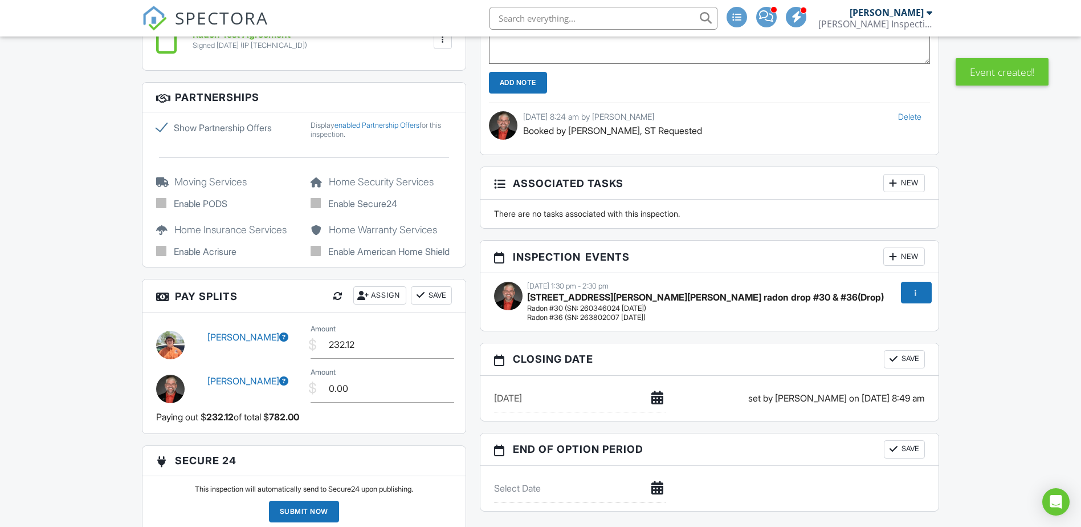
click at [892, 255] on div at bounding box center [892, 256] width 11 height 11
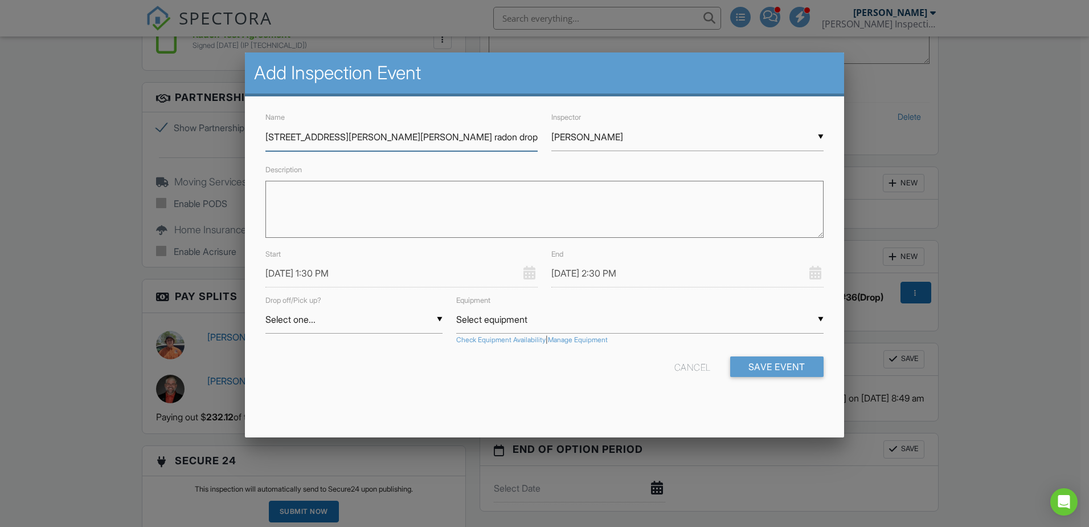
click at [419, 140] on input "[STREET_ADDRESS][PERSON_NAME][PERSON_NAME] radon drop #30 & #36" at bounding box center [402, 137] width 272 height 28
type input "[STREET_ADDRESS][PERSON_NAME][PERSON_NAME] radon pick up #30 & #36"
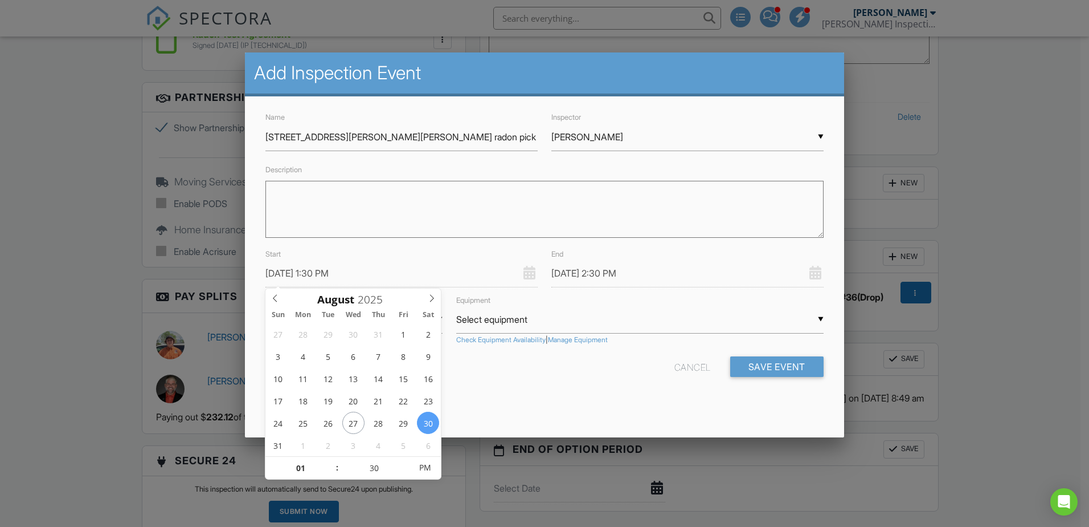
click at [283, 272] on input "[DATE] 1:30 PM" at bounding box center [402, 273] width 272 height 28
type input "[DATE] 1:30 PM"
type input "[DATE] 2:30 PM"
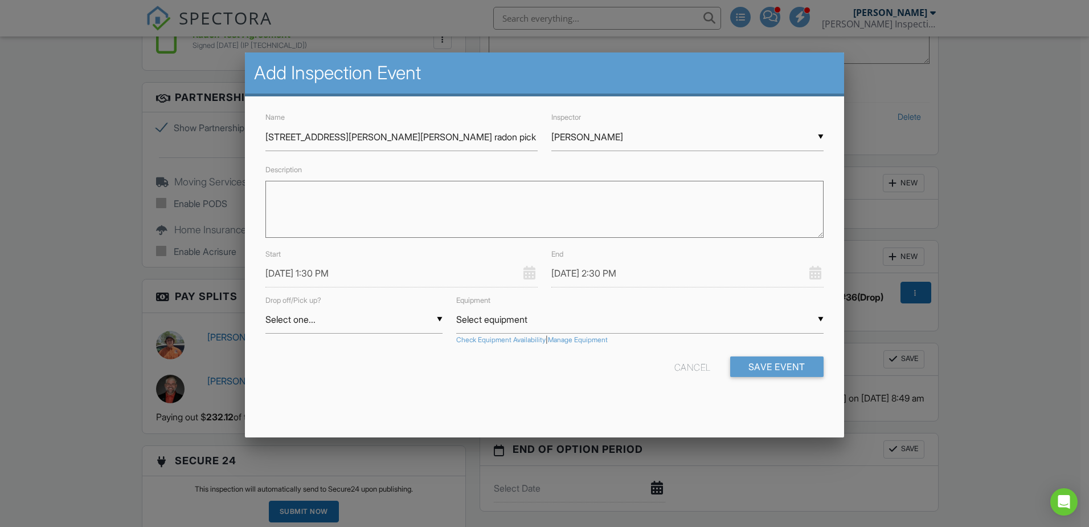
click at [488, 397] on div "Name 217 Adam Dr, Belleville, IL radon pick up #30 & #36 Inspector ▼ Matthew Ha…" at bounding box center [544, 253] width 599 height 314
click at [297, 320] on div "▼ Select one... Select one... Drop Pickup Select one... Drop Pickup" at bounding box center [354, 319] width 177 height 28
click at [321, 372] on span "Pickup" at bounding box center [354, 376] width 177 height 28
type input "Pickup"
click at [476, 318] on div "▼ Select equipment Select equipment Radon #23 (S/N: 231160035 10/24/2025) Radon…" at bounding box center [640, 319] width 368 height 28
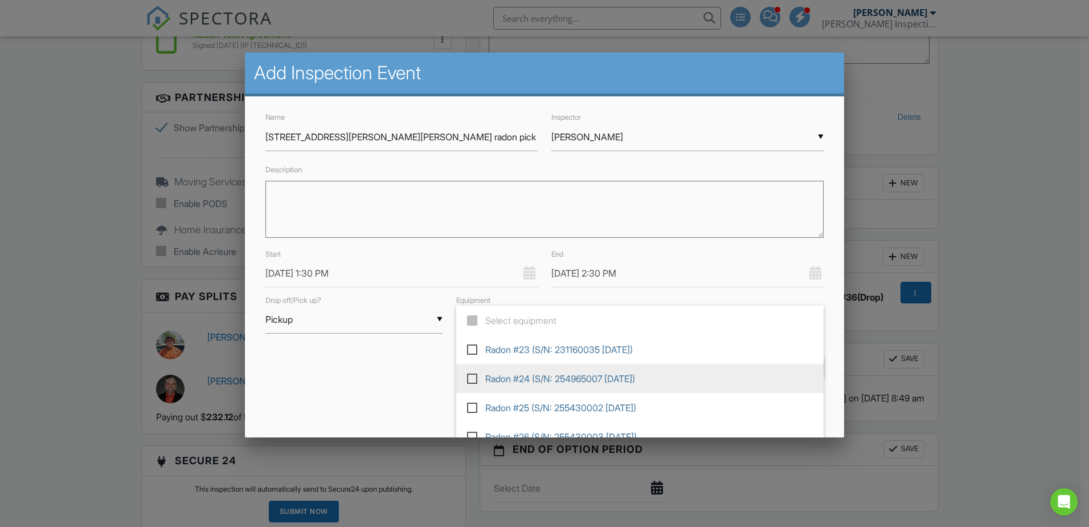
scroll to position [186, 0]
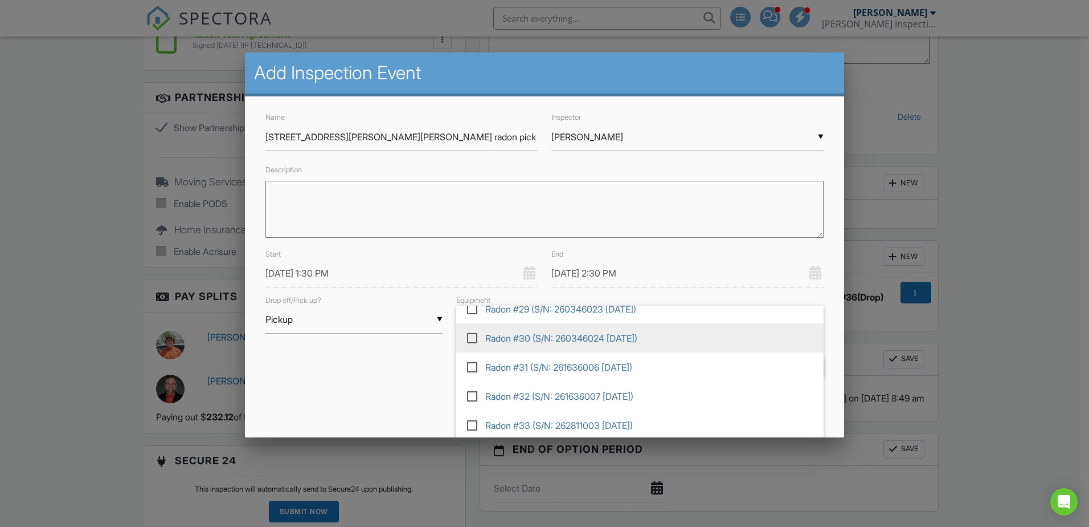
click at [470, 340] on label at bounding box center [477, 337] width 20 height 10
type input "Radon #30 (S/N: 260346024 [DATE])"
checkbox input "true"
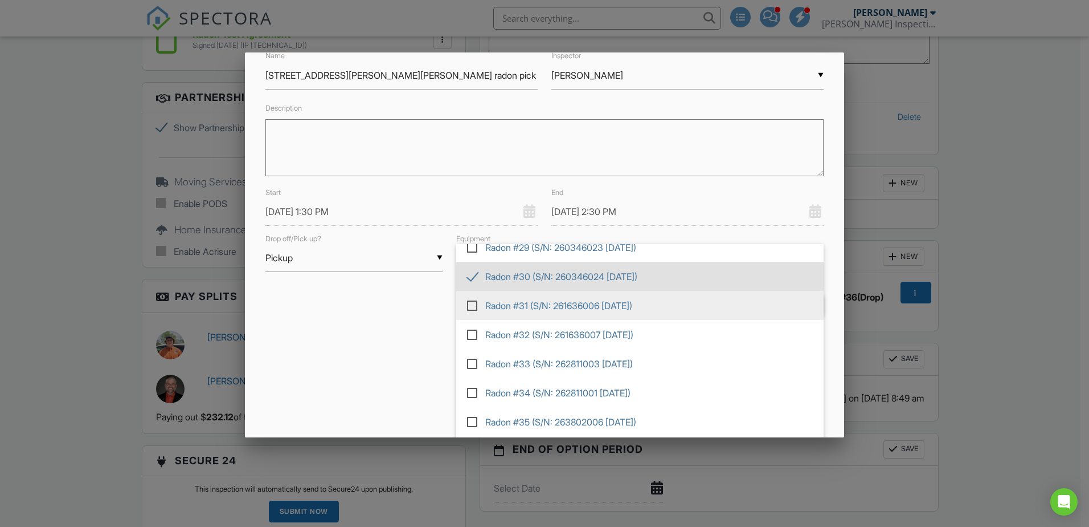
scroll to position [89, 0]
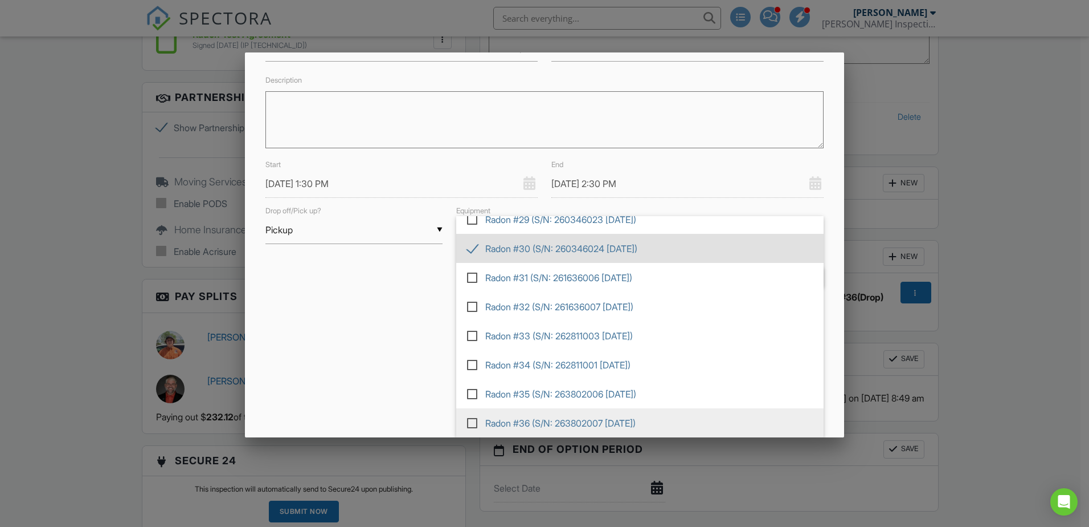
click at [469, 421] on label at bounding box center [477, 422] width 20 height 10
type input "Radon #30 (S/N: 260346024 10/16/2025), Radon #36 (S/N: 263802007 10/16/2025)"
checkbox input "true"
drag, startPoint x: 356, startPoint y: 380, endPoint x: 381, endPoint y: 372, distance: 26.5
click at [356, 379] on div "Add Inspection Event Name 217 Adam Dr, Belleville, IL radon pick up #30 & #36 I…" at bounding box center [544, 244] width 599 height 385
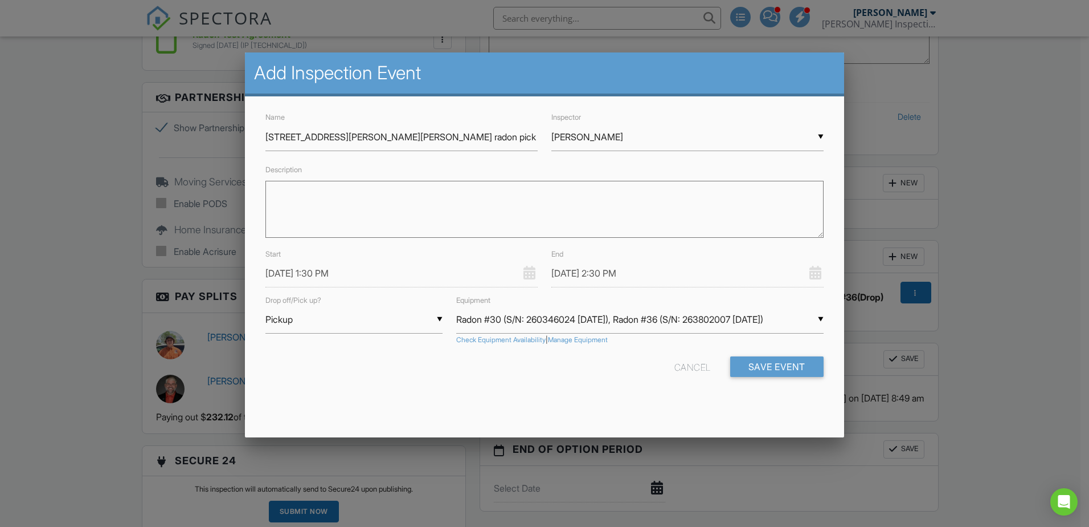
scroll to position [0, 0]
click at [765, 368] on button "Save Event" at bounding box center [777, 366] width 93 height 21
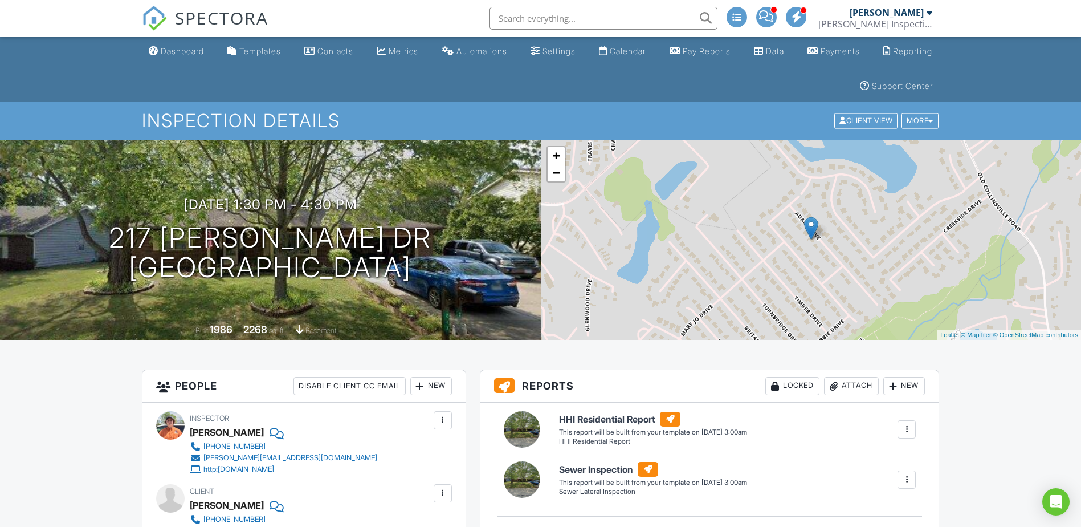
click at [179, 49] on div "Dashboard" at bounding box center [182, 51] width 43 height 10
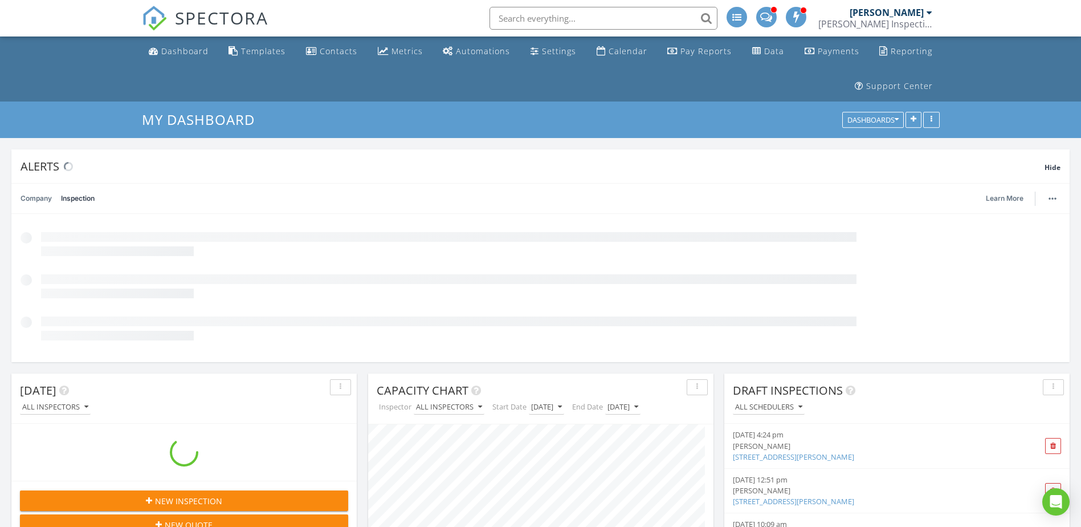
scroll to position [245, 345]
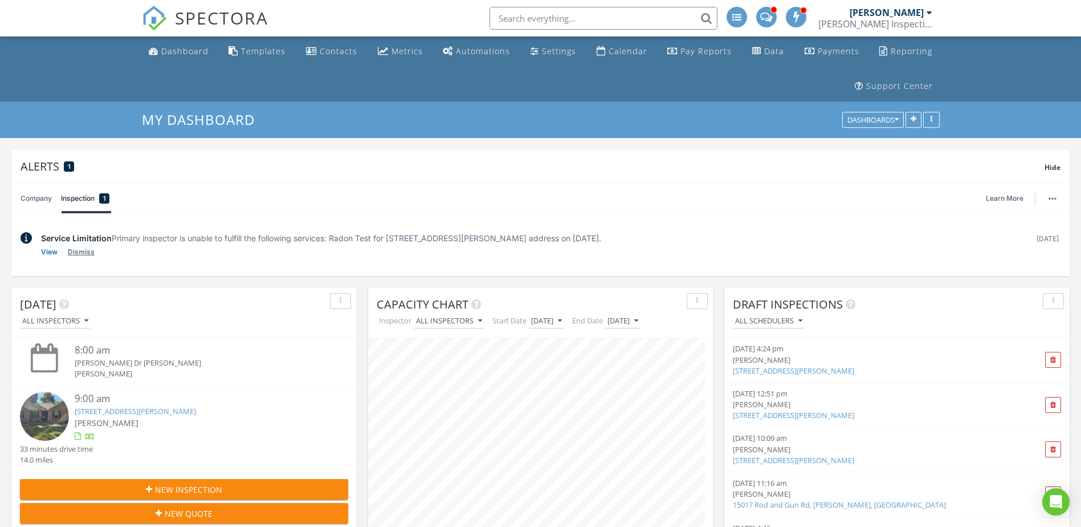
click at [84, 252] on link "Dismiss" at bounding box center [81, 251] width 27 height 11
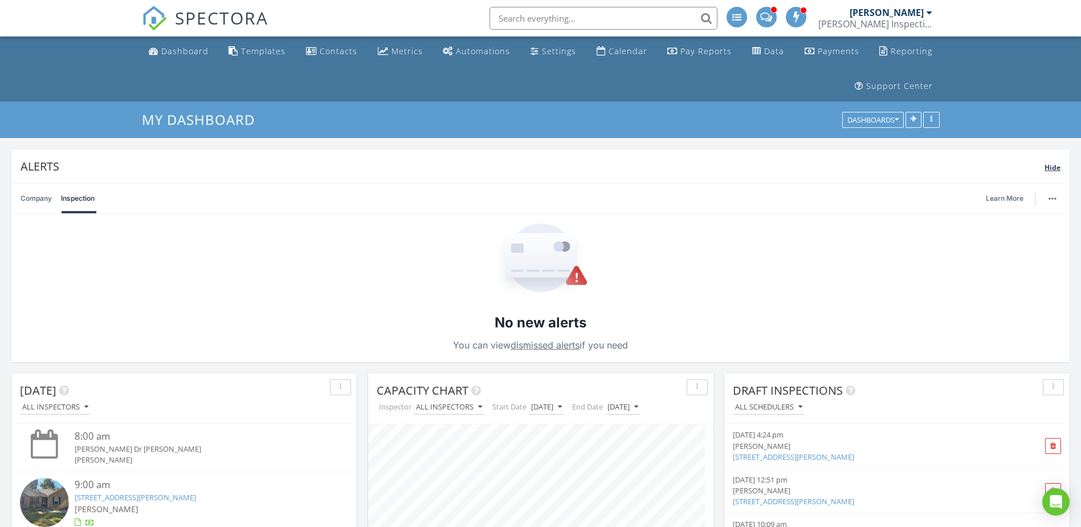
click at [1056, 166] on span "Hide" at bounding box center [1052, 167] width 16 height 10
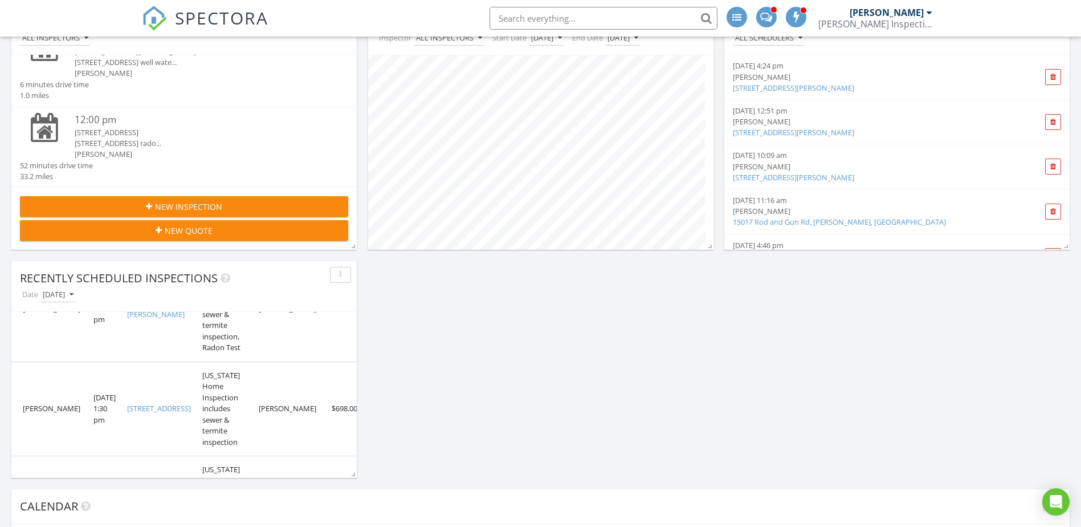
scroll to position [425, 0]
click at [1045, 211] on span at bounding box center [1053, 211] width 17 height 16
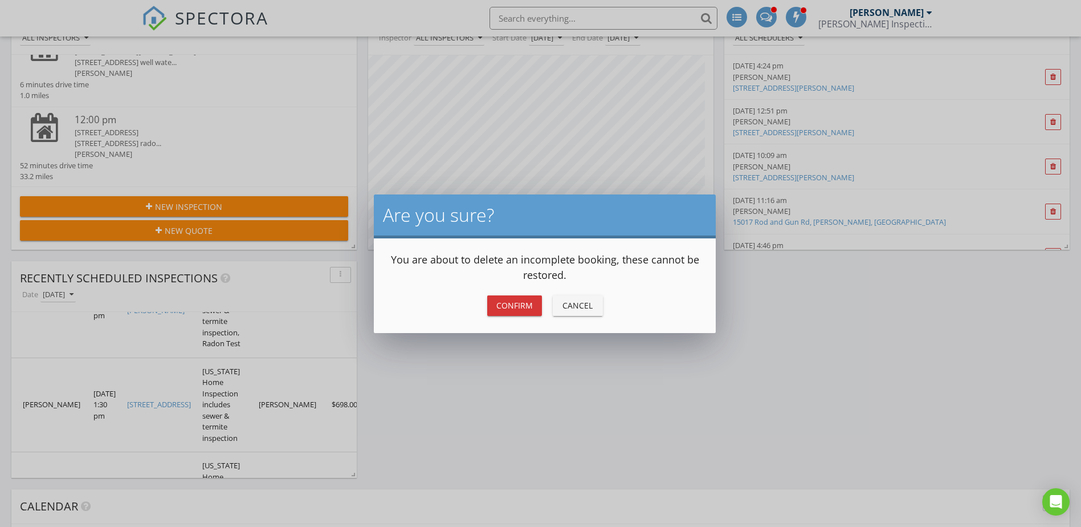
click at [523, 303] on div "Confirm" at bounding box center [514, 305] width 36 height 12
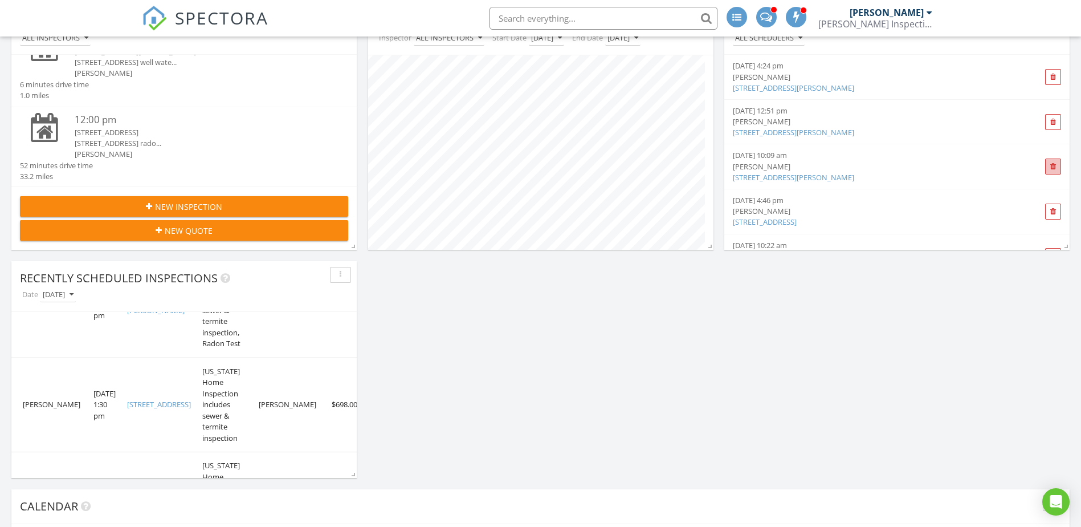
click at [1050, 166] on span at bounding box center [1053, 166] width 6 height 7
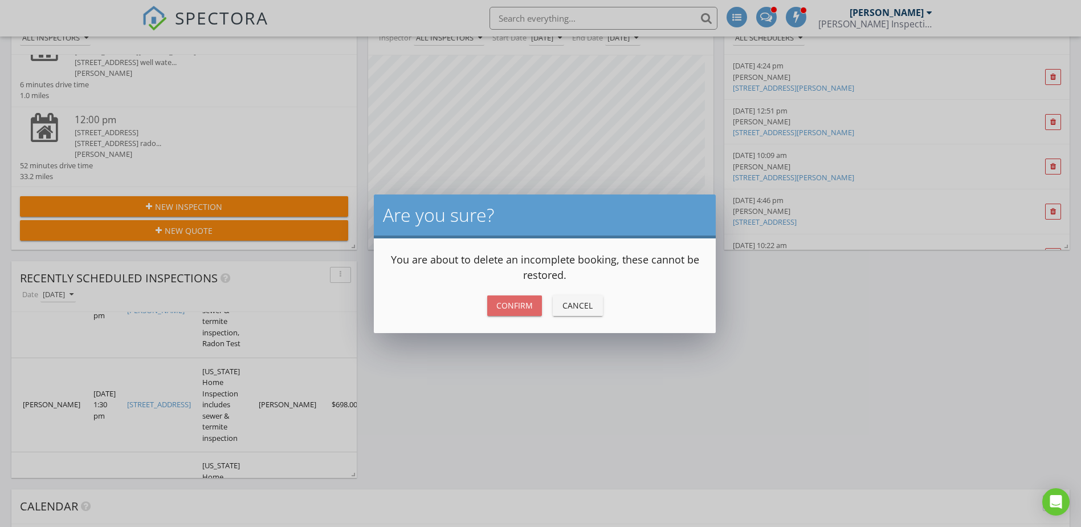
click at [523, 303] on div "Confirm" at bounding box center [514, 305] width 36 height 12
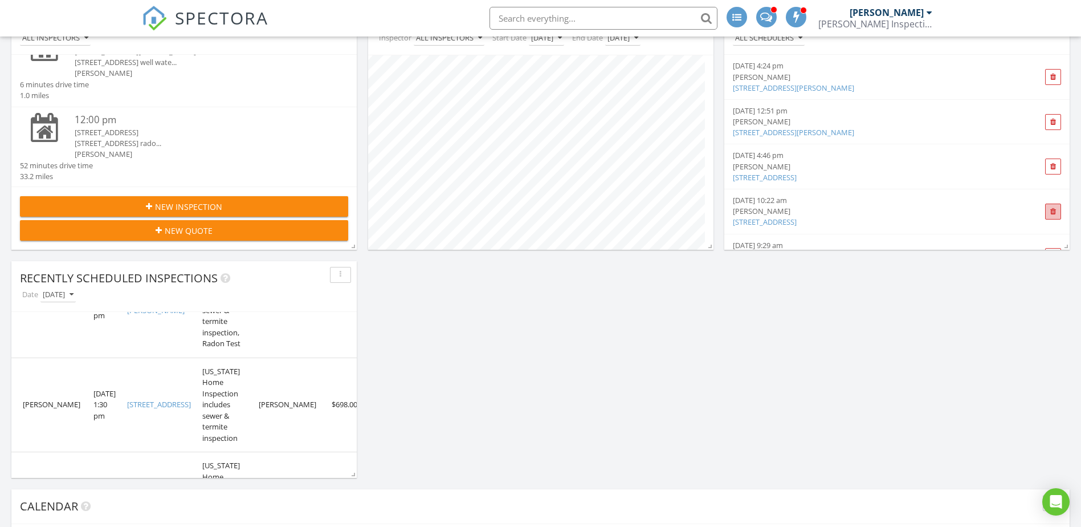
click at [1045, 207] on span at bounding box center [1053, 211] width 17 height 16
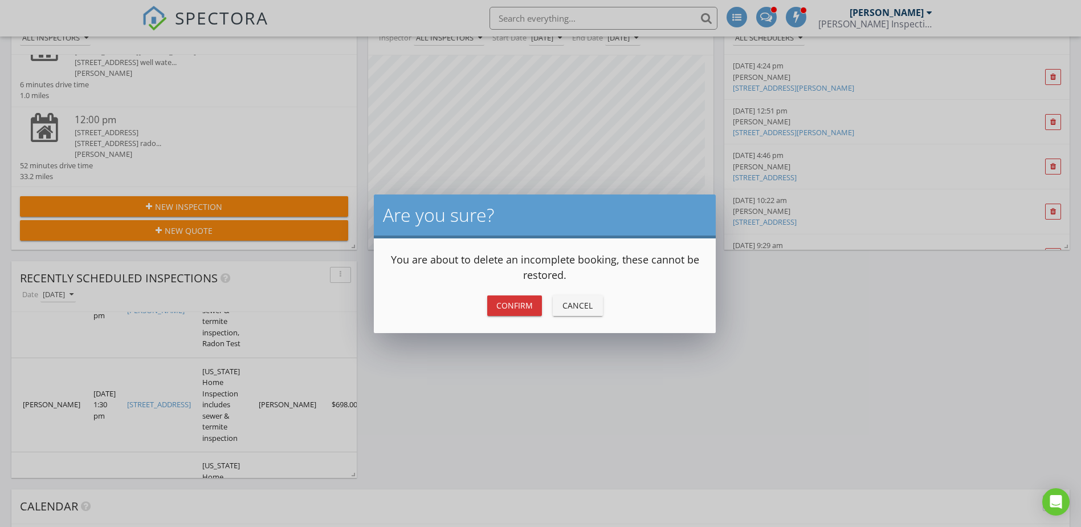
click at [520, 303] on div "Confirm" at bounding box center [514, 305] width 36 height 12
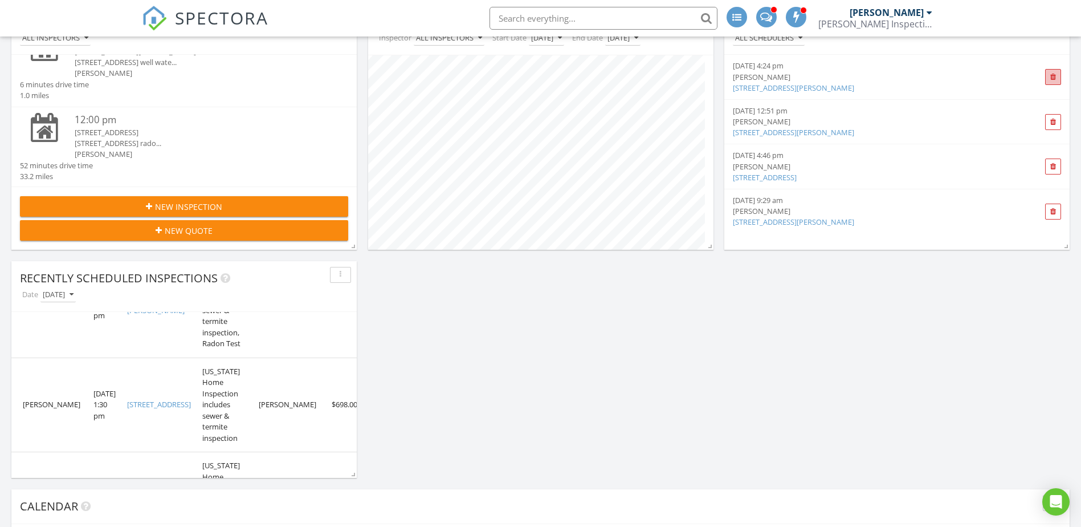
click at [1054, 79] on span at bounding box center [1053, 77] width 6 height 7
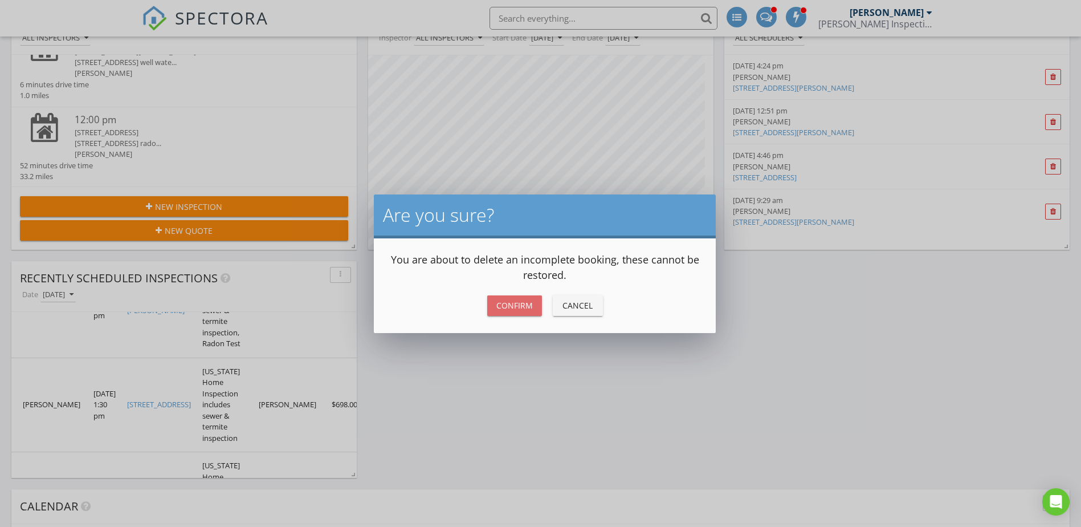
click at [521, 305] on div "Confirm" at bounding box center [514, 305] width 36 height 12
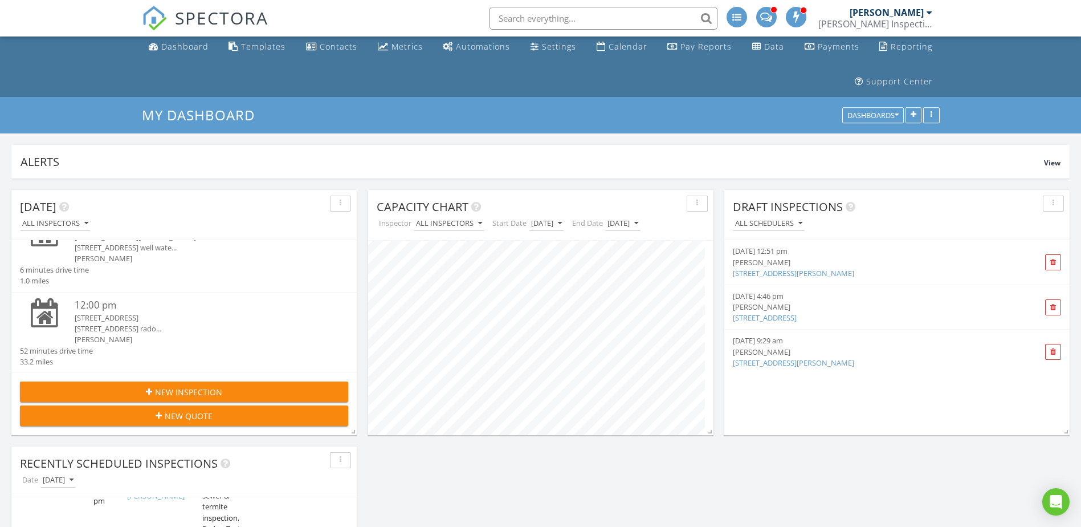
scroll to position [0, 0]
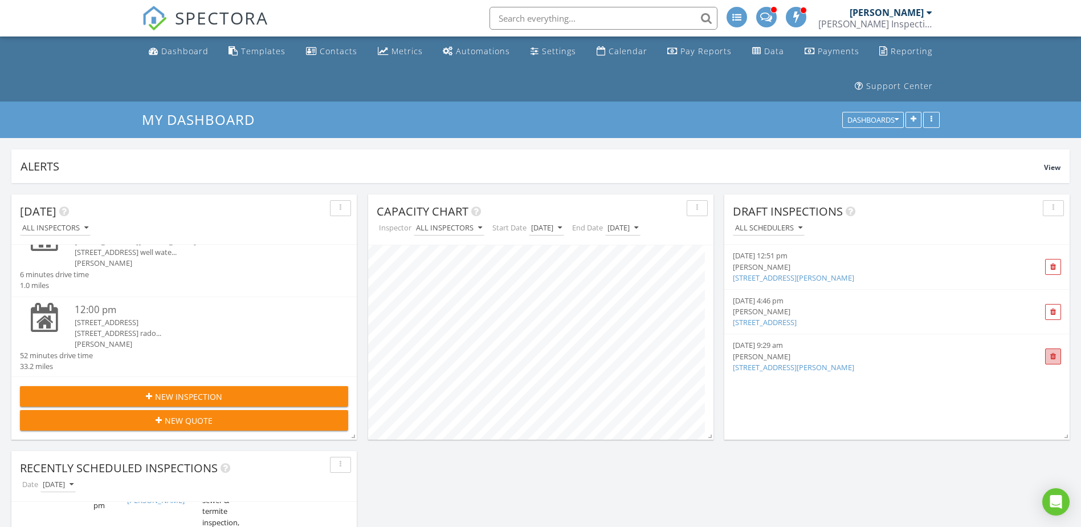
click at [1052, 353] on span at bounding box center [1053, 356] width 6 height 7
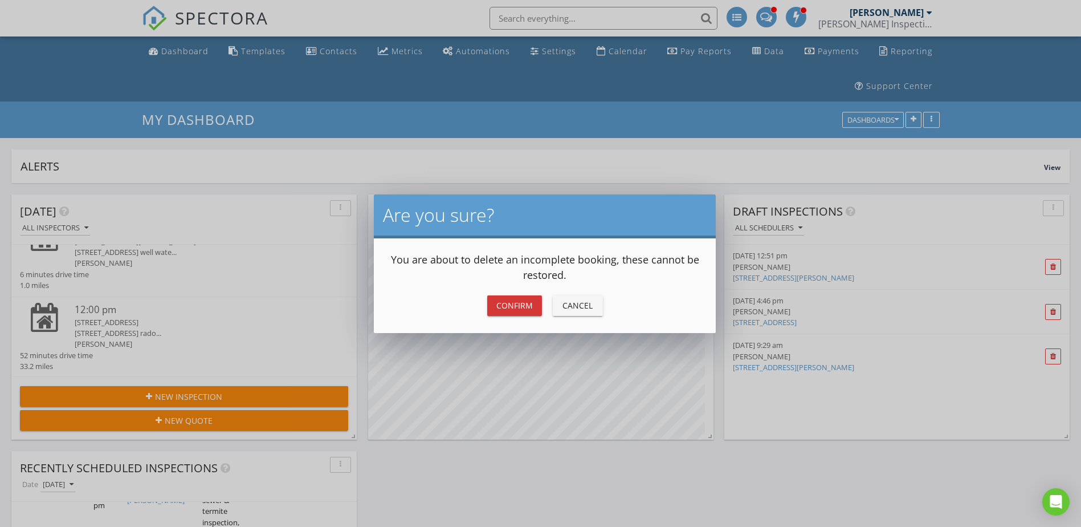
click at [515, 308] on div "Confirm" at bounding box center [514, 305] width 36 height 12
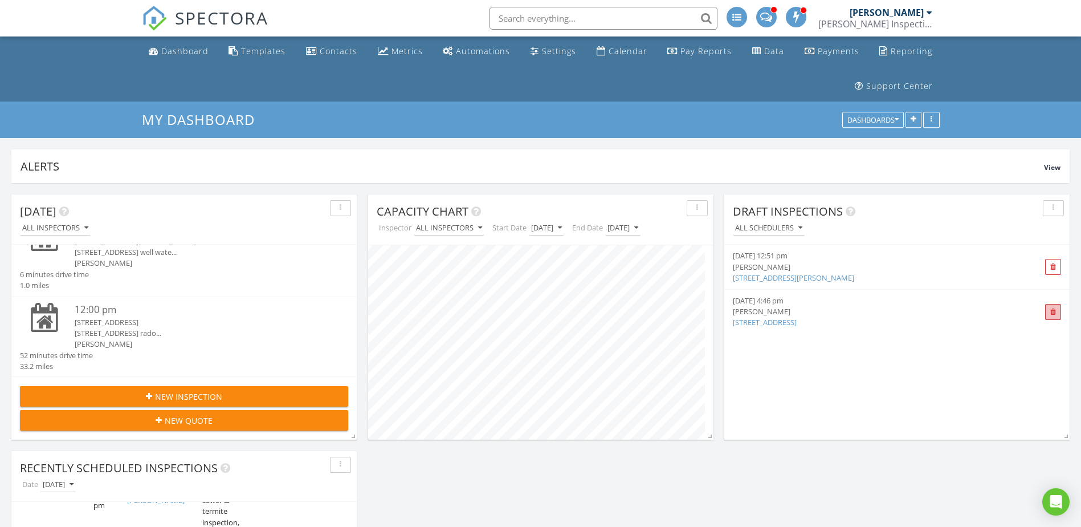
click at [1052, 312] on span at bounding box center [1053, 311] width 6 height 7
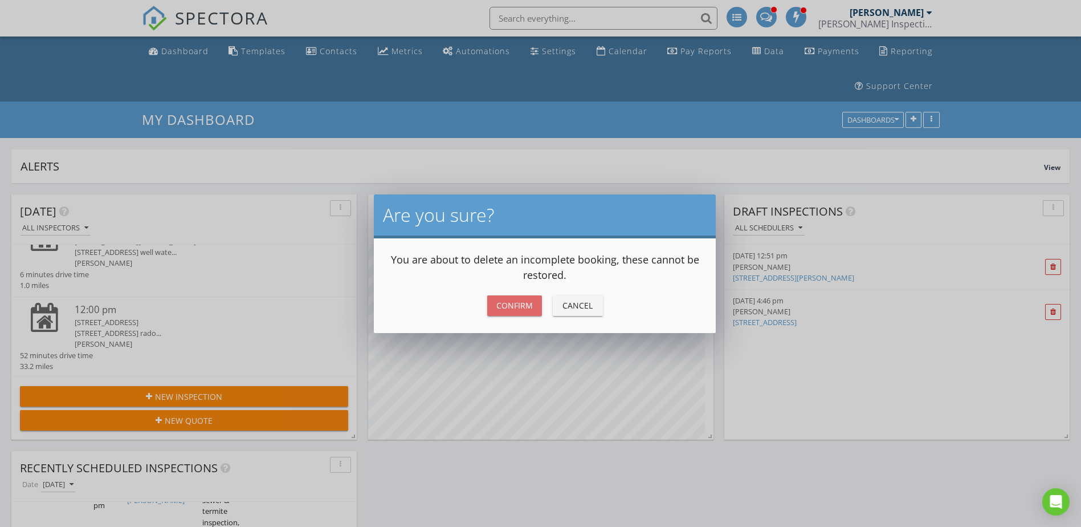
click at [519, 305] on div "Confirm" at bounding box center [514, 305] width 36 height 12
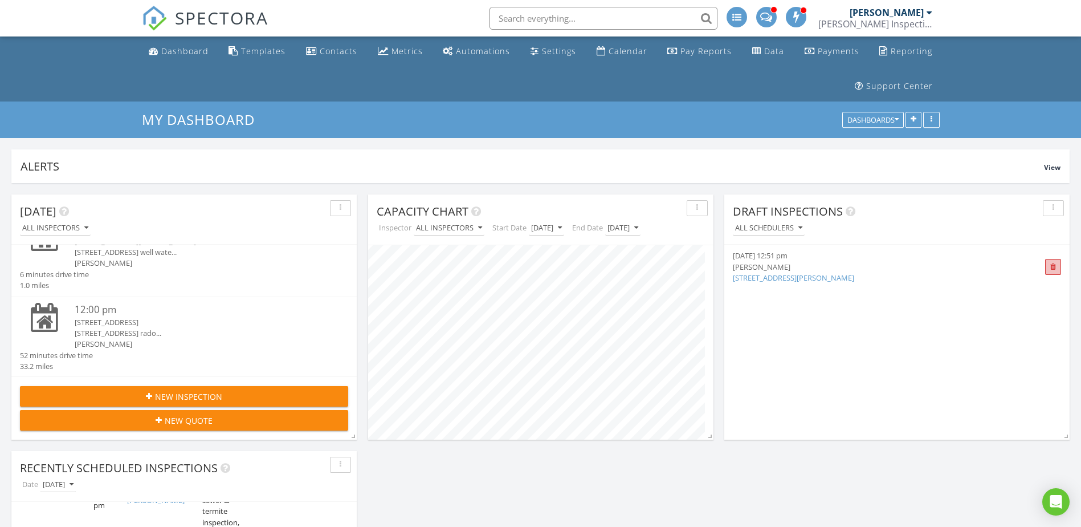
click at [1057, 268] on span at bounding box center [1053, 267] width 17 height 16
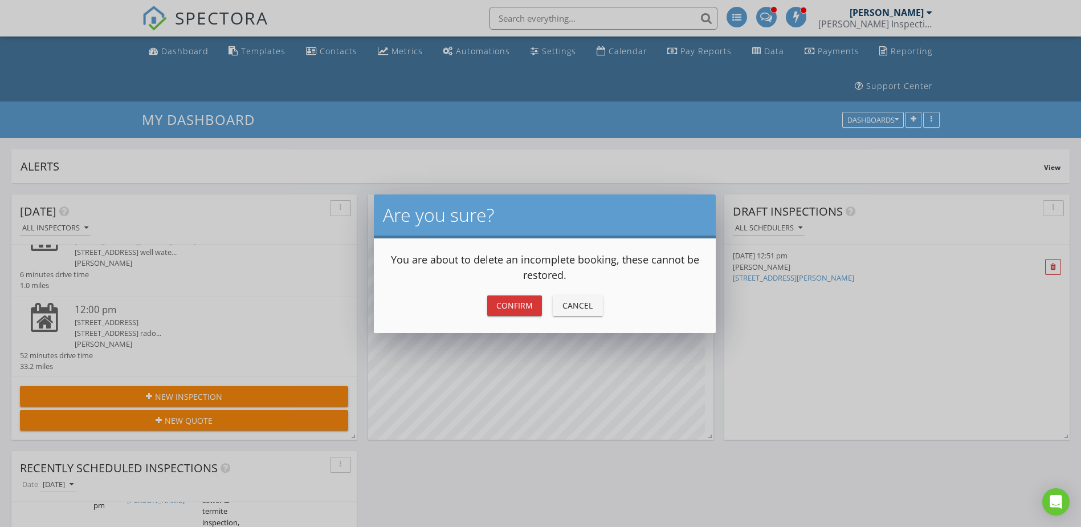
click at [501, 304] on div "Confirm" at bounding box center [514, 305] width 36 height 12
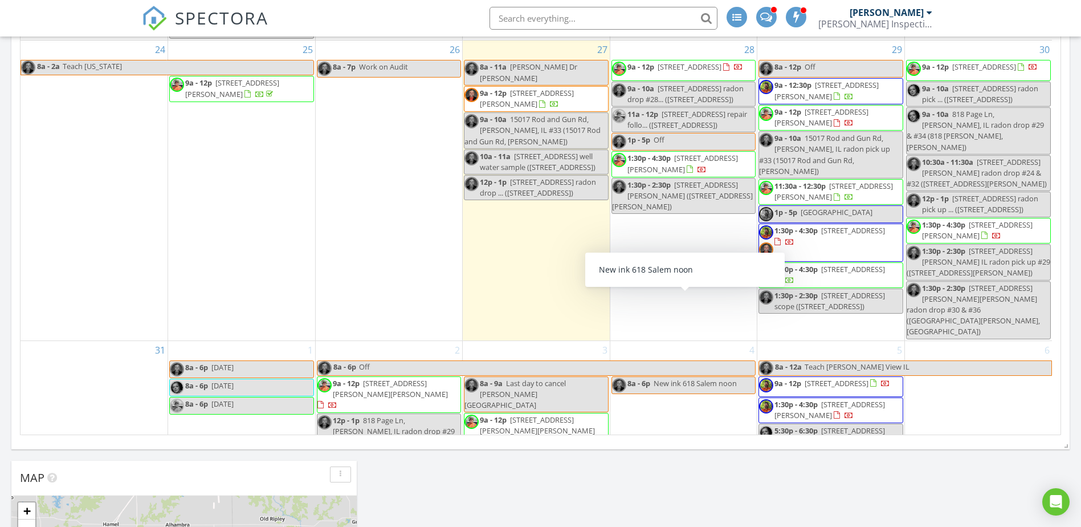
scroll to position [945, 0]
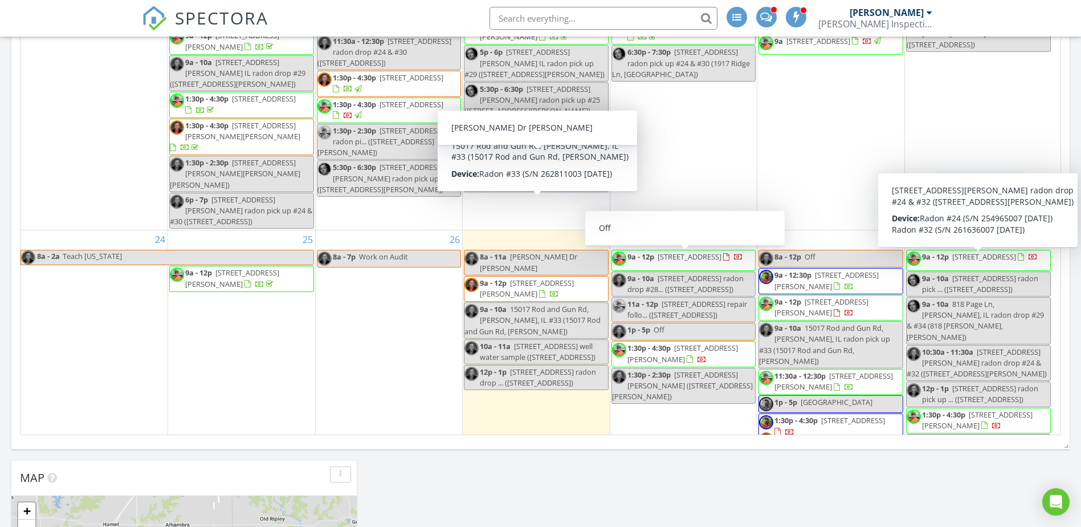
click at [568, 18] on input "text" at bounding box center [603, 18] width 228 height 23
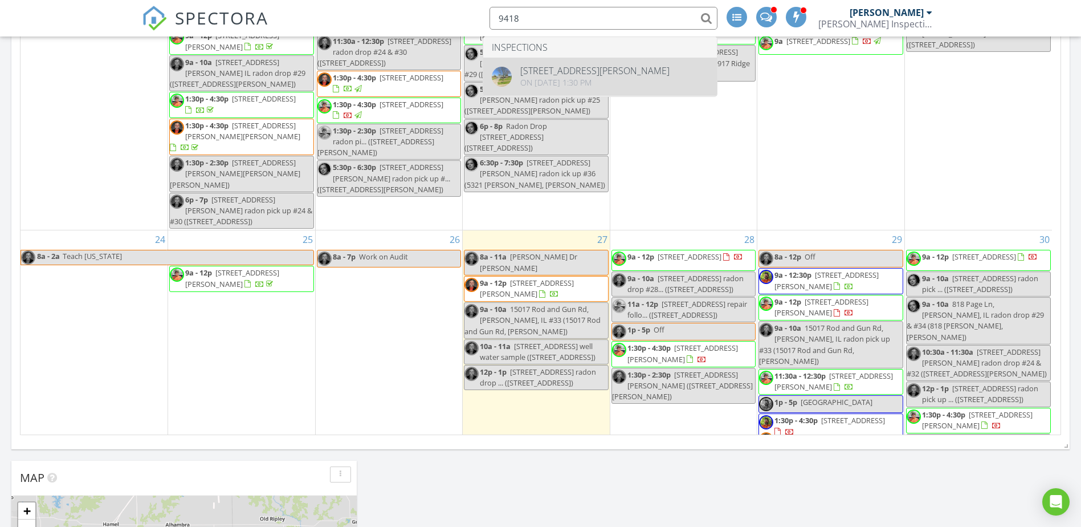
type input "9418"
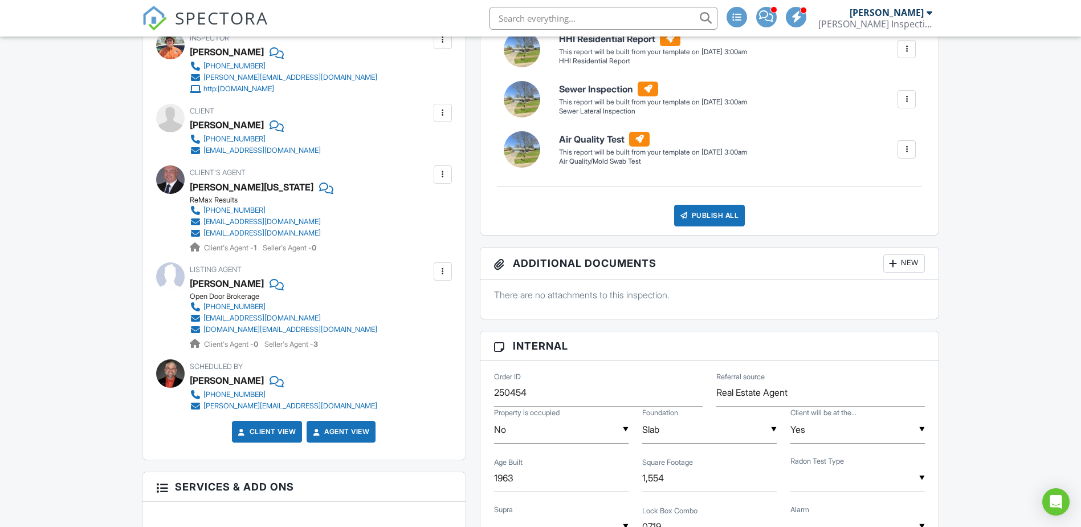
click at [444, 181] on div at bounding box center [443, 174] width 18 height 18
click at [422, 209] on li "Edit" at bounding box center [416, 209] width 58 height 28
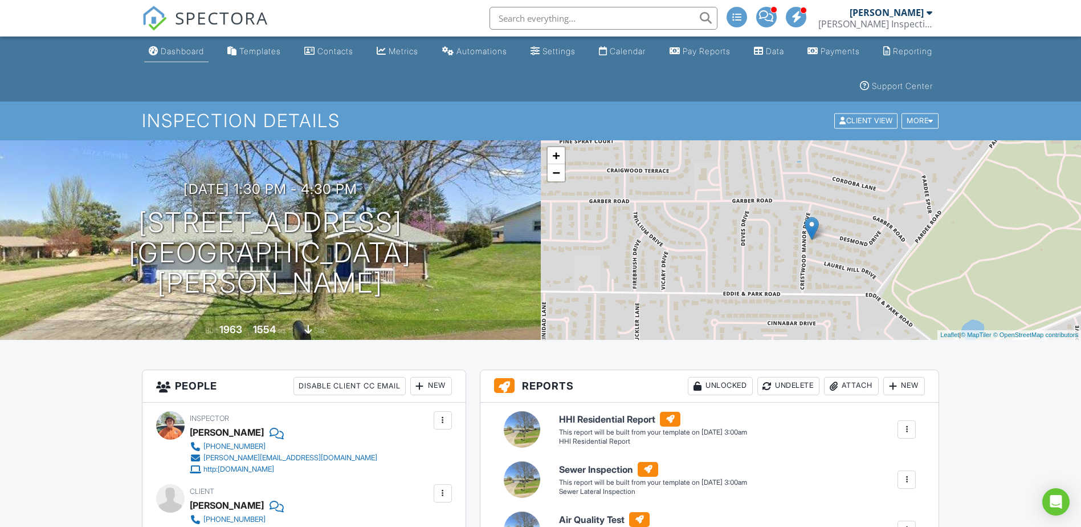
click at [186, 52] on div "Dashboard" at bounding box center [182, 51] width 43 height 10
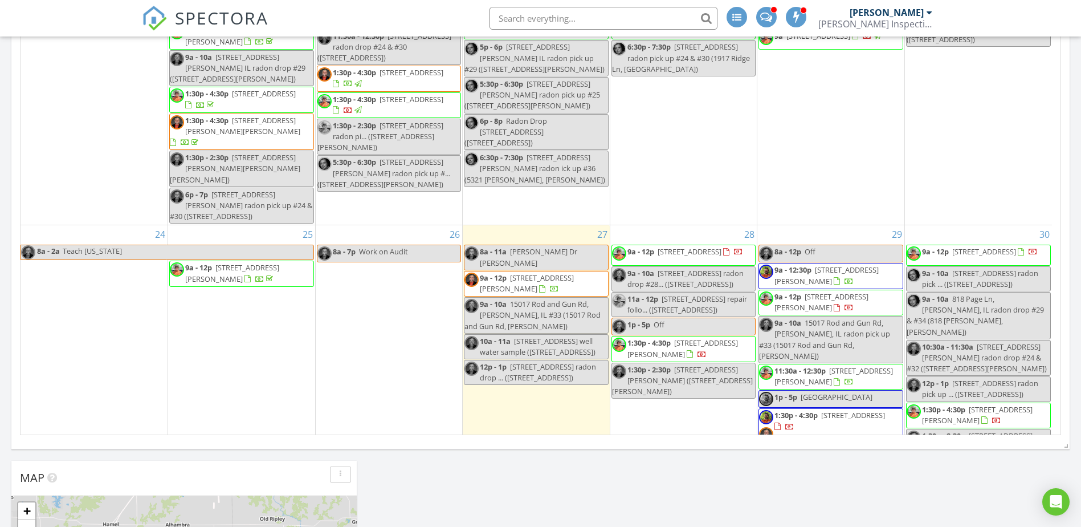
scroll to position [945, 0]
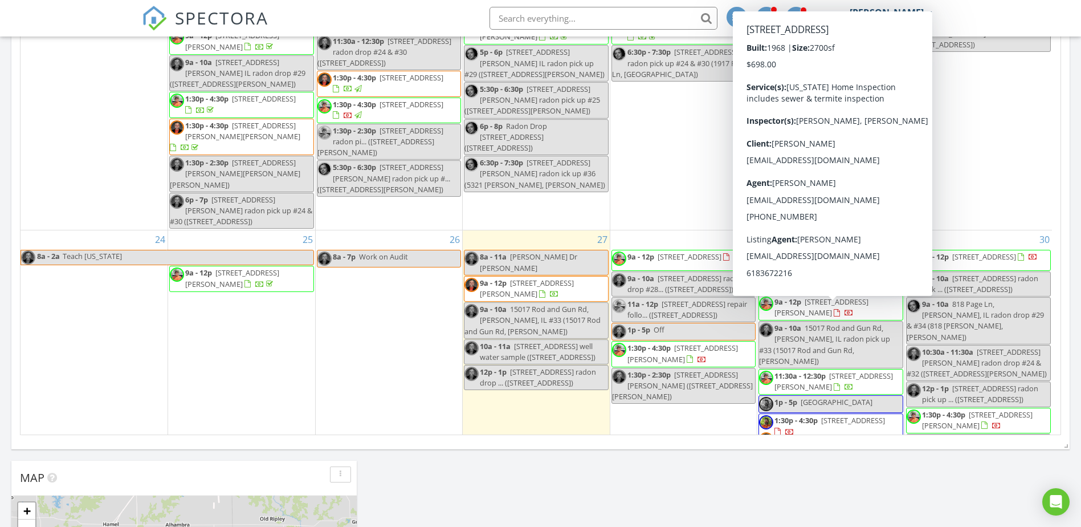
click at [813, 370] on span "11:30a - 12:30p" at bounding box center [799, 375] width 51 height 10
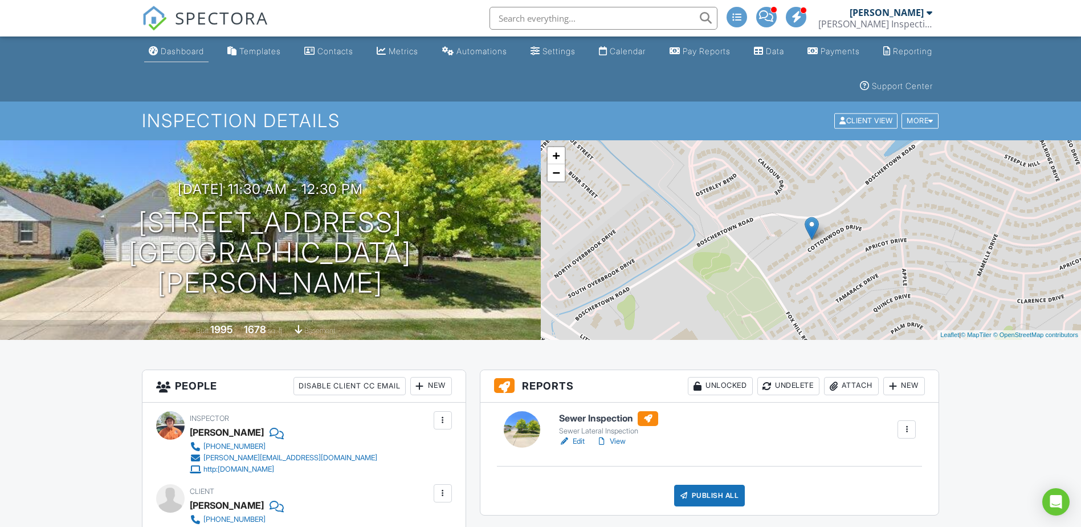
click at [190, 53] on div "Dashboard" at bounding box center [182, 51] width 43 height 10
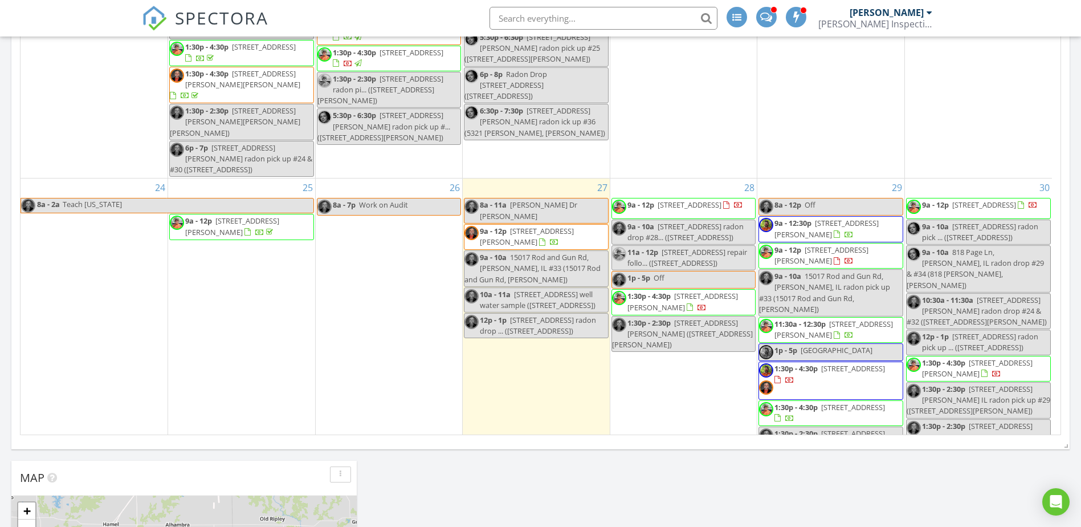
scroll to position [945, 0]
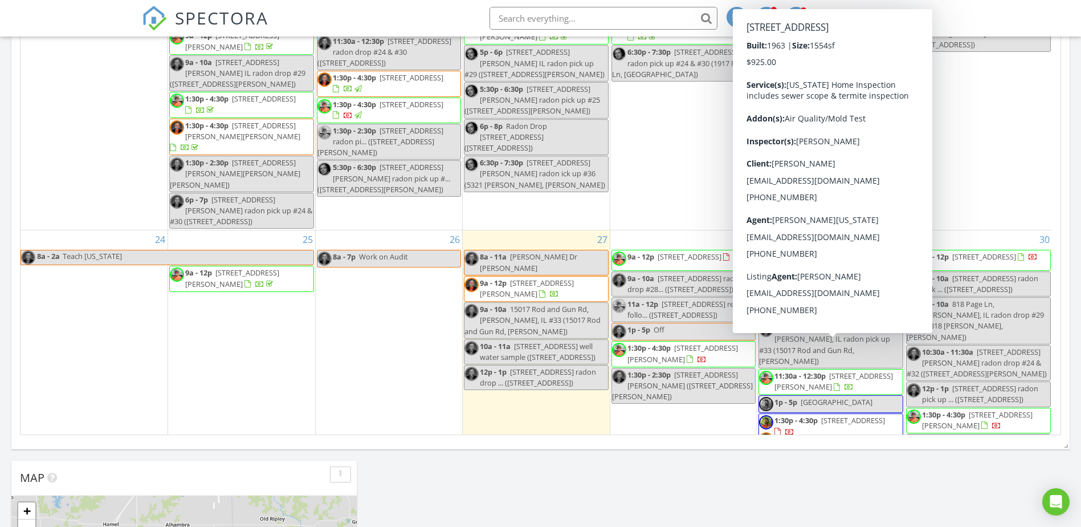
click at [737, 482] on div "Today All Inspectors 8:00 am Matt Dr Highland Matthew Hawley 9:00 am 15017 Rod …" at bounding box center [540, 297] width 1081 height 1749
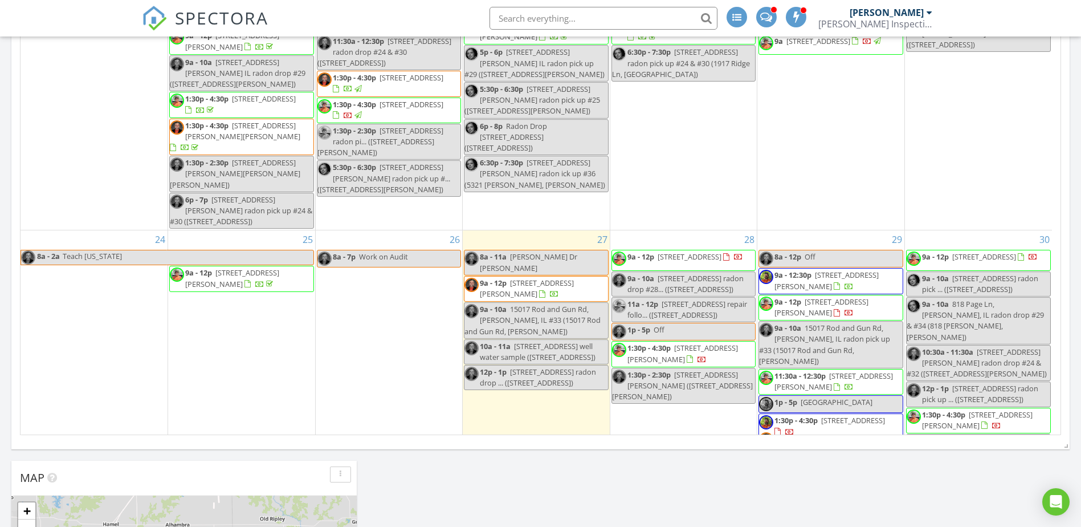
click at [540, 278] on span "15017 Rod and Gun Rd, Breese 62230" at bounding box center [527, 288] width 94 height 21
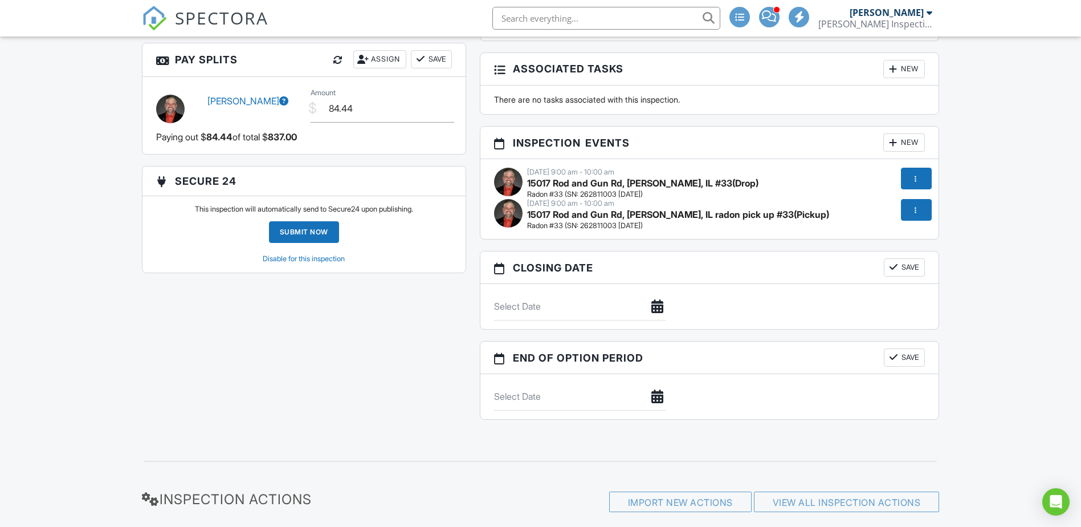
click at [906, 206] on div at bounding box center [916, 210] width 31 height 22
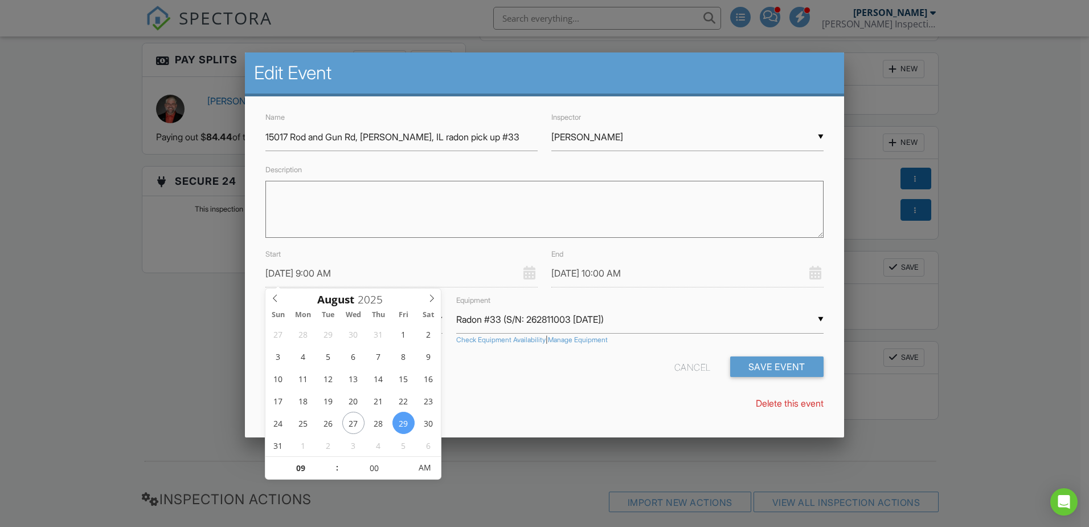
click at [283, 275] on input "08/29/2025 9:00 AM" at bounding box center [402, 273] width 272 height 28
type input "08/30/2025 9:00 AM"
type input "08/30/2025 10:00 AM"
click at [748, 364] on button "Save Event" at bounding box center [777, 366] width 93 height 21
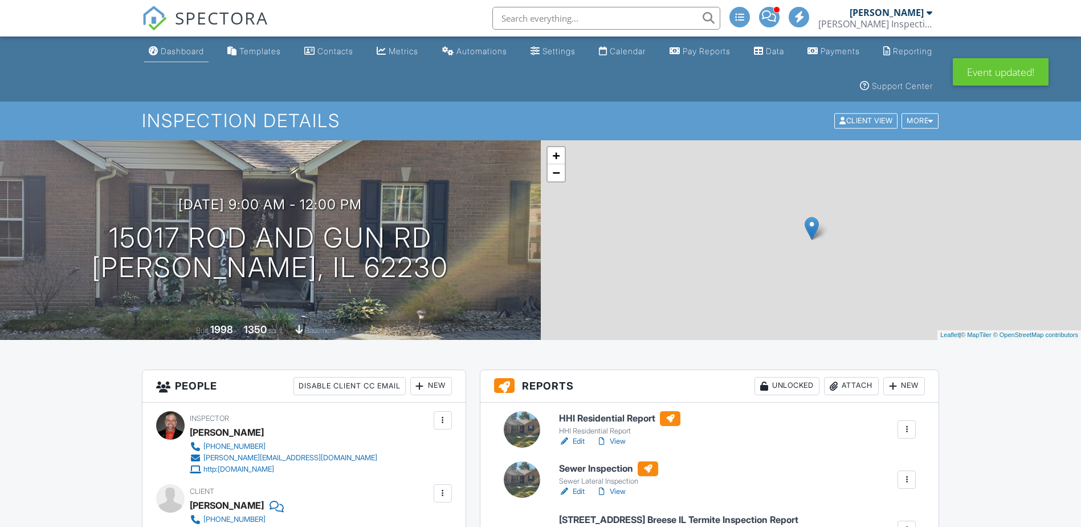
click at [190, 51] on div "Dashboard" at bounding box center [182, 51] width 43 height 10
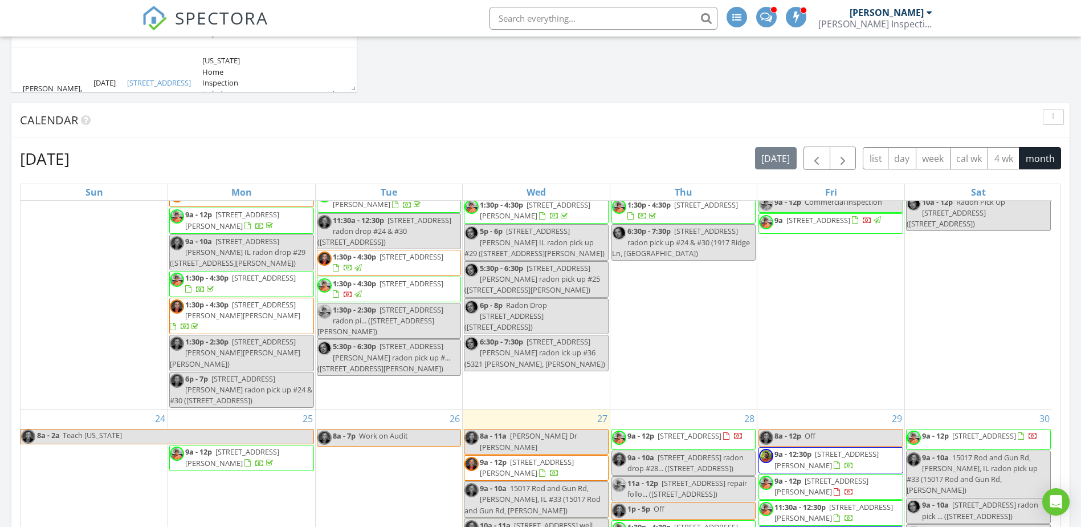
scroll to position [709, 0]
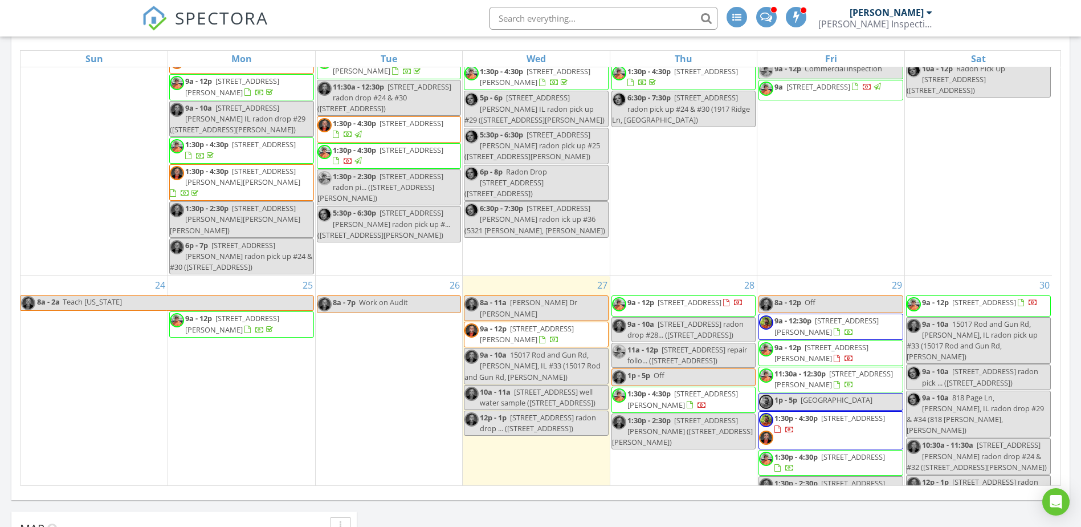
click at [778, 451] on span "1:30p - 4:30p" at bounding box center [795, 456] width 43 height 10
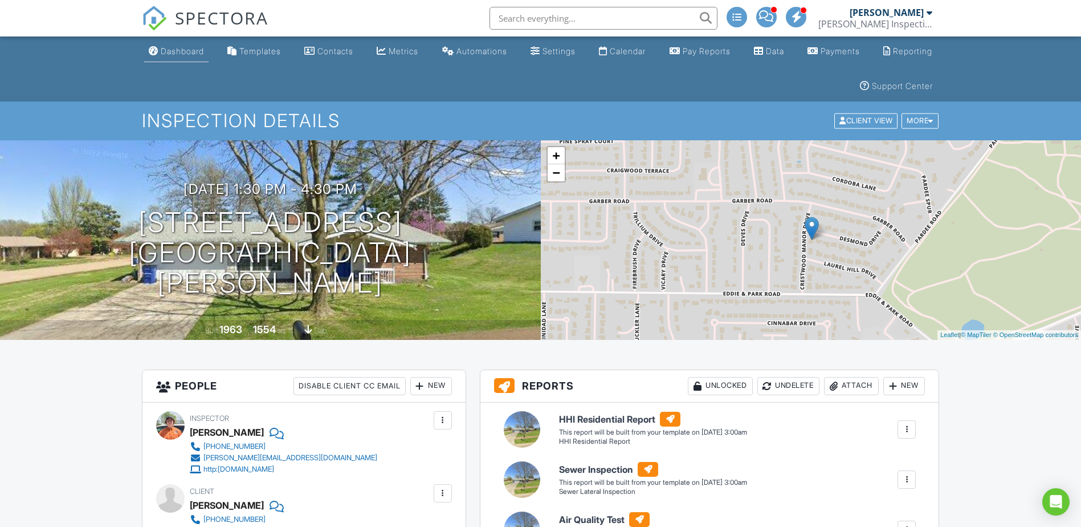
click at [181, 50] on div "Dashboard" at bounding box center [182, 51] width 43 height 10
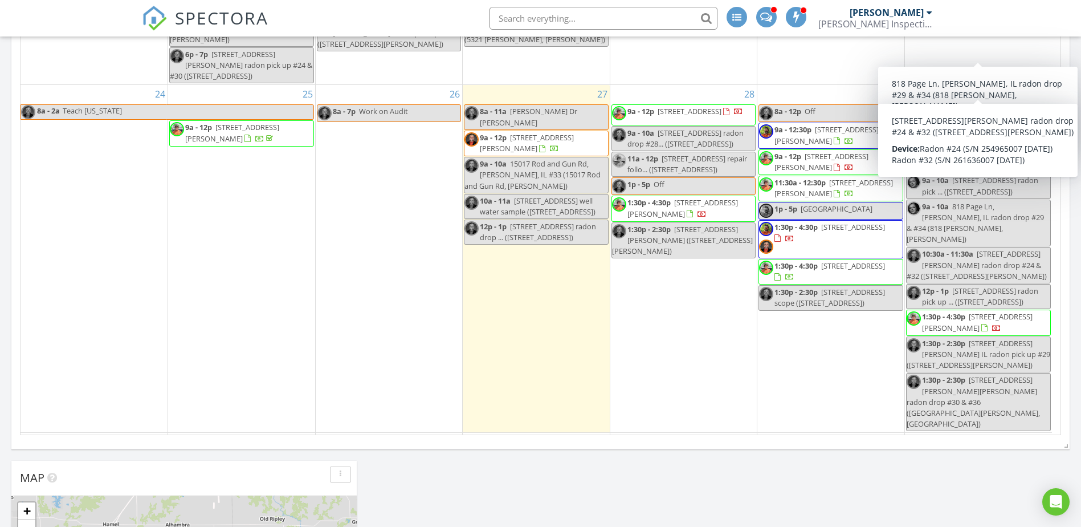
scroll to position [1171, 0]
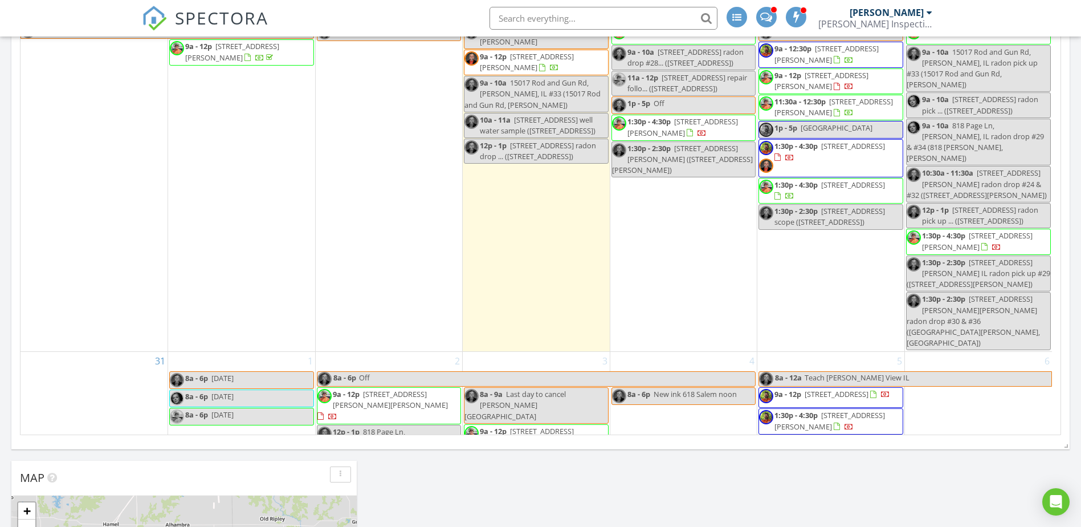
click at [781, 410] on span "[STREET_ADDRESS][PERSON_NAME]" at bounding box center [829, 420] width 111 height 21
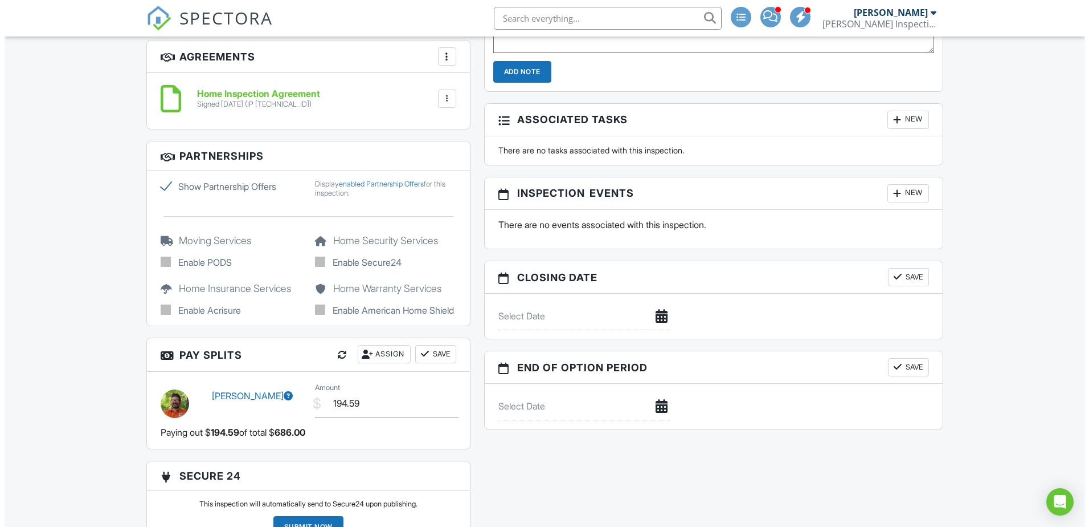
scroll to position [1140, 0]
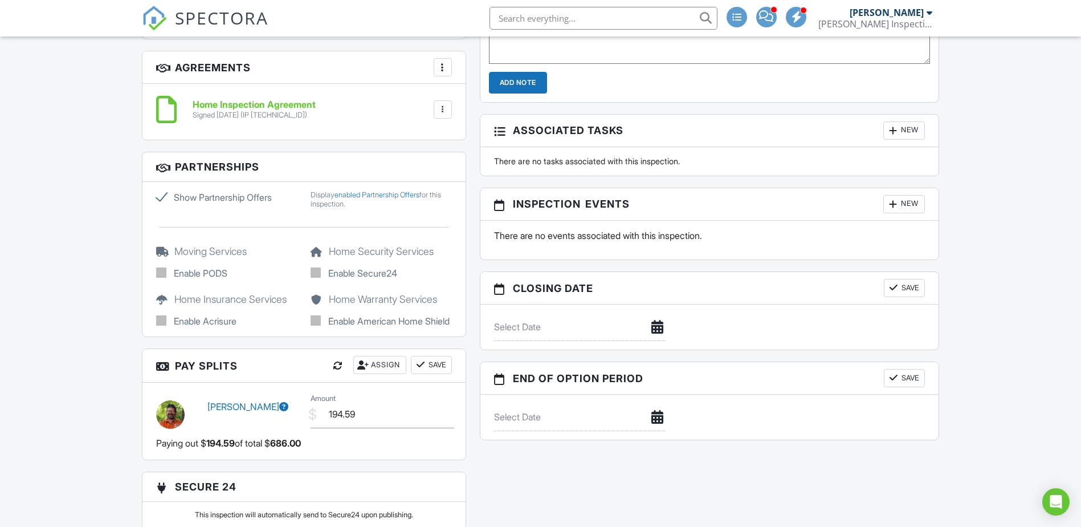
click at [889, 205] on div at bounding box center [892, 203] width 11 height 11
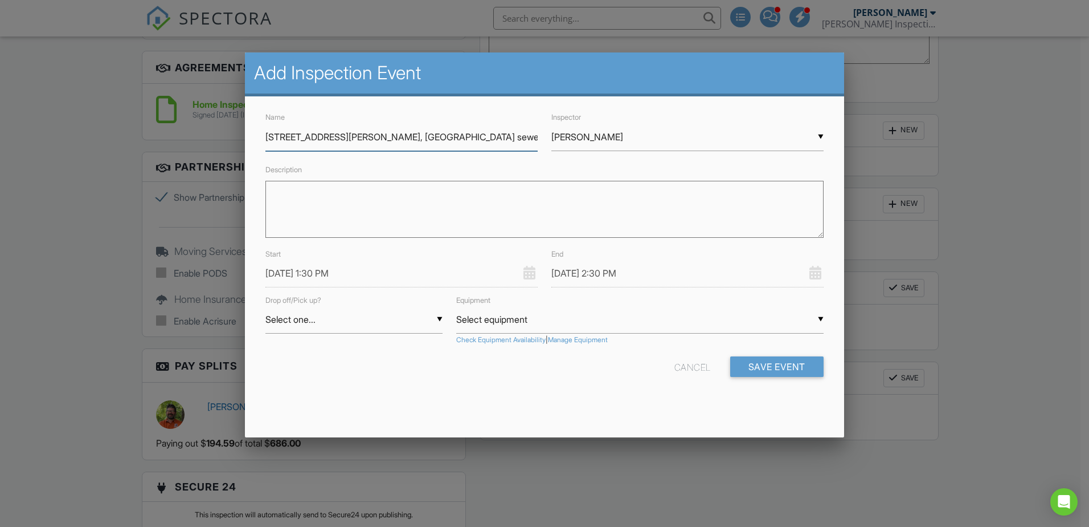
type input "[STREET_ADDRESS][PERSON_NAME], [GEOGRAPHIC_DATA] sewer scope"
click at [290, 276] on input "[DATE] 1:30 PM" at bounding box center [402, 273] width 272 height 28
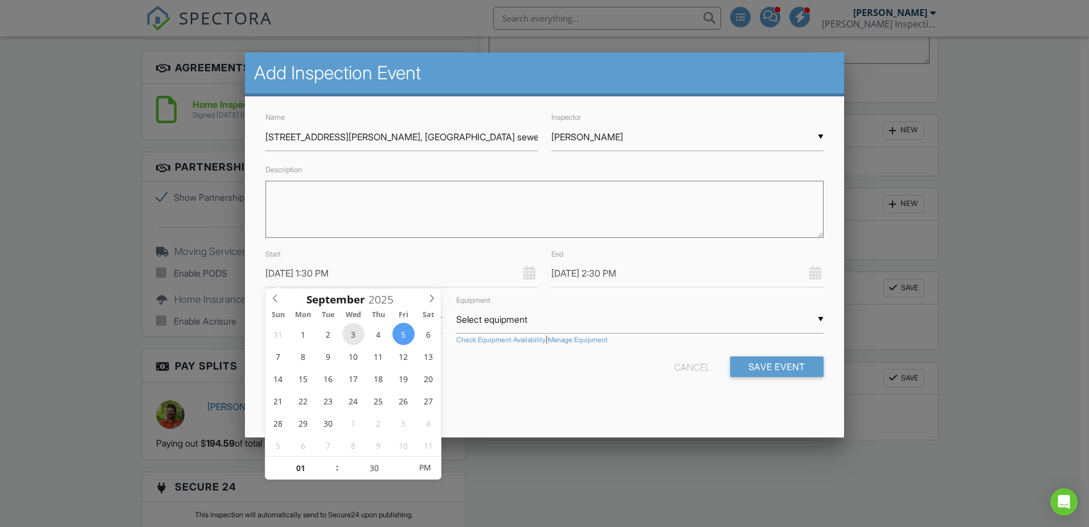
type input "09/03/2025 1:30 PM"
type input "09/03/2025 2:30 PM"
type input "09/03/2025 12:30 PM"
type input "12"
click at [332, 475] on span at bounding box center [332, 473] width 8 height 11
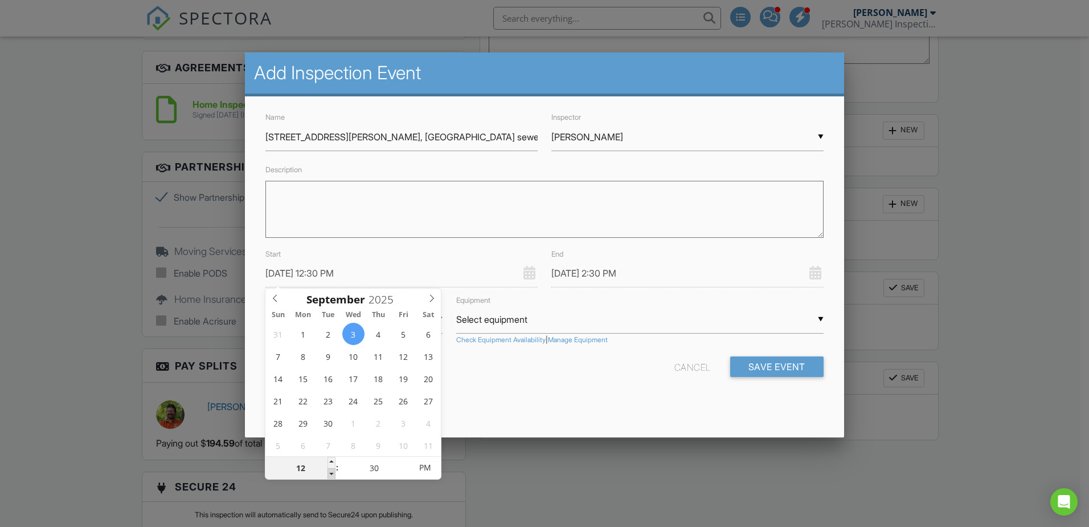
type input "09/03/2025 1:30 PM"
type input "09/03/2025 12:25 PM"
type input "25"
click at [406, 474] on span at bounding box center [406, 473] width 8 height 11
type input "09/03/2025 12:20 PM"
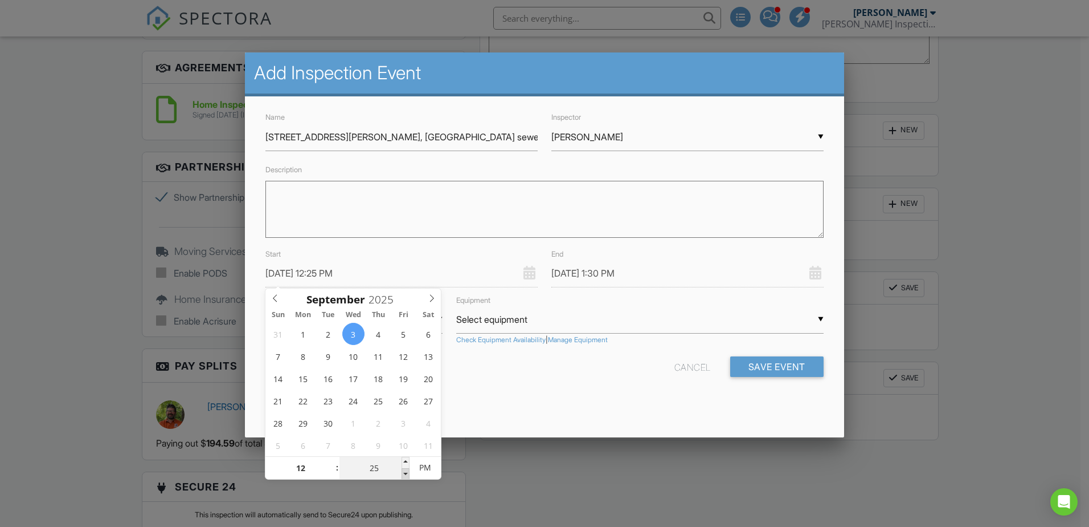
type input "20"
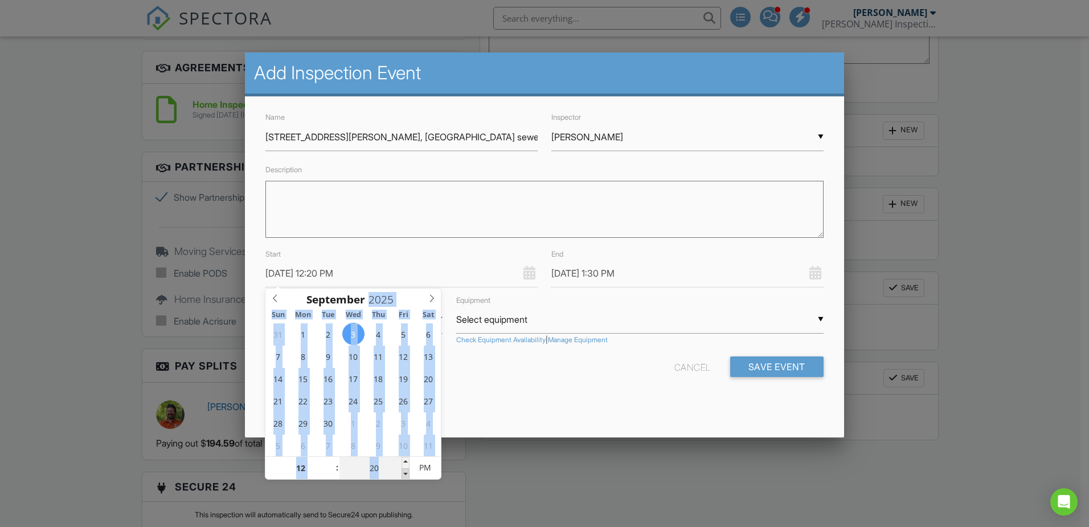
click at [406, 474] on span at bounding box center [406, 473] width 8 height 11
type input "09/03/2025 12:15 PM"
type input "15"
click at [406, 474] on span at bounding box center [406, 473] width 8 height 11
type input "09/03/2025 12:10 PM"
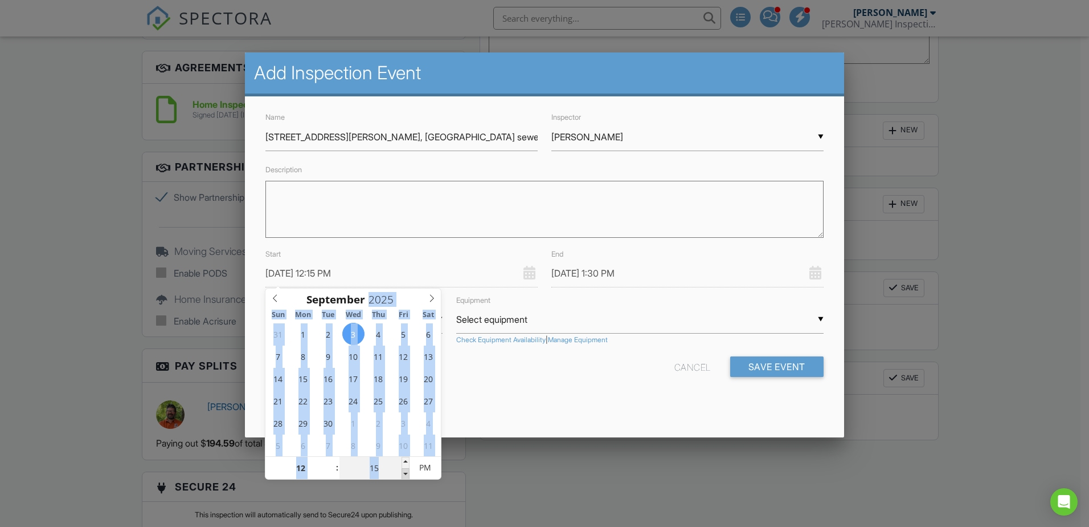
type input "10"
click at [406, 474] on span at bounding box center [406, 473] width 8 height 11
type input "09/03/2025 12:05 PM"
type input "05"
click at [406, 474] on span at bounding box center [406, 473] width 8 height 11
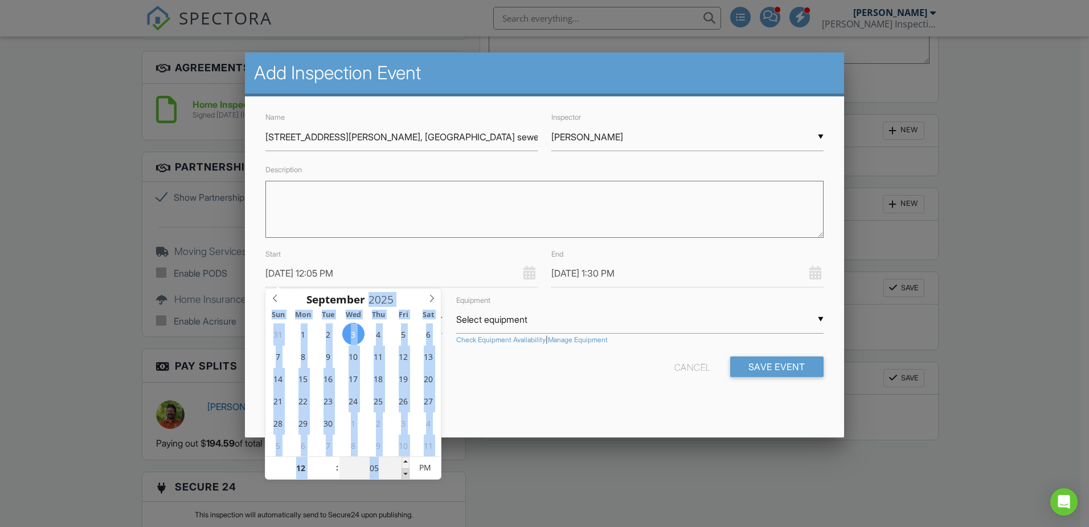
type input "09/03/2025 1:05 PM"
type input "09/03/2025 12:00 PM"
type input "00"
click at [406, 473] on span at bounding box center [406, 473] width 8 height 11
type input "09/03/2025 1:00 PM"
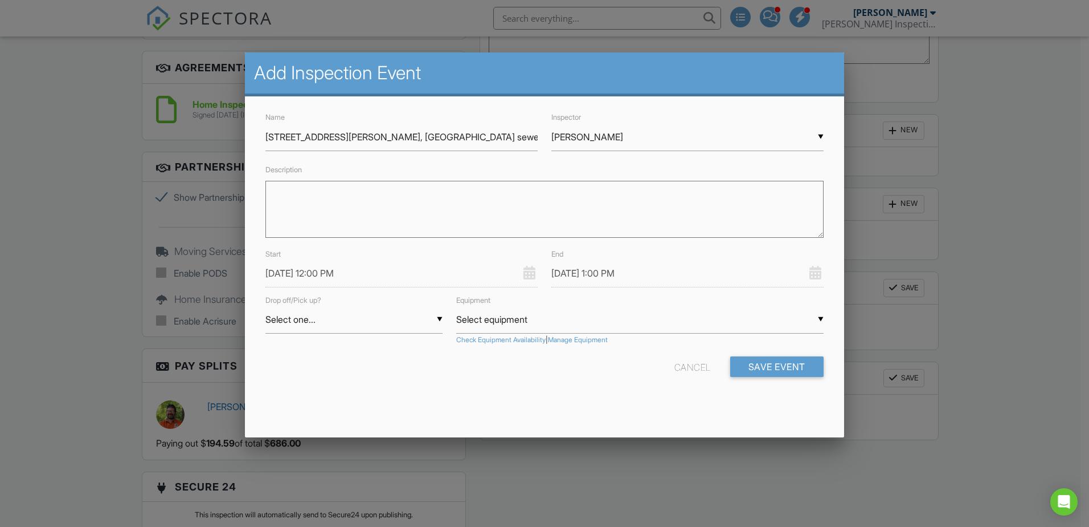
click at [479, 387] on div "Name 211 N Cherry St, Freeburg, IL sewer scope Inspector ▼ Matthew Hawley Matth…" at bounding box center [544, 253] width 599 height 314
click at [744, 363] on button "Save Event" at bounding box center [777, 366] width 93 height 21
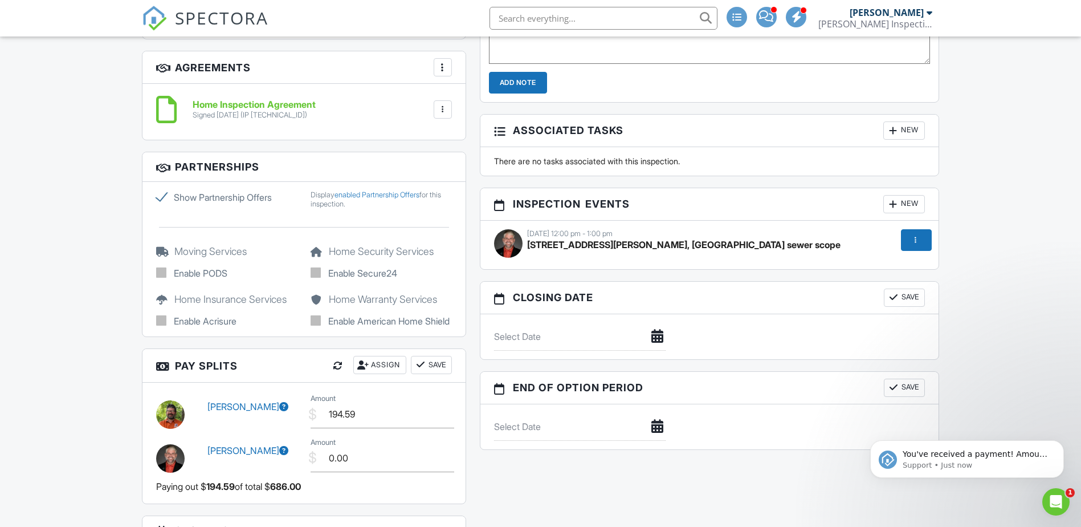
scroll to position [1329, 0]
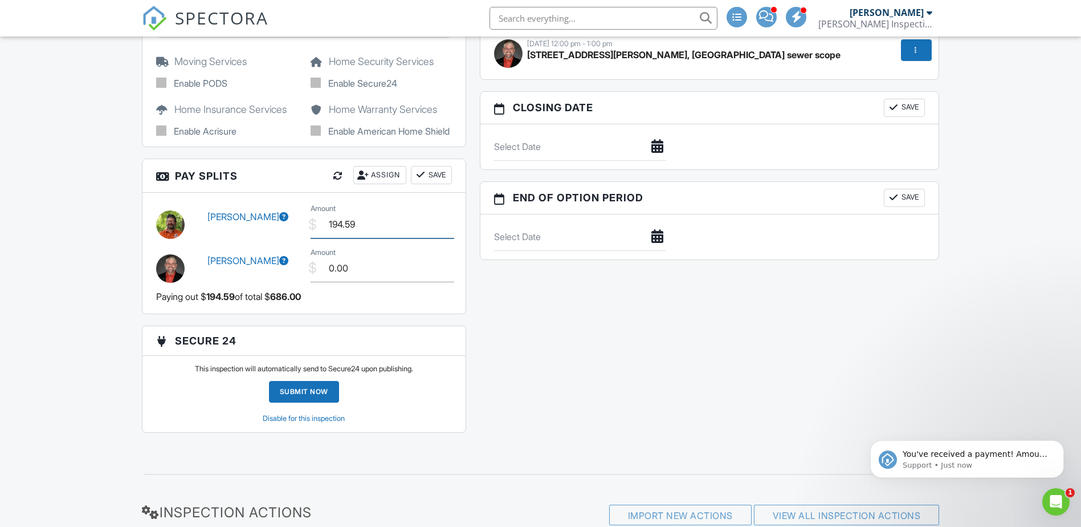
drag, startPoint x: 360, startPoint y: 235, endPoint x: 312, endPoint y: 238, distance: 47.9
click at [312, 238] on div "$ Amount 194.59" at bounding box center [381, 224] width 155 height 28
type input "143.84"
drag, startPoint x: 354, startPoint y: 281, endPoint x: 314, endPoint y: 281, distance: 40.5
click at [314, 281] on div "$ Amount 0.00" at bounding box center [381, 268] width 155 height 28
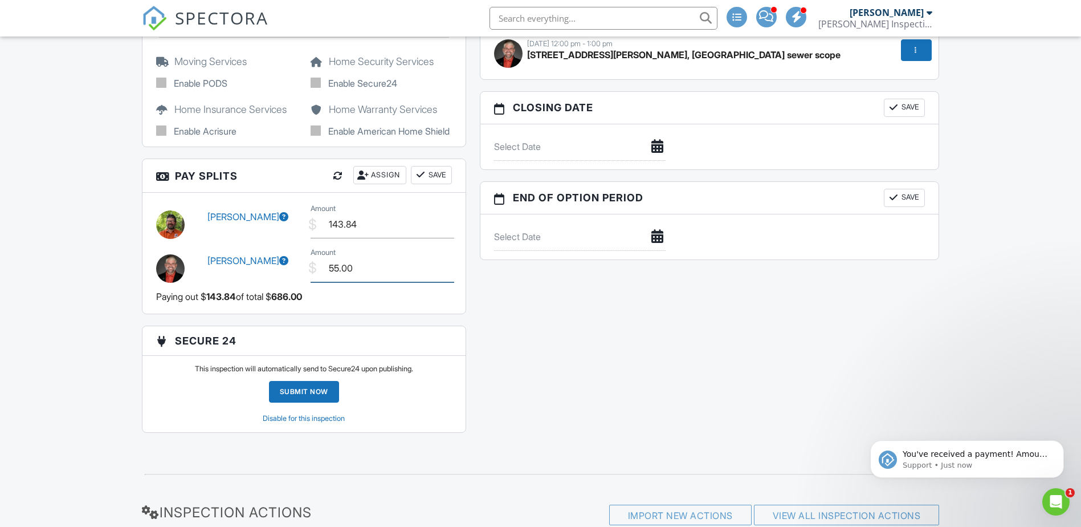
type input "55.00"
click at [429, 184] on button "Save" at bounding box center [431, 175] width 41 height 18
click at [1064, 500] on div "Open Intercom Messenger" at bounding box center [1054, 500] width 38 height 38
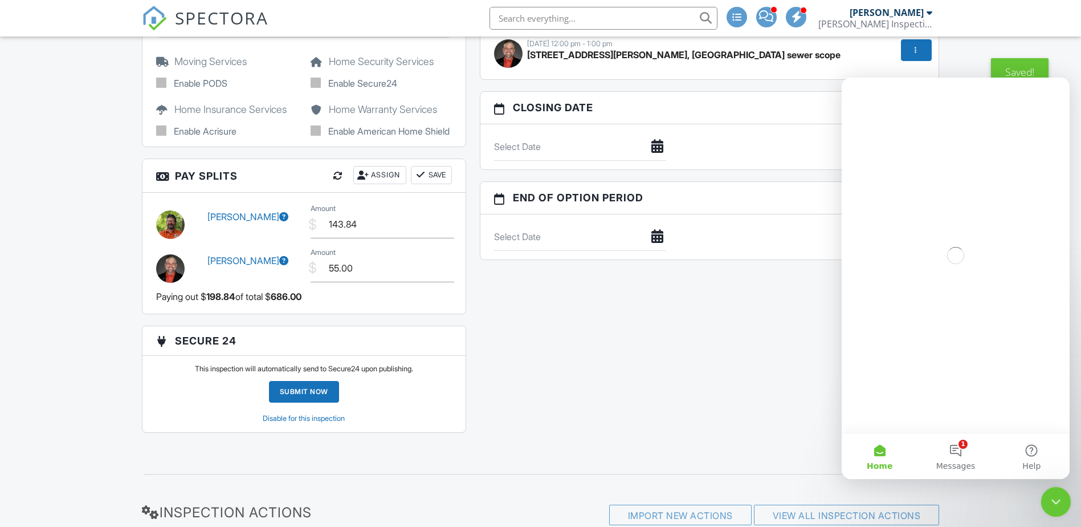
scroll to position [0, 0]
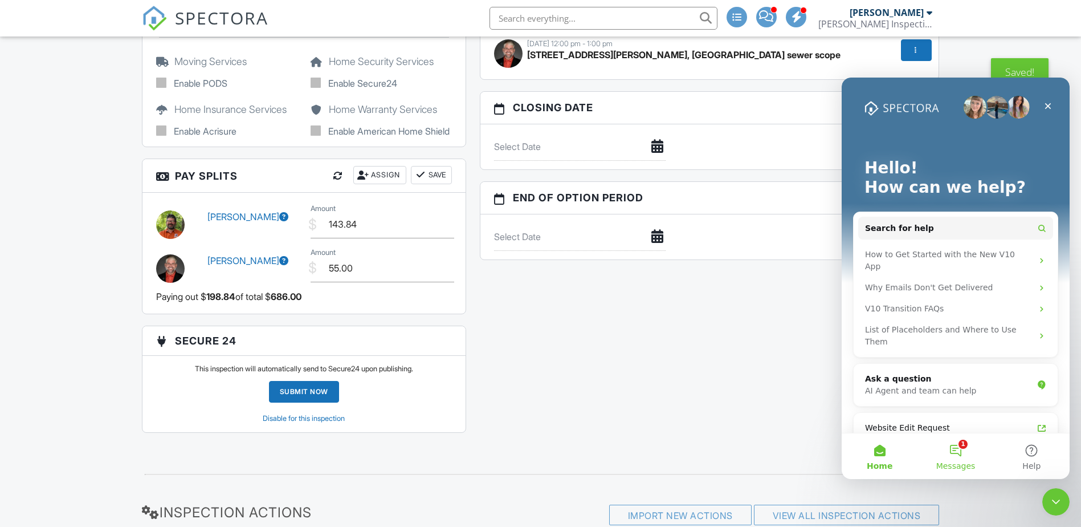
click at [957, 443] on button "1 Messages" at bounding box center [955, 456] width 76 height 46
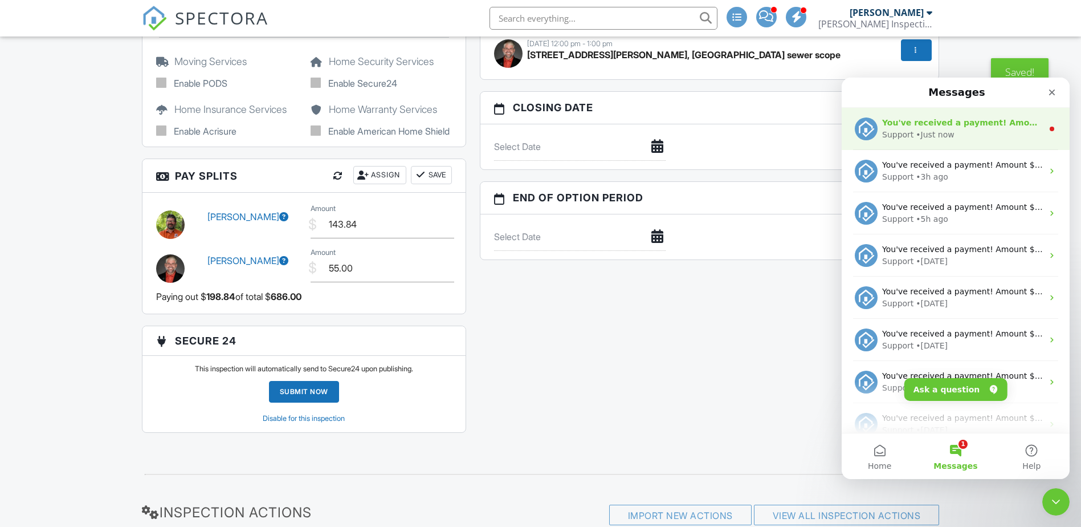
click at [936, 130] on div "• Just now" at bounding box center [935, 135] width 38 height 12
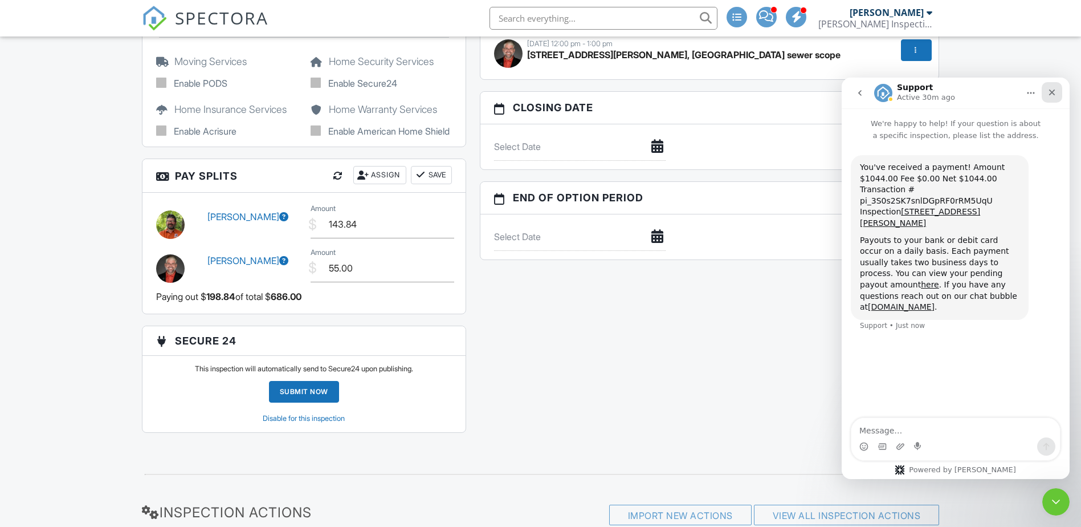
click at [1052, 92] on icon "Close" at bounding box center [1052, 92] width 6 height 6
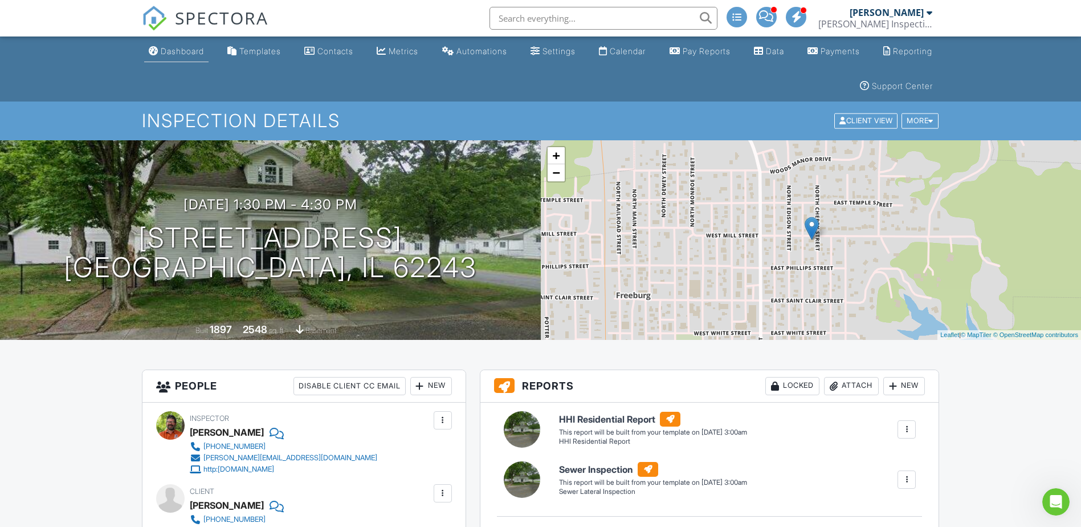
click at [186, 51] on div "Dashboard" at bounding box center [182, 51] width 43 height 10
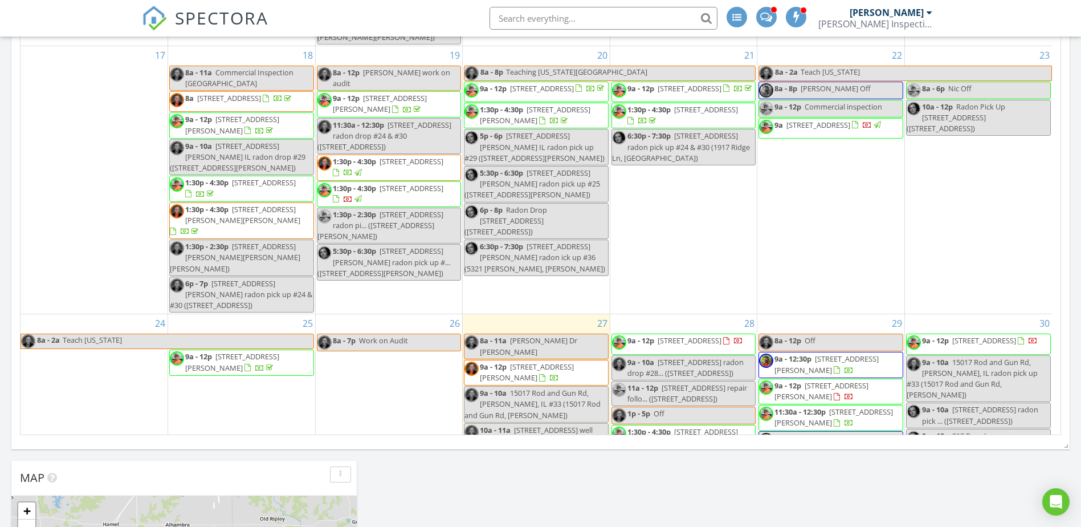
scroll to position [1171, 0]
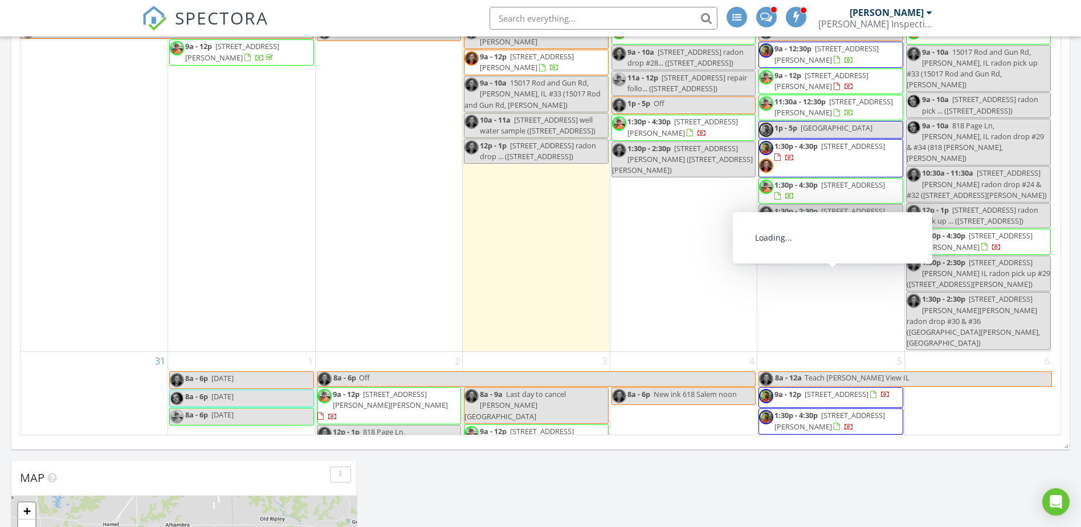
click at [866, 389] on span "9a - 12p [STREET_ADDRESS]" at bounding box center [824, 397] width 131 height 17
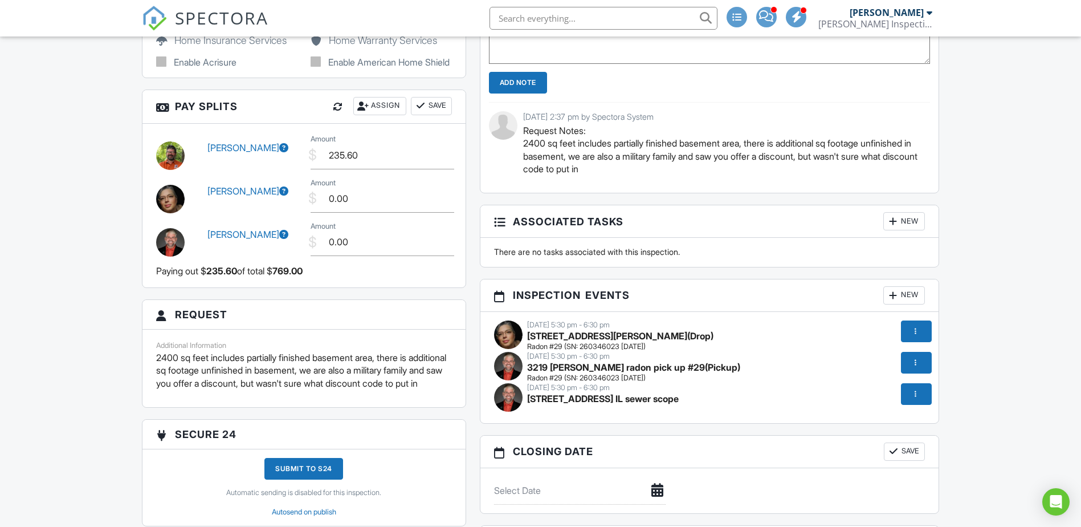
click at [382, 115] on div "Assign" at bounding box center [379, 106] width 53 height 18
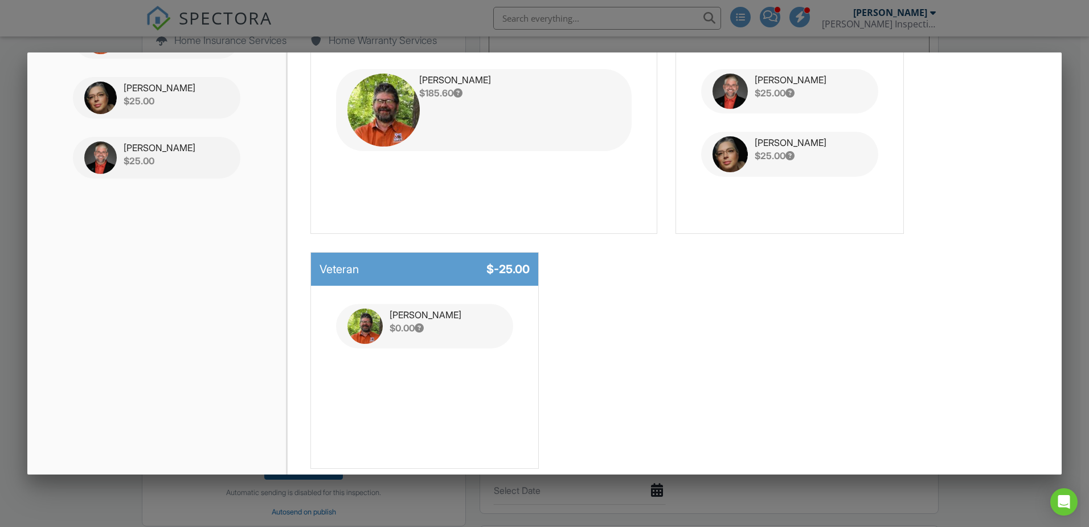
scroll to position [213, 0]
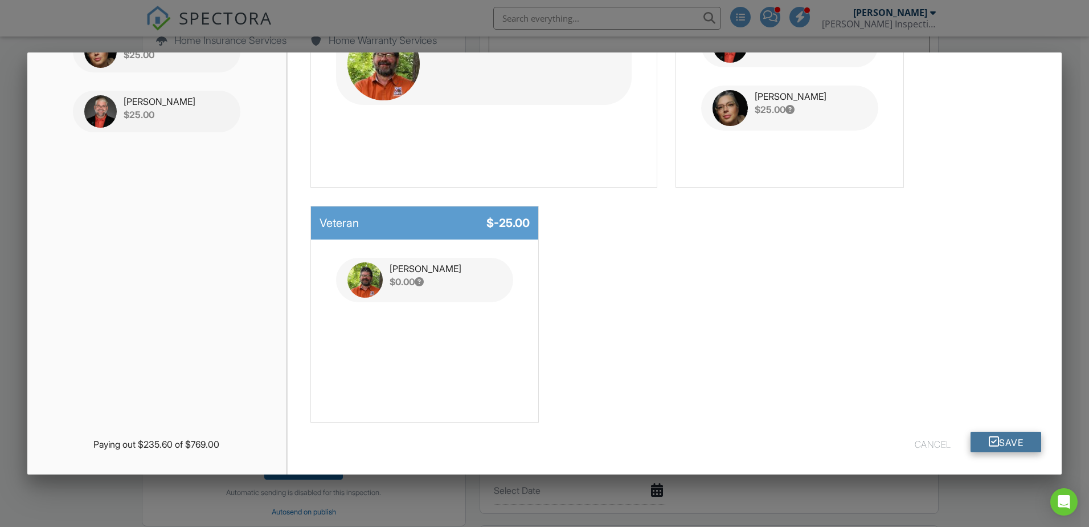
click at [999, 443] on button "Save" at bounding box center [1006, 441] width 71 height 21
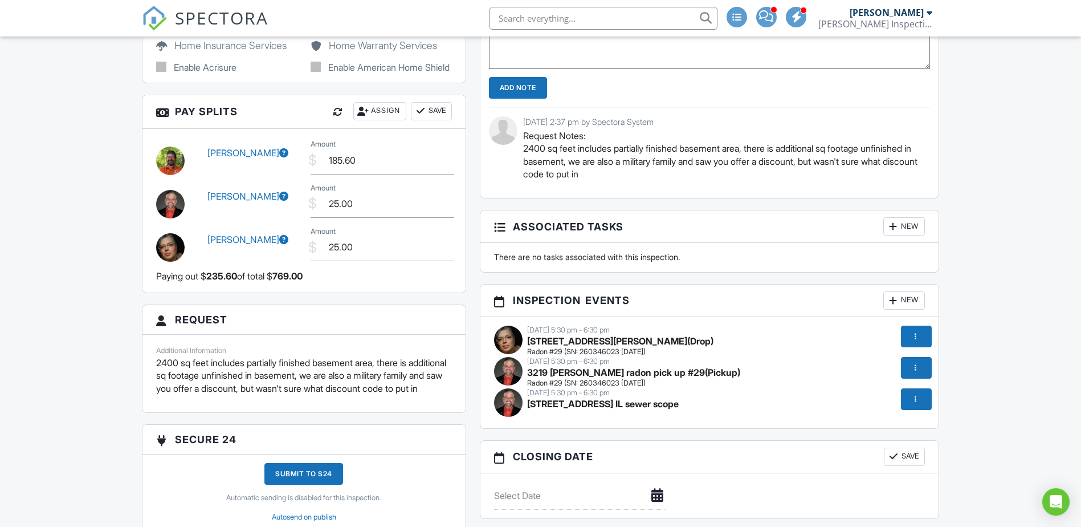
scroll to position [1140, 0]
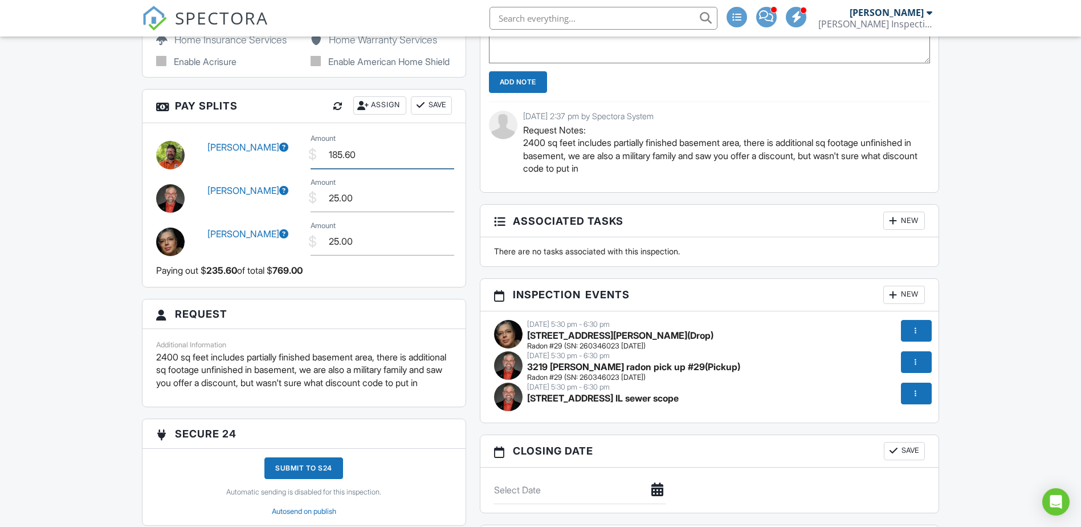
drag, startPoint x: 361, startPoint y: 168, endPoint x: 318, endPoint y: 168, distance: 43.3
click at [318, 168] on input "185.60" at bounding box center [383, 155] width 144 height 28
type input "134.85"
click at [421, 111] on div at bounding box center [420, 105] width 11 height 11
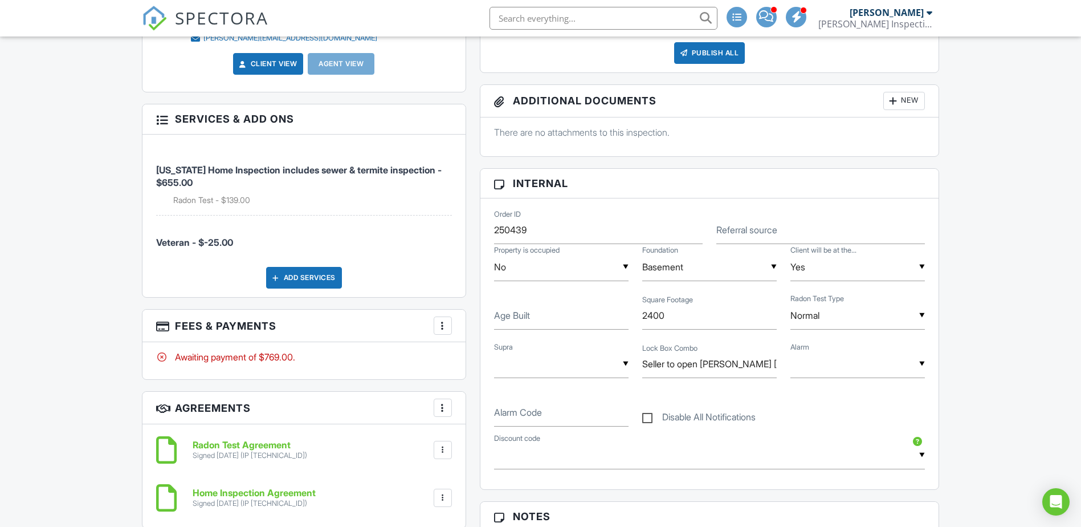
scroll to position [0, 0]
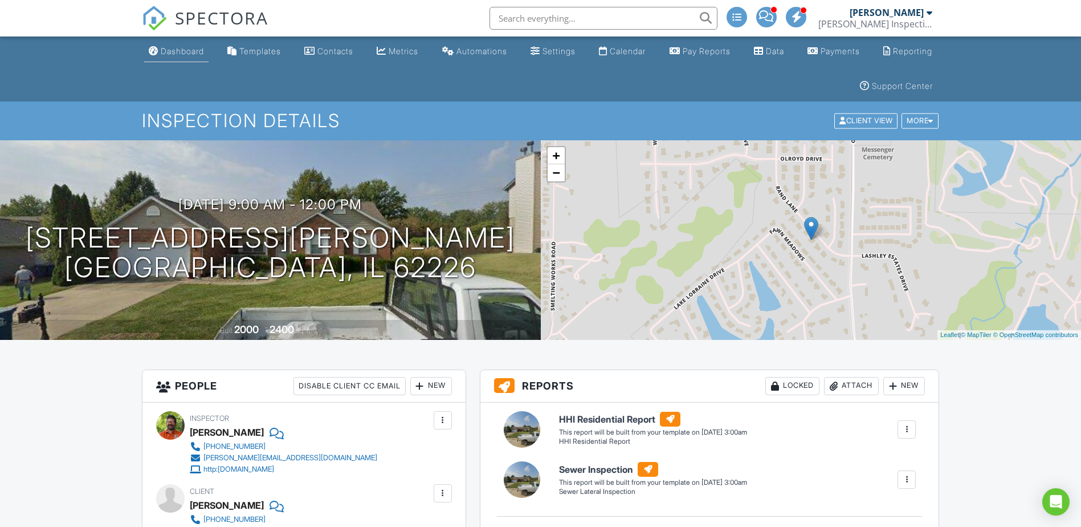
click at [183, 51] on div "Dashboard" at bounding box center [182, 51] width 43 height 10
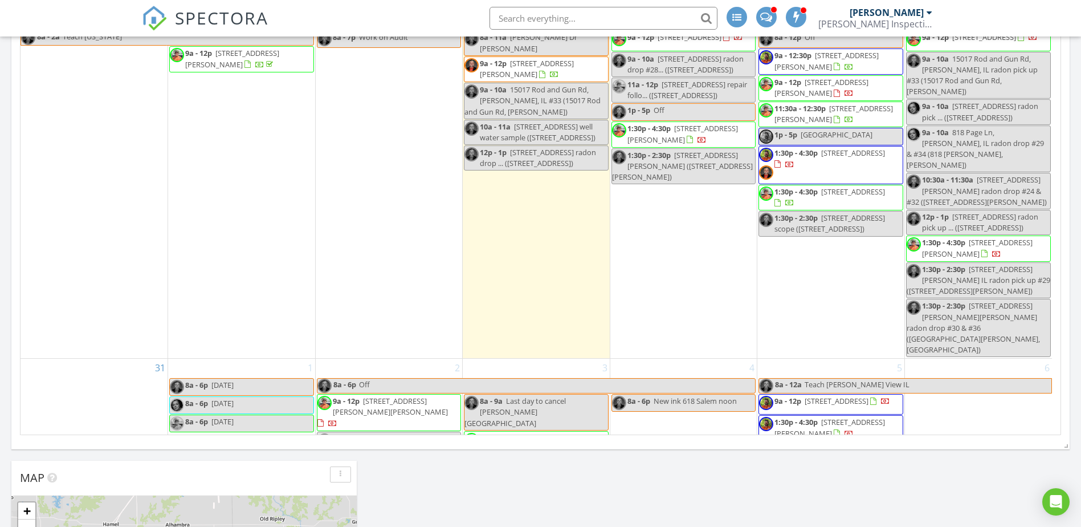
scroll to position [1171, 0]
